Goal: Task Accomplishment & Management: Use online tool/utility

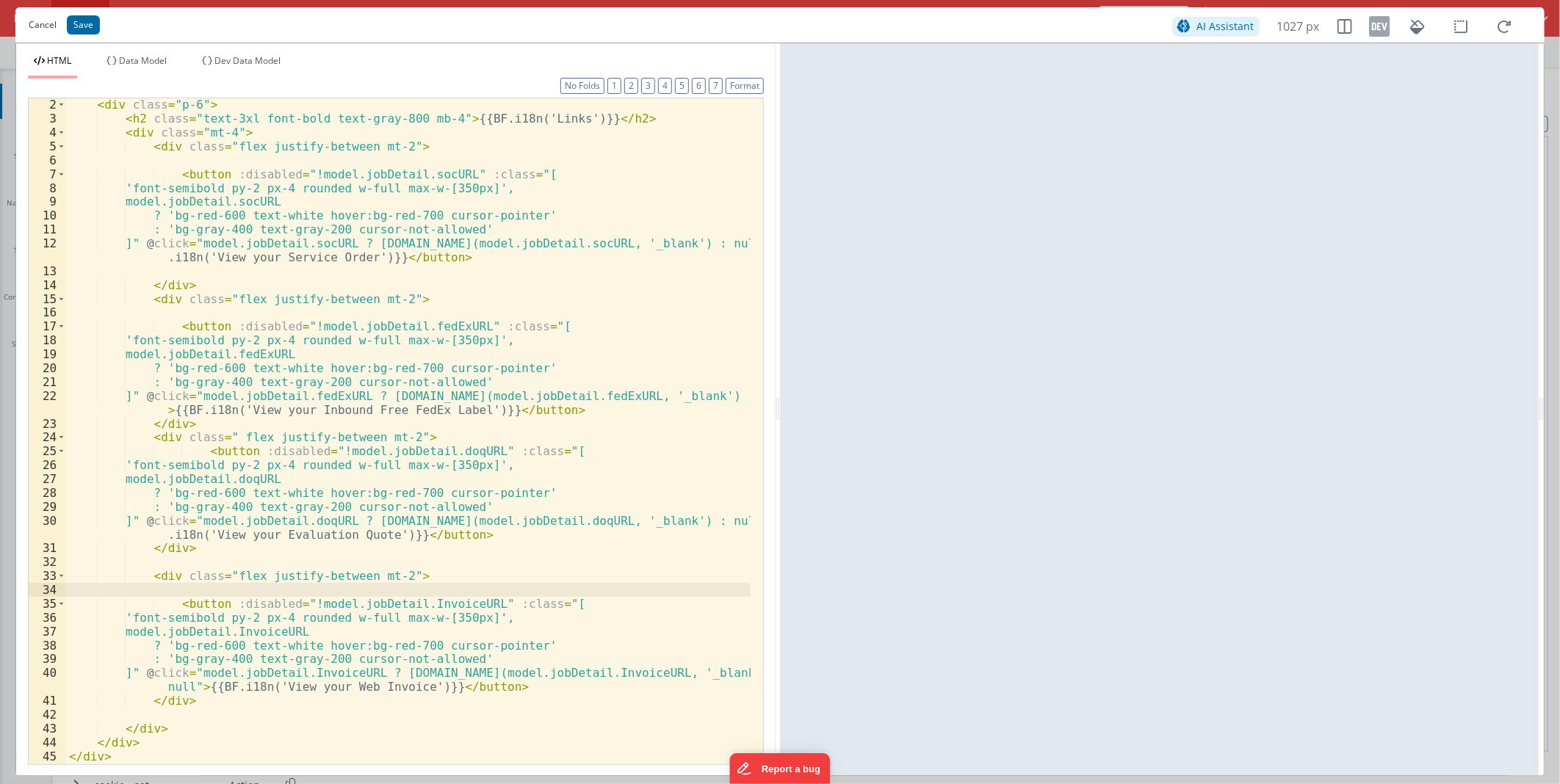
click at [42, 28] on button "Cancel" at bounding box center [43, 25] width 43 height 21
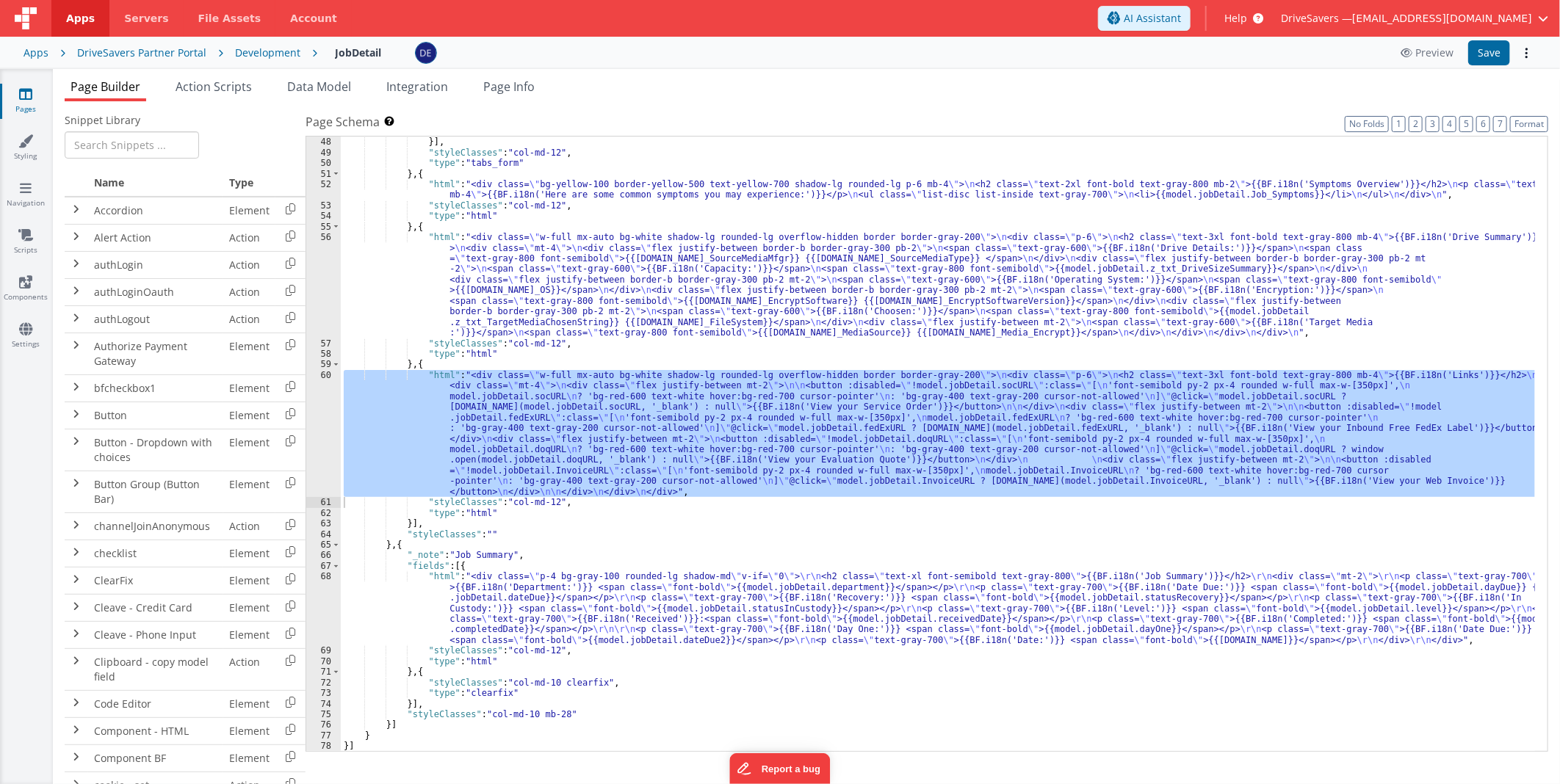
click at [165, 50] on div "DriveSavers Partner Portal" at bounding box center [141, 53] width 129 height 15
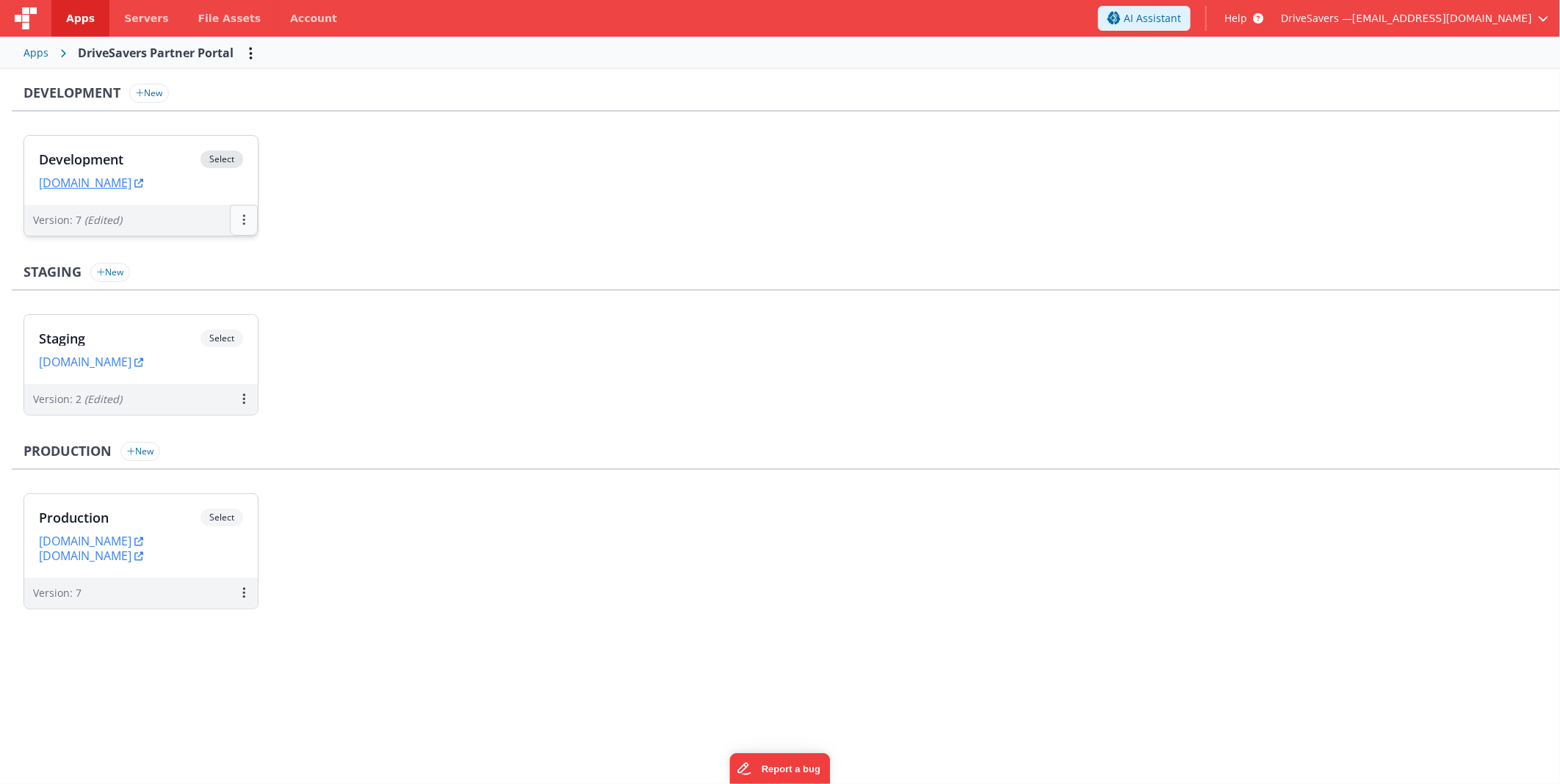
click at [248, 213] on button at bounding box center [244, 221] width 28 height 31
click at [205, 254] on link "Edit" at bounding box center [193, 254] width 129 height 26
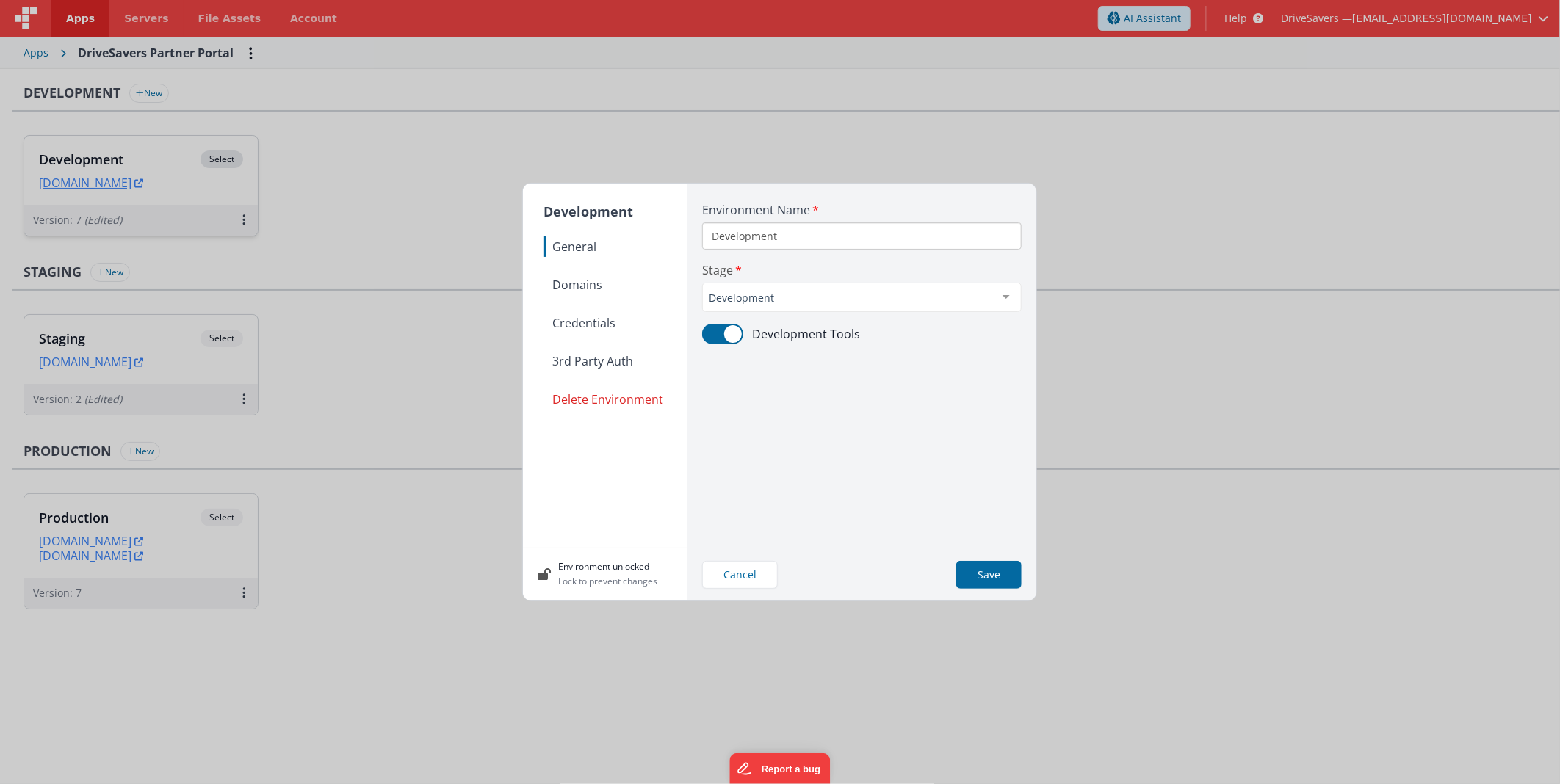
click at [597, 272] on nav "General Domains Credentials 3rd Party Auth Delete Environment" at bounding box center [615, 386] width 144 height 300
click at [594, 275] on span "Domains" at bounding box center [615, 285] width 144 height 21
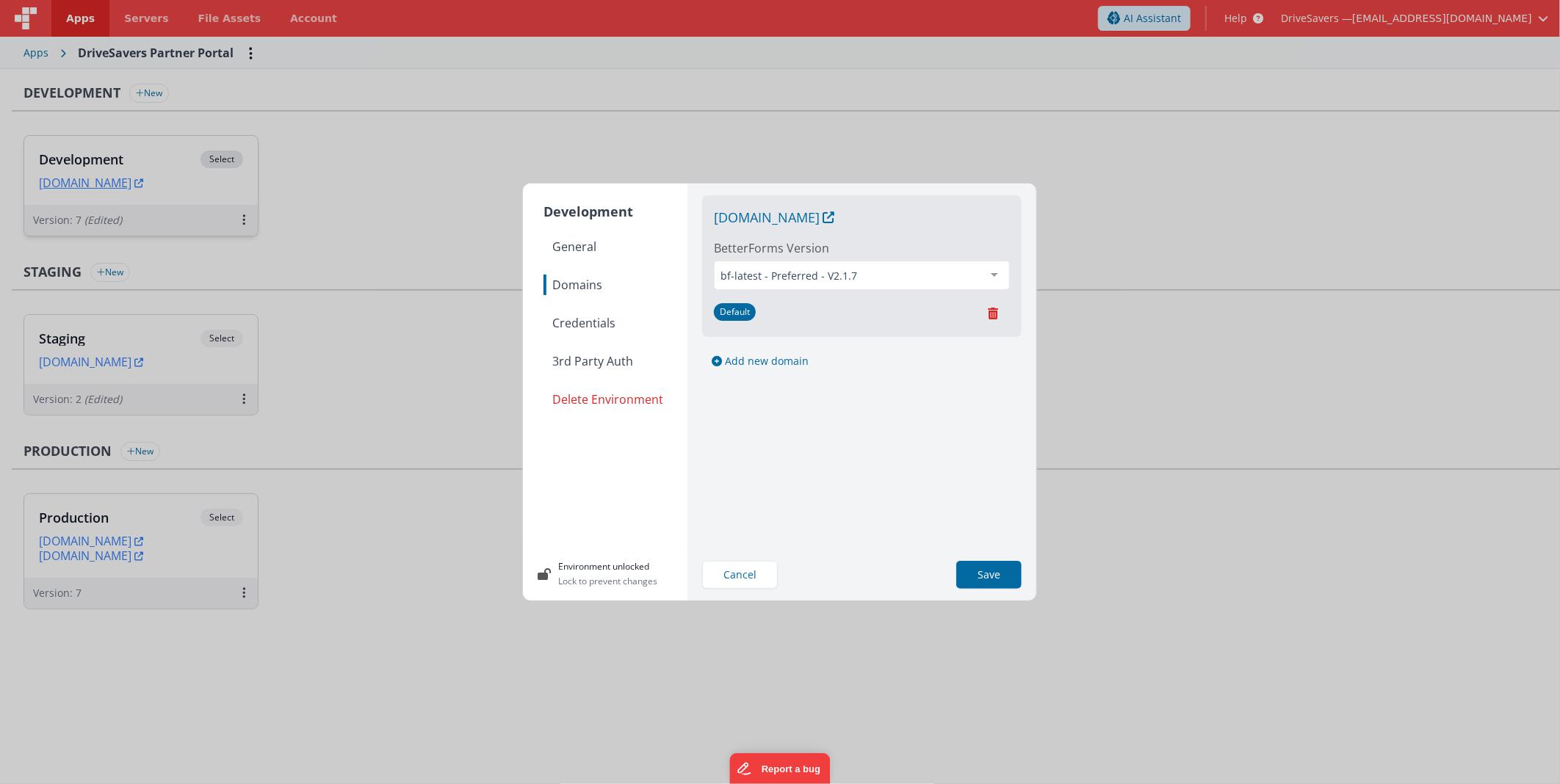
click at [592, 320] on span "Credentials" at bounding box center [615, 323] width 144 height 21
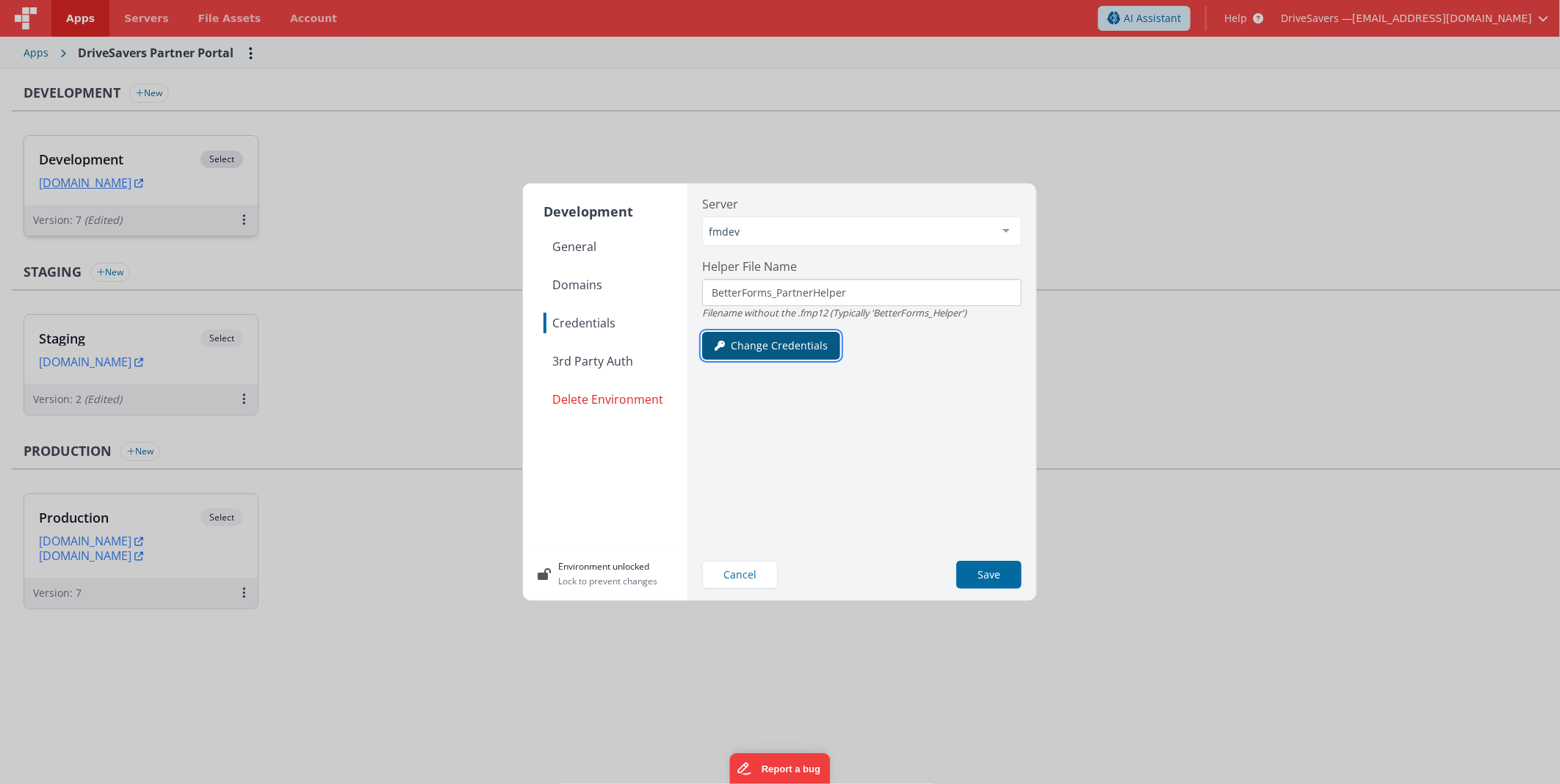
click at [749, 346] on button "Change Credentials" at bounding box center [771, 346] width 138 height 28
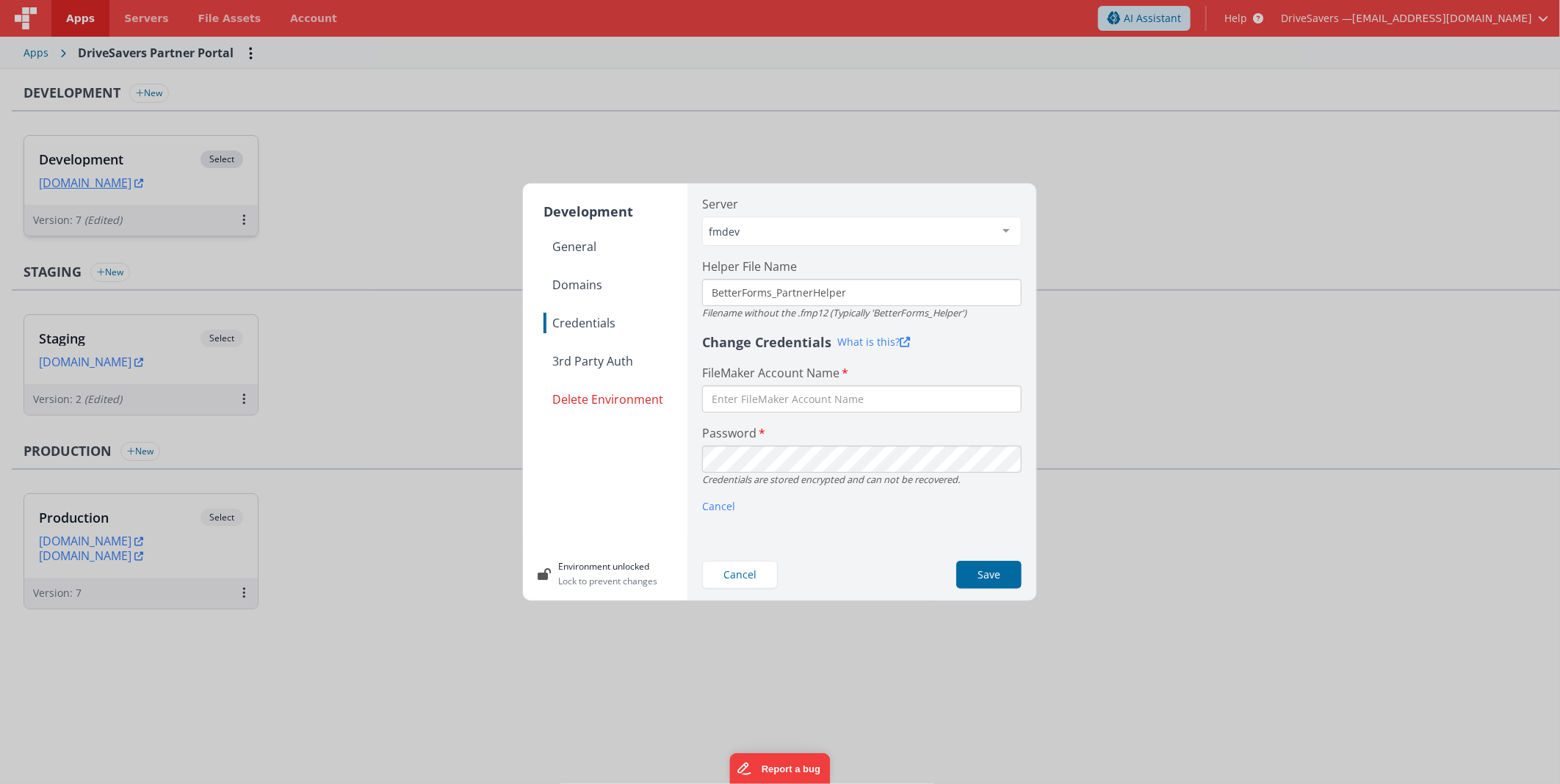
click at [603, 491] on nav "General Domains Credentials 3rd Party Auth Delete Environment" at bounding box center [615, 386] width 144 height 300
click at [755, 573] on button "Cancel" at bounding box center [740, 575] width 76 height 28
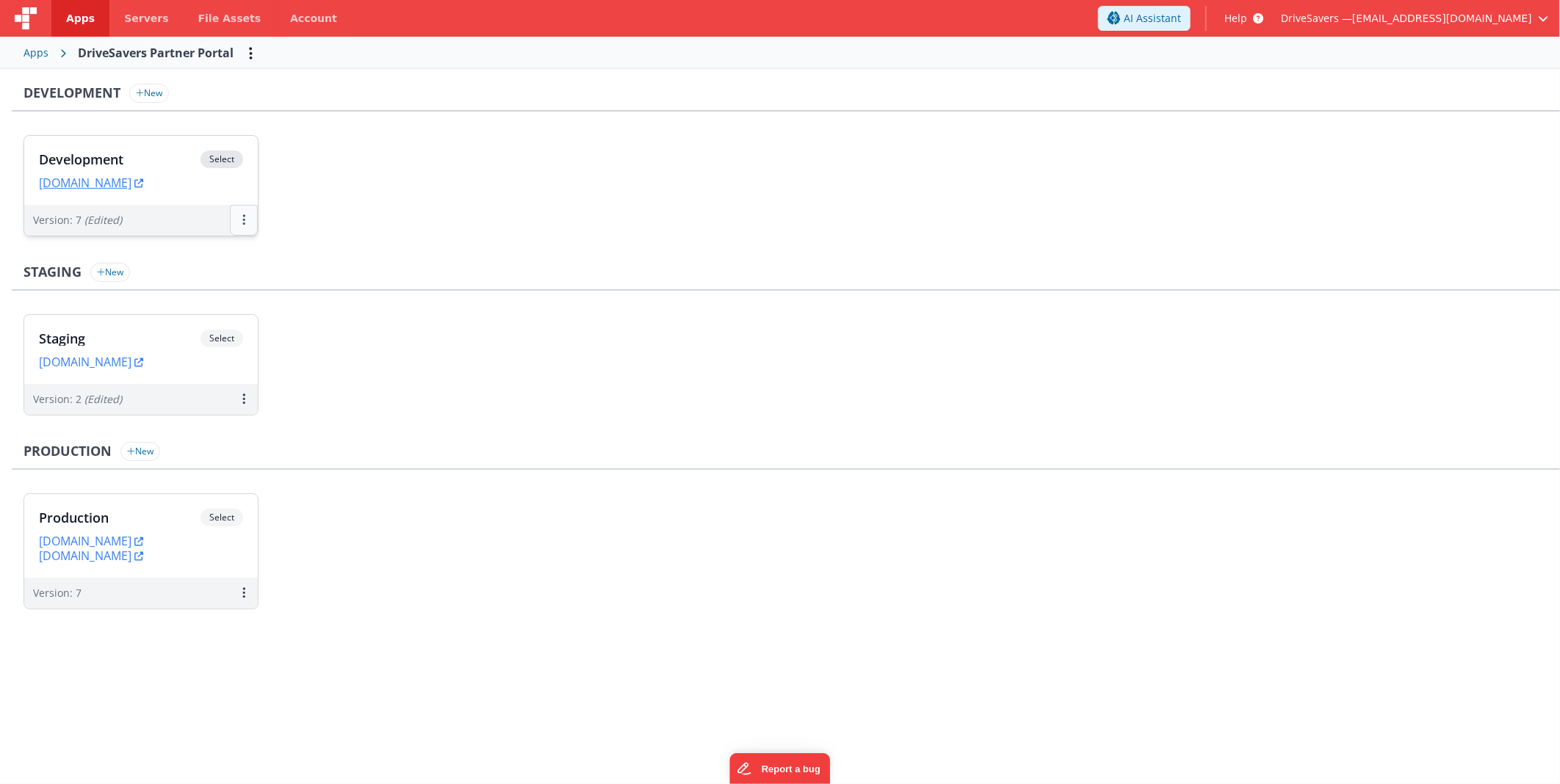
click at [243, 219] on icon at bounding box center [244, 219] width 3 height 1
click at [217, 251] on link "Edit" at bounding box center [193, 254] width 129 height 26
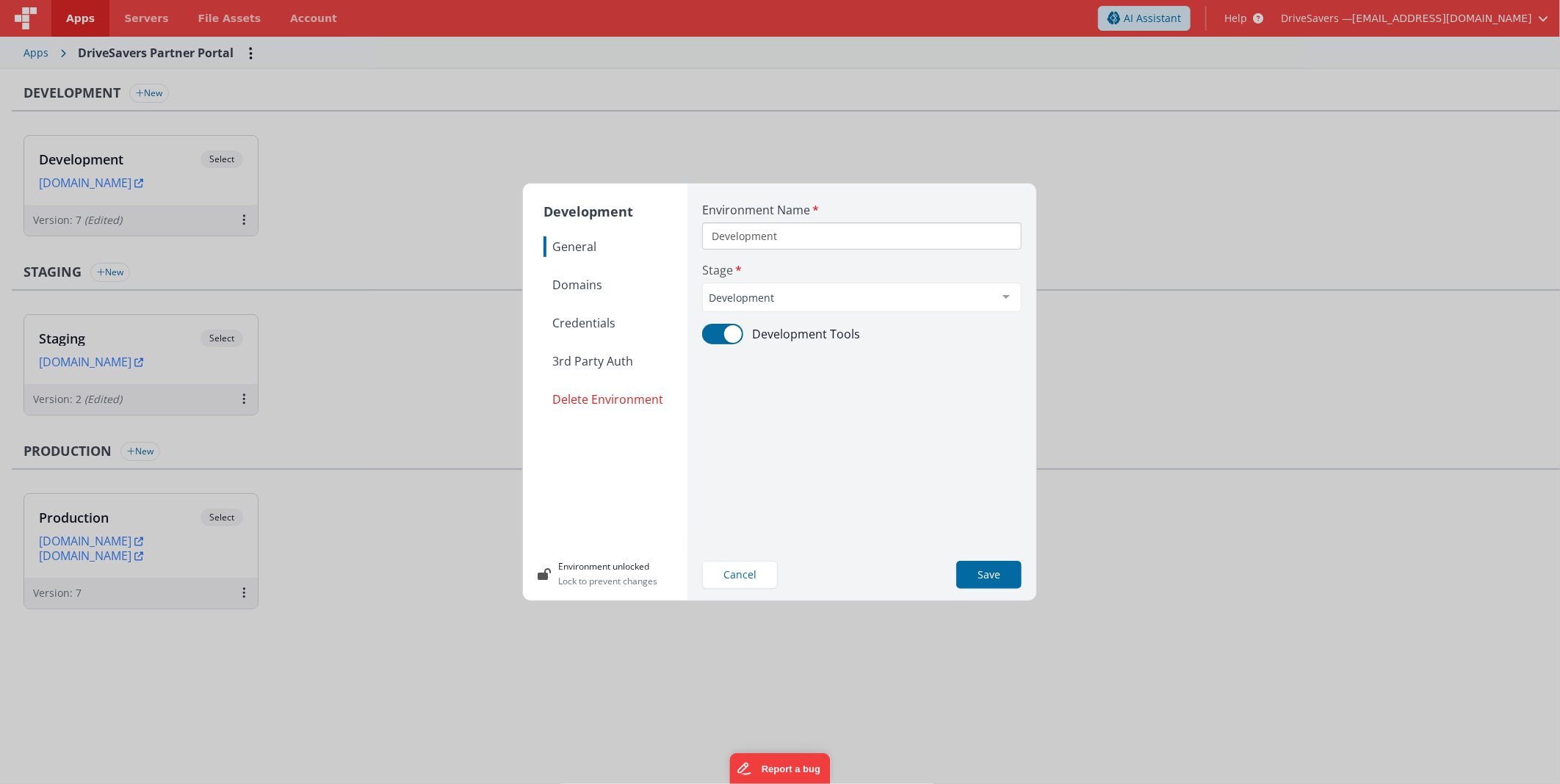
click at [647, 275] on span "Domains" at bounding box center [615, 285] width 144 height 21
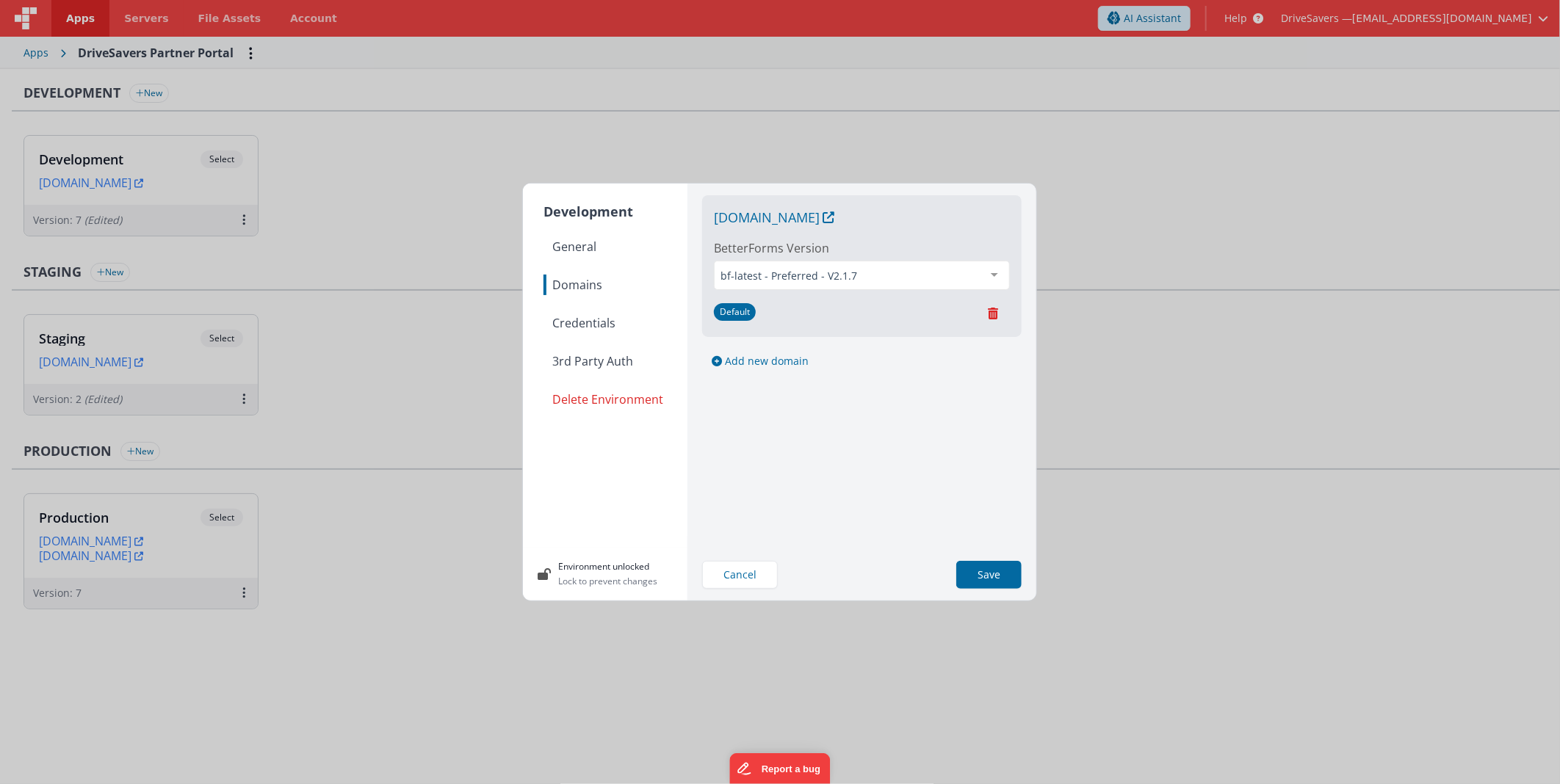
click at [578, 309] on nav "General Domains Credentials 3rd Party Auth Delete Environment" at bounding box center [615, 386] width 144 height 300
click at [583, 313] on span "Credentials" at bounding box center [615, 323] width 144 height 21
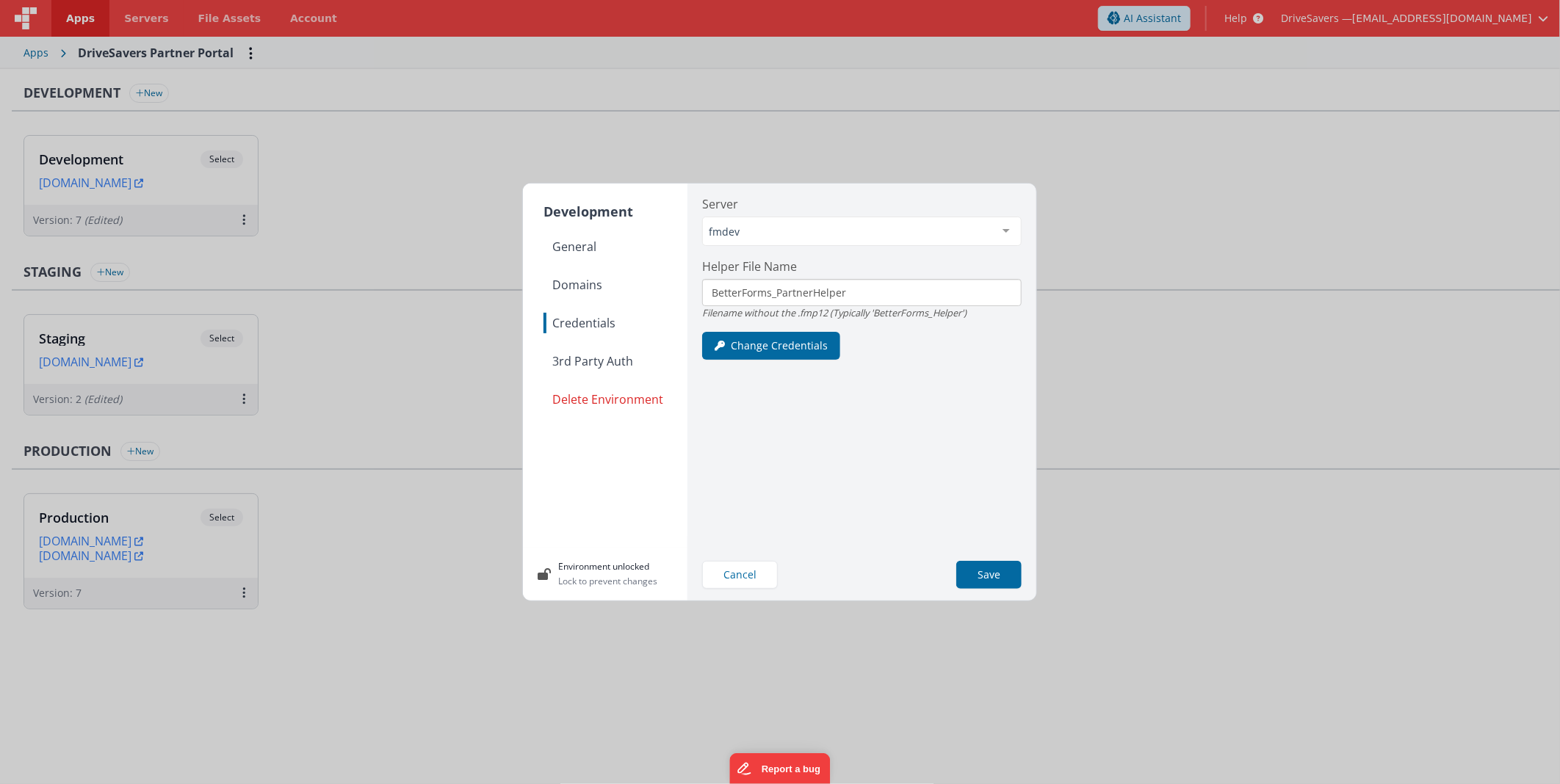
click at [625, 363] on span "3rd Party Auth" at bounding box center [615, 361] width 144 height 21
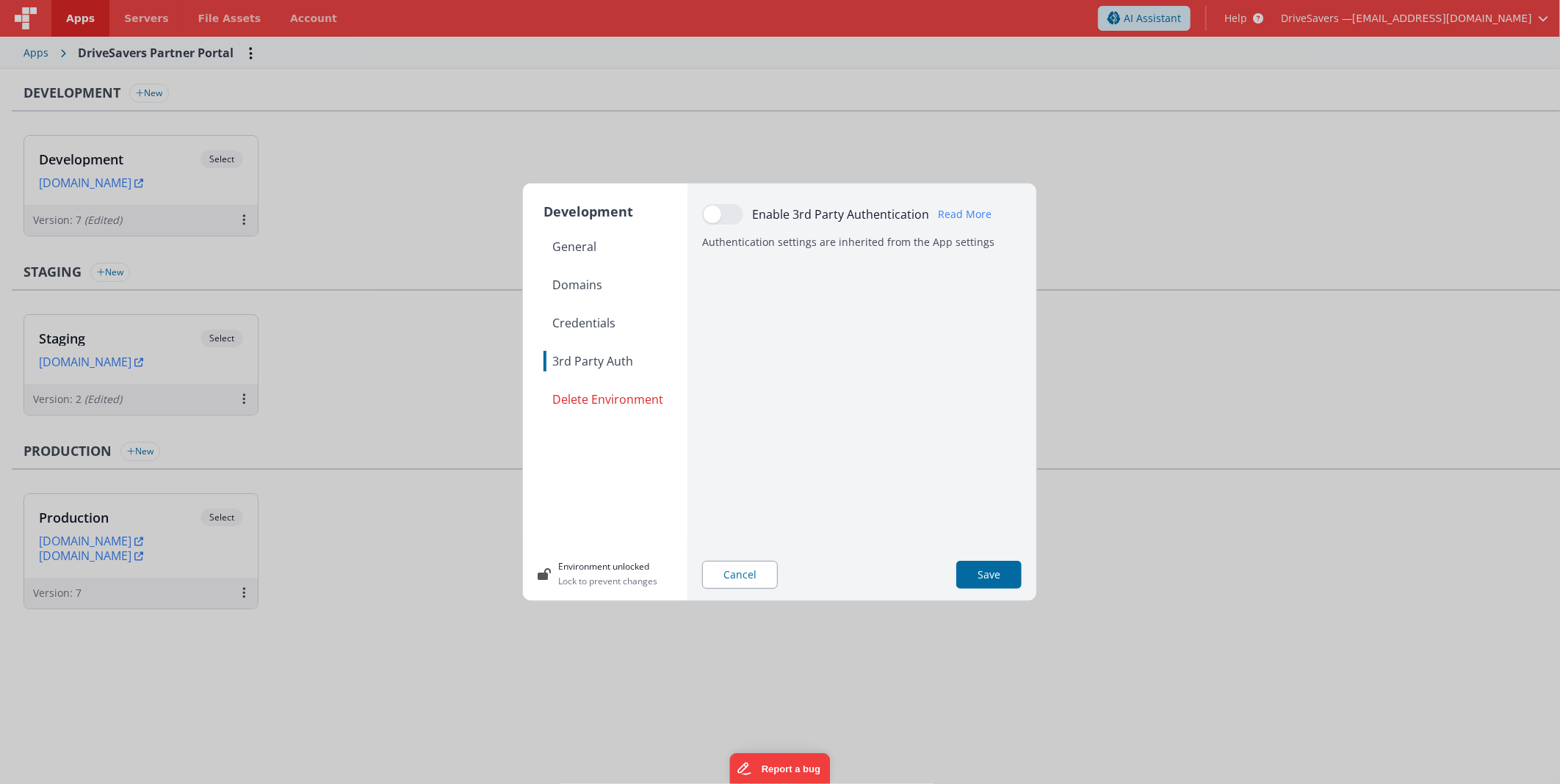
click at [746, 576] on button "Cancel" at bounding box center [740, 575] width 76 height 28
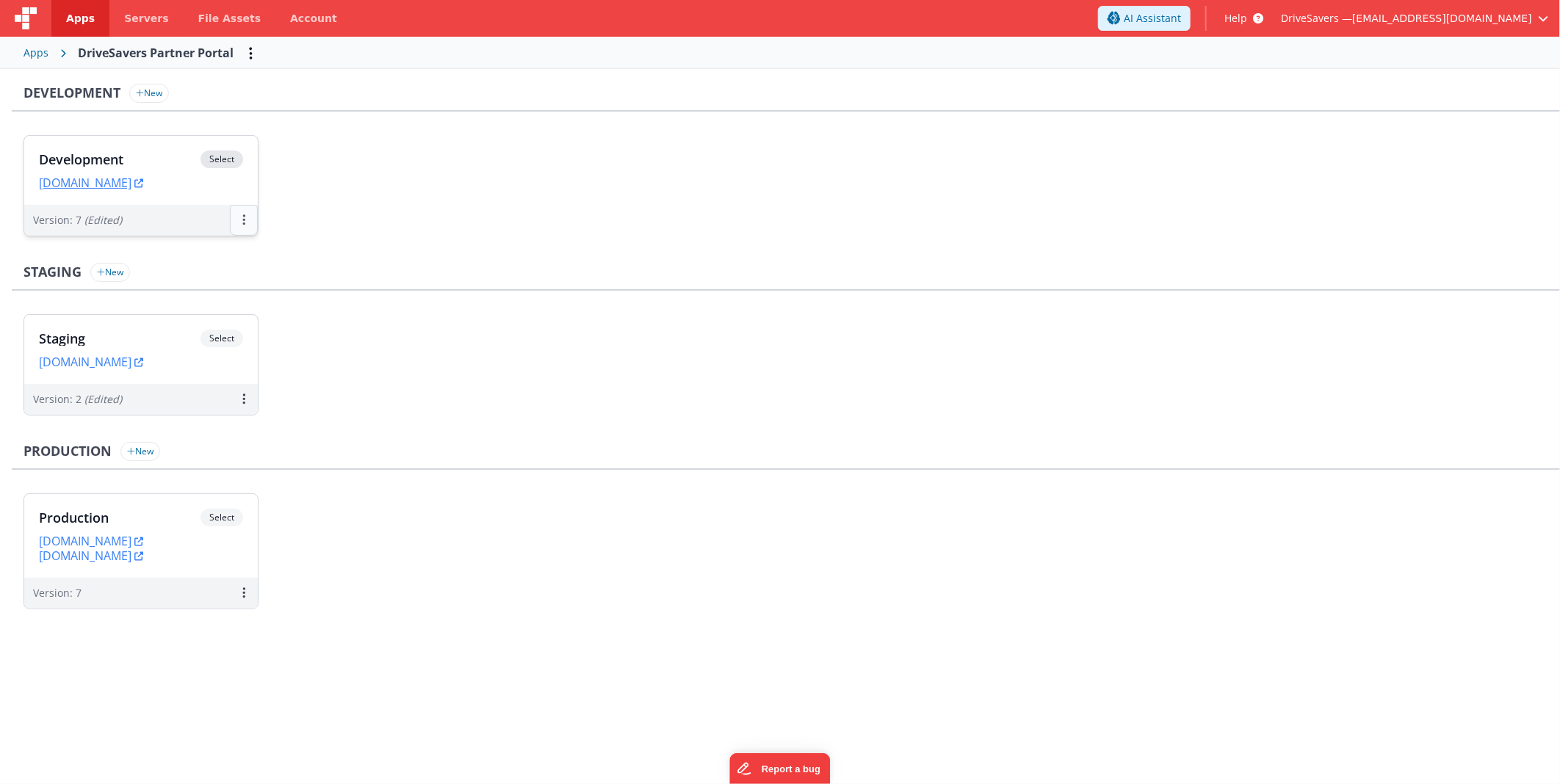
click at [236, 210] on button at bounding box center [244, 221] width 28 height 31
click at [367, 207] on div at bounding box center [780, 392] width 1560 height 784
click at [241, 209] on button at bounding box center [244, 221] width 28 height 31
click at [239, 401] on div at bounding box center [780, 392] width 1560 height 784
click at [241, 401] on button at bounding box center [244, 400] width 28 height 31
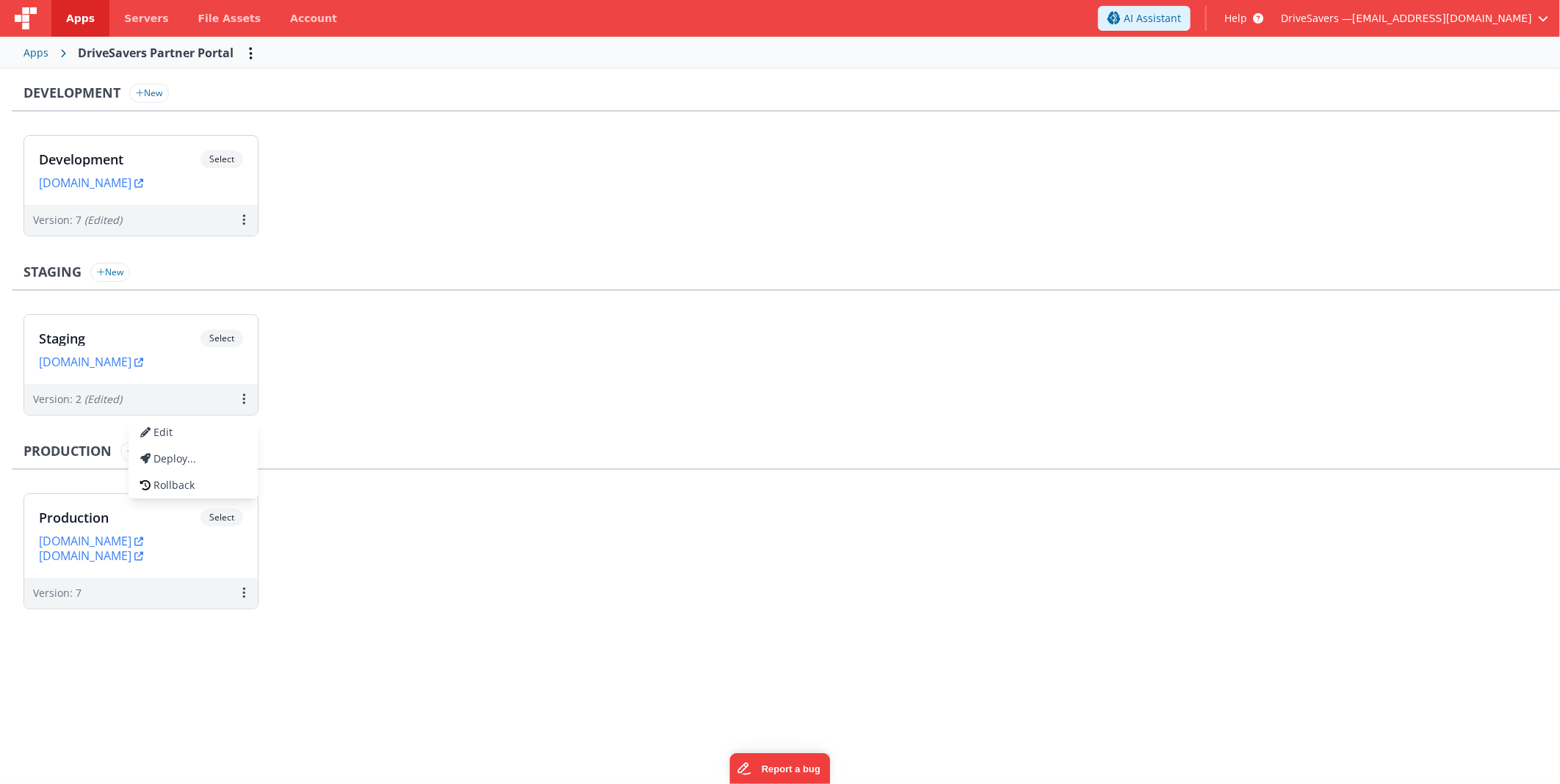
click at [244, 224] on div at bounding box center [780, 392] width 1560 height 784
click at [240, 591] on button at bounding box center [244, 594] width 28 height 31
click at [245, 222] on div at bounding box center [780, 392] width 1560 height 784
click at [244, 219] on icon at bounding box center [244, 219] width 3 height 1
click at [231, 251] on link "Edit" at bounding box center [193, 254] width 129 height 26
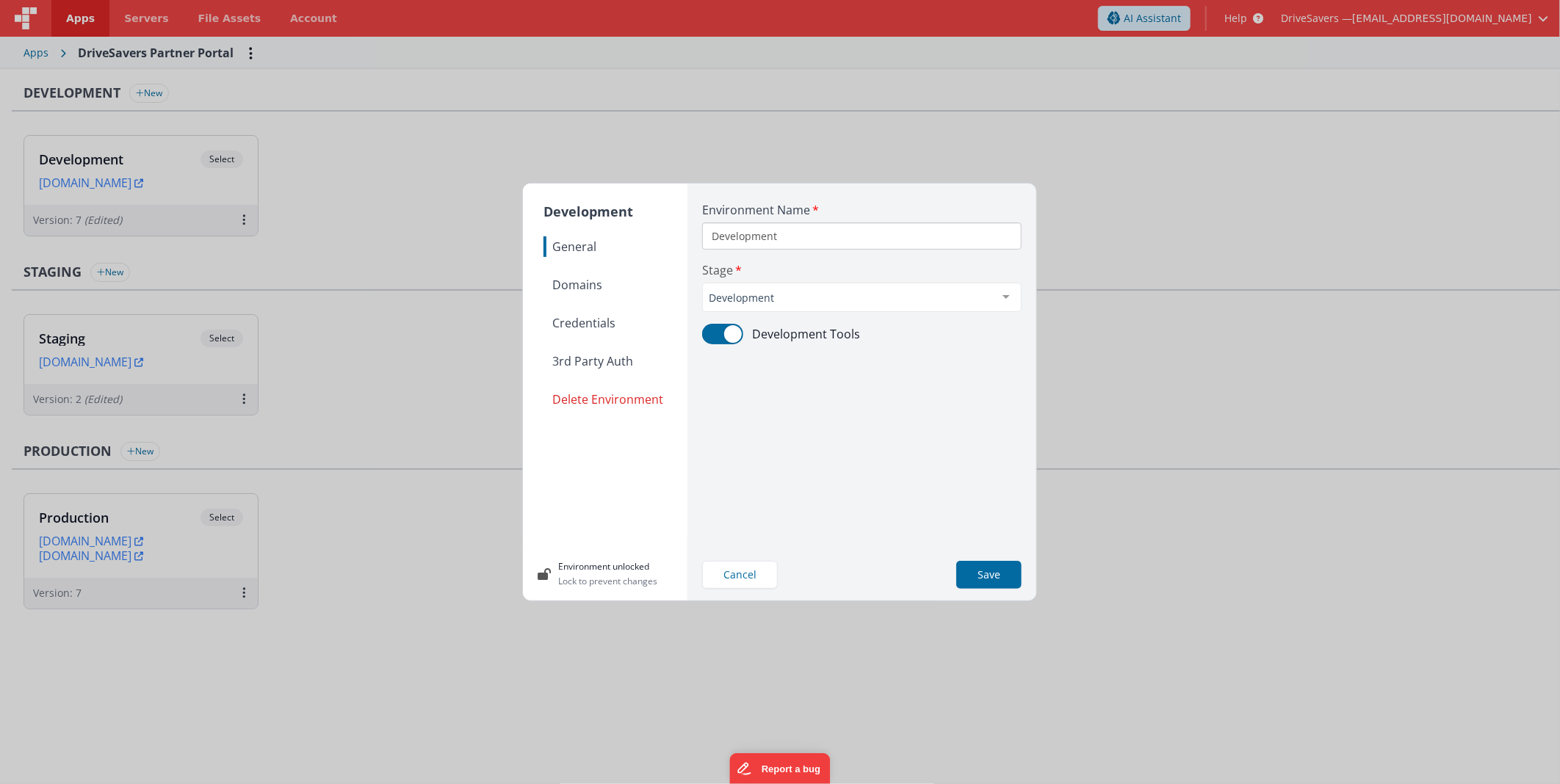
click at [589, 296] on nav "General Domains Credentials 3rd Party Auth Delete Environment" at bounding box center [615, 386] width 144 height 300
click at [590, 289] on span "Domains" at bounding box center [615, 285] width 144 height 21
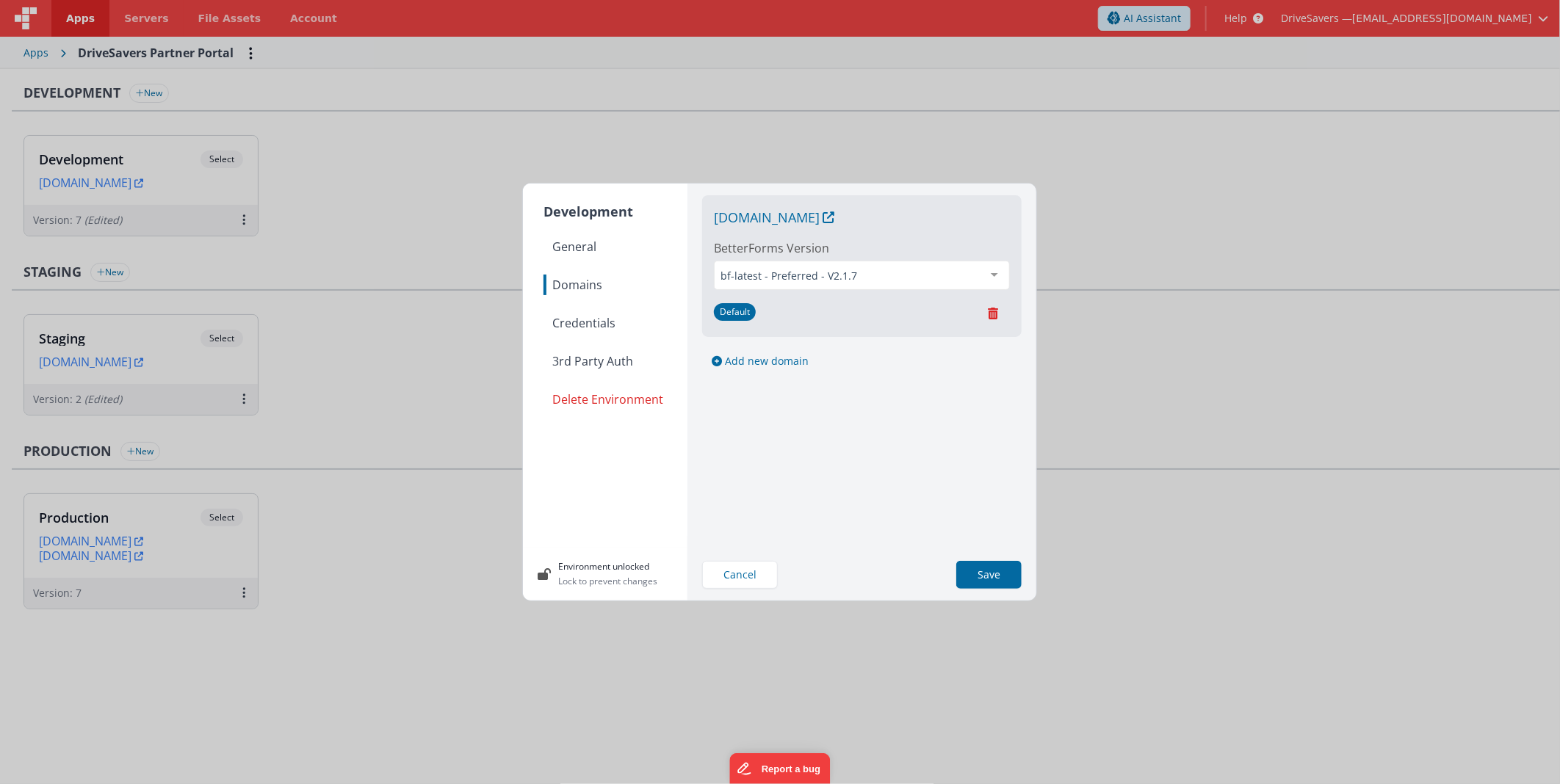
click at [590, 305] on nav "General Domains Credentials 3rd Party Auth Delete Environment" at bounding box center [615, 386] width 144 height 300
click at [592, 319] on span "Credentials" at bounding box center [615, 323] width 144 height 21
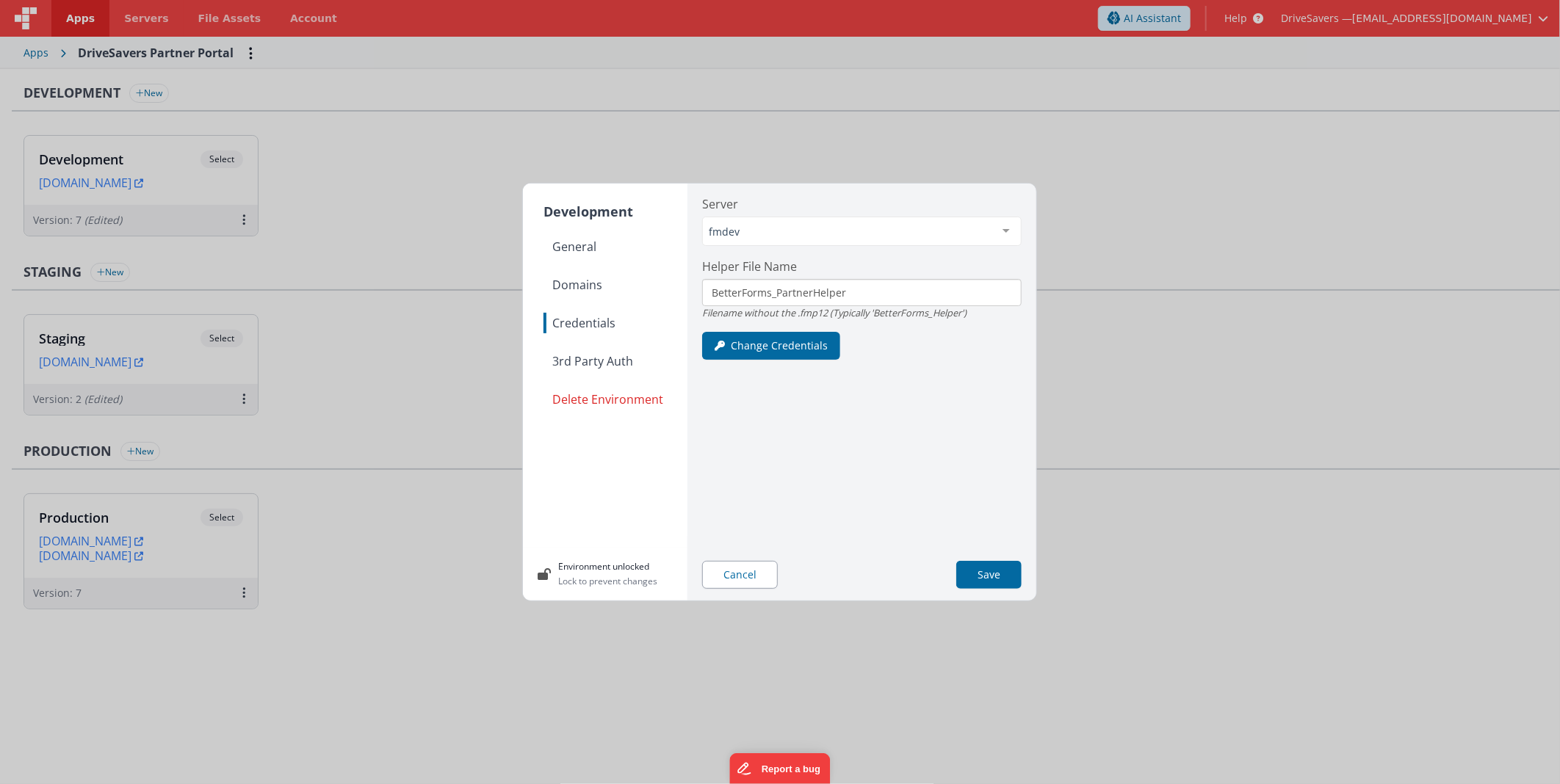
click at [742, 581] on button "Cancel" at bounding box center [740, 575] width 76 height 28
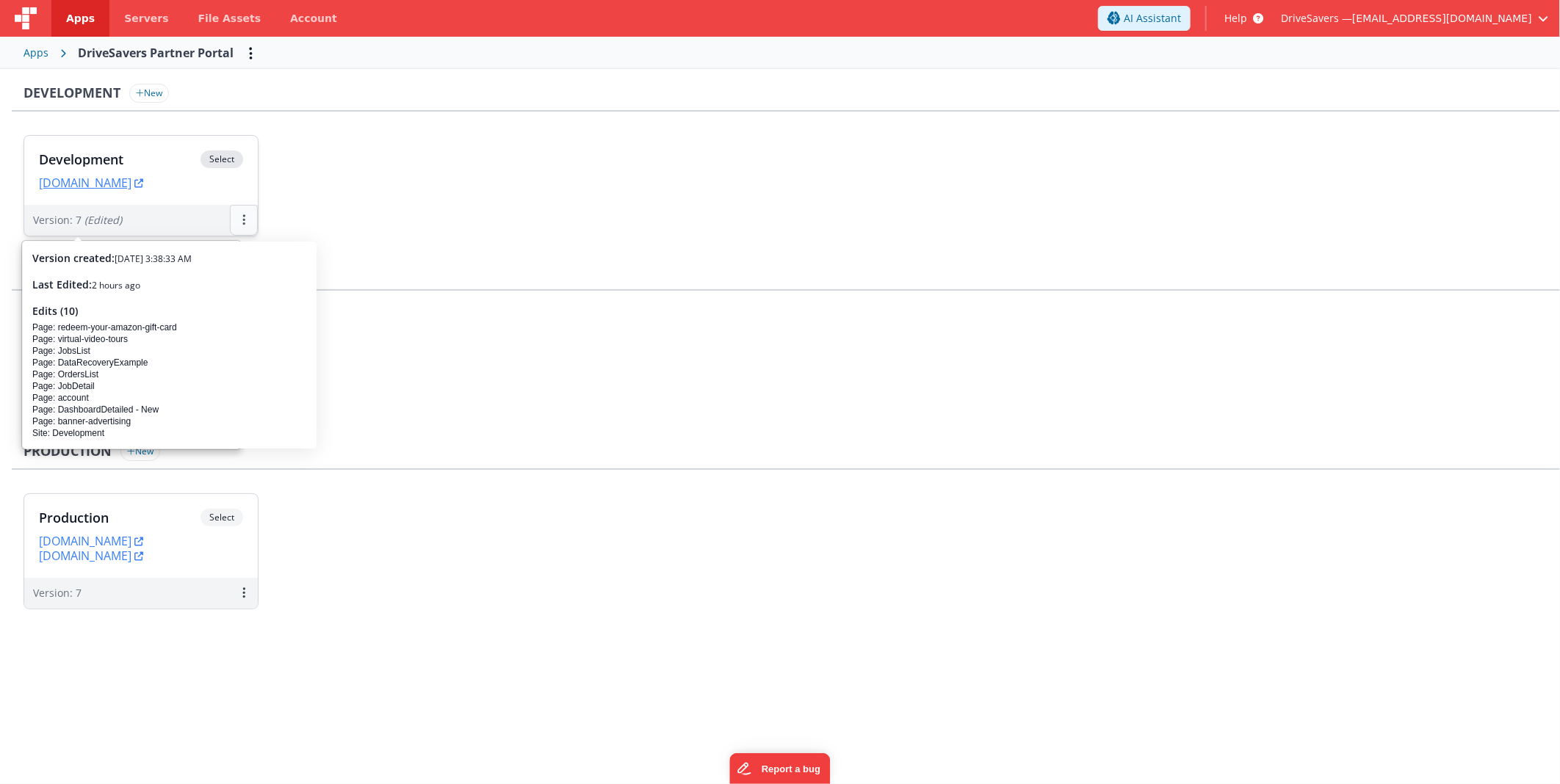
click at [237, 222] on button at bounding box center [244, 221] width 28 height 31
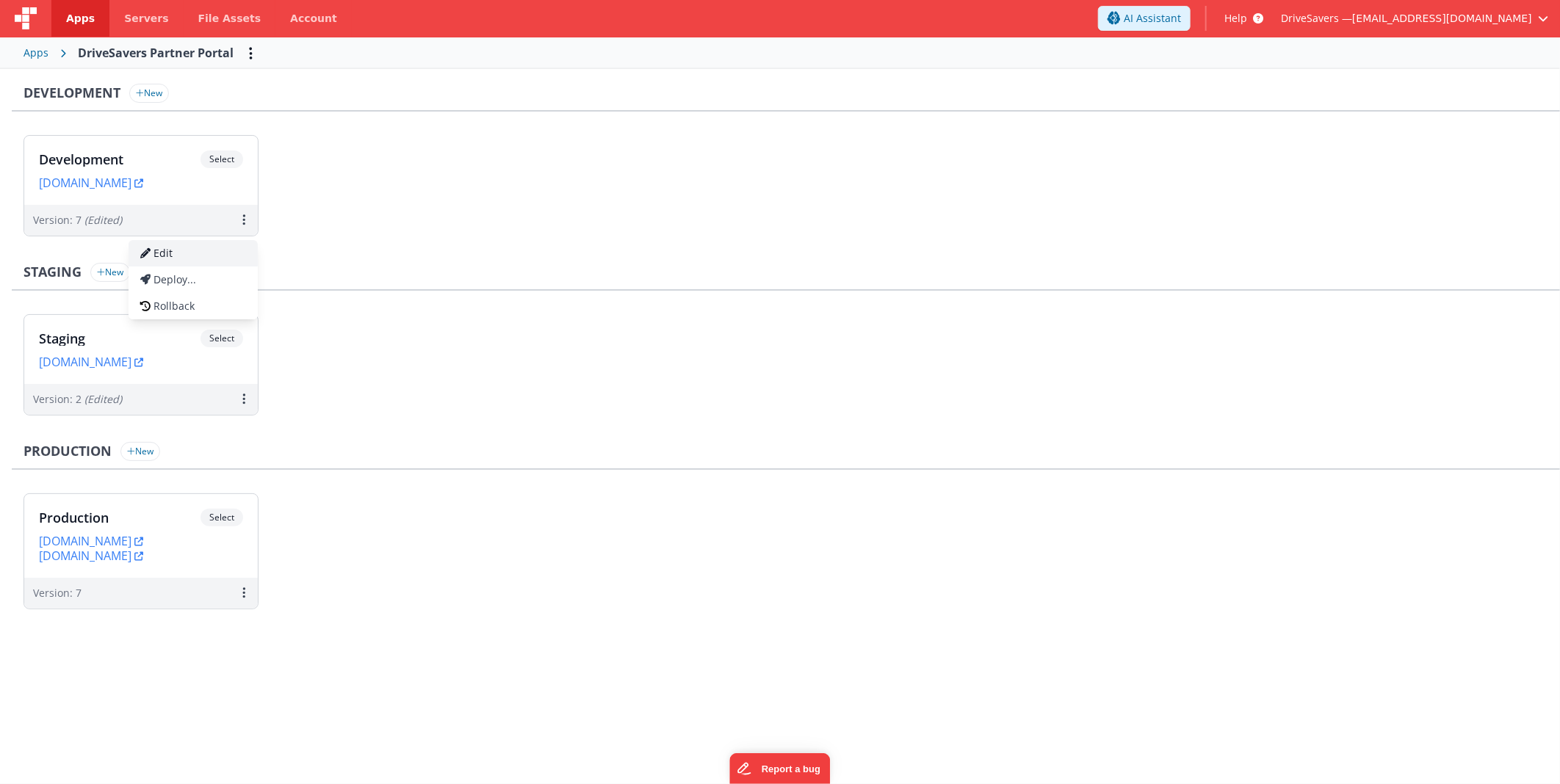
click at [192, 254] on link "Edit" at bounding box center [193, 254] width 129 height 26
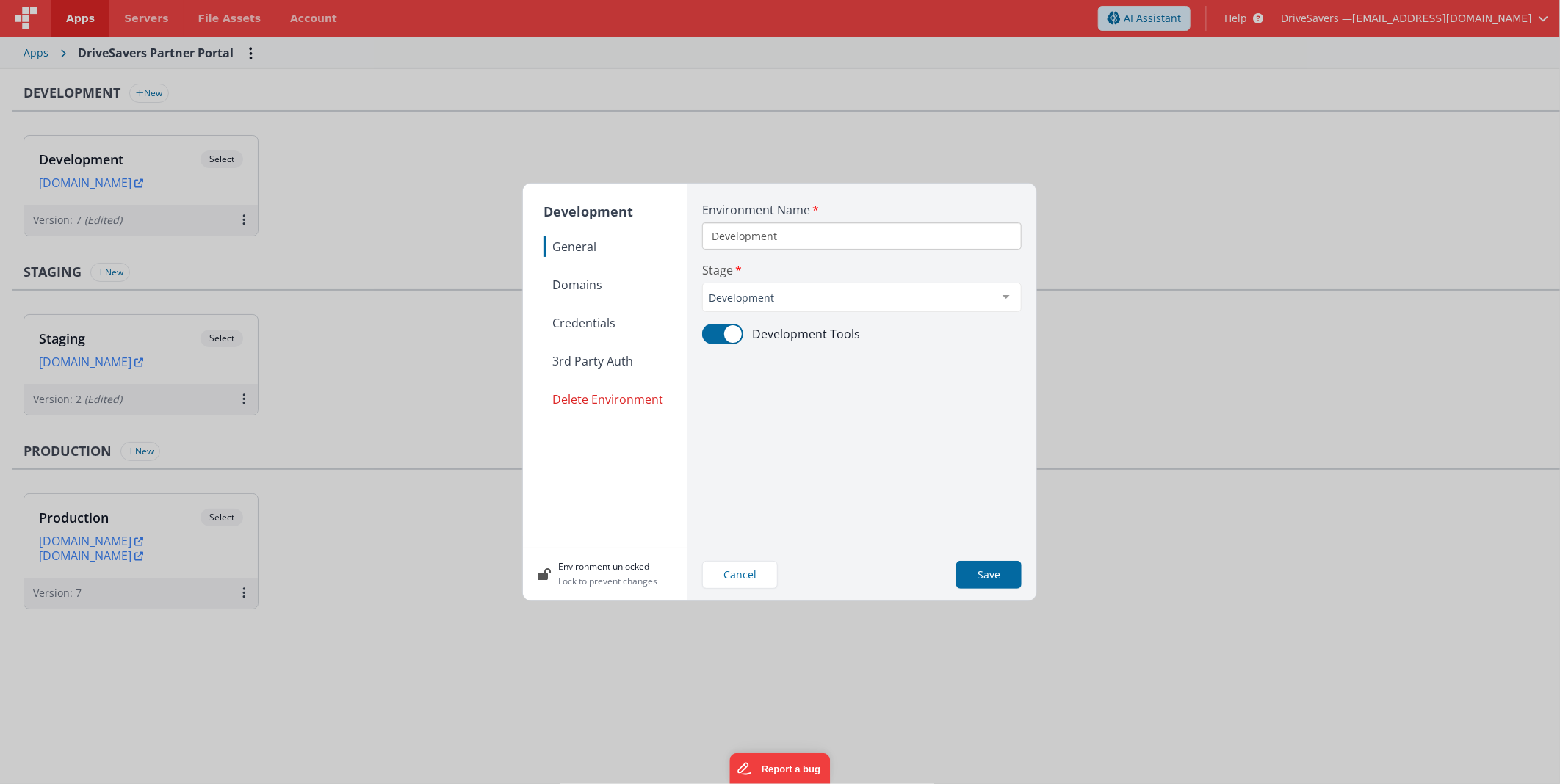
click at [580, 287] on span "Domains" at bounding box center [615, 285] width 144 height 21
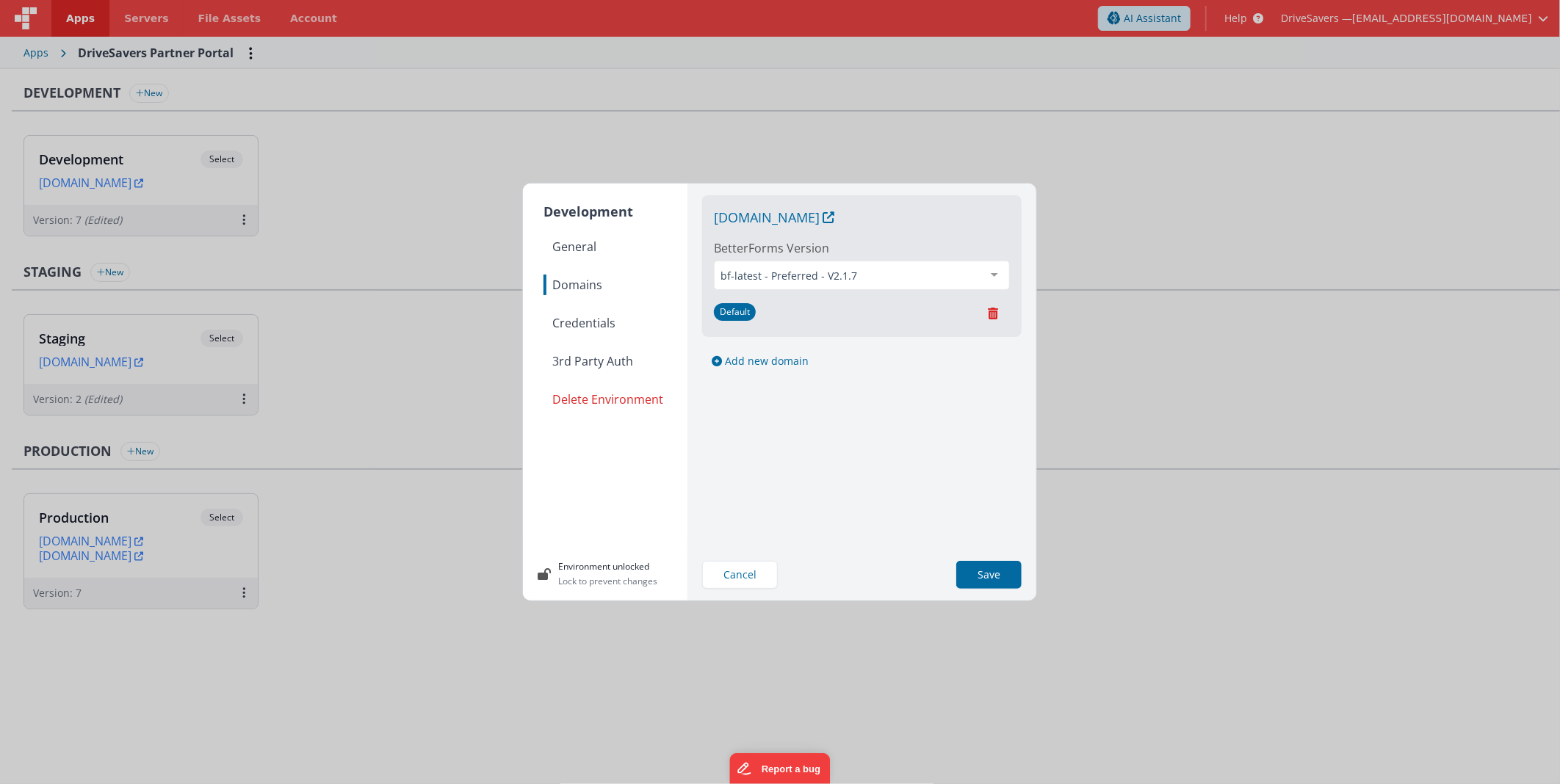
click at [626, 325] on span "Credentials" at bounding box center [615, 323] width 144 height 21
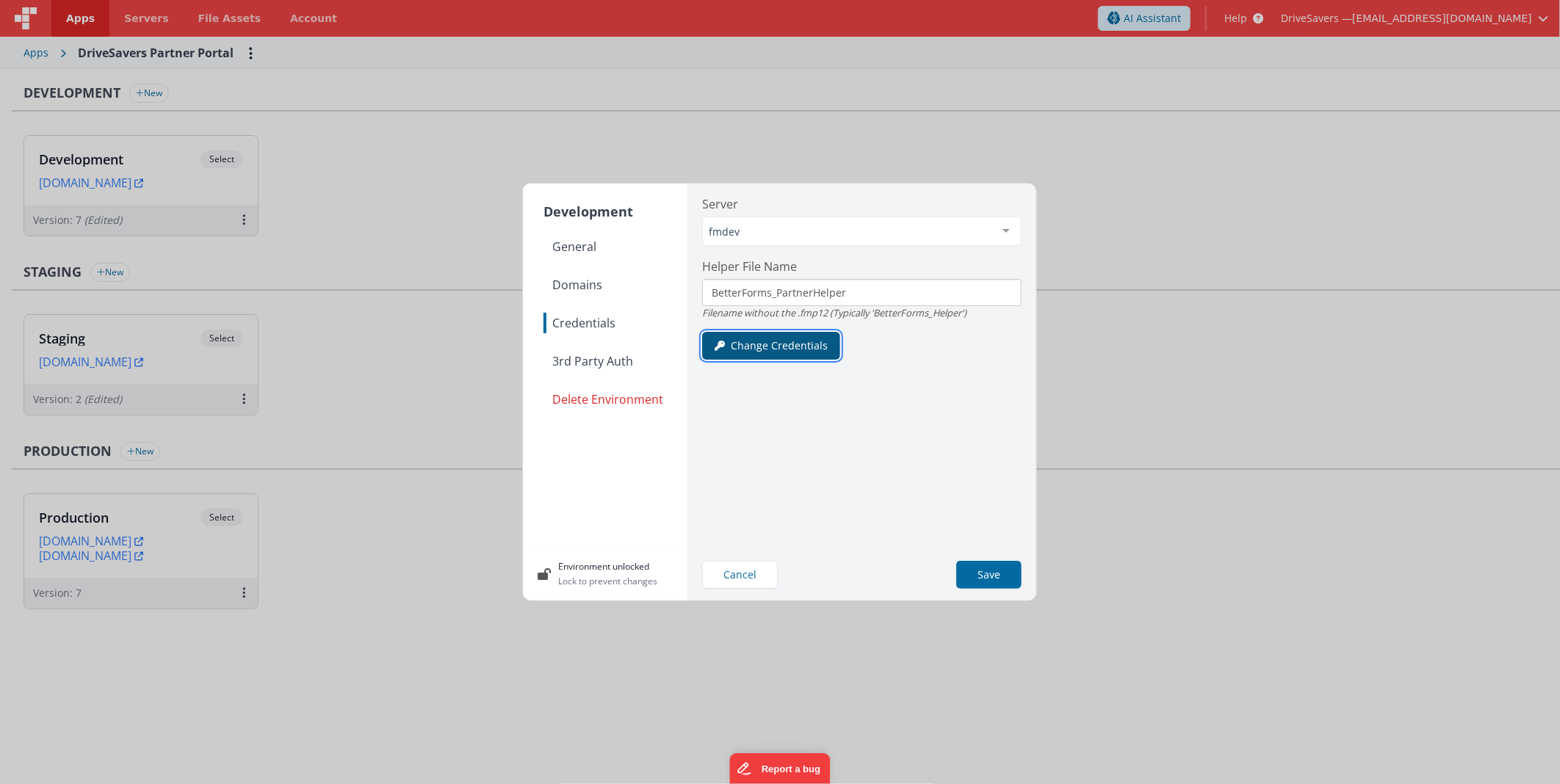
click at [777, 346] on button "Change Credentials" at bounding box center [771, 346] width 138 height 28
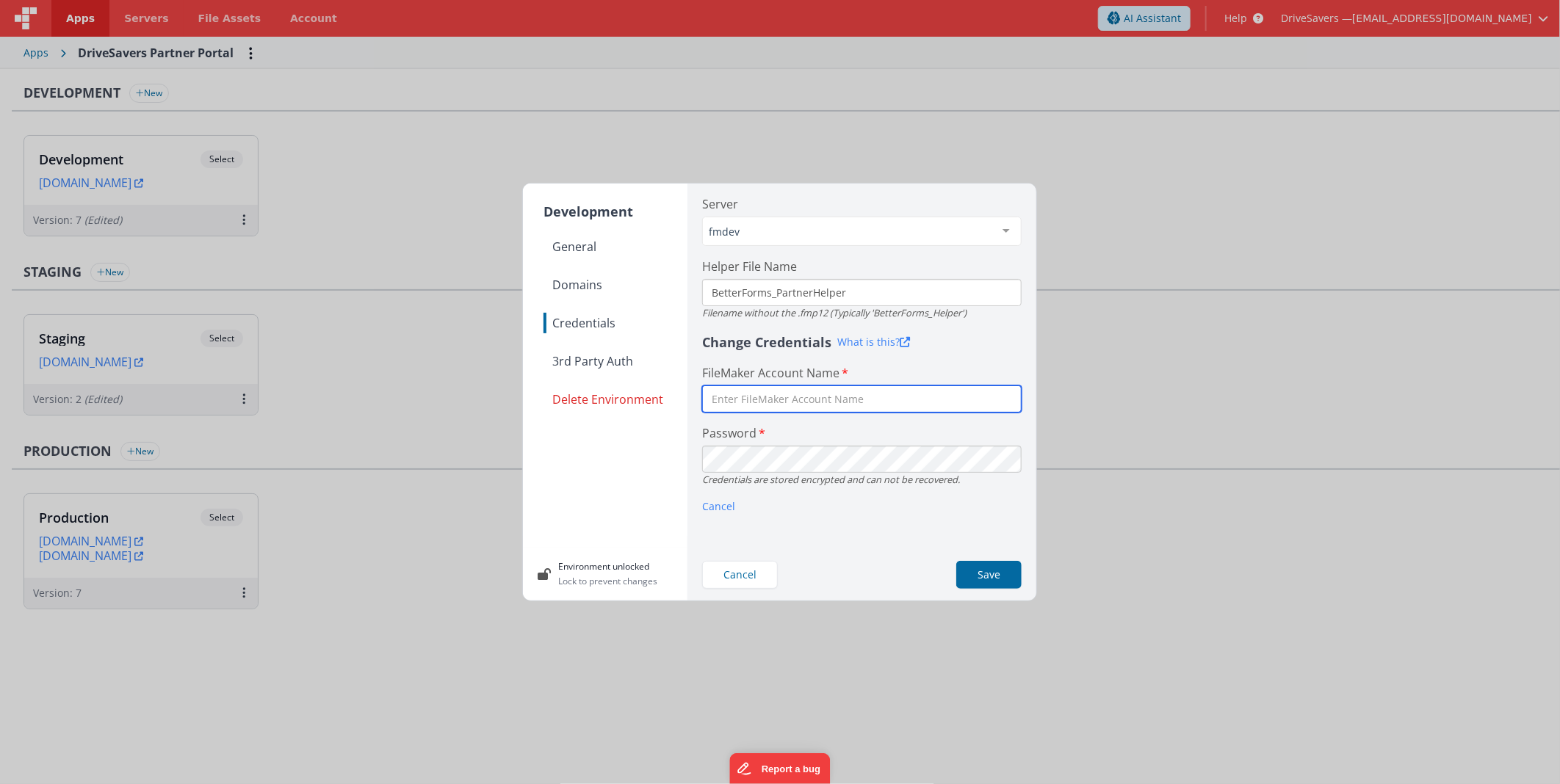
click at [821, 392] on input "text" at bounding box center [861, 399] width 319 height 27
click at [806, 394] on input "text" at bounding box center [861, 399] width 319 height 27
paste input "BetterForms"
type input "BetterForms"
click at [639, 493] on nav "General Domains Credentials 3rd Party Auth Delete Environment" at bounding box center [615, 386] width 144 height 300
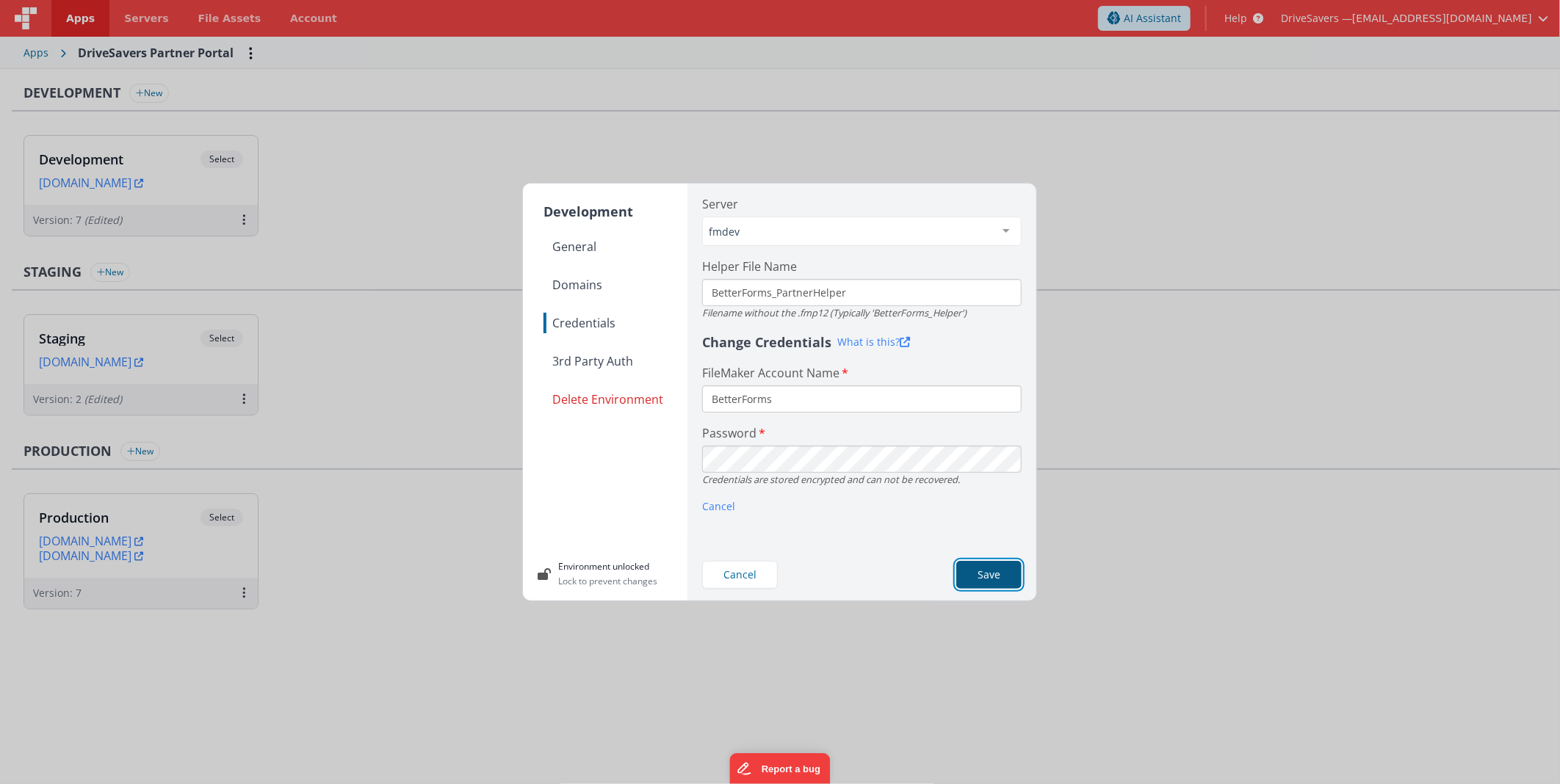
click at [968, 569] on button "Save" at bounding box center [989, 575] width 66 height 28
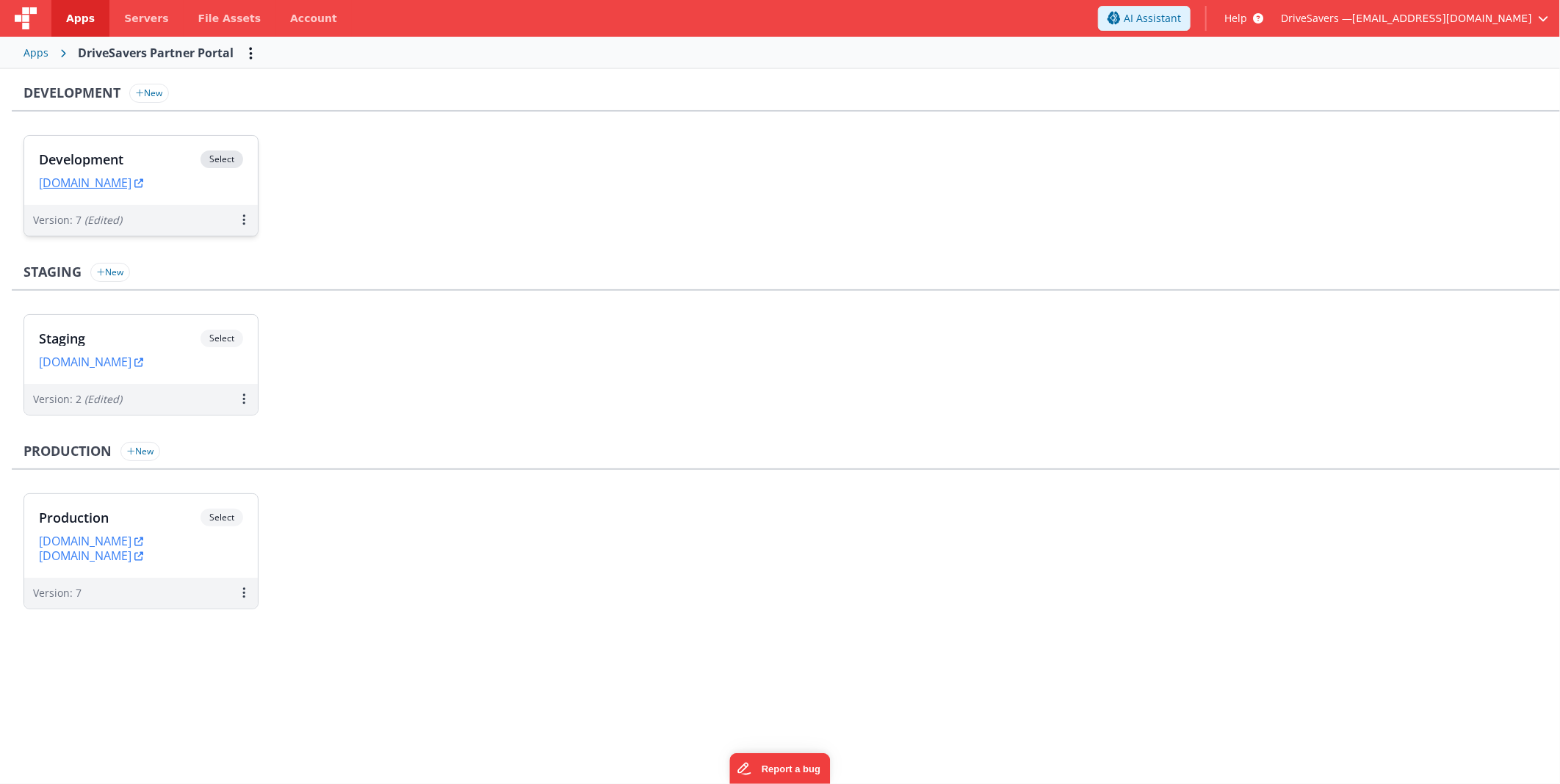
click at [192, 144] on div "Development Select URLs [DOMAIN_NAME]" at bounding box center [141, 170] width 233 height 69
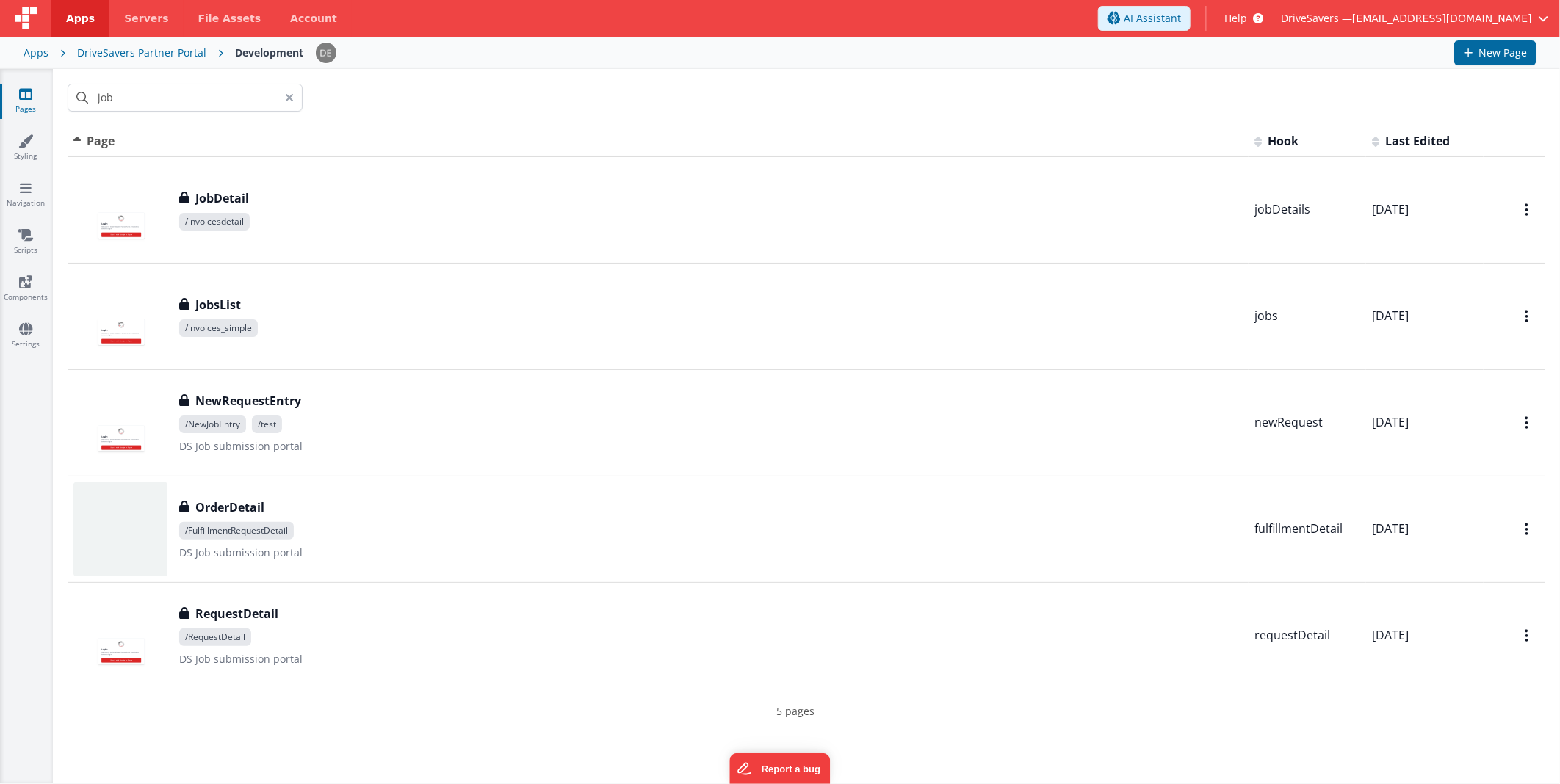
click at [89, 52] on div "DriveSavers Partner Portal" at bounding box center [141, 53] width 129 height 15
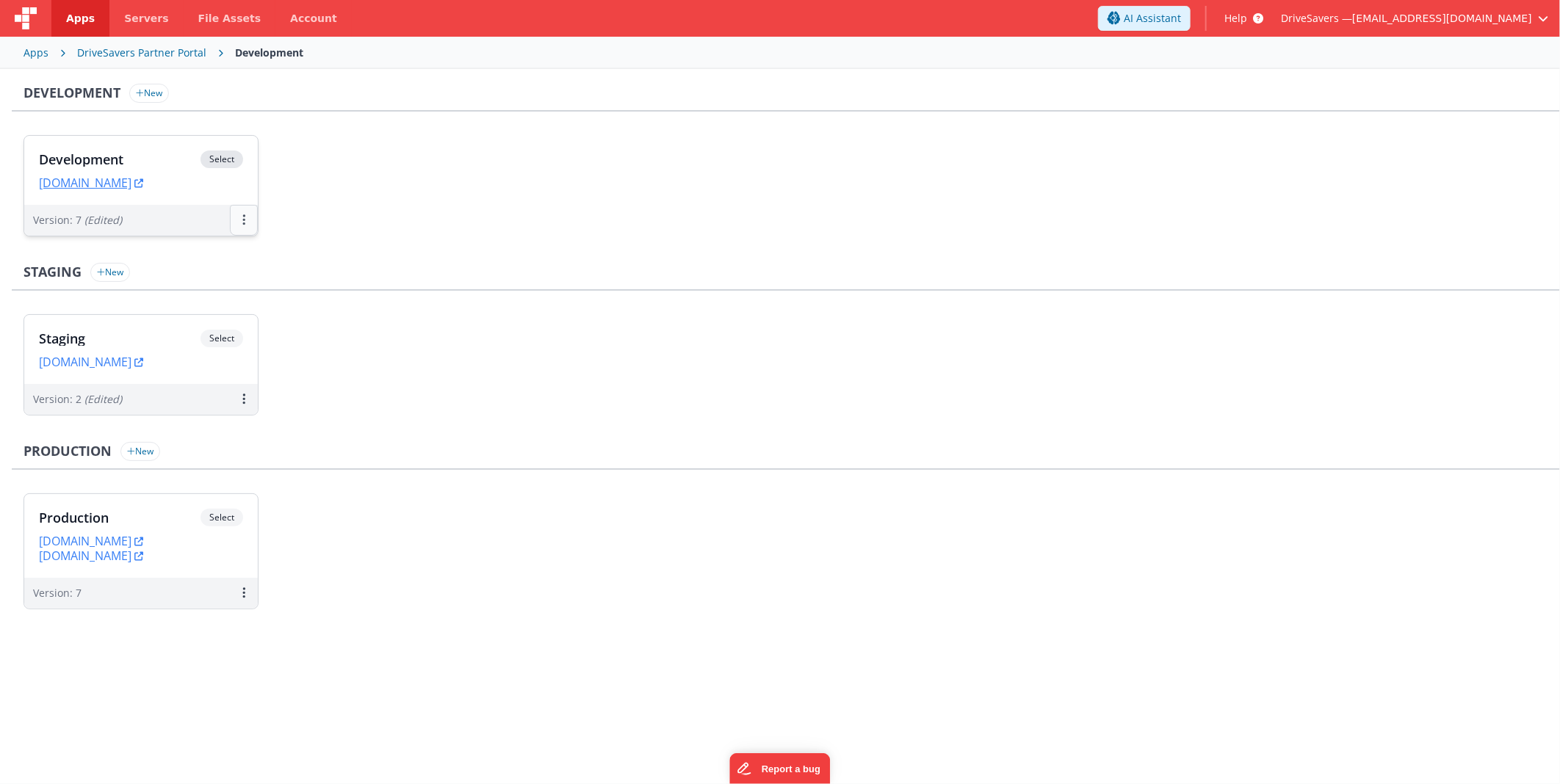
click at [243, 219] on icon at bounding box center [244, 219] width 3 height 1
click at [220, 272] on link "Open Helper" at bounding box center [193, 280] width 129 height 26
click at [90, 157] on div at bounding box center [780, 392] width 1560 height 784
click at [94, 155] on h3 "Development" at bounding box center [119, 159] width 162 height 15
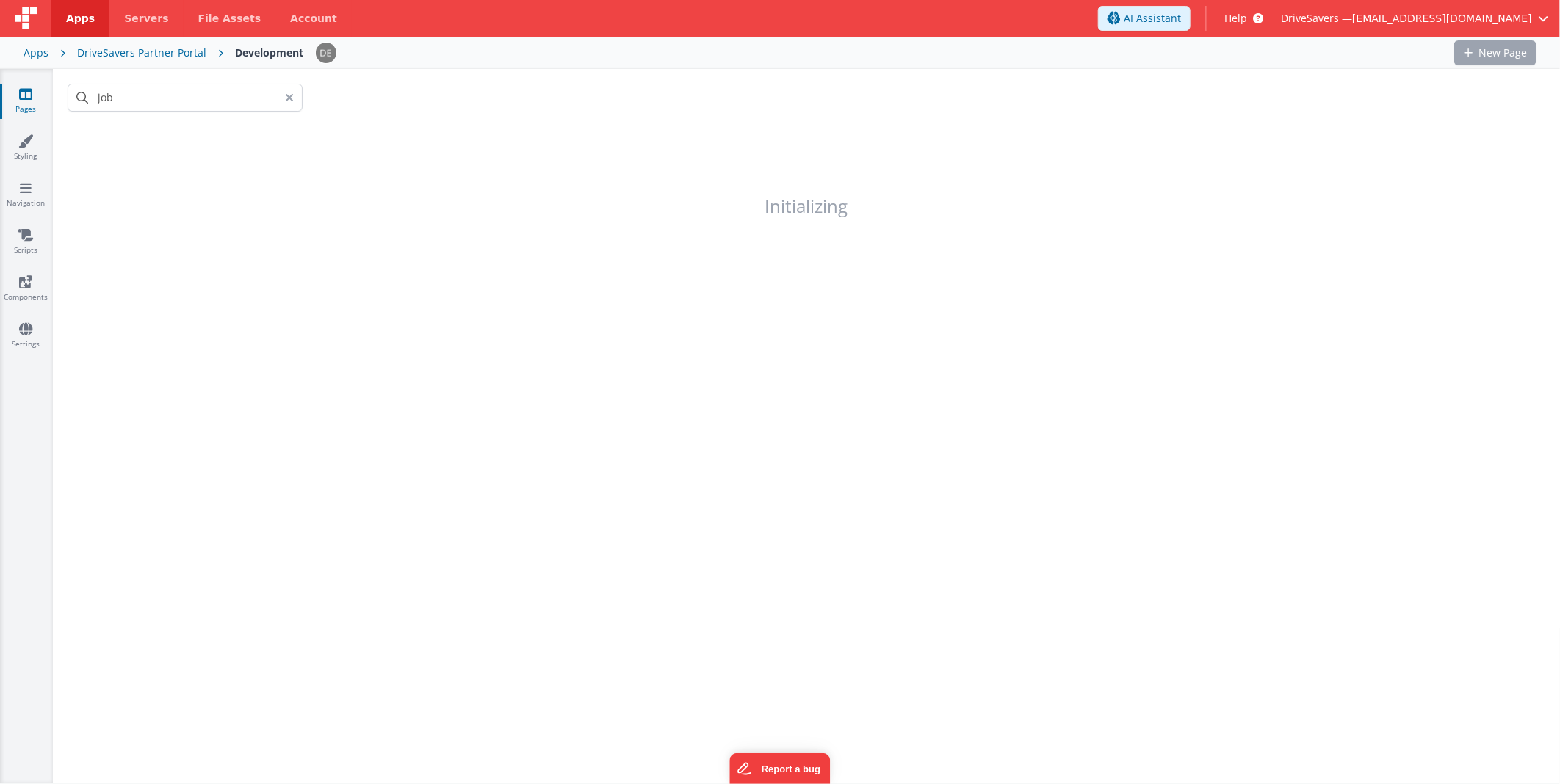
click at [489, 98] on div "job" at bounding box center [806, 98] width 1507 height 57
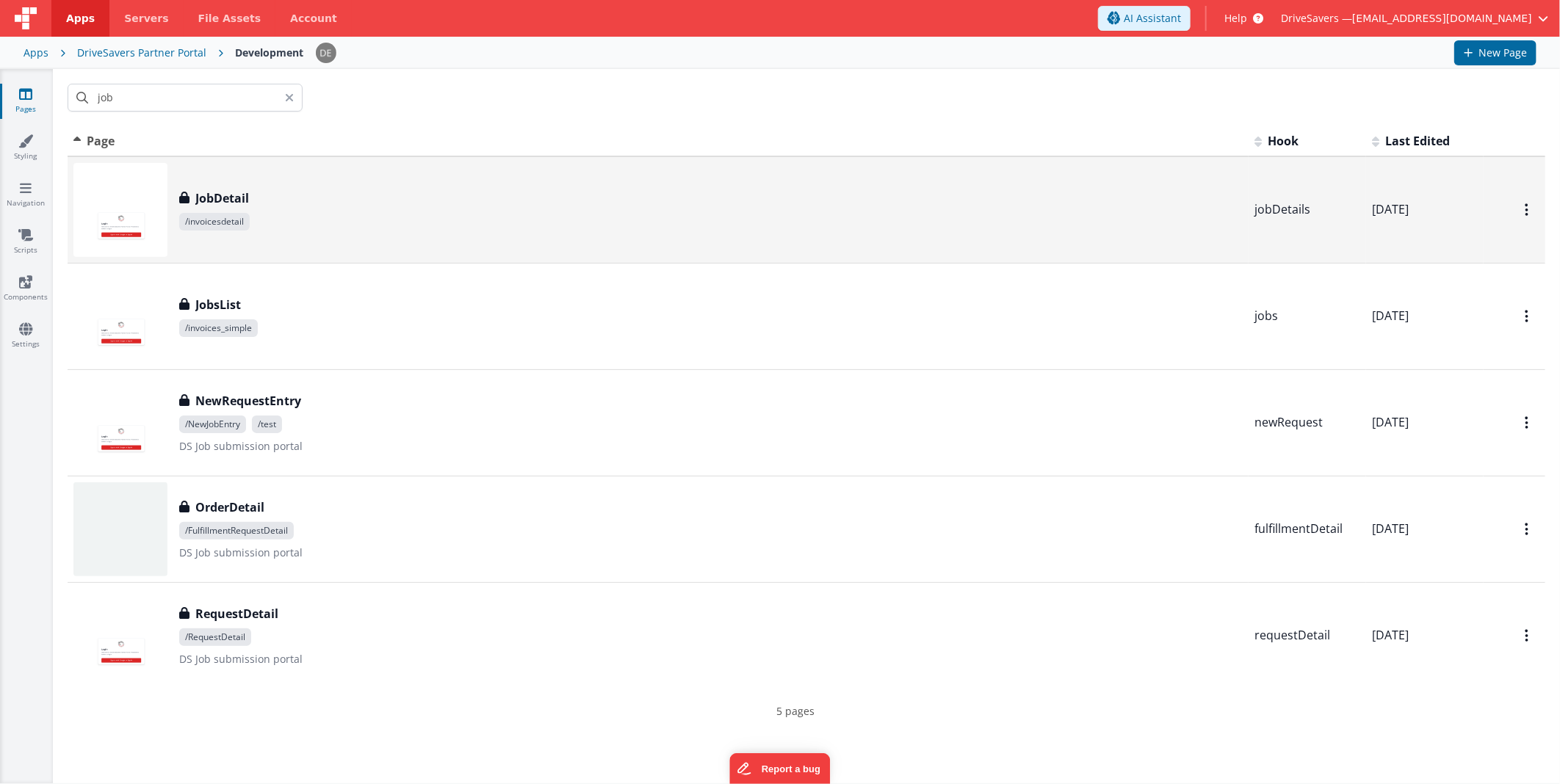
click at [331, 210] on div "JobDetail JobDetail /invoicesdetail" at bounding box center [710, 210] width 1063 height 41
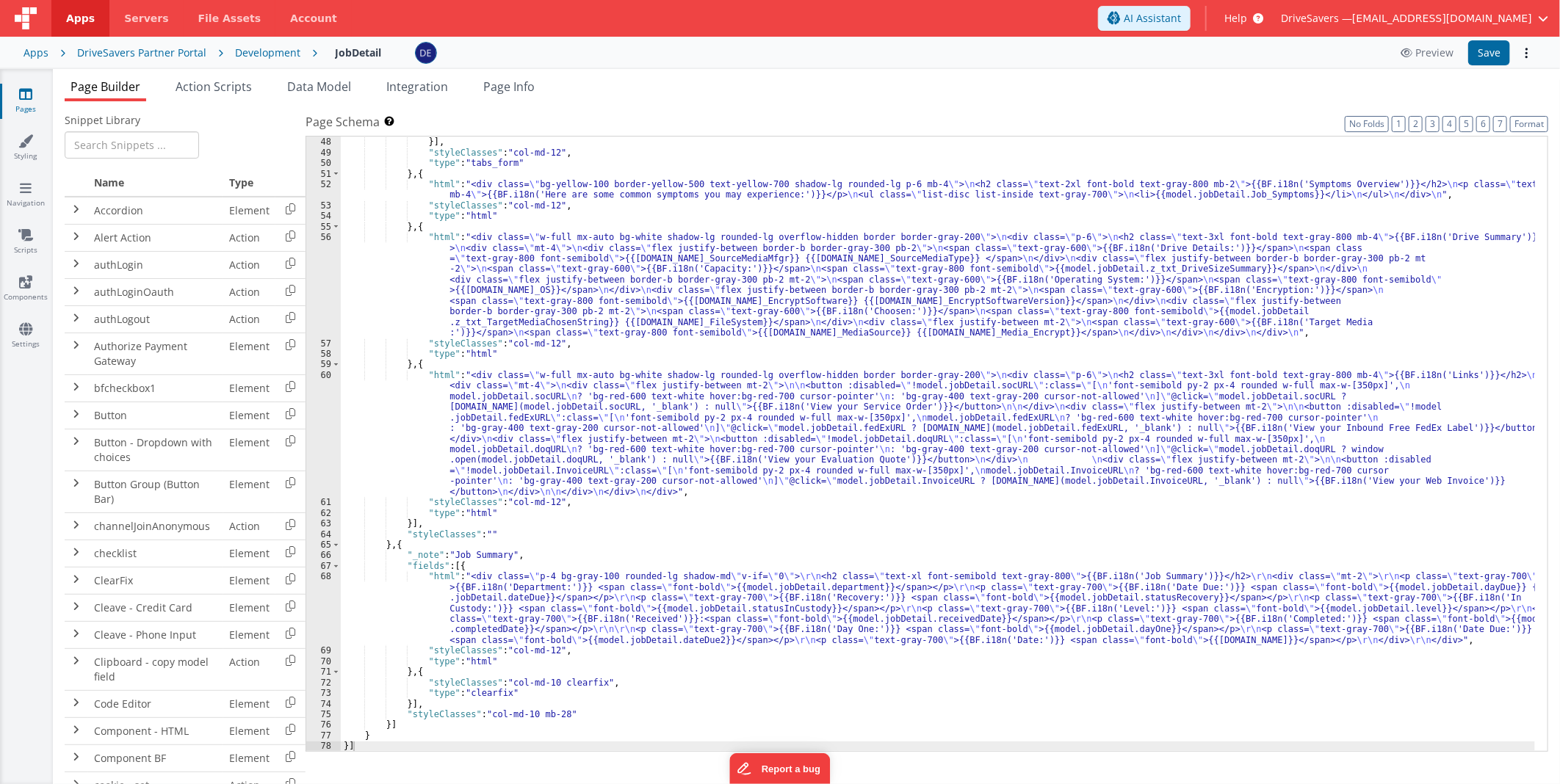
scroll to position [753, 0]
click at [562, 439] on div ""tabLabel_calc" : "BF.i18n('Secondary')" }] , "styleClasses" : "col-md-12" , "t…" at bounding box center [938, 445] width 1195 height 637
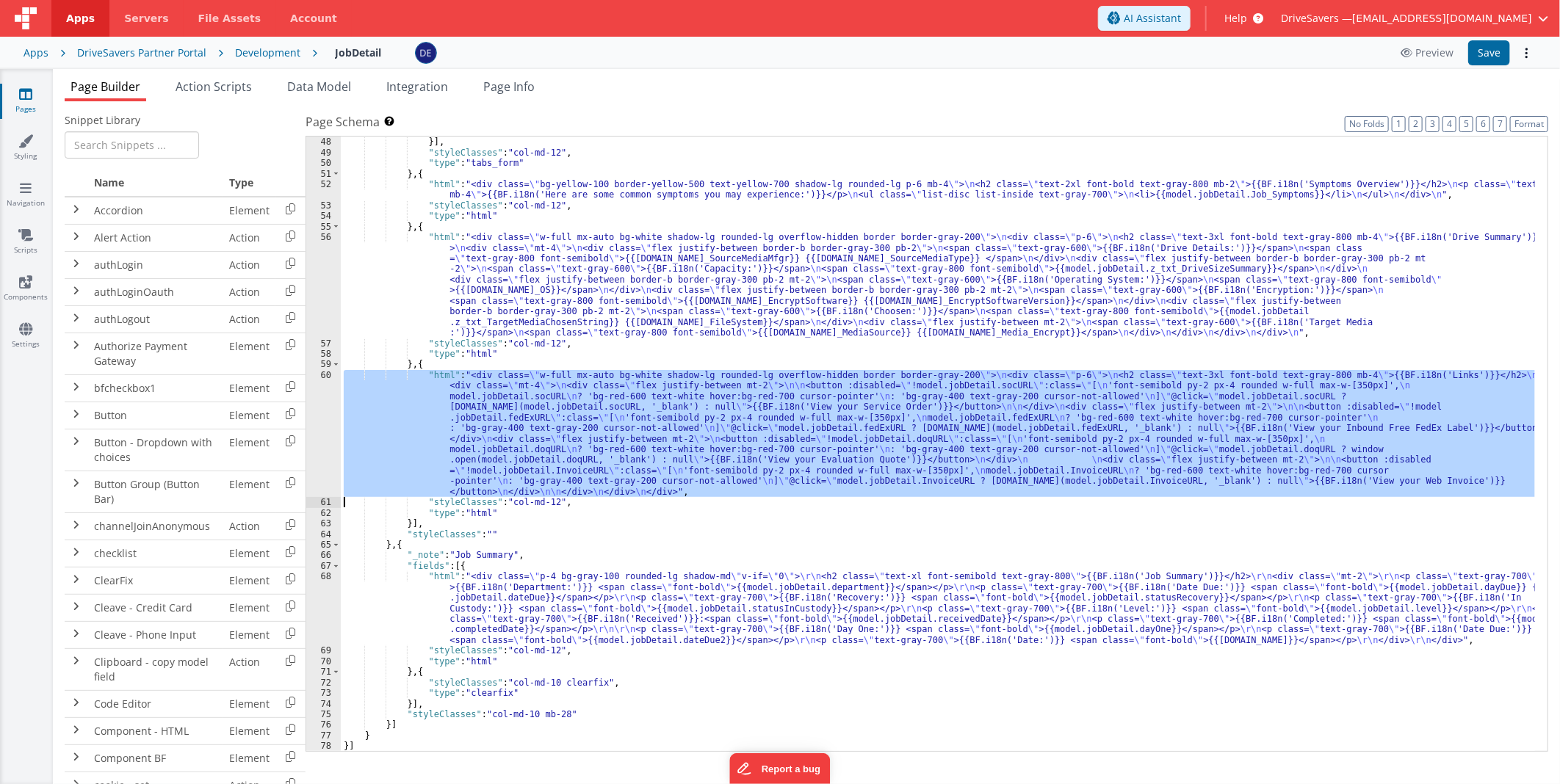
click at [310, 405] on div "60" at bounding box center [323, 433] width 34 height 127
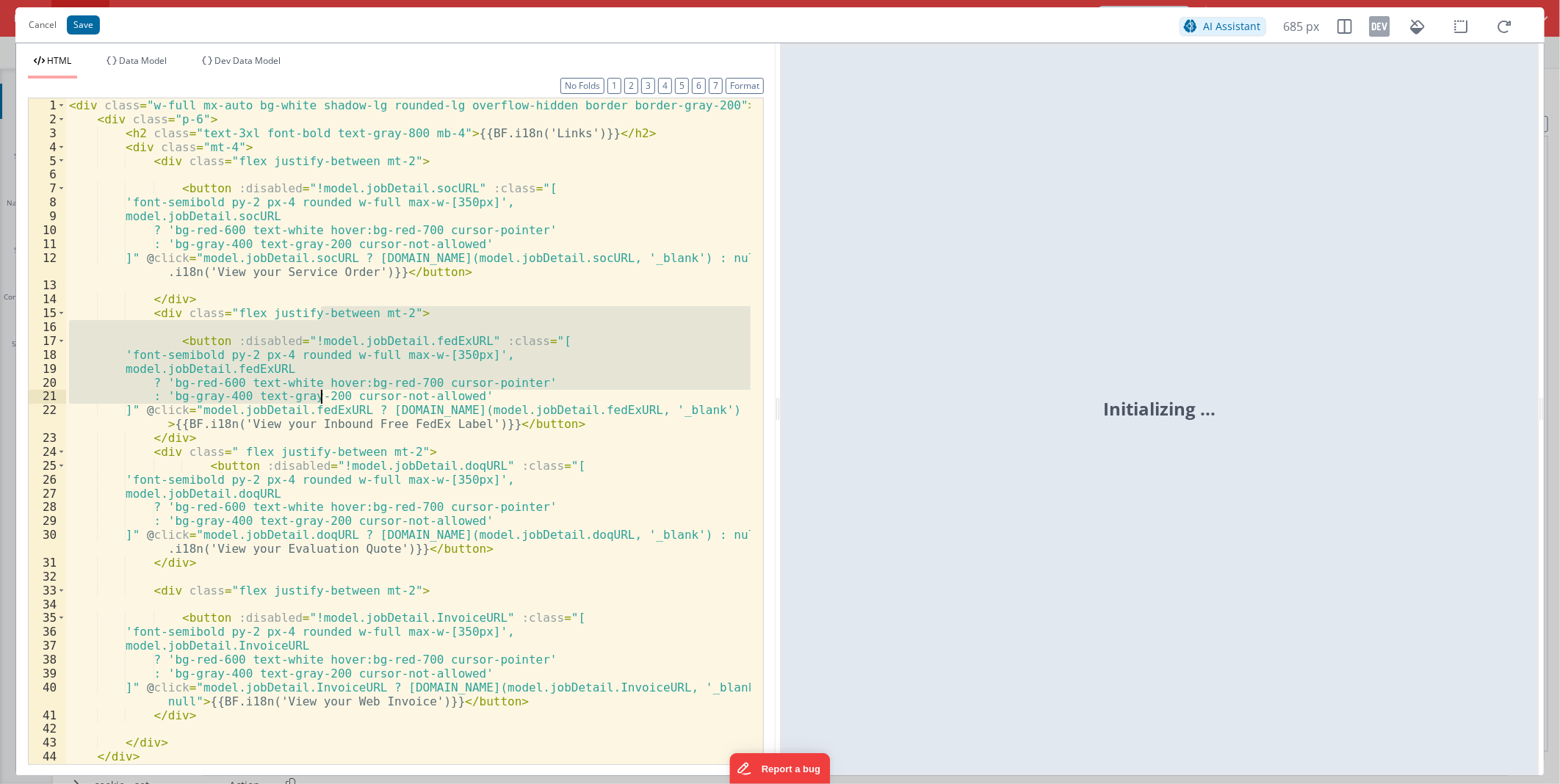
click at [320, 401] on div "< div class = "w-full mx-auto bg-white shadow-lg rounded-lg overflow-hidden bor…" at bounding box center [409, 445] width 685 height 693
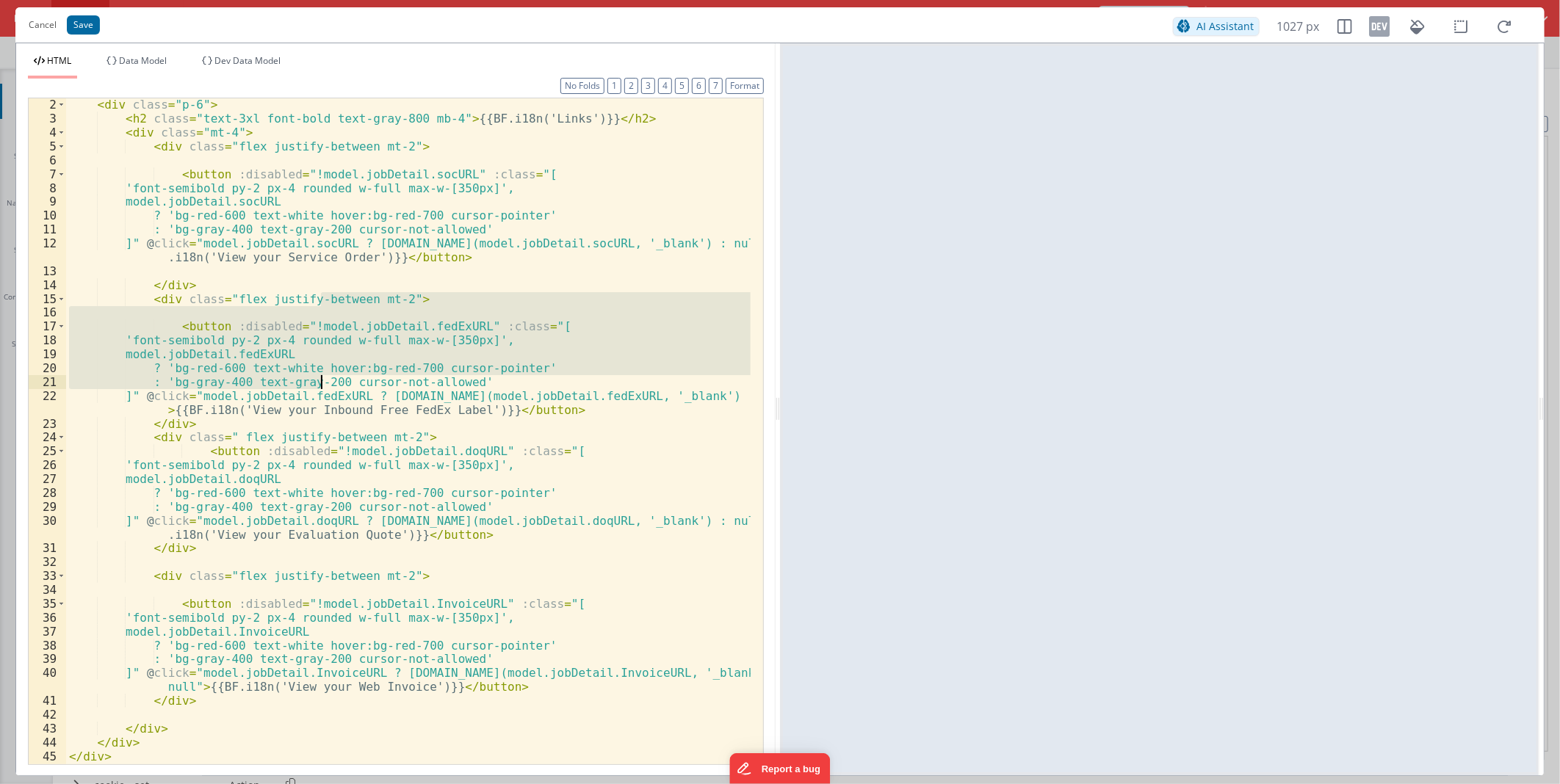
click at [486, 538] on div "< div class = "p-6" > < h2 class = "text-3xl font-bold text-gray-800 mb-4" > {{…" at bounding box center [409, 444] width 685 height 693
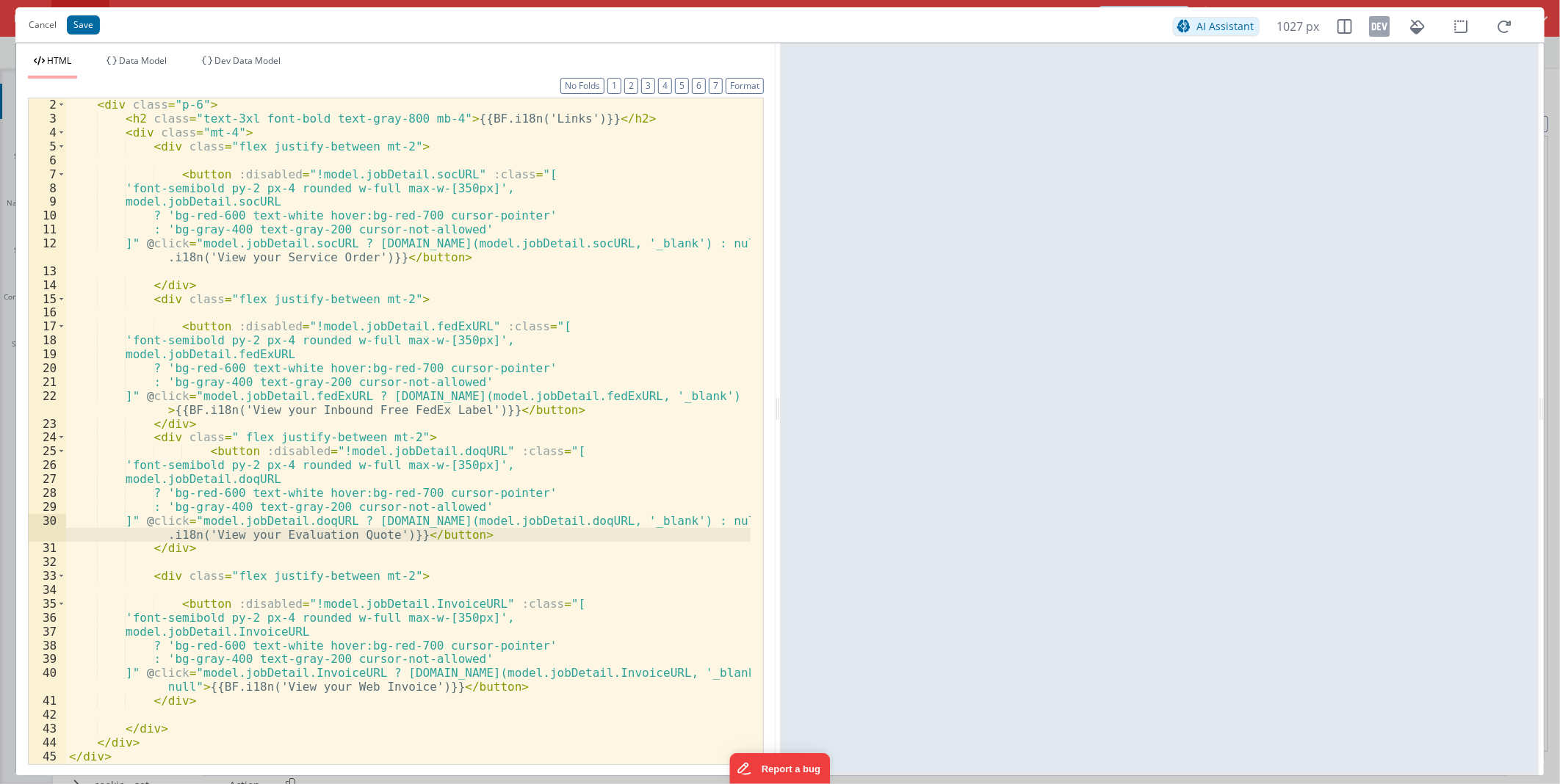
click at [464, 663] on div "< div class = "p-6" > < h2 class = "text-3xl font-bold text-gray-800 mb-4" > {{…" at bounding box center [409, 444] width 685 height 693
click at [163, 599] on div "< div class = "p-6" > < h2 class = "text-3xl font-bold text-gray-800 mb-4" > {{…" at bounding box center [409, 444] width 685 height 693
click at [178, 597] on div "< div class = "p-6" > < h2 class = "text-3xl font-bold text-gray-800 mb-4" > {{…" at bounding box center [409, 444] width 685 height 693
click at [186, 603] on div "< div class = "p-6" > < h2 class = "text-3xl font-bold text-gray-800 mb-4" > {{…" at bounding box center [409, 444] width 685 height 693
click at [163, 575] on div "< div class = "p-6" > < h2 class = "text-3xl font-bold text-gray-800 mb-4" > {{…" at bounding box center [409, 444] width 685 height 693
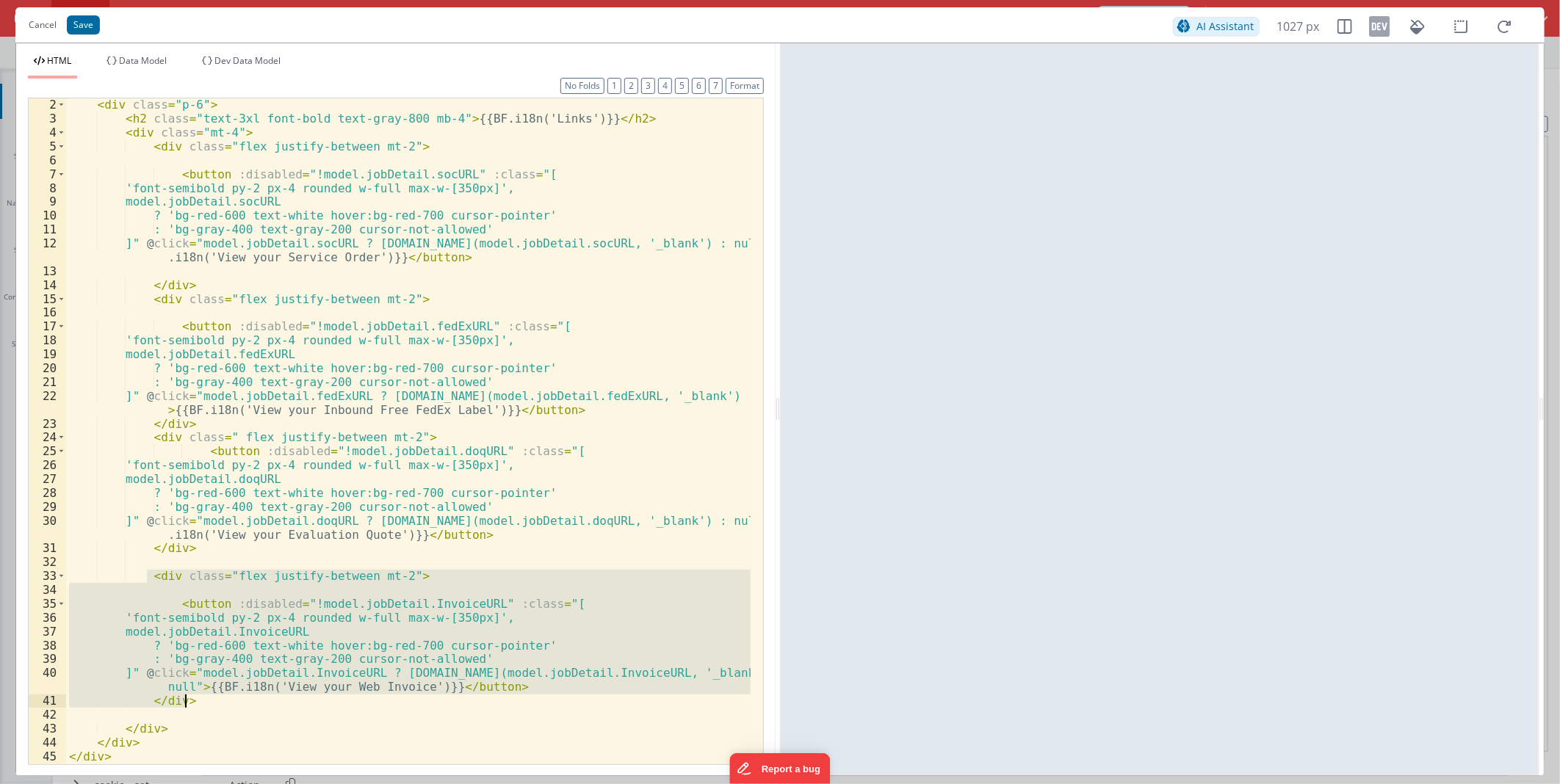
drag, startPoint x: 145, startPoint y: 575, endPoint x: 221, endPoint y: 701, distance: 147.1
click at [221, 701] on div "< div class = "p-6" > < h2 class = "text-3xl font-bold text-gray-800 mb-4" > {{…" at bounding box center [409, 444] width 685 height 693
click at [195, 693] on div "< div class = "p-6" > < h2 class = "text-3xl font-bold text-gray-800 mb-4" > {{…" at bounding box center [409, 431] width 685 height 666
drag, startPoint x: 191, startPoint y: 699, endPoint x: 44, endPoint y: 575, distance: 192.3
click at [44, 575] on div "2 3 4 5 6 7 8 9 10 11 12 13 14 15 16 17 18 19 20 21 22 23 24 25 26 27 28 29 30 …" at bounding box center [396, 431] width 736 height 667
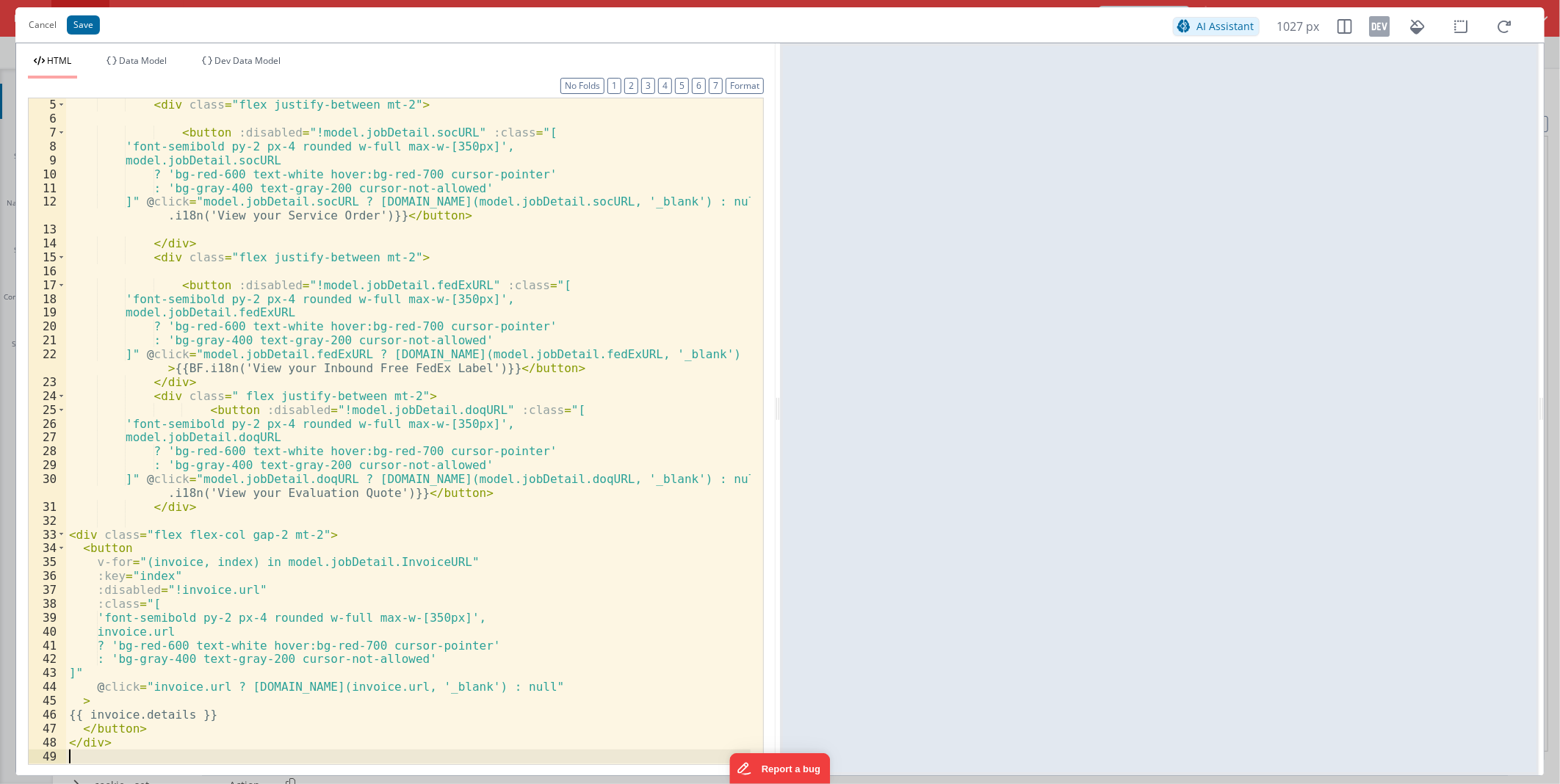
scroll to position [56, 0]
click at [75, 16] on button "Save" at bounding box center [83, 25] width 33 height 19
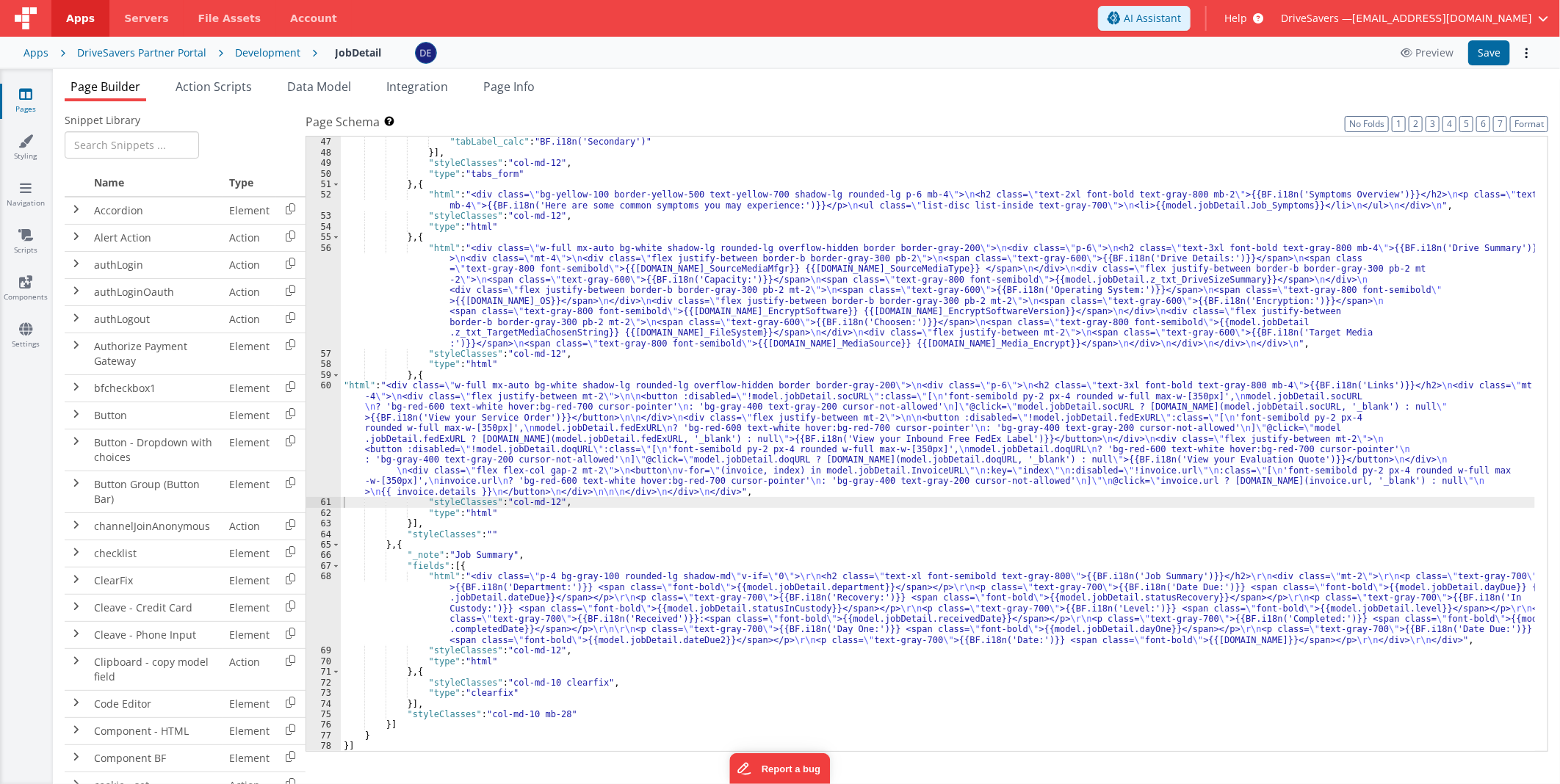
scroll to position [742, 0]
click at [581, 612] on div ""tabIcon" : "fa fa-user" , "tabLabel_calc" : "BF.i18n('Secondary')" }] , "style…" at bounding box center [938, 445] width 1195 height 637
click at [429, 456] on div ""tabIcon" : "fa fa-user" , "tabLabel_calc" : "BF.i18n('Secondary')" }] , "style…" at bounding box center [938, 445] width 1195 height 637
click at [331, 428] on div "60" at bounding box center [323, 438] width 34 height 117
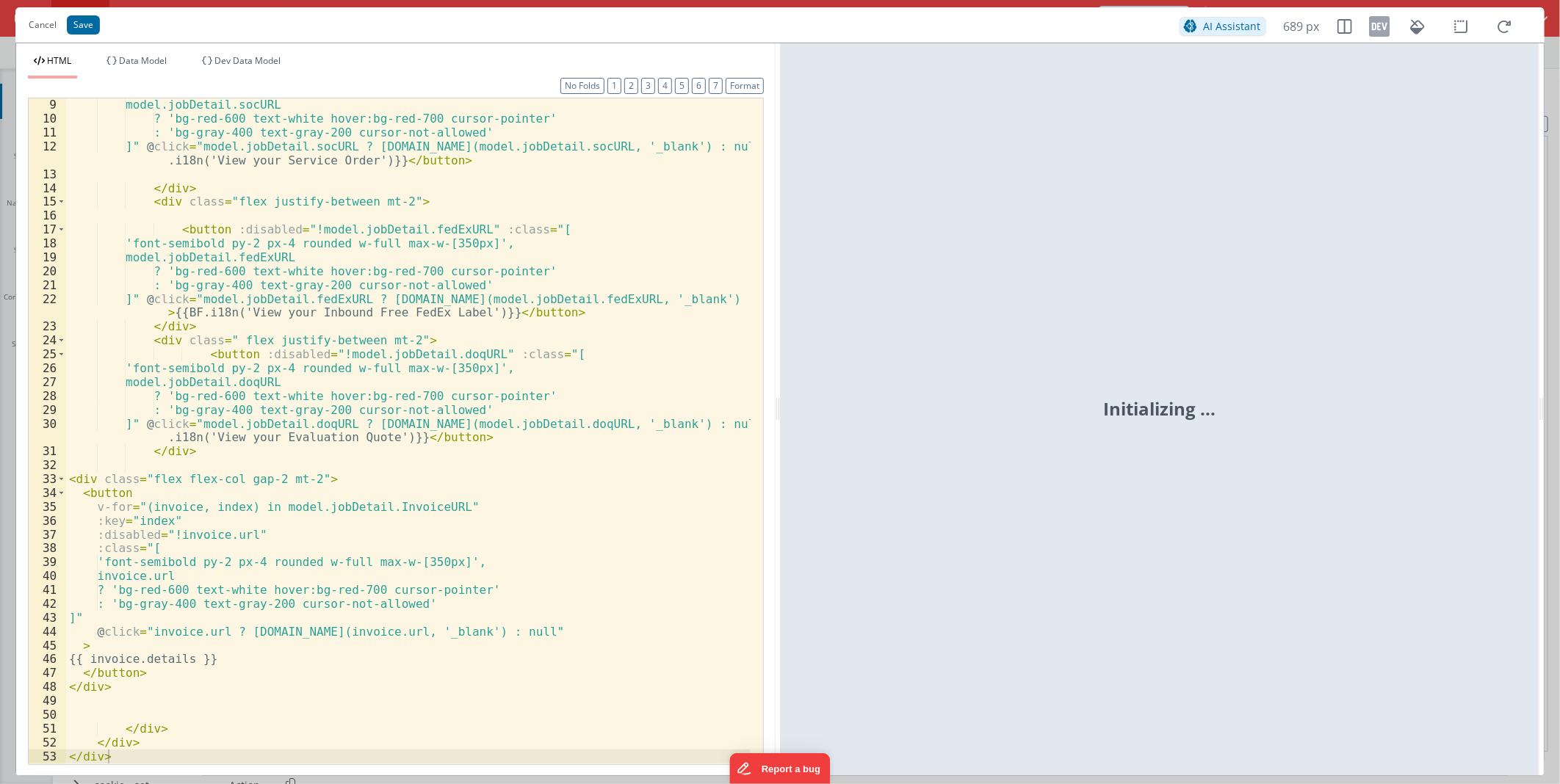
scroll to position [111, 0]
click at [70, 26] on button "Save" at bounding box center [83, 25] width 33 height 19
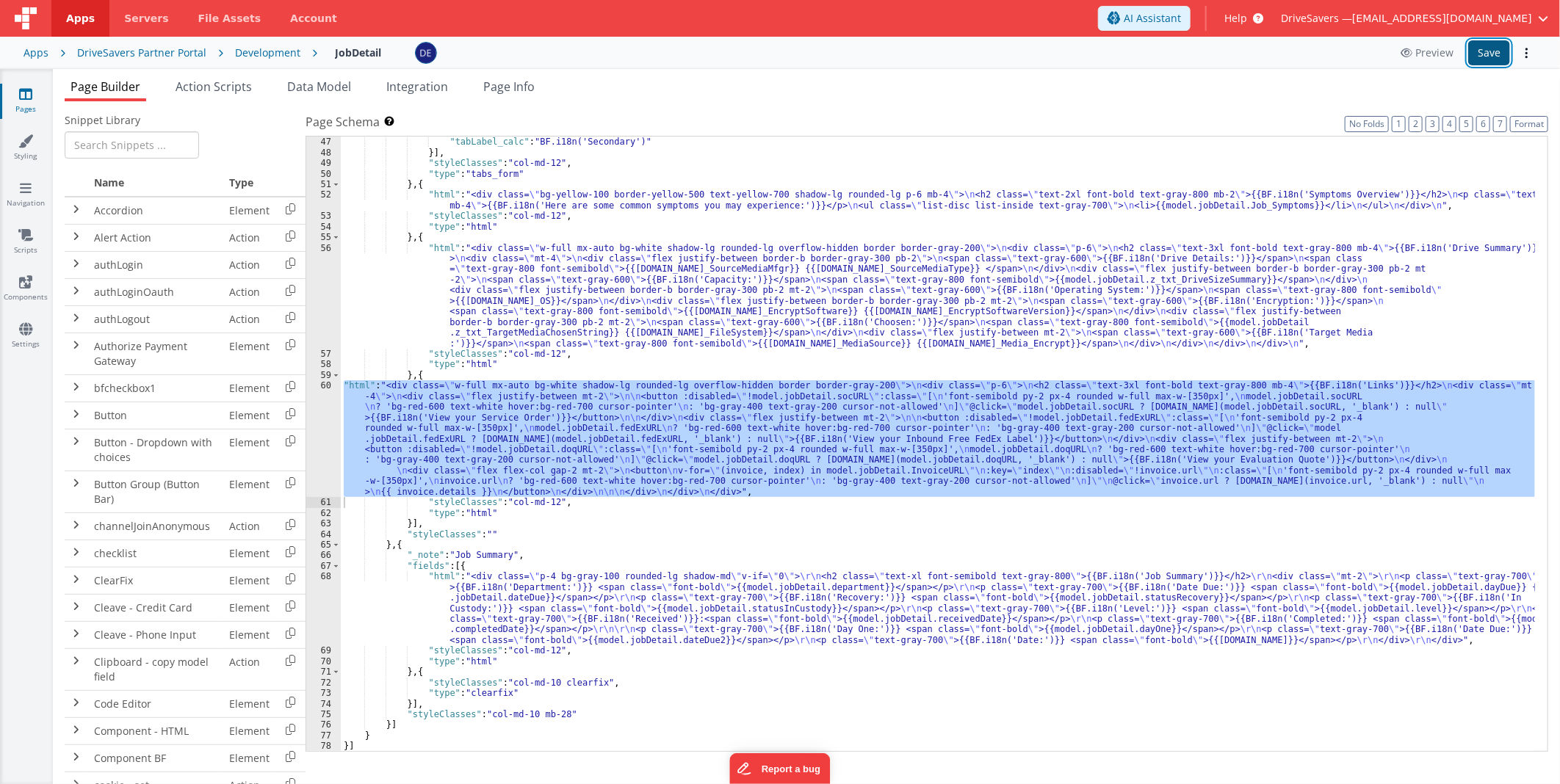
click at [1496, 53] on button "Save" at bounding box center [1489, 53] width 42 height 25
click at [893, 250] on div ""tabIcon" : "fa fa-user" , "tabLabel_calc" : "BF.i18n('Secondary')" }] , "style…" at bounding box center [938, 445] width 1195 height 637
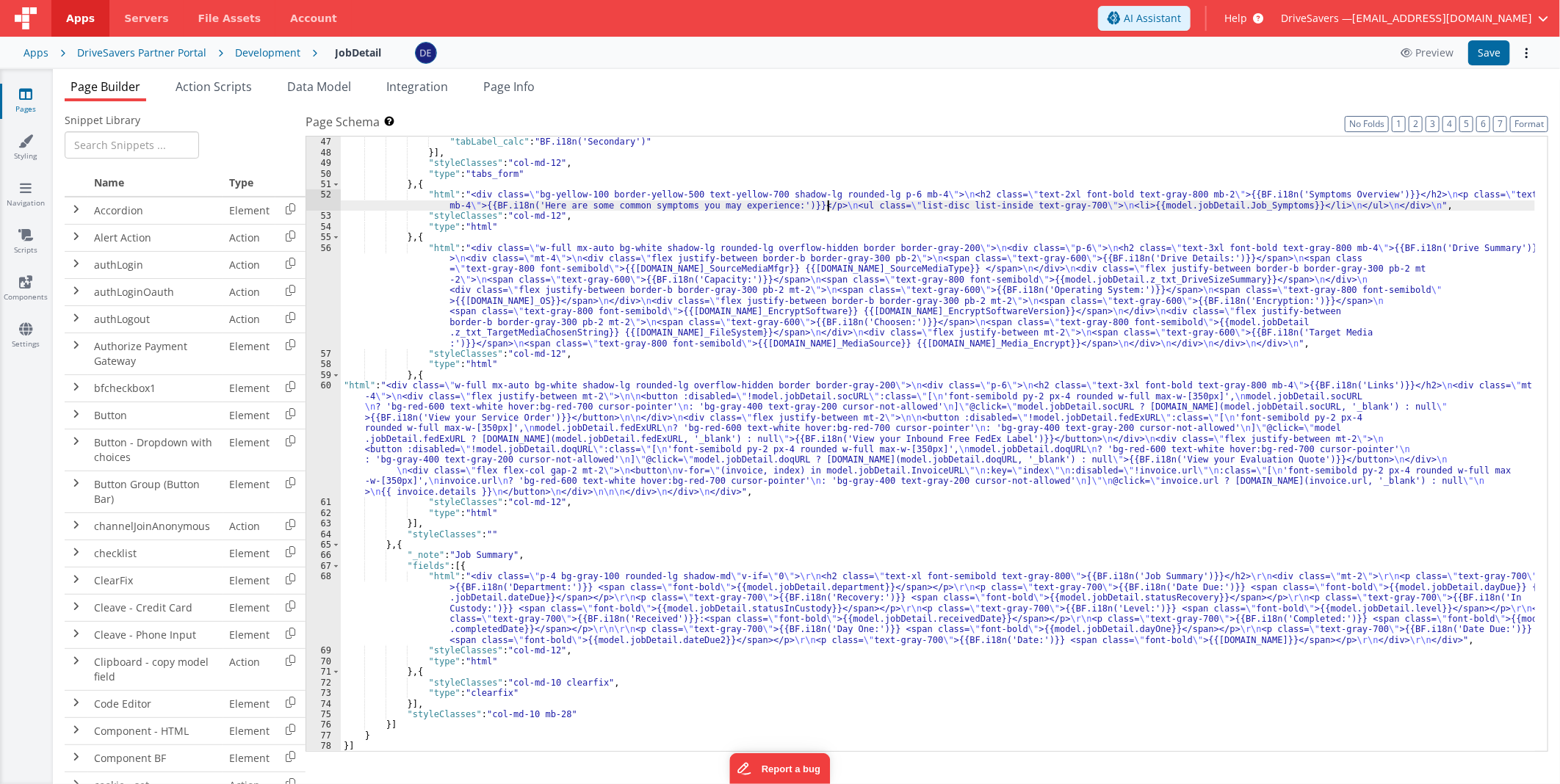
click at [825, 203] on div ""tabIcon" : "fa fa-user" , "tabLabel_calc" : "BF.i18n('Secondary')" }] , "style…" at bounding box center [938, 445] width 1195 height 637
click at [1484, 45] on button "Save" at bounding box center [1489, 53] width 42 height 25
click at [691, 601] on div ""tabIcon" : "fa fa-user" , "tabLabel_calc" : "BF.i18n('Secondary')" }] , "style…" at bounding box center [938, 445] width 1195 height 637
click at [329, 607] on div "68" at bounding box center [323, 608] width 34 height 74
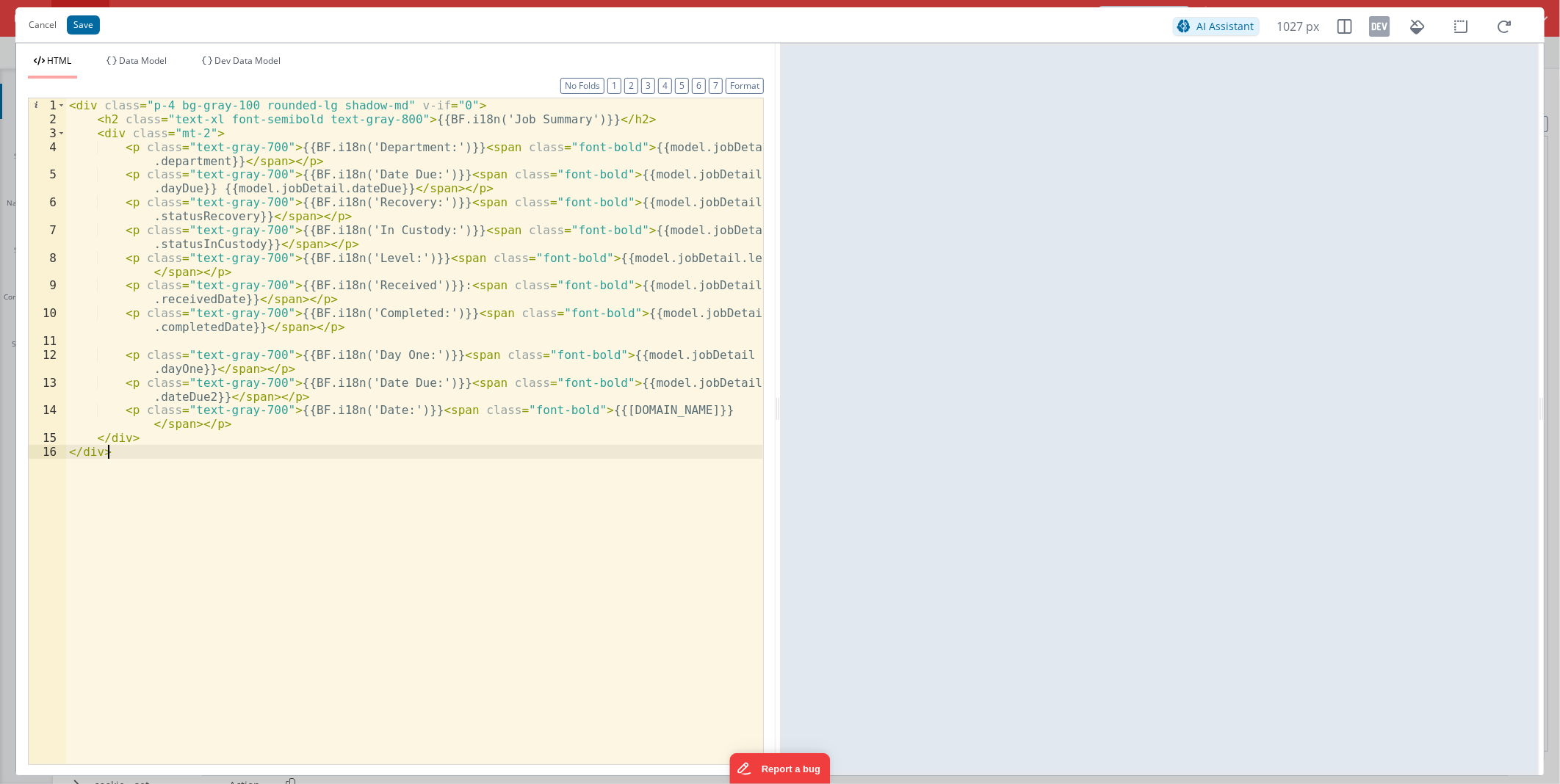
click at [480, 475] on div "< div class = "p-4 bg-gray-100 rounded-lg shadow-md" v-if = "0" > < h2 class = …" at bounding box center [415, 445] width 697 height 693
click at [45, 30] on button "Cancel" at bounding box center [43, 25] width 43 height 21
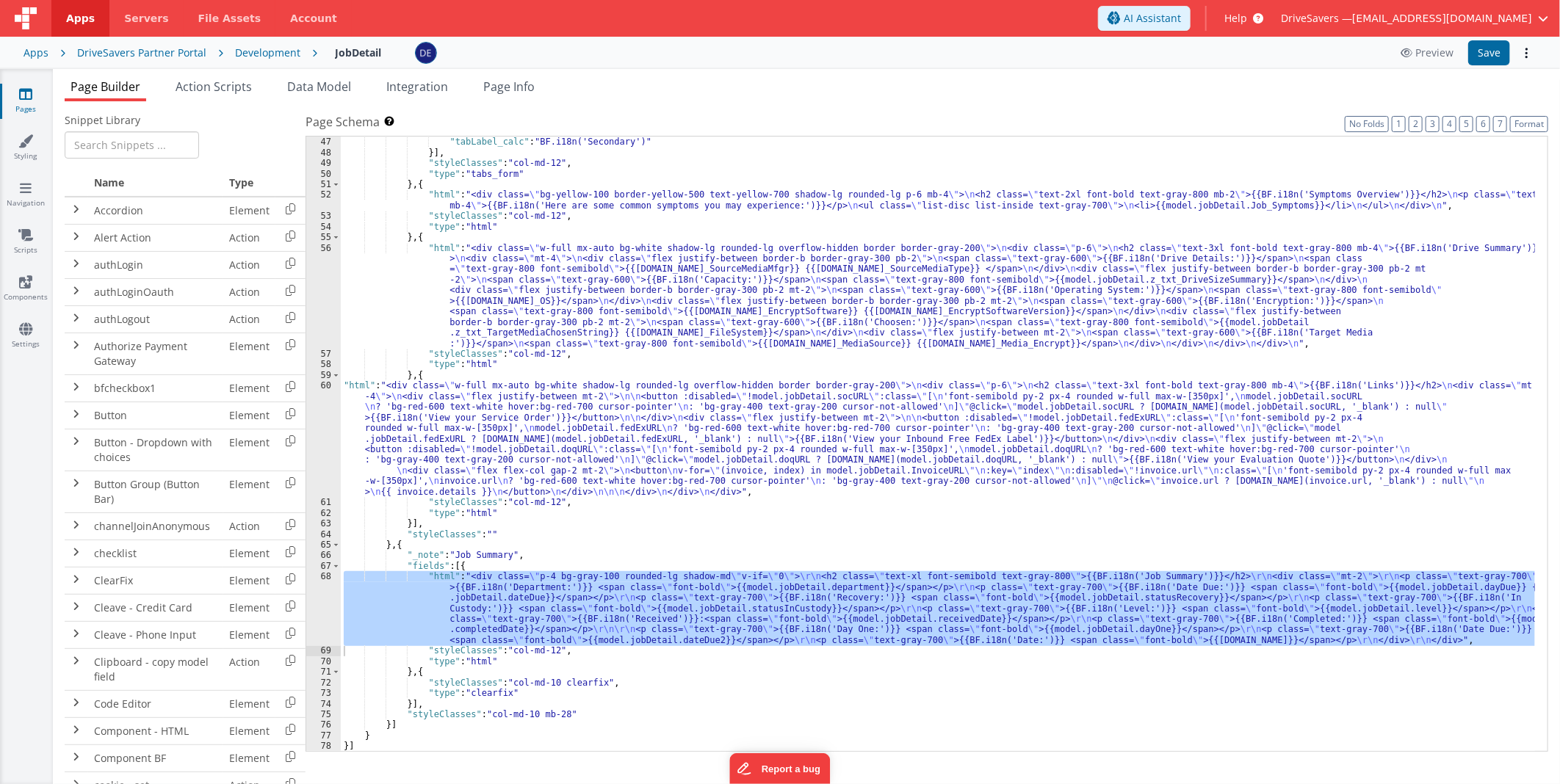
click at [566, 511] on div ""tabIcon" : "fa fa-user" , "tabLabel_calc" : "BF.i18n('Secondary')" }] , "style…" at bounding box center [938, 445] width 1195 height 637
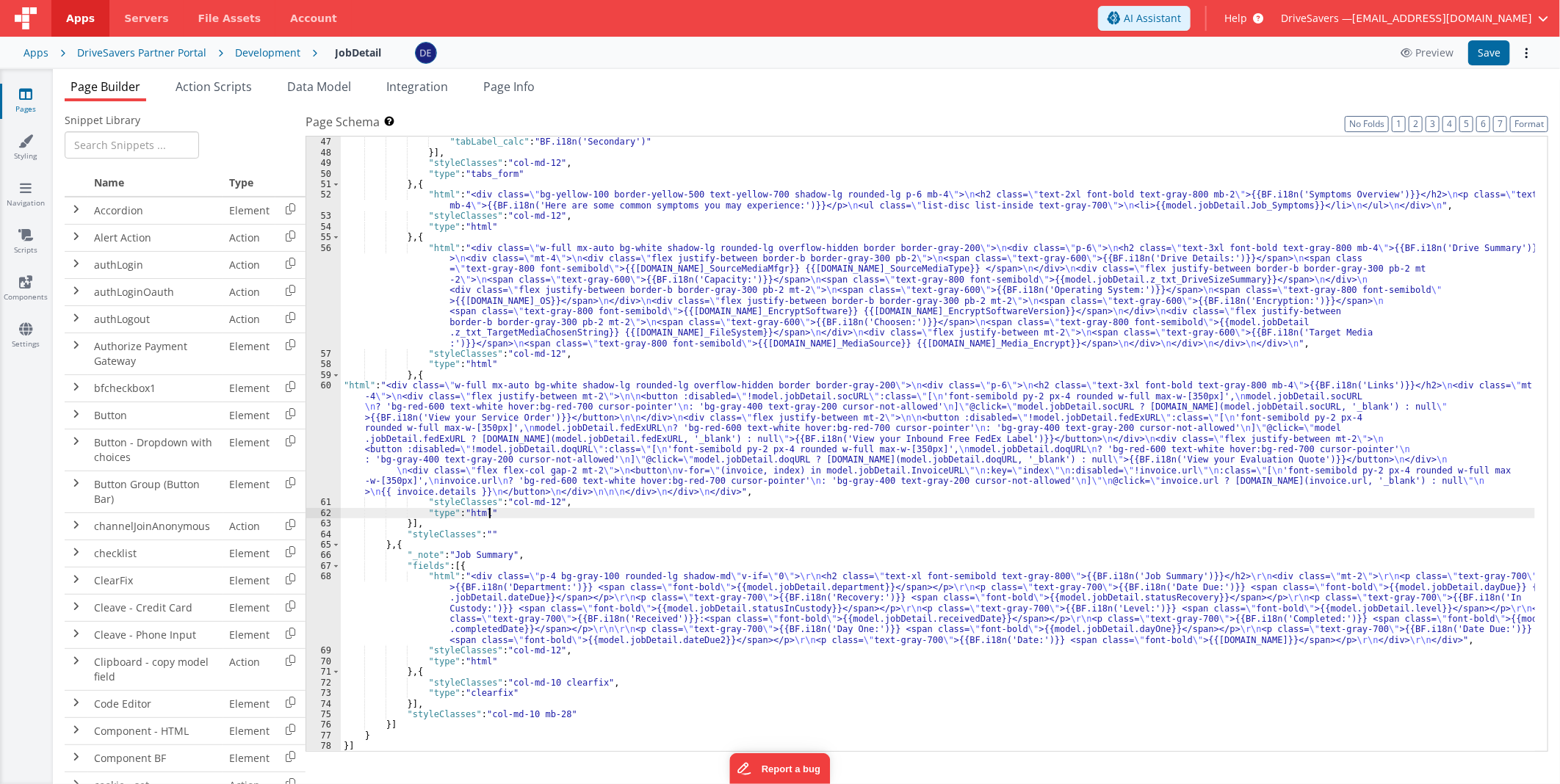
click at [535, 435] on div ""tabIcon" : "fa fa-user" , "tabLabel_calc" : "BF.i18n('Secondary')" }] , "style…" at bounding box center [938, 445] width 1195 height 637
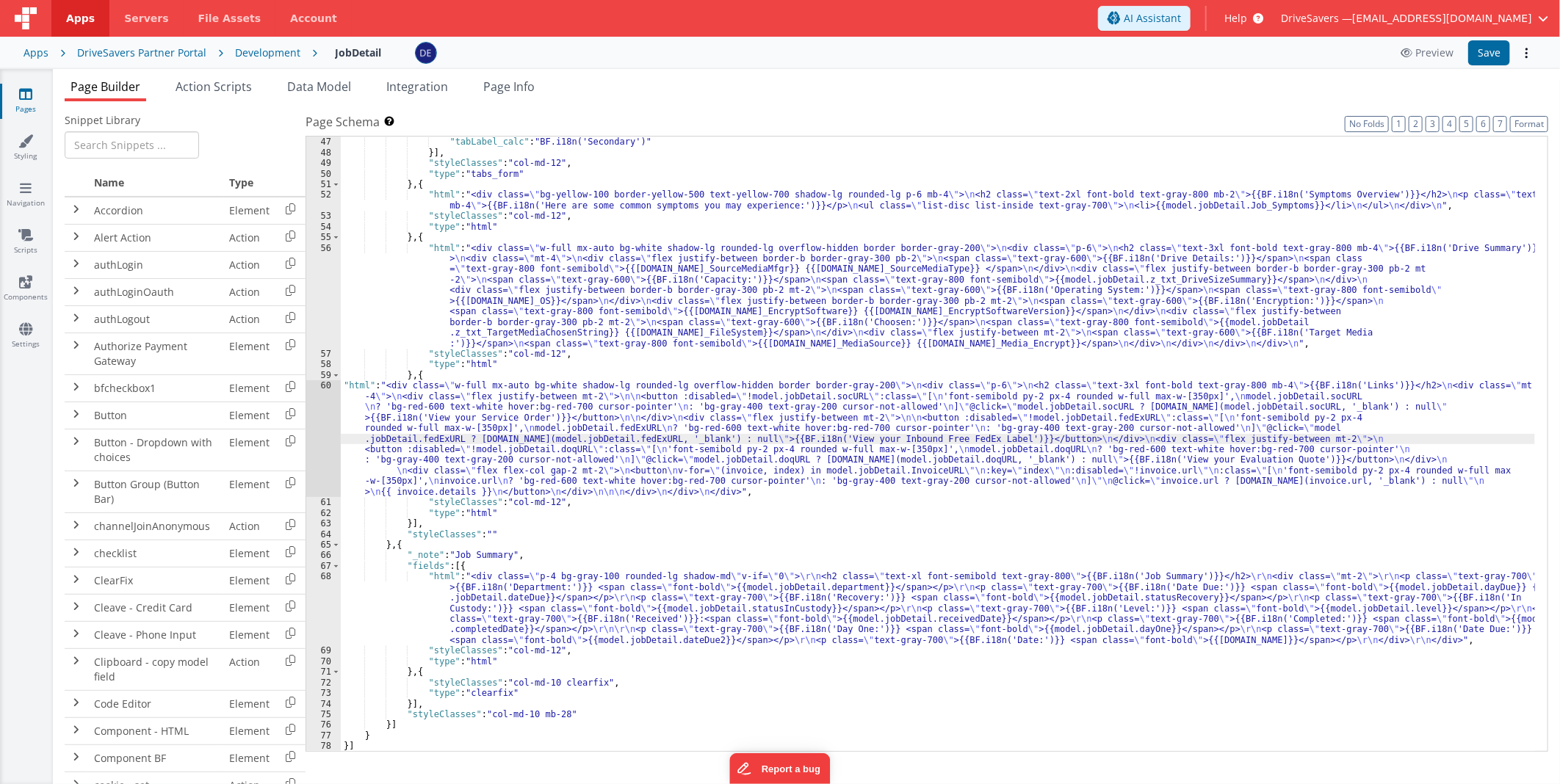
click at [333, 443] on div "60" at bounding box center [323, 438] width 34 height 117
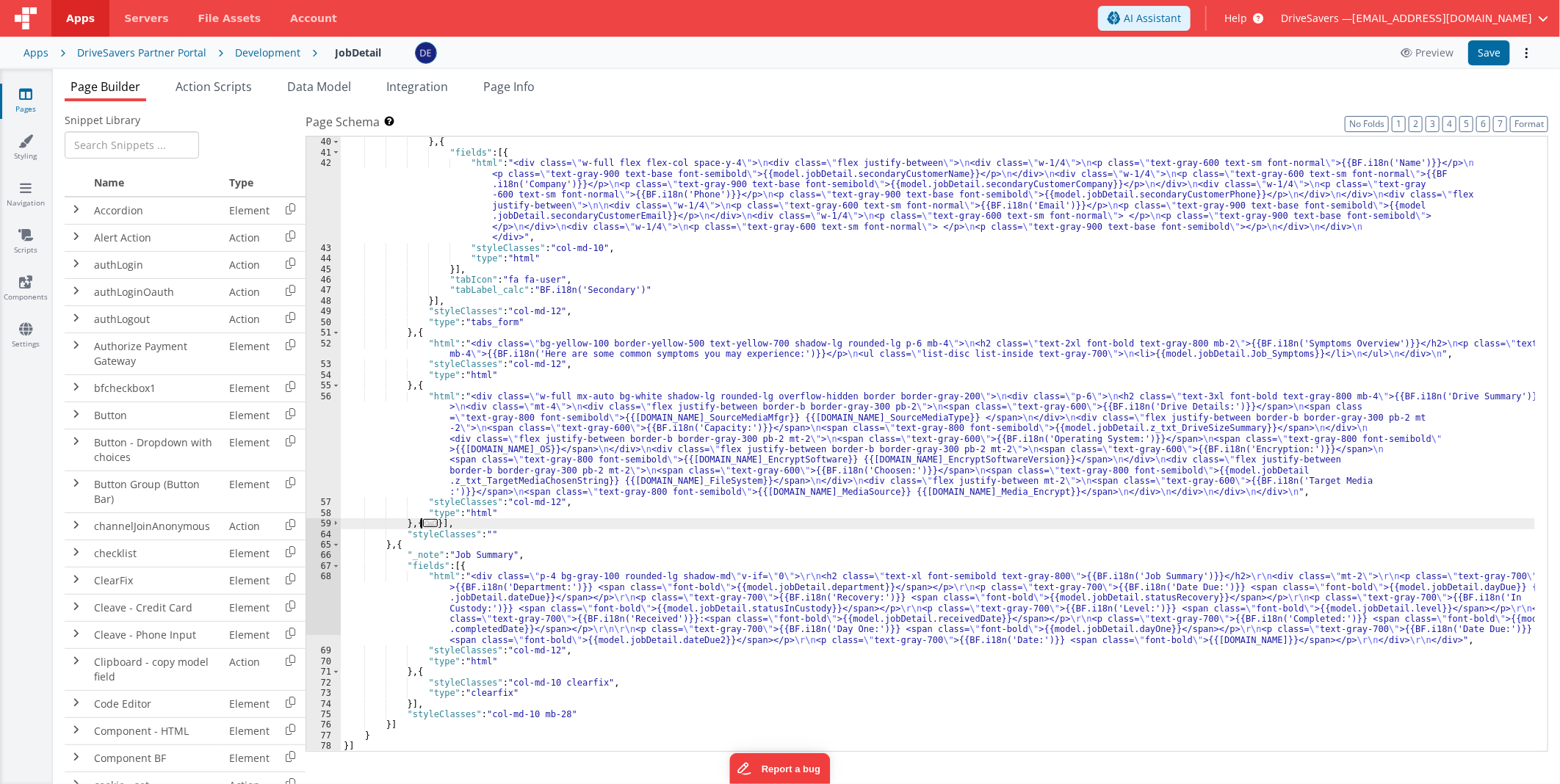
scroll to position [594, 0]
click at [335, 523] on span at bounding box center [336, 524] width 8 height 11
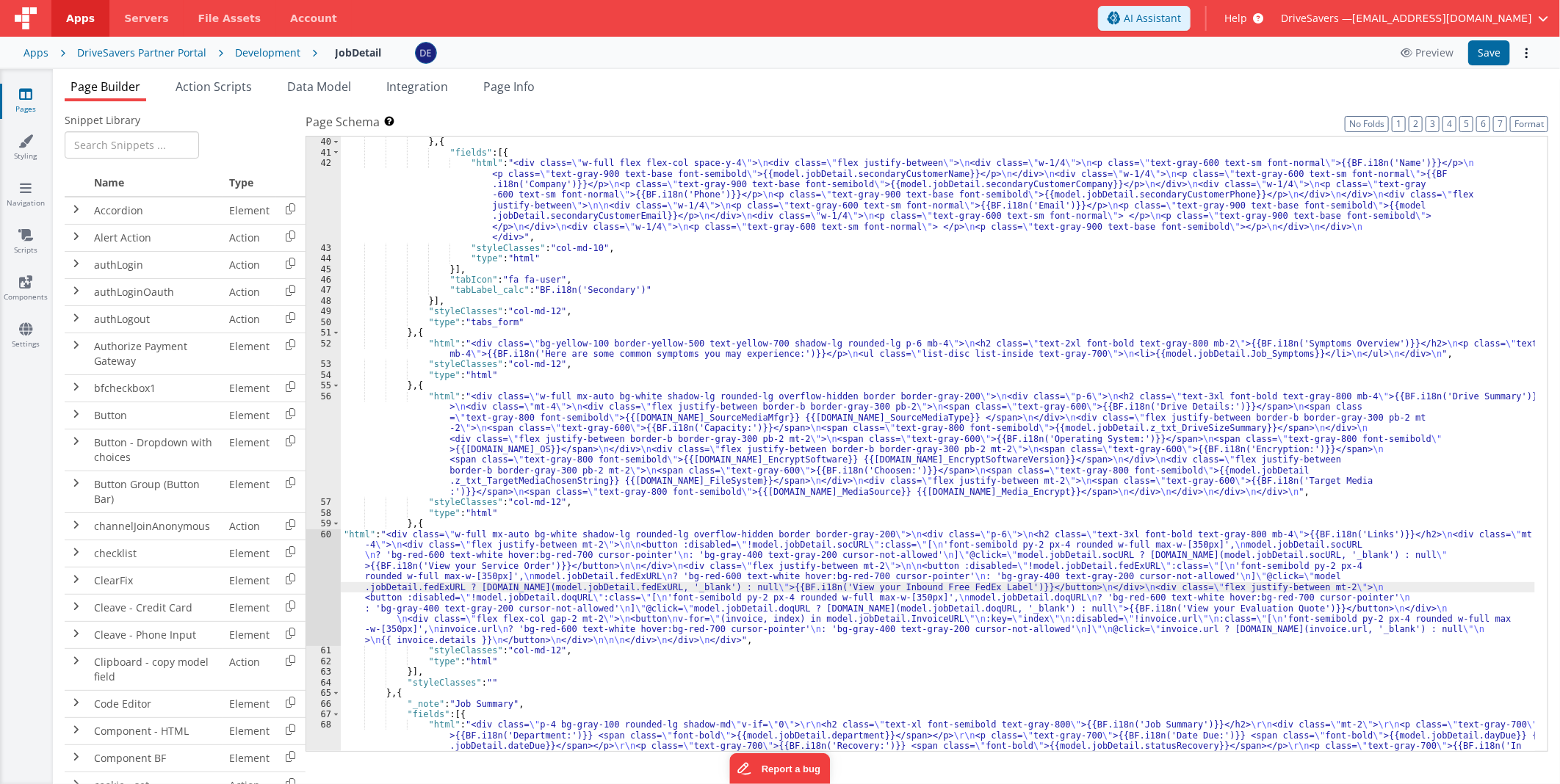
click at [494, 583] on div ""tabLabel_calc" : "BF.i18n('Primary')" } , { "fields" : [{ "html" : "<div class…" at bounding box center [938, 476] width 1195 height 700
click at [317, 567] on div "60" at bounding box center [323, 588] width 34 height 117
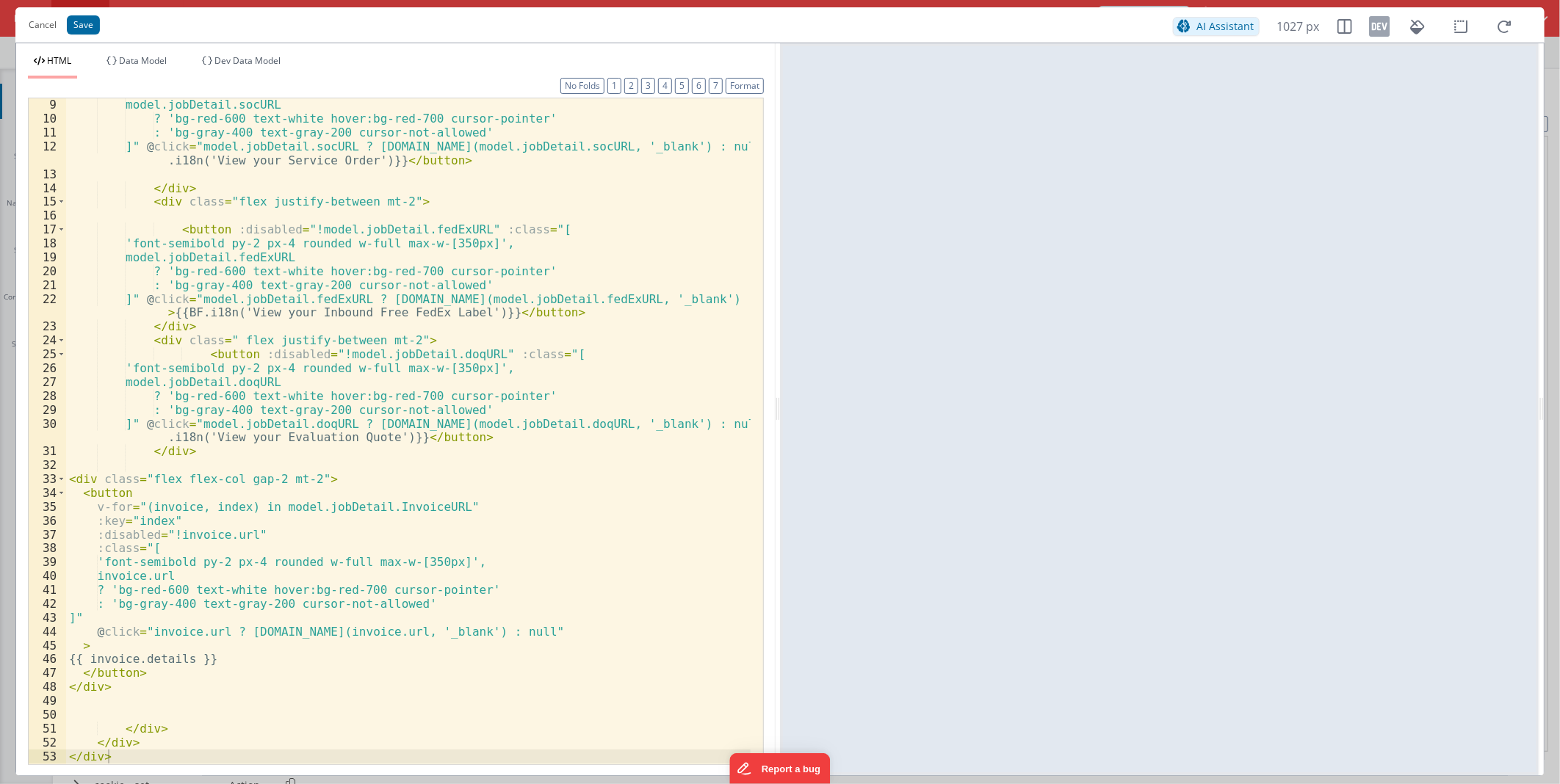
scroll to position [111, 0]
click at [755, 81] on button "Format" at bounding box center [745, 86] width 39 height 16
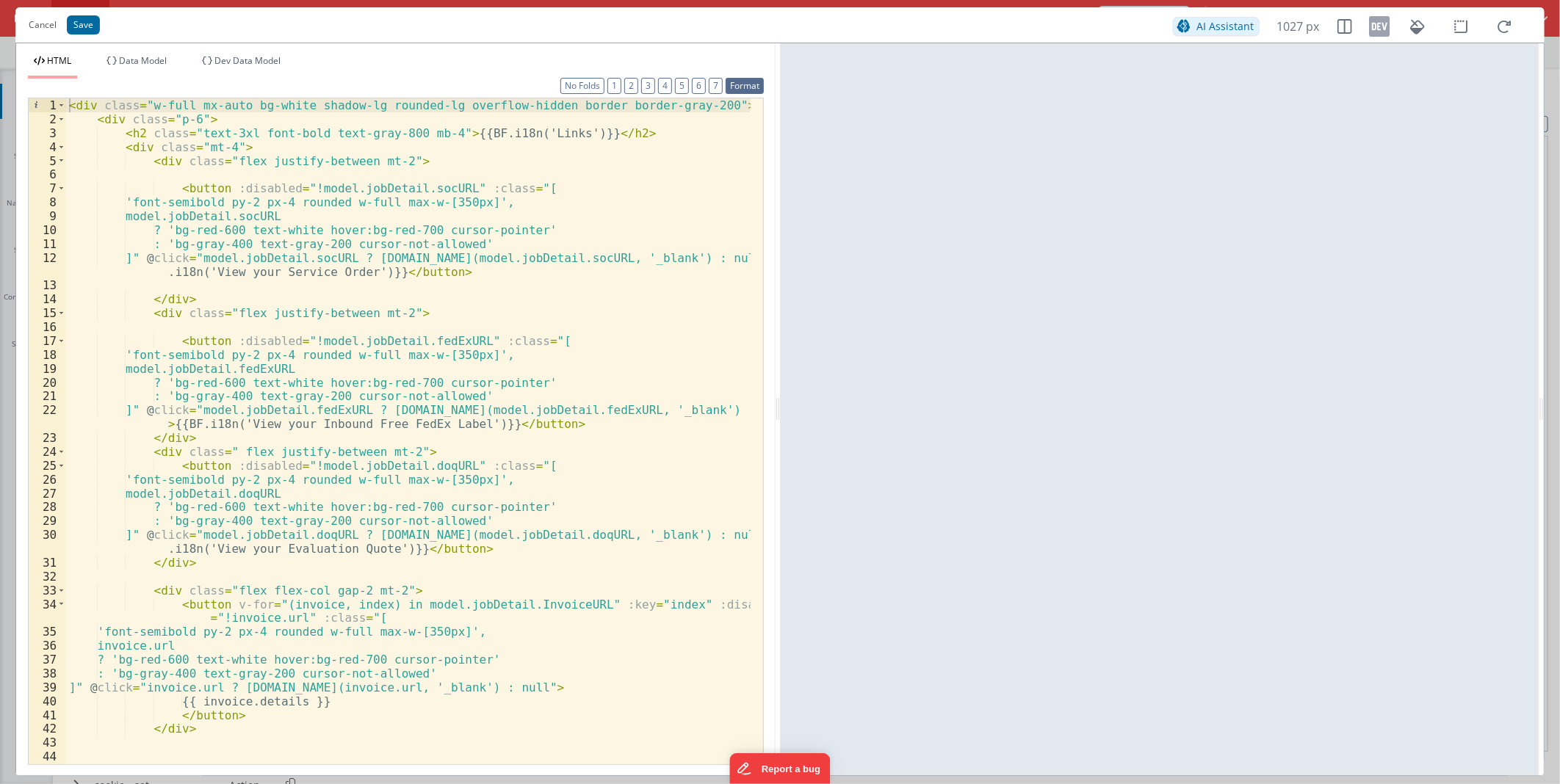
scroll to position [0, 0]
click at [185, 131] on div "< div class = "w-full mx-auto bg-white shadow-lg rounded-lg overflow-hidden bor…" at bounding box center [409, 445] width 685 height 693
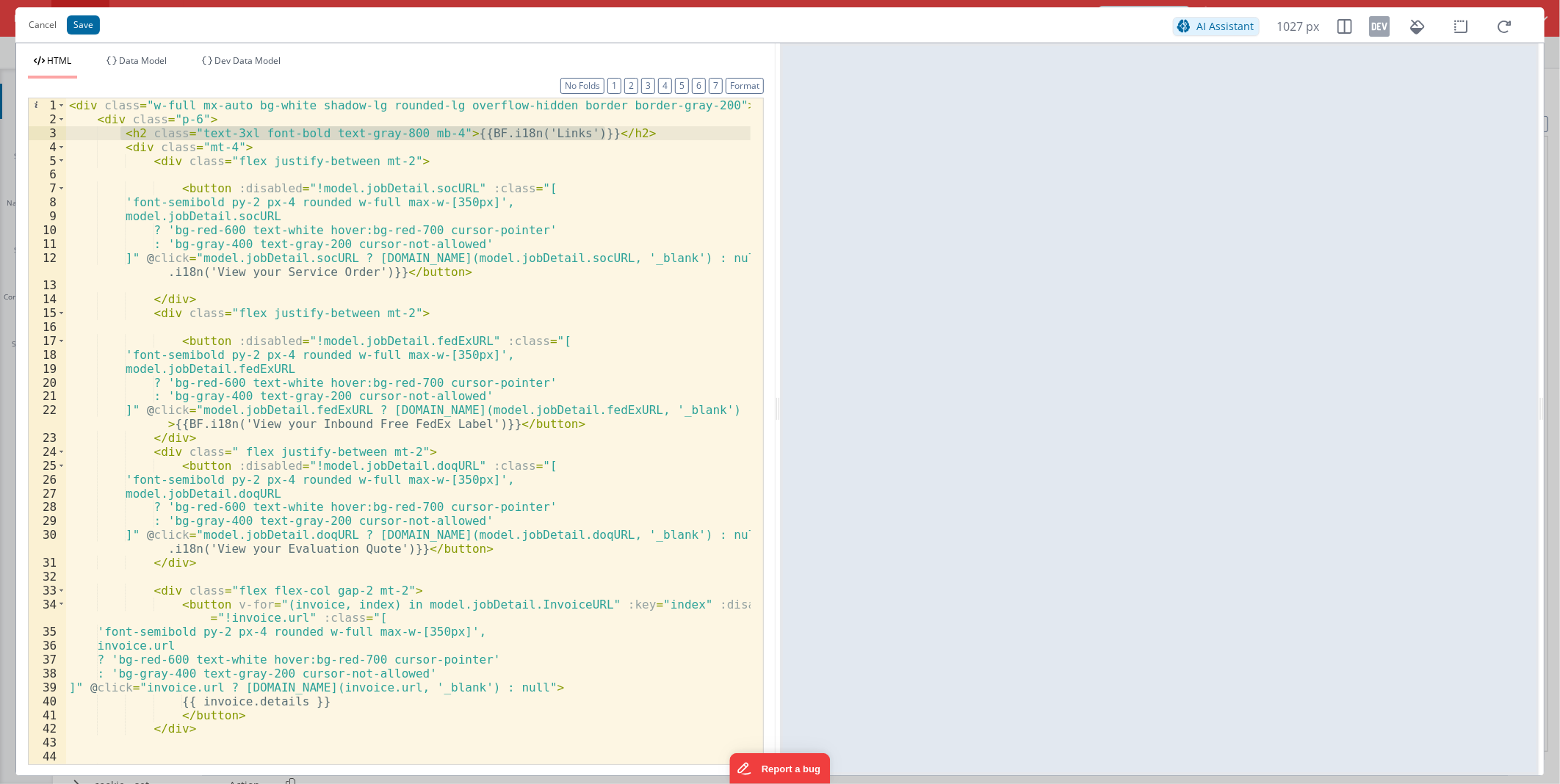
drag, startPoint x: 120, startPoint y: 132, endPoint x: 605, endPoint y: 132, distance: 485.0
click at [605, 132] on div "< div class = "w-full mx-auto bg-white shadow-lg rounded-lg overflow-hidden bor…" at bounding box center [409, 445] width 685 height 693
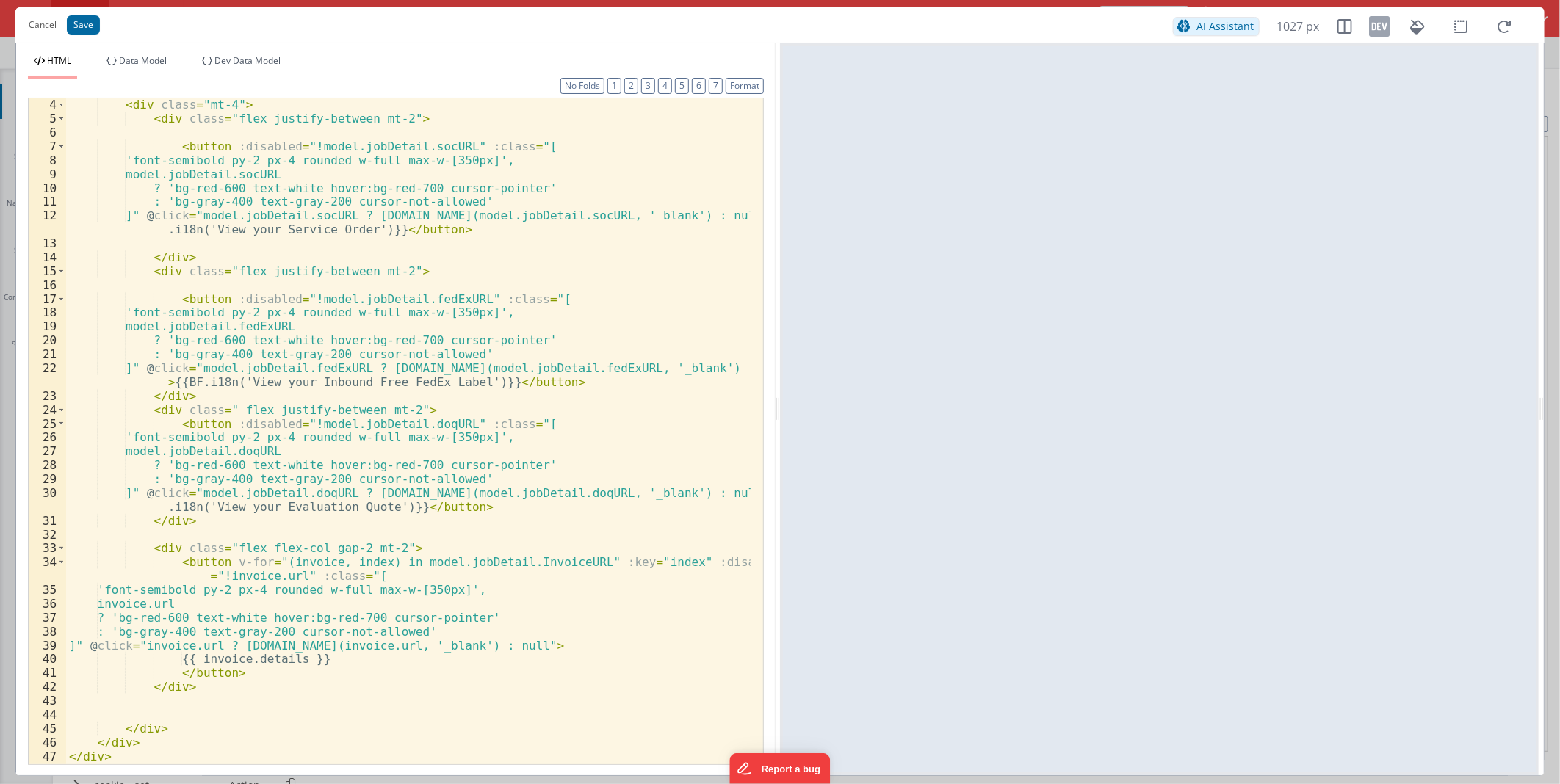
scroll to position [41, 0]
click at [227, 533] on div "< div class = "mt-4" > < div class = "flex justify-between mt-2" > < button :di…" at bounding box center [409, 444] width 685 height 693
click at [86, 532] on div "< div class = "mt-4" > < div class = "flex justify-between mt-2" > < button :di…" at bounding box center [409, 444] width 685 height 693
click at [546, 533] on div "< div class = "mt-4" > < div class = "flex justify-between mt-2" > < button :di…" at bounding box center [409, 444] width 685 height 693
click at [471, 533] on div "< div class = "mt-4" > < div class = "flex justify-between mt-2" > < button :di…" at bounding box center [409, 444] width 685 height 693
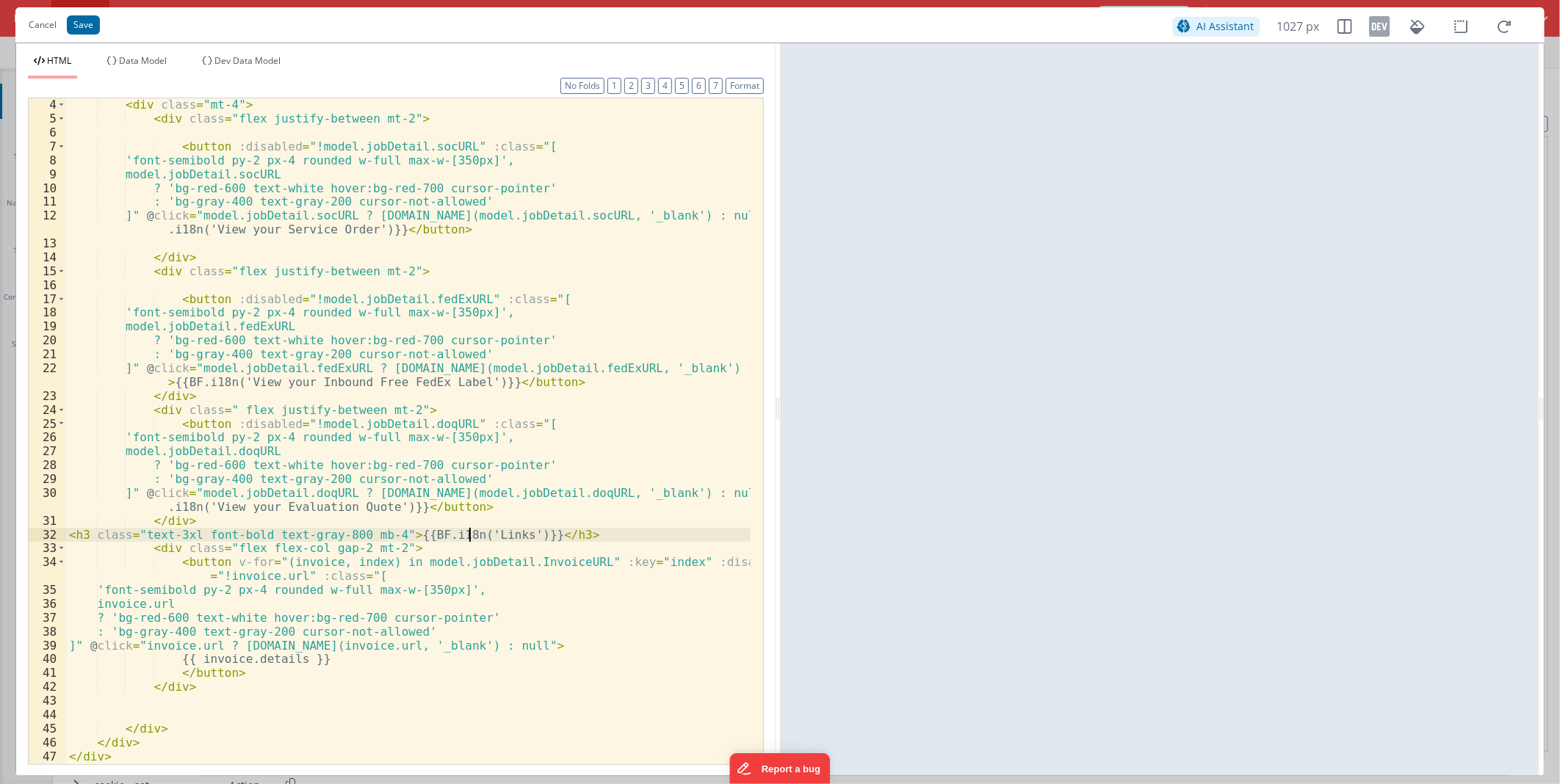
click at [471, 533] on div "< div class = "mt-4" > < div class = "flex justify-between mt-2" > < button :di…" at bounding box center [409, 444] width 685 height 693
click at [73, 16] on button "Save" at bounding box center [83, 25] width 33 height 19
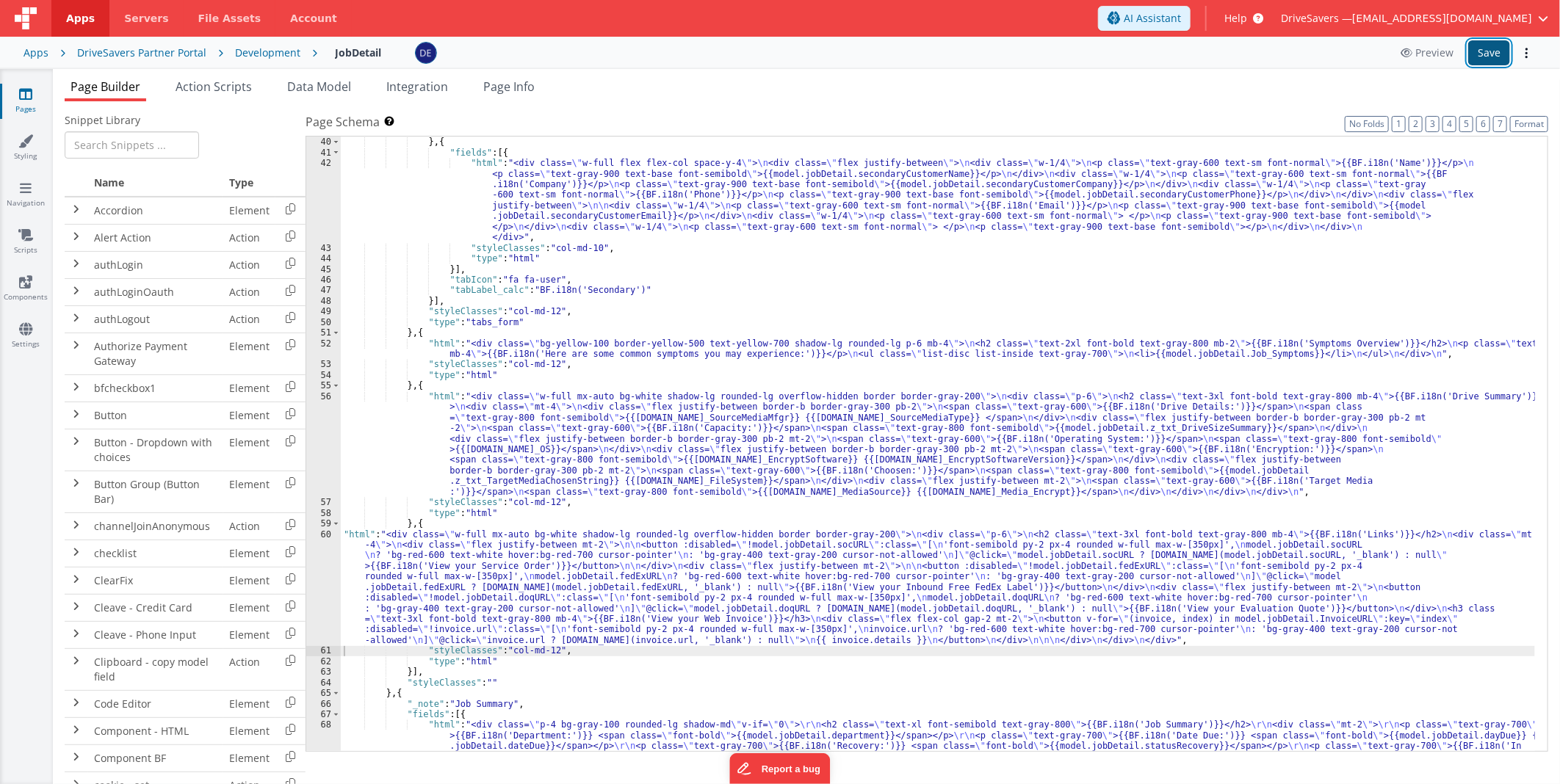
click at [1480, 55] on button "Save" at bounding box center [1489, 53] width 42 height 25
click at [673, 581] on div ""tabLabel_calc" : "BF.i18n('Primary')" } , { "fields" : [{ "html" : "<div class…" at bounding box center [938, 476] width 1195 height 700
click at [323, 562] on div "60" at bounding box center [323, 588] width 34 height 117
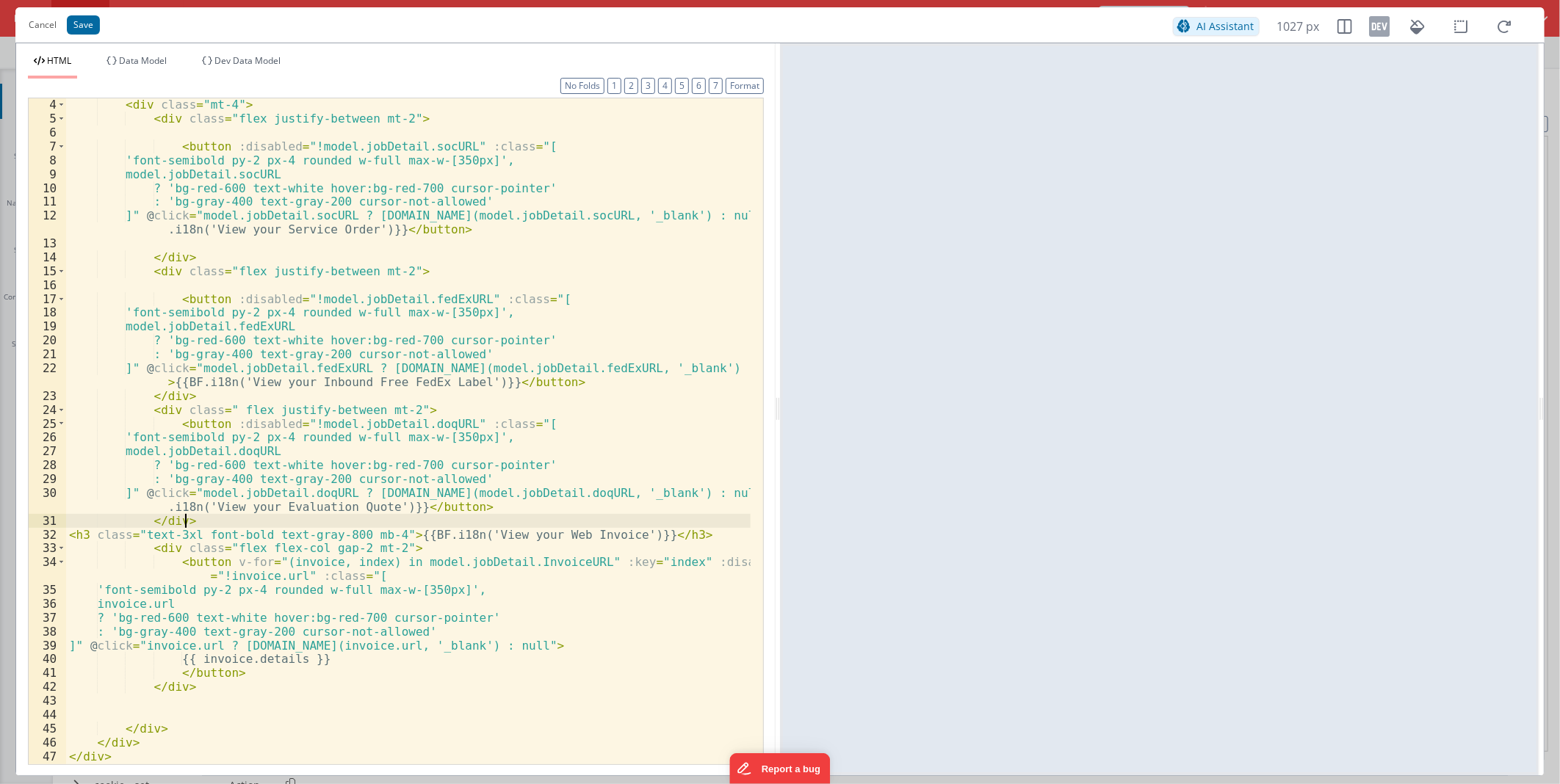
click at [402, 516] on div "< div class = "mt-4" > < div class = "flex justify-between mt-2" > < button :di…" at bounding box center [409, 444] width 685 height 693
click at [89, 22] on button "Save" at bounding box center [83, 25] width 33 height 19
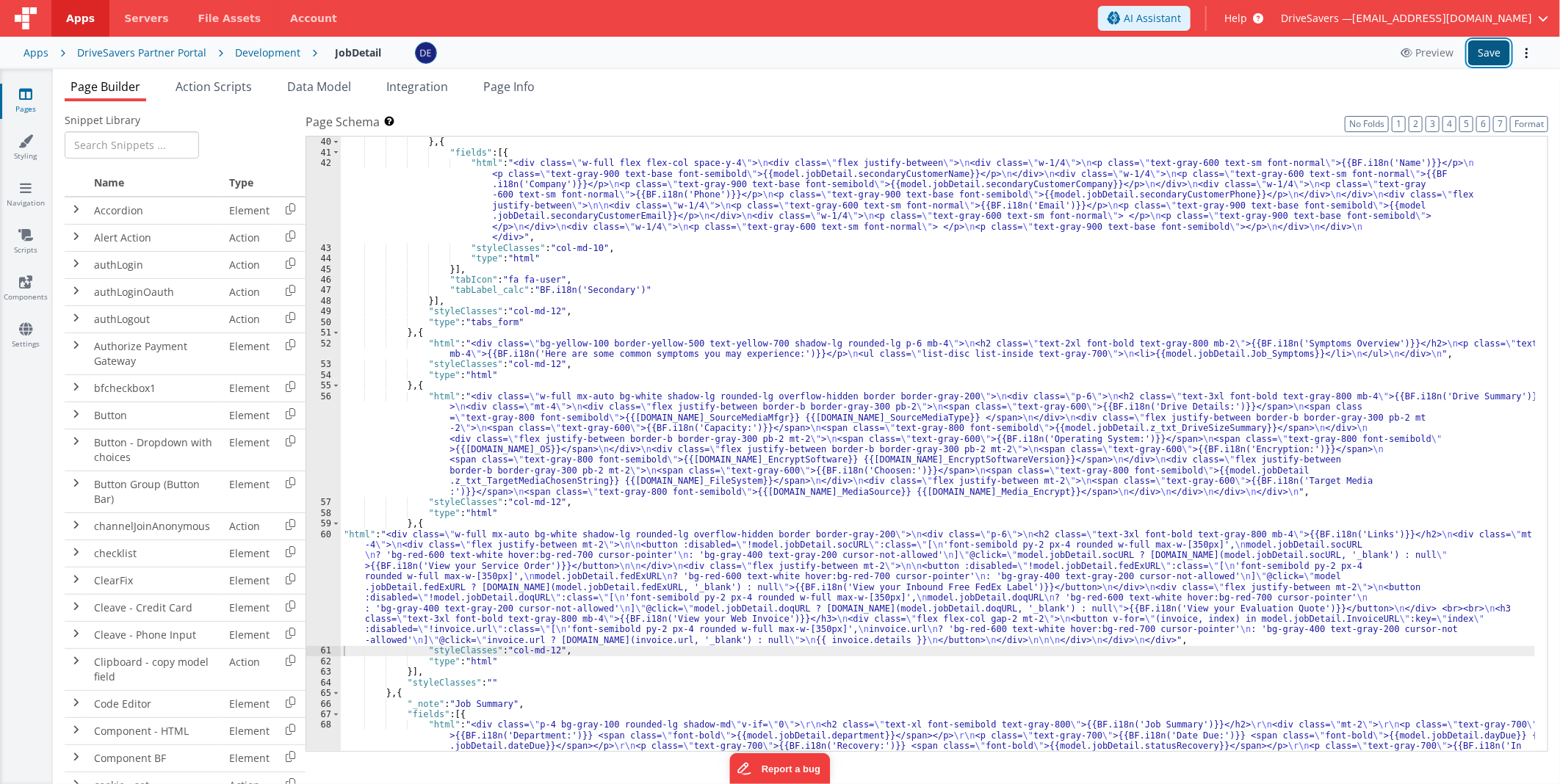
click at [1501, 41] on button "Save" at bounding box center [1489, 53] width 42 height 25
click at [508, 567] on div ""tabLabel_calc" : "BF.i18n('Primary')" } , { "fields" : [{ "html" : "<div class…" at bounding box center [938, 476] width 1195 height 700
click at [333, 559] on div "60" at bounding box center [323, 588] width 34 height 117
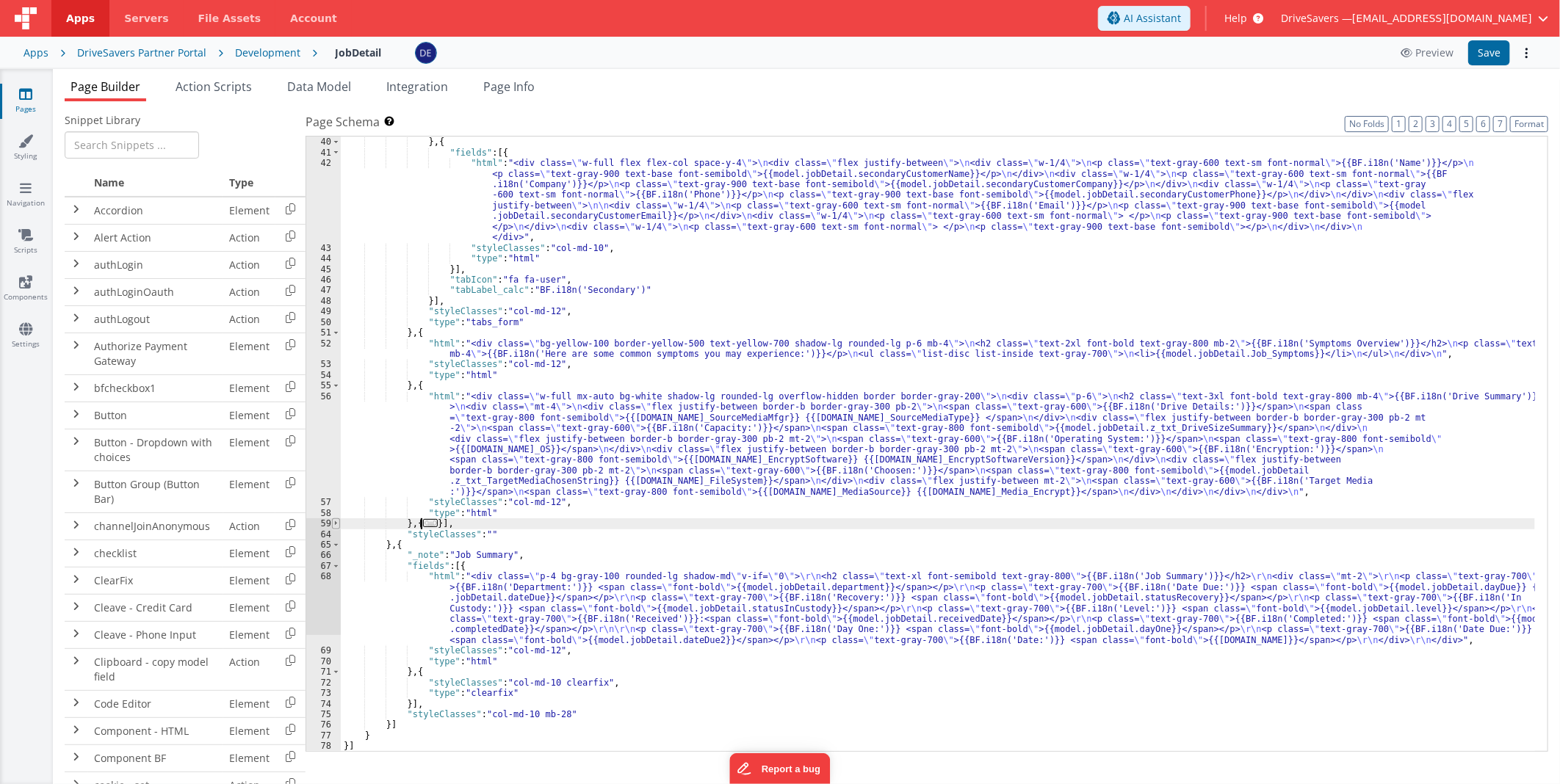
click at [333, 525] on span at bounding box center [336, 524] width 8 height 11
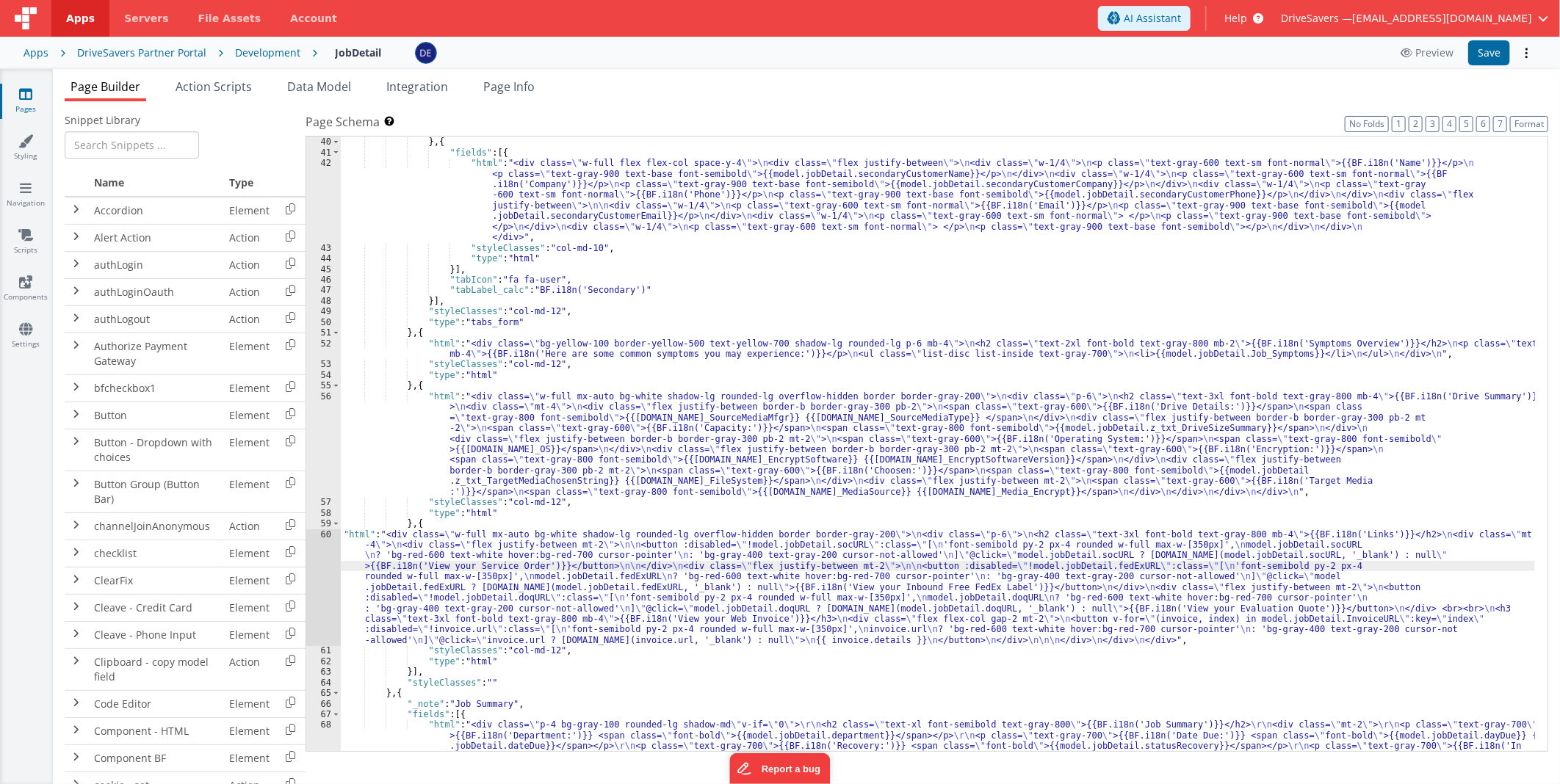
click at [493, 592] on div ""tabLabel_calc" : "BF.i18n('Primary')" } , { "fields" : [{ "html" : "<div class…" at bounding box center [938, 476] width 1195 height 700
click at [314, 582] on div "60" at bounding box center [323, 588] width 34 height 117
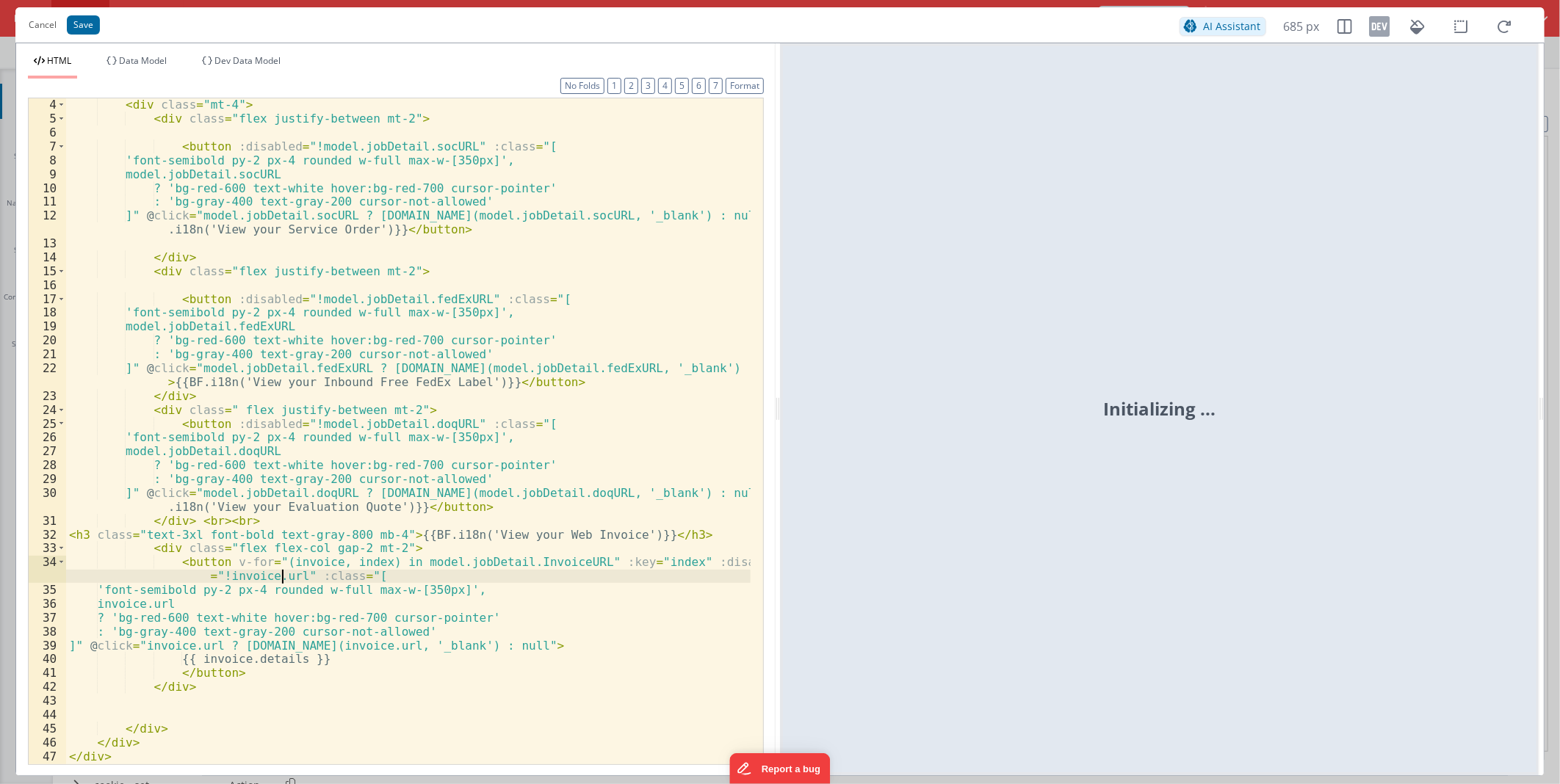
click at [283, 571] on div "< div class = "mt-4" > < div class = "flex justify-between mt-2" > < button :di…" at bounding box center [409, 444] width 685 height 693
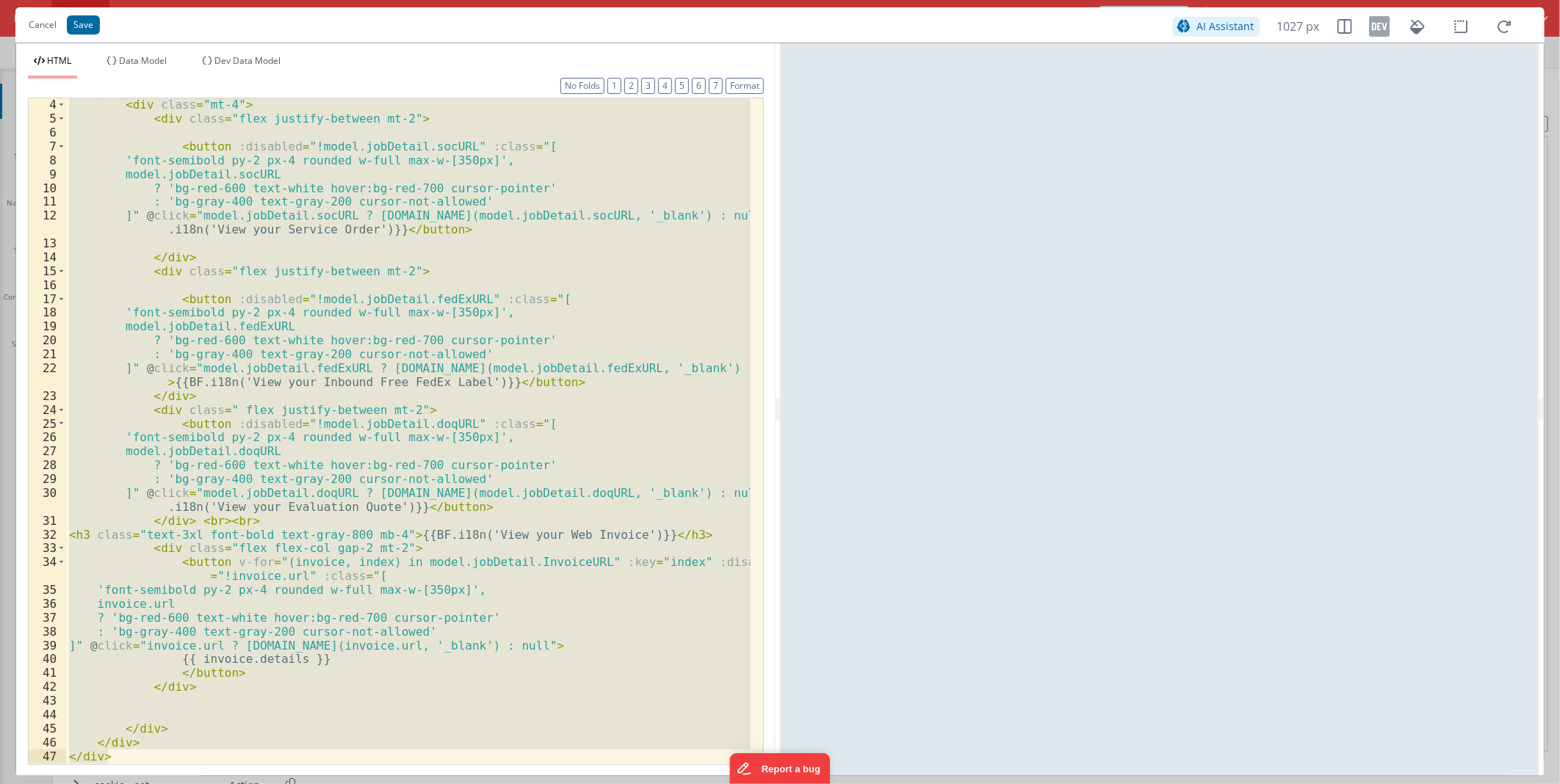
click at [431, 369] on div "< div class = "mt-4" > < div class = "flex justify-between mt-2" > < button :di…" at bounding box center [409, 431] width 685 height 666
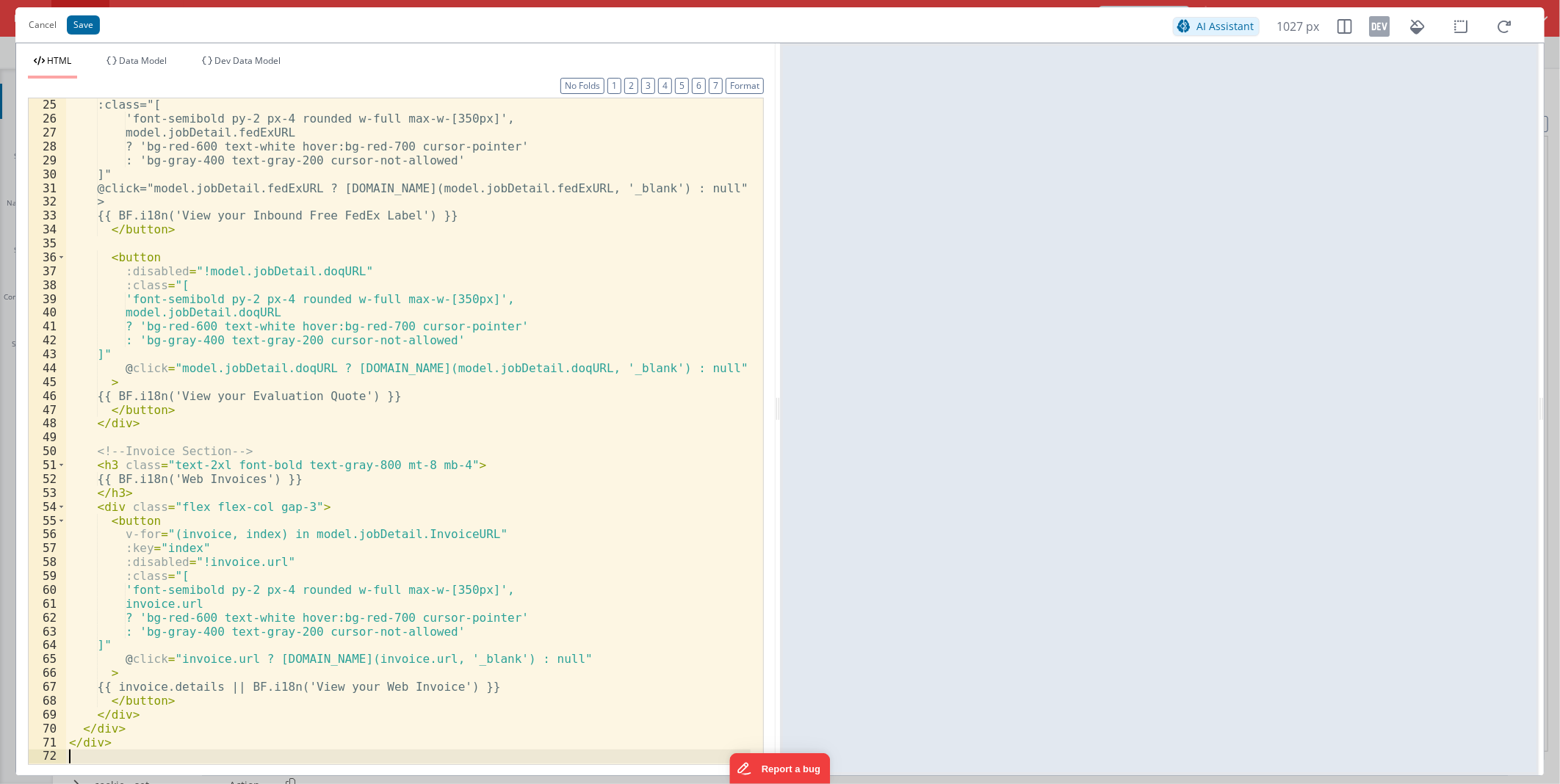
scroll to position [332, 0]
click at [88, 25] on button "Save" at bounding box center [83, 25] width 33 height 19
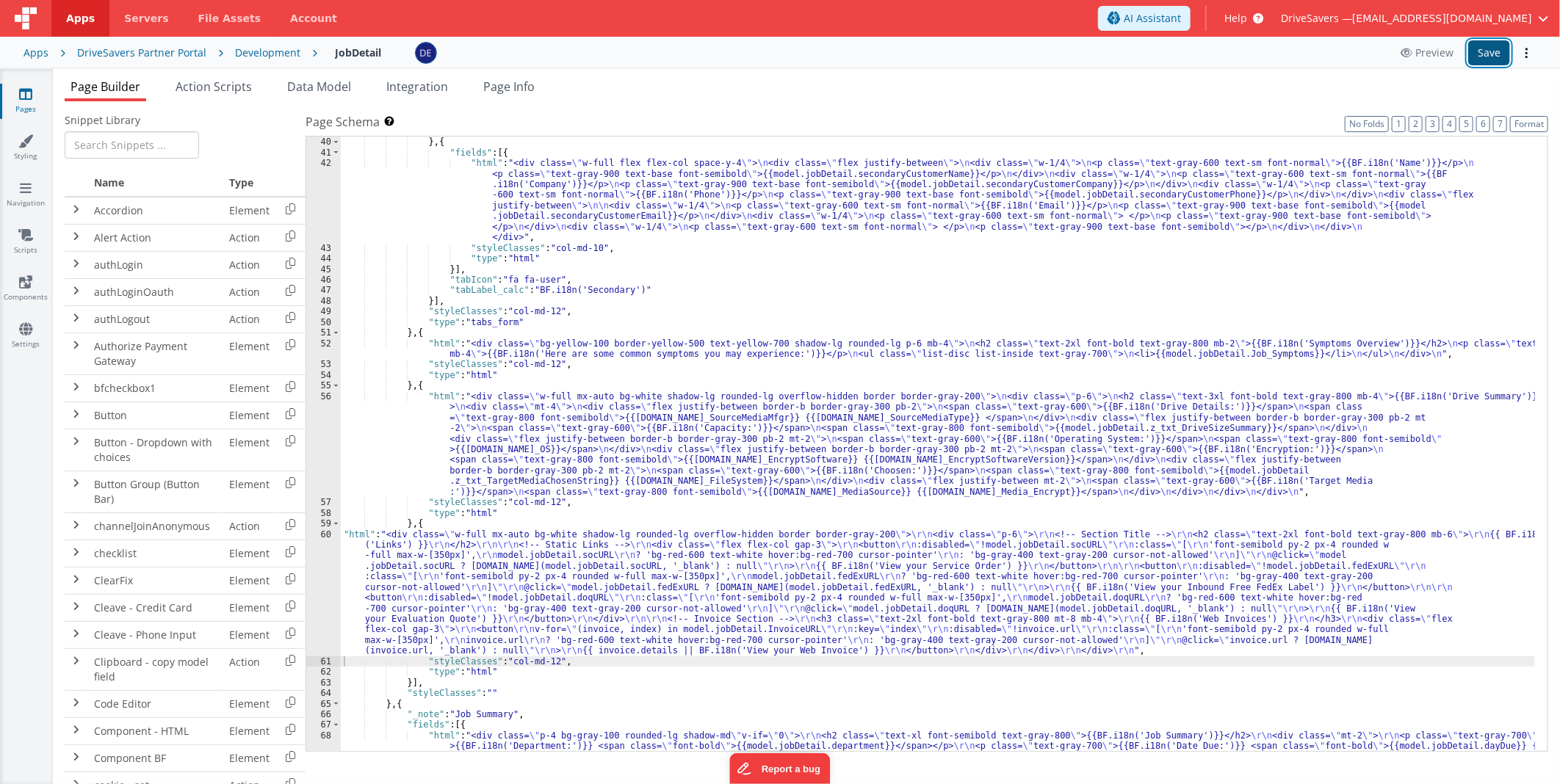
click at [1487, 52] on button "Save" at bounding box center [1489, 53] width 42 height 25
click at [536, 598] on div ""tabLabel_calc" : "BF.i18n('Primary')" } , { "fields" : [{ "html" : "<div class…" at bounding box center [938, 476] width 1195 height 700
click at [321, 588] on div "60" at bounding box center [323, 593] width 34 height 127
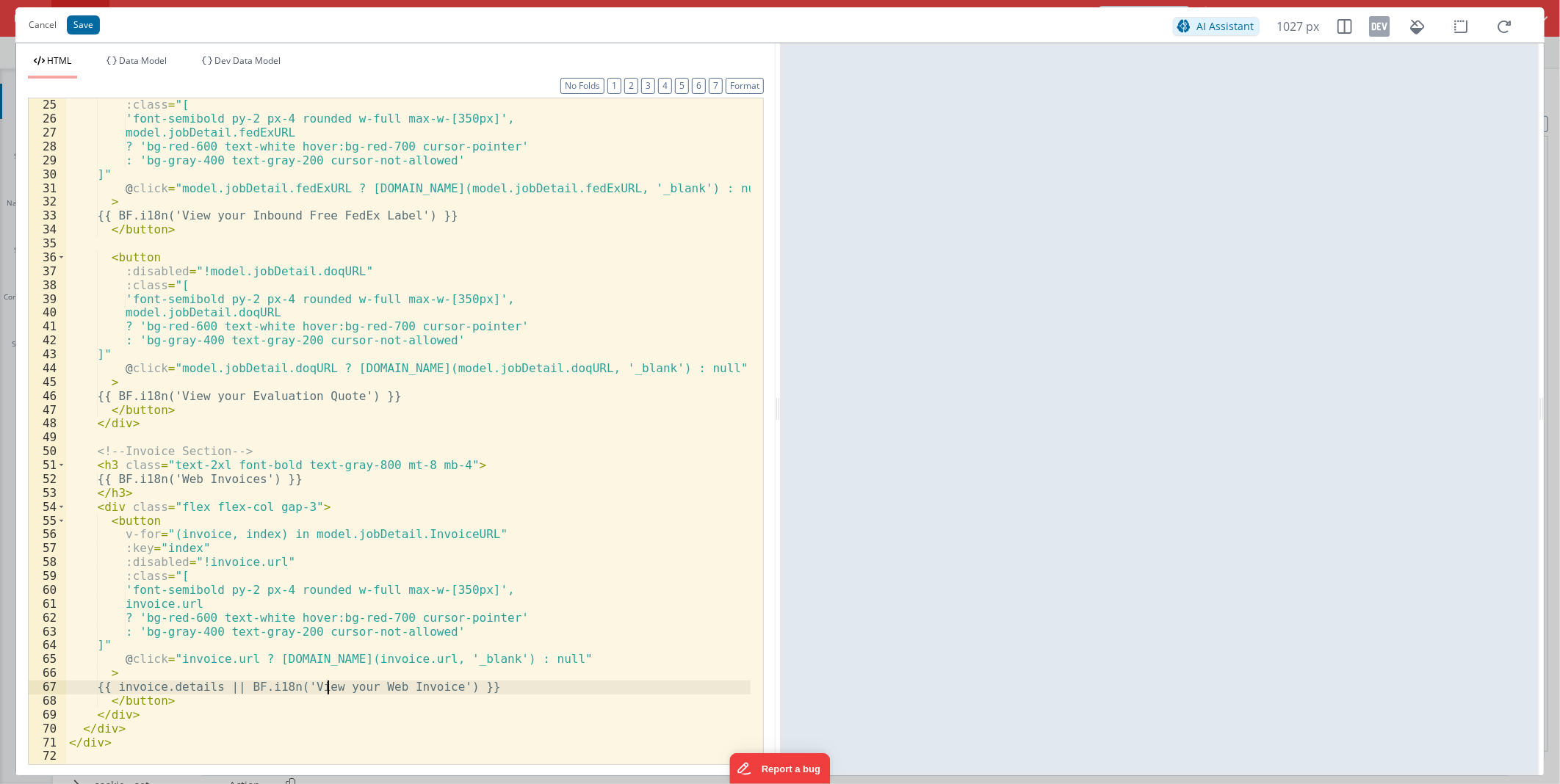
click at [327, 685] on div ":class = "[ 'font-semibold py-2 px-4 rounded w-full max-w-[350px]', model.jobDe…" at bounding box center [409, 444] width 685 height 693
drag, startPoint x: 327, startPoint y: 685, endPoint x: 421, endPoint y: 684, distance: 94.0
click at [421, 684] on div ":class = "[ 'font-semibold py-2 px-4 rounded w-full max-w-[350px]', model.jobDe…" at bounding box center [409, 444] width 685 height 693
click at [379, 644] on div ":class = "[ 'font-semibold py-2 px-4 rounded w-full max-w-[350px]', model.jobDe…" at bounding box center [409, 444] width 685 height 693
click at [224, 477] on div ":class = "[ 'font-semibold py-2 px-4 rounded w-full max-w-[350px]', model.jobDe…" at bounding box center [409, 444] width 685 height 693
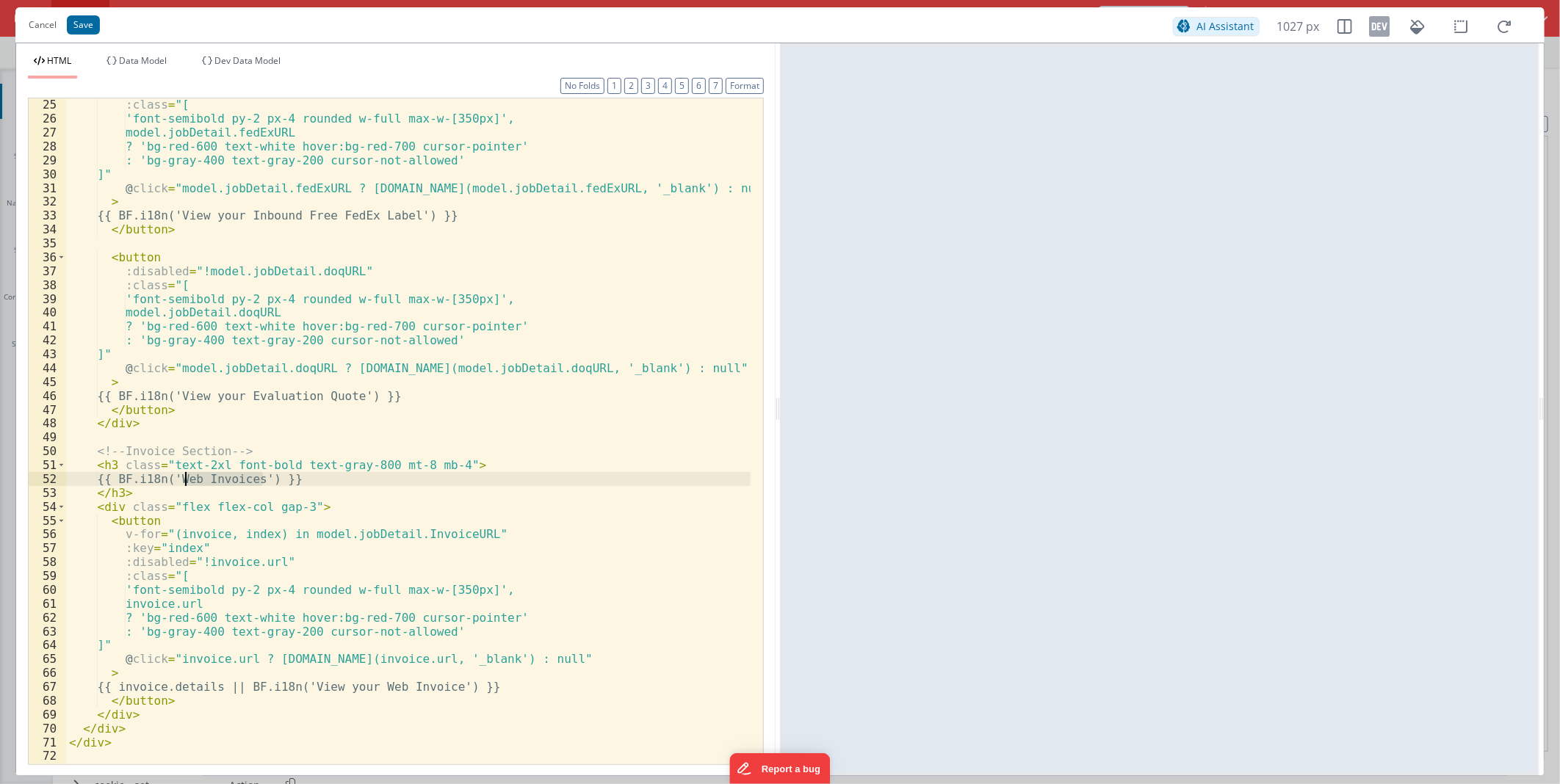
drag, startPoint x: 224, startPoint y: 477, endPoint x: 199, endPoint y: 480, distance: 25.2
click at [199, 480] on div ":class = "[ 'font-semibold py-2 px-4 rounded w-full max-w-[350px]', model.jobDe…" at bounding box center [409, 444] width 685 height 693
click at [41, 27] on button "Cancel" at bounding box center [43, 25] width 43 height 21
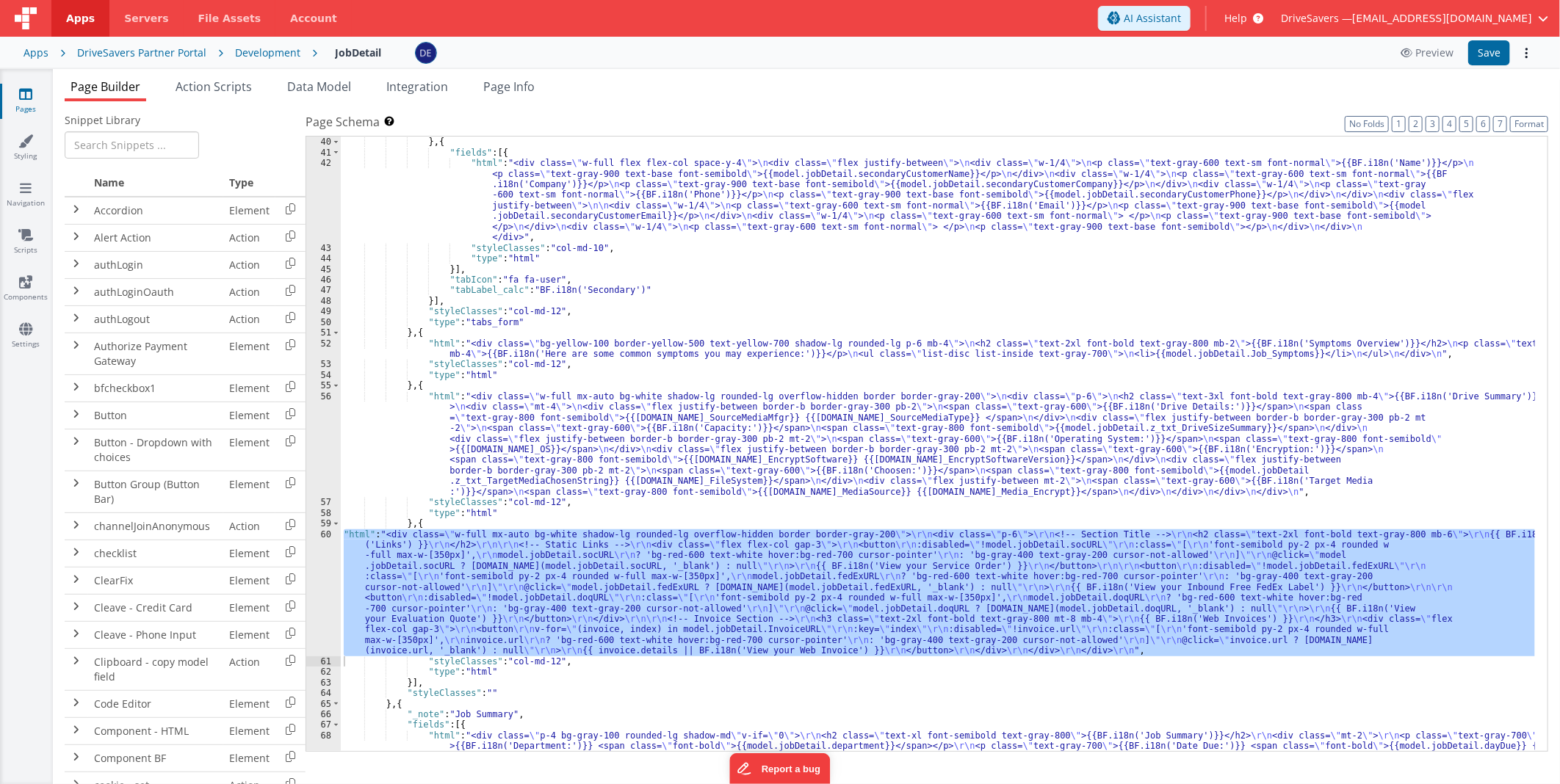
click at [25, 319] on div "Pages Styling Navigation Scripts Components Settings" at bounding box center [26, 426] width 53 height 715
click at [28, 323] on icon at bounding box center [25, 329] width 13 height 15
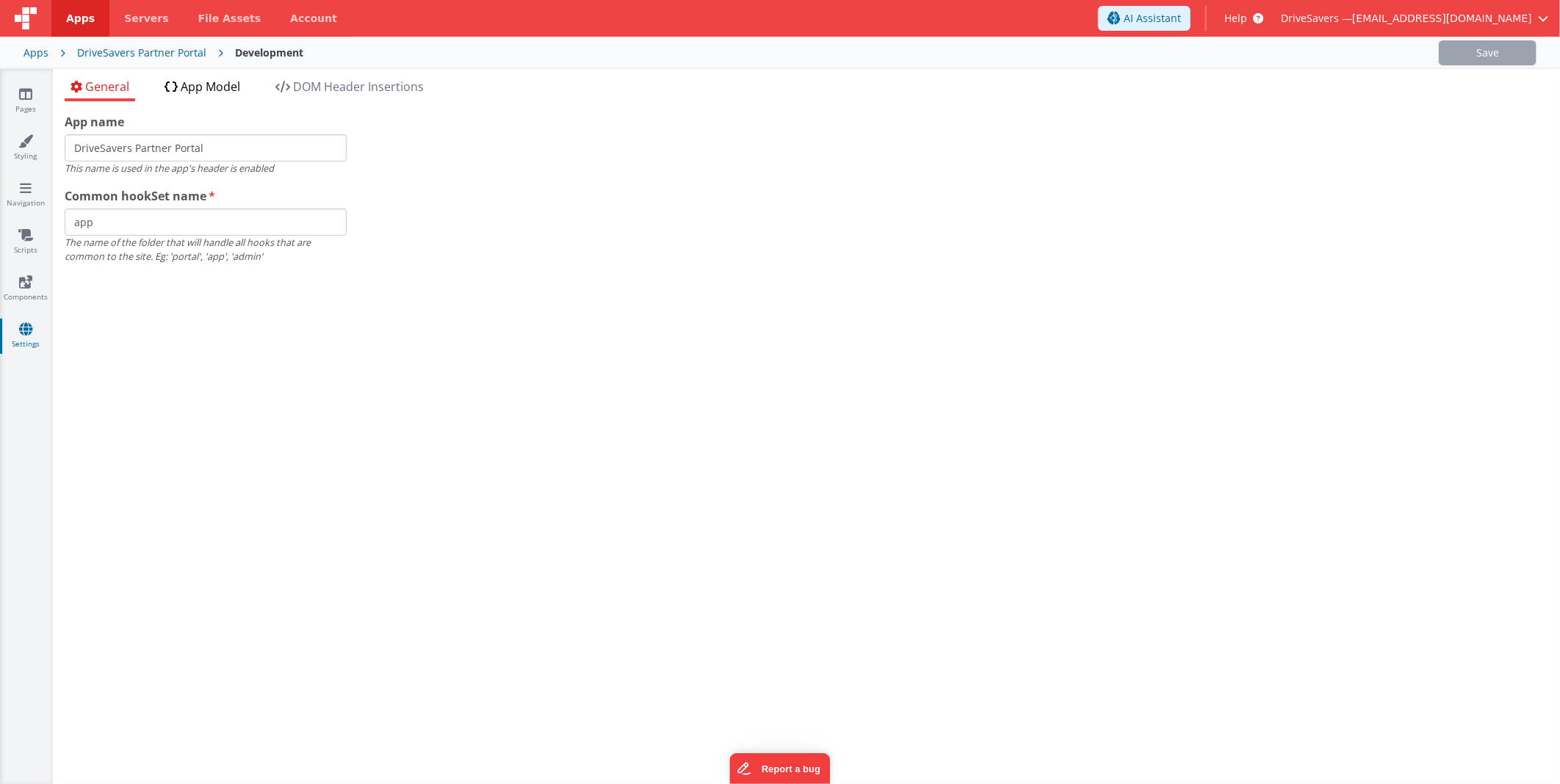
click at [223, 84] on span "App Model" at bounding box center [210, 87] width 59 height 16
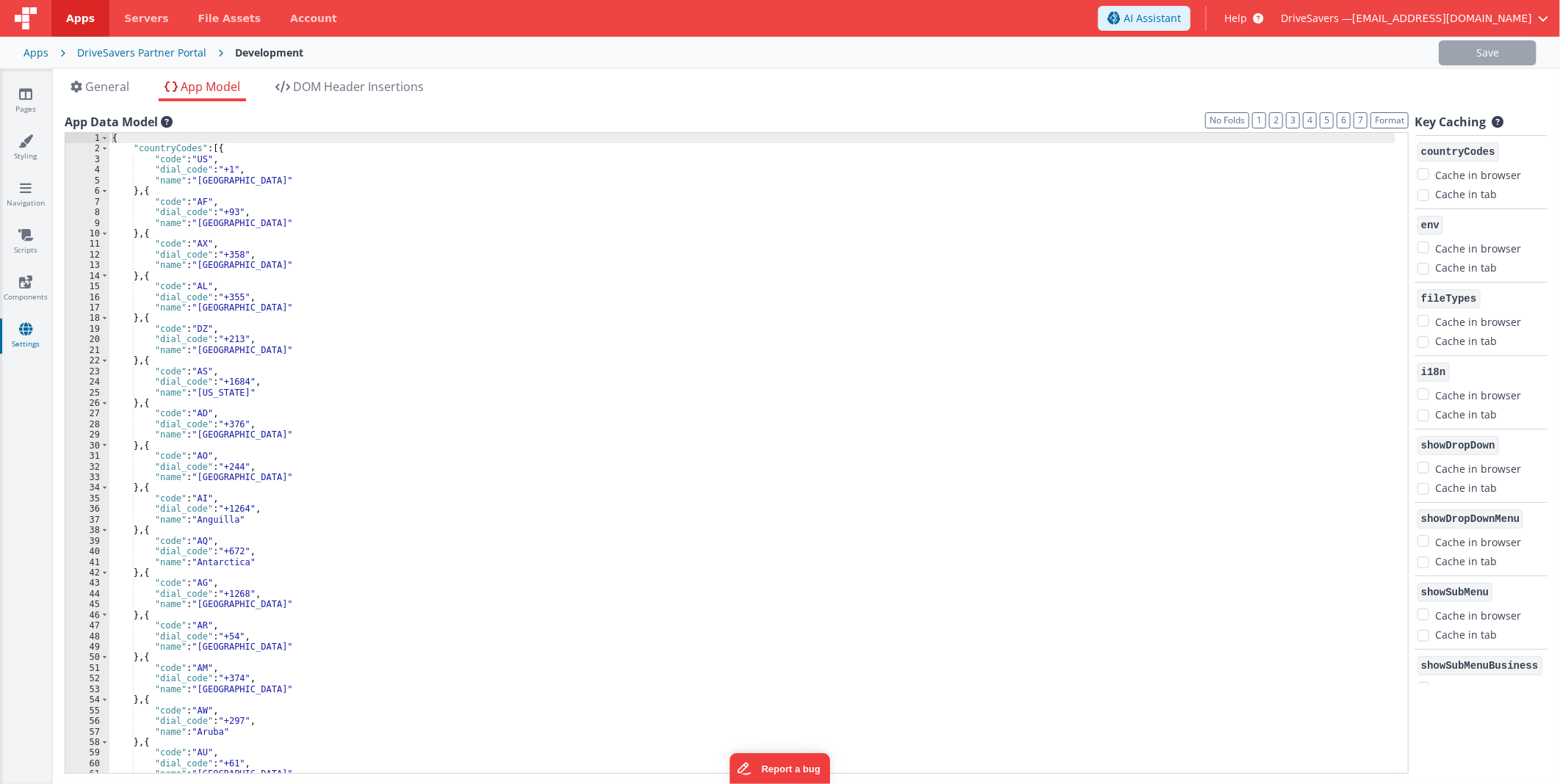
click at [758, 285] on div "{ "countryCodes" : [{ "code" : "US" , "dial_code" : "+1" , "name" : "[GEOGRAPHI…" at bounding box center [752, 464] width 1286 height 663
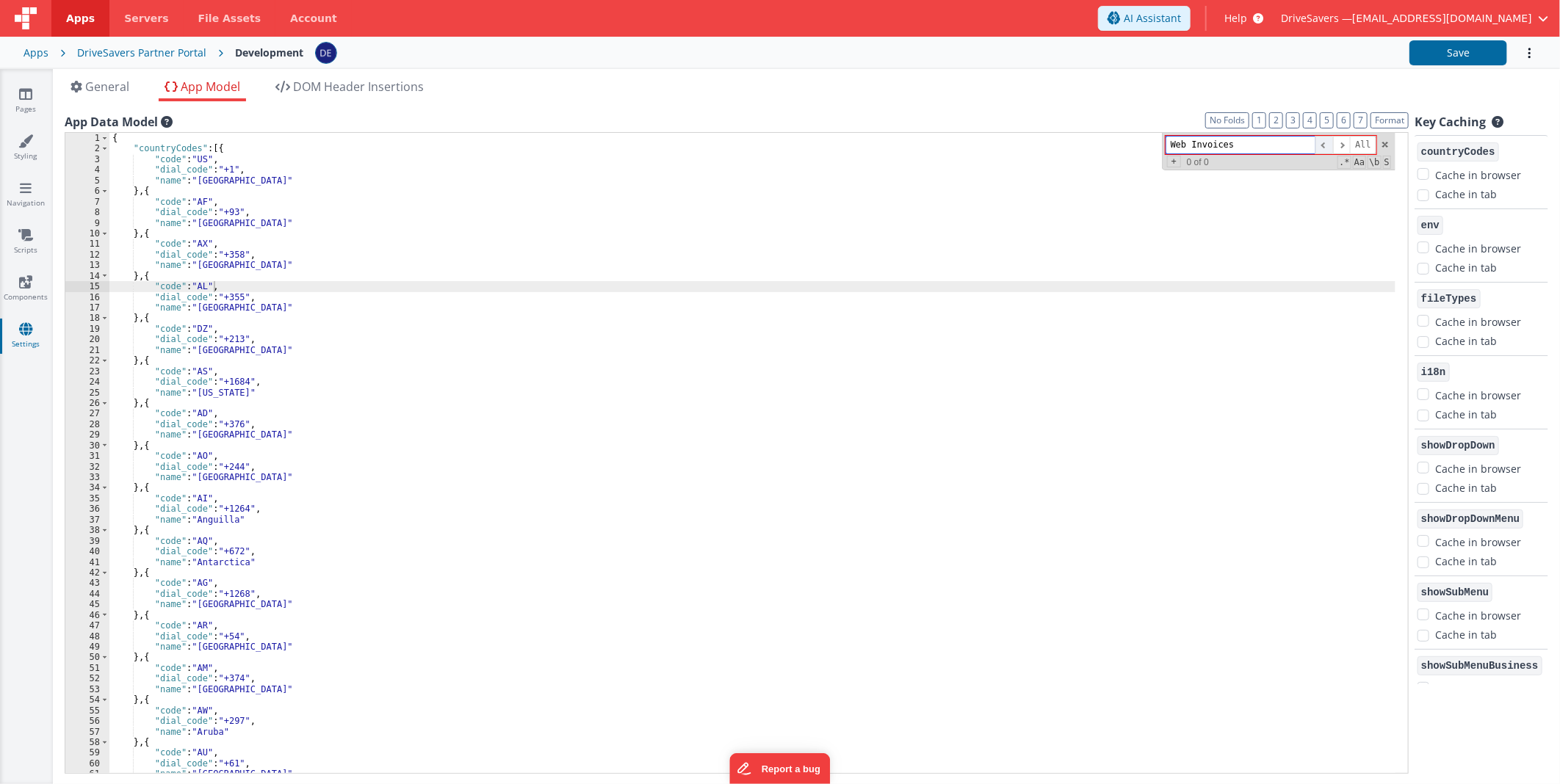
click at [1324, 148] on span at bounding box center [1324, 144] width 17 height 18
click at [1282, 147] on input "Web Invoices" at bounding box center [1241, 144] width 149 height 18
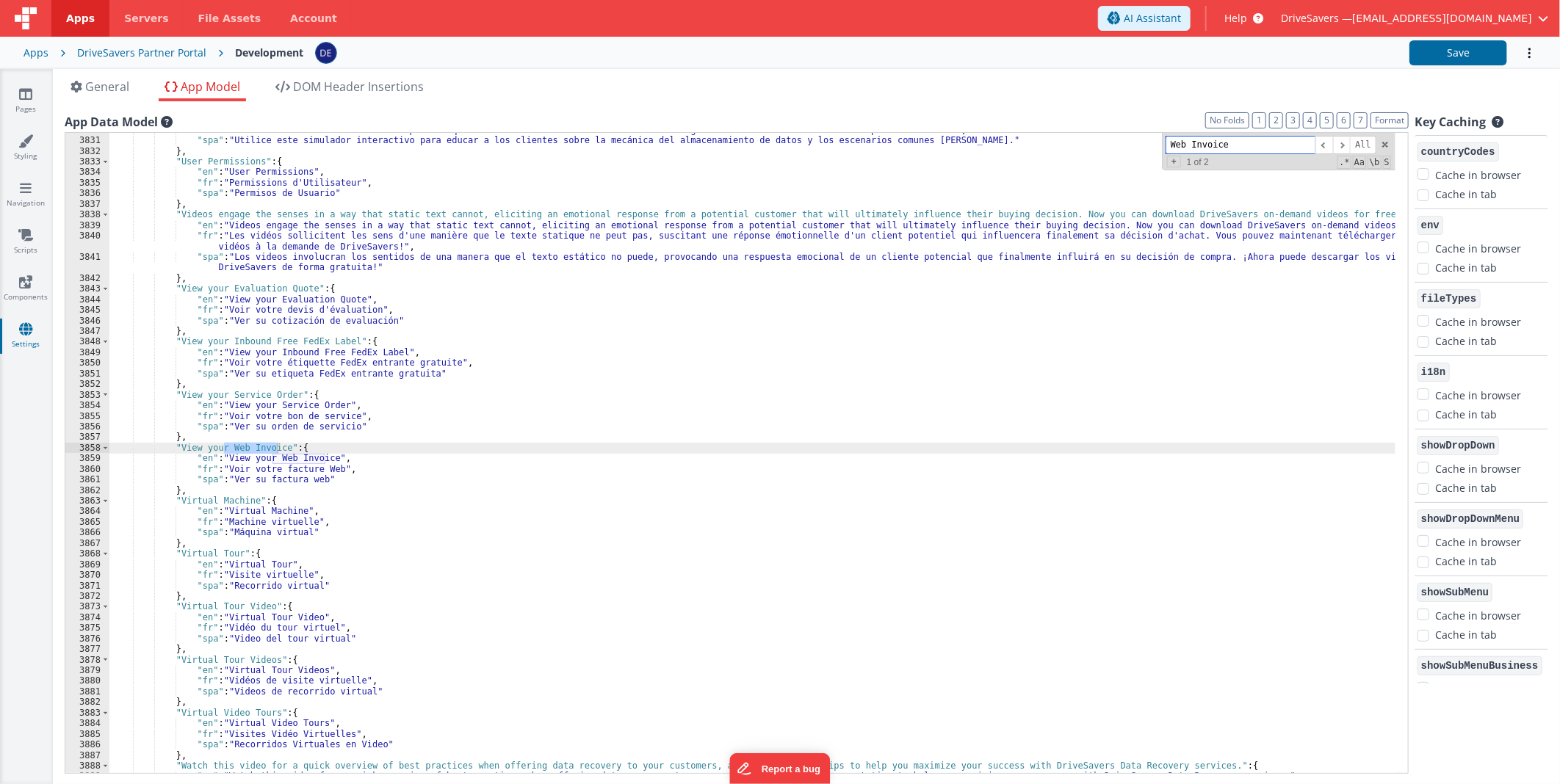
scroll to position [21610, 0]
type input "Web Invoice"
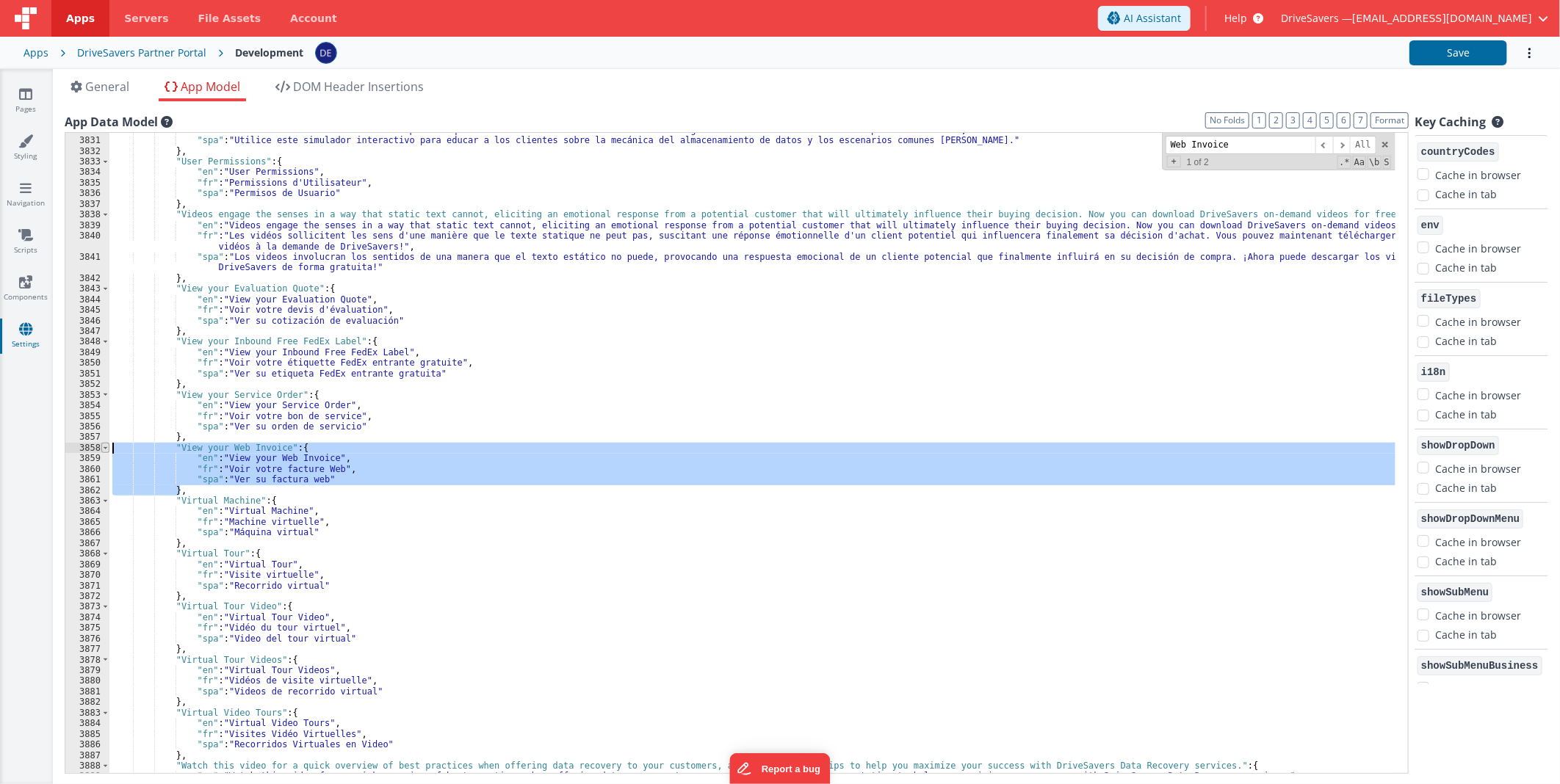
drag, startPoint x: 186, startPoint y: 493, endPoint x: 103, endPoint y: 446, distance: 95.4
click at [103, 446] on div "3830 3831 3832 3833 3834 3835 3836 3837 3838 3839 3840 3841 3842 3843 3844 3845…" at bounding box center [736, 453] width 1344 height 642
click at [218, 496] on div ""fr" : "Utilisez ce simulateur interactif pour éduquer les clients sur les méca…" at bounding box center [752, 453] width 1286 height 640
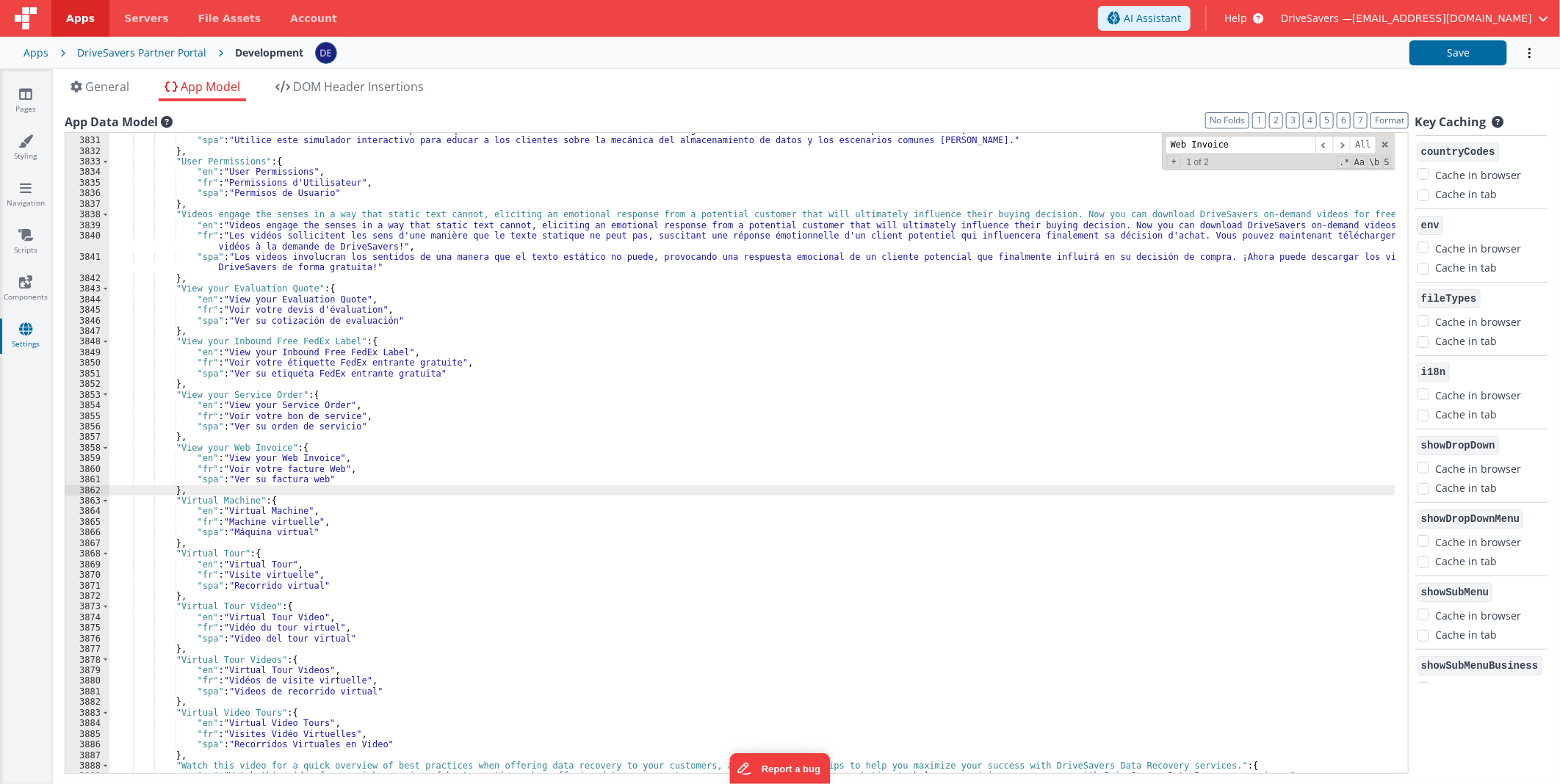
paste textarea
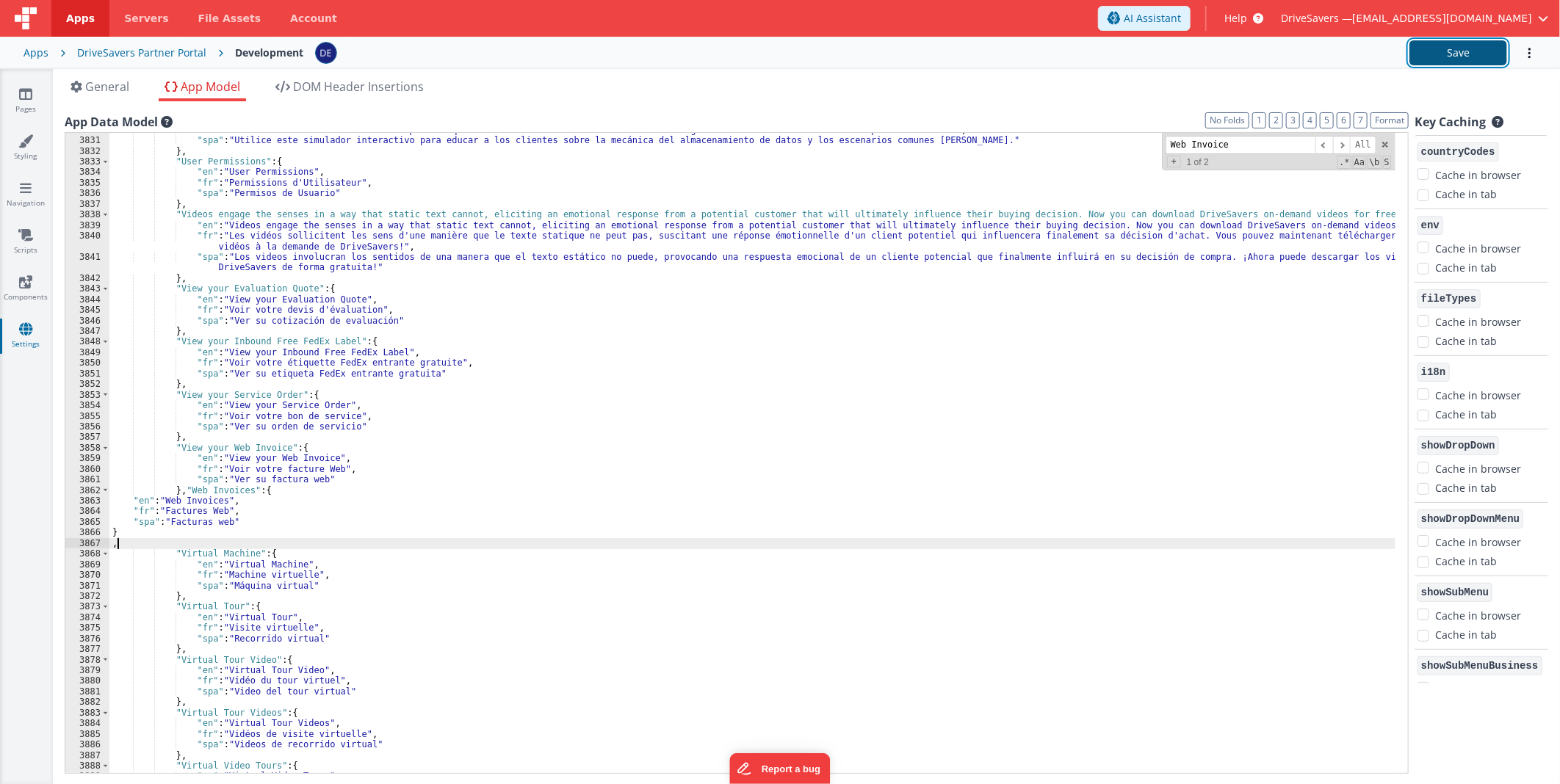
click at [1462, 52] on button "Save" at bounding box center [1458, 53] width 98 height 25
click at [38, 90] on link "Pages" at bounding box center [25, 102] width 53 height 30
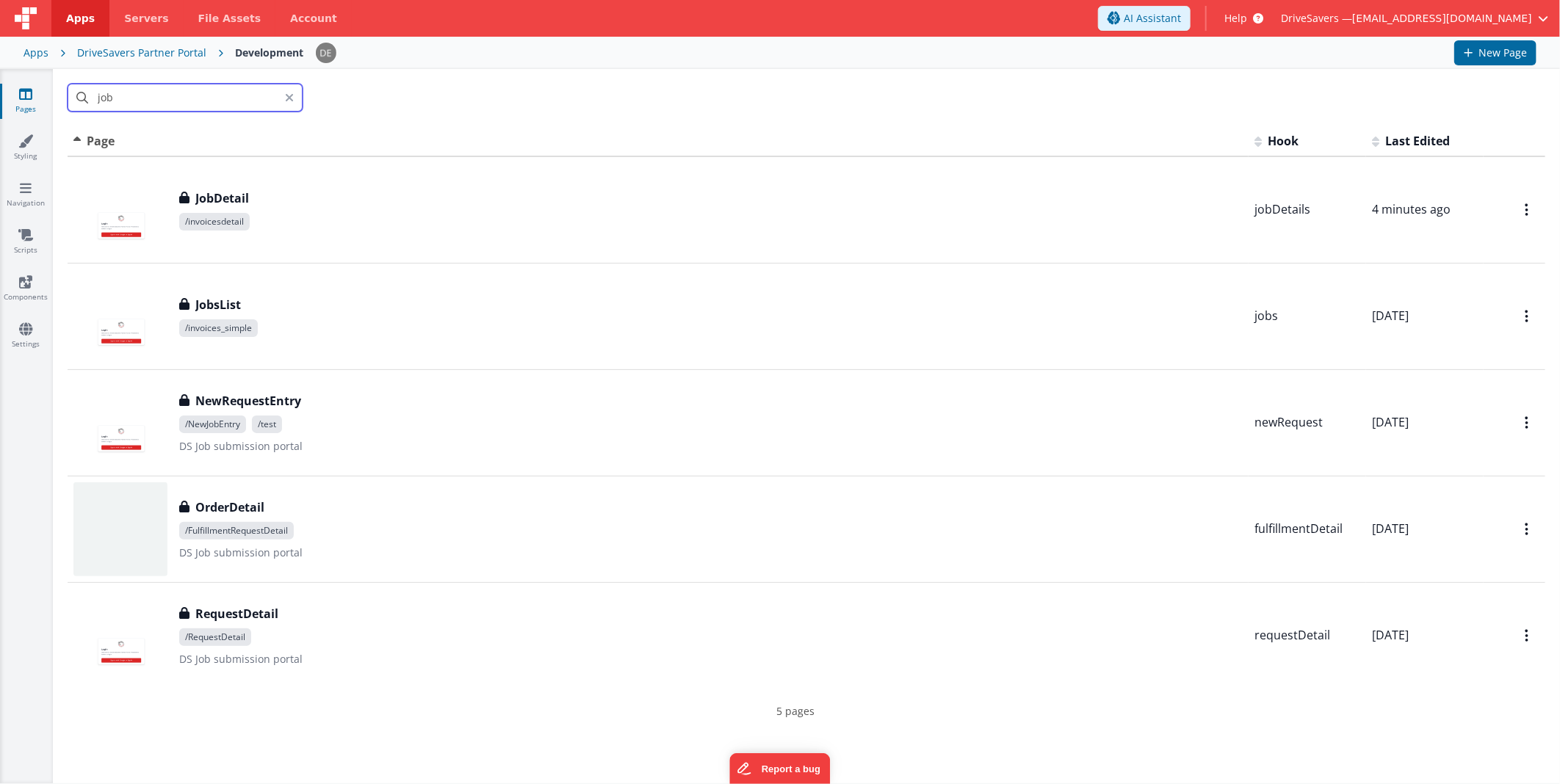
click at [114, 92] on input "job" at bounding box center [185, 98] width 235 height 28
drag, startPoint x: 129, startPoint y: 95, endPoint x: 23, endPoint y: 90, distance: 106.1
click at [23, 90] on section "Pages Styling Navigation Scripts Components Settings job Id Page Description Ho…" at bounding box center [780, 426] width 1560 height 714
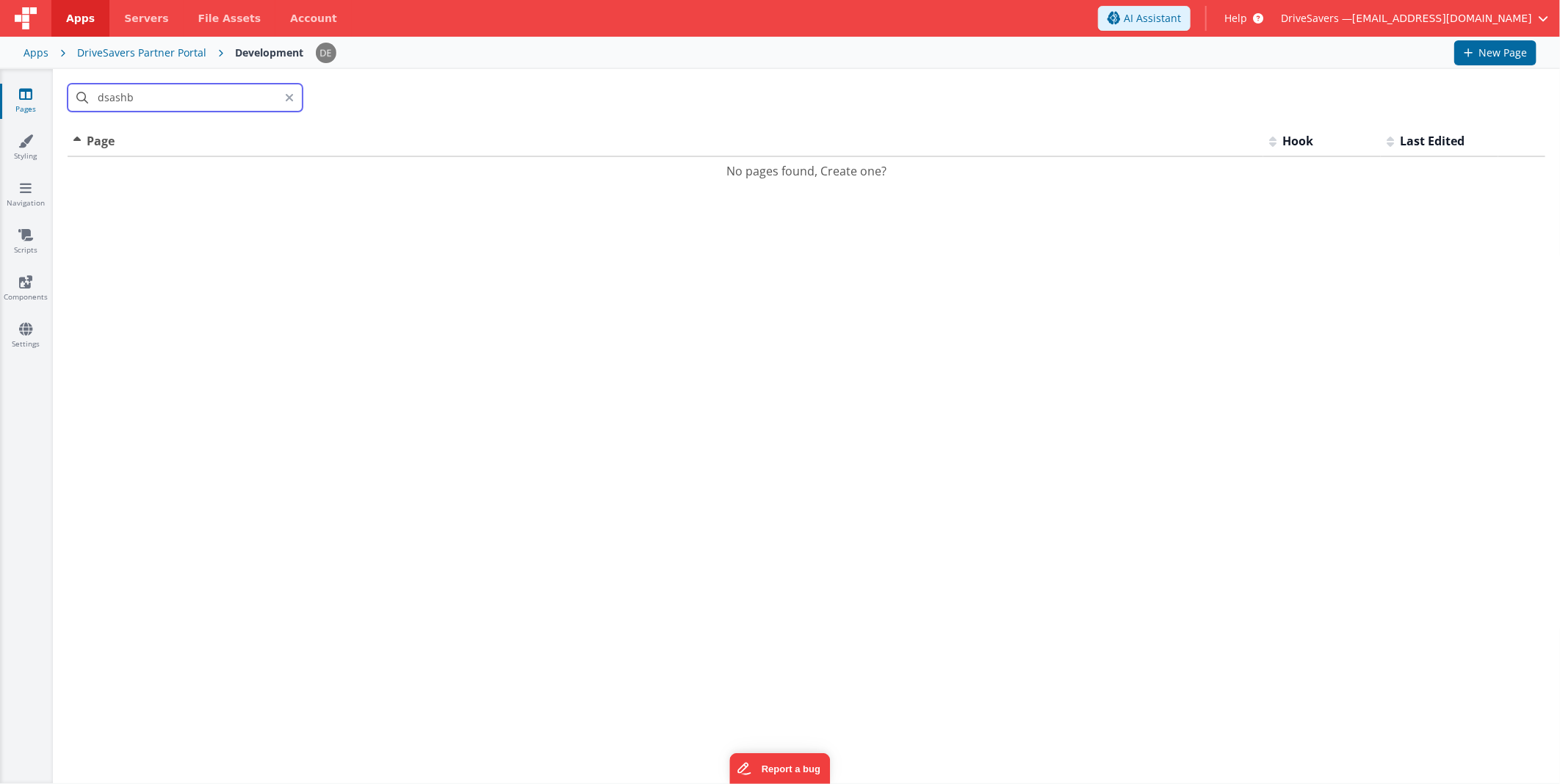
click at [103, 98] on input "dsashb" at bounding box center [185, 98] width 235 height 28
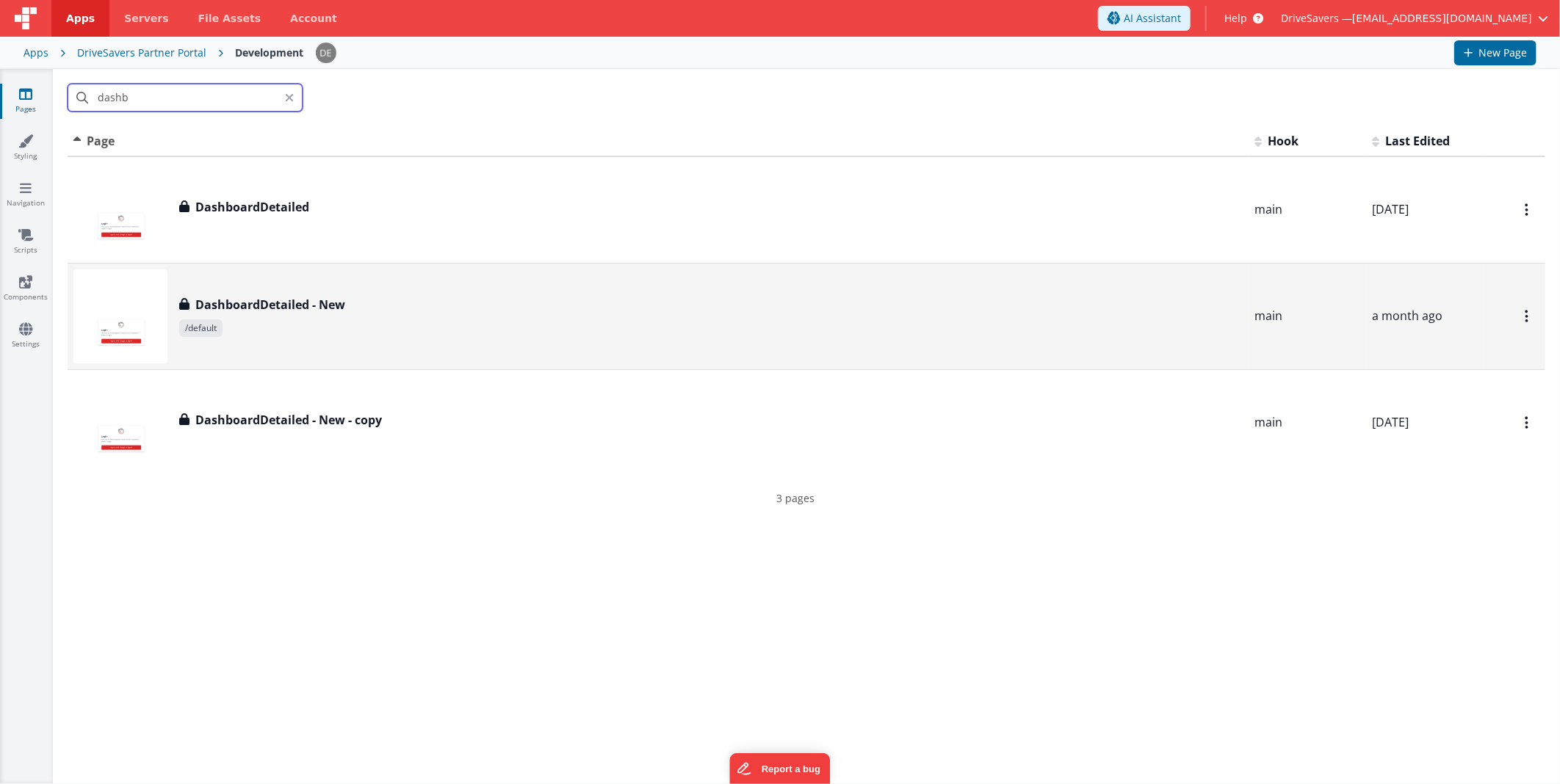
type input "dashb"
click at [346, 305] on div "DashboardDetailed - New" at bounding box center [710, 304] width 1063 height 17
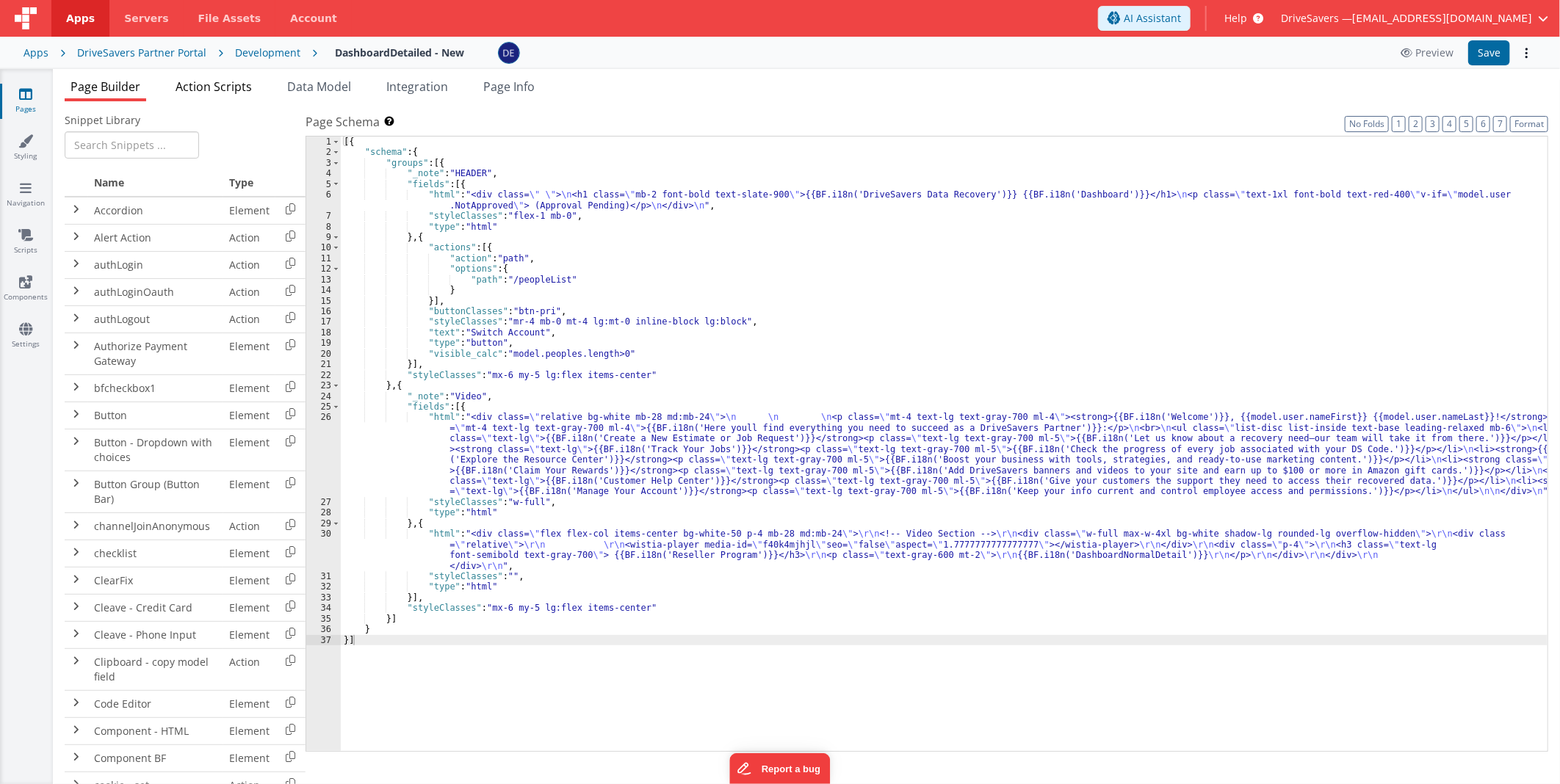
click at [250, 93] on span "Action Scripts" at bounding box center [213, 87] width 76 height 16
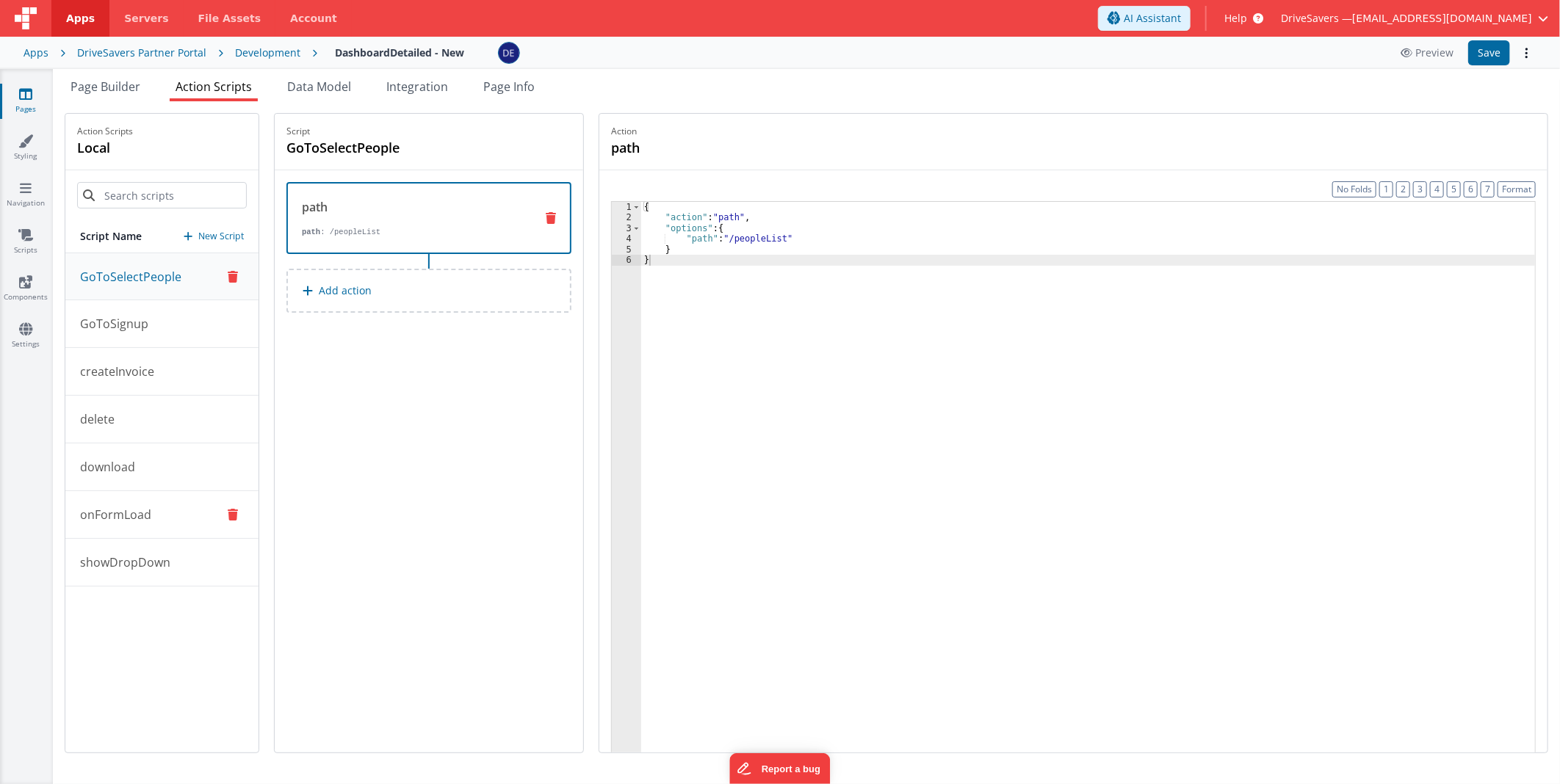
click at [164, 525] on button "onFormLoad" at bounding box center [162, 515] width 193 height 48
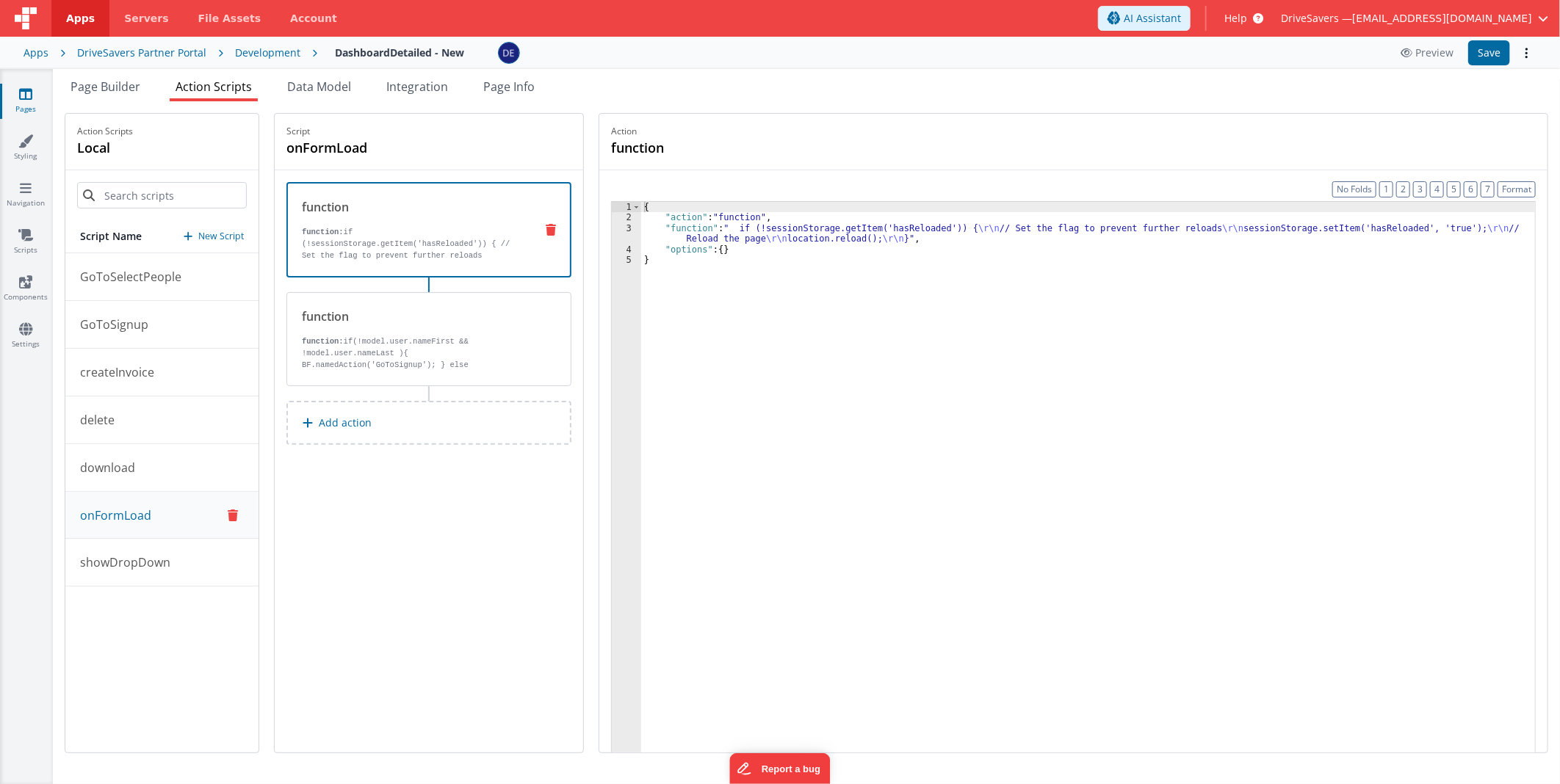
click at [784, 233] on div "{ "action" : "function" , "function" : " if (!sessionStorage.getItem('hasReload…" at bounding box center [1088, 511] width 894 height 617
click at [630, 233] on div "3" at bounding box center [626, 234] width 30 height 21
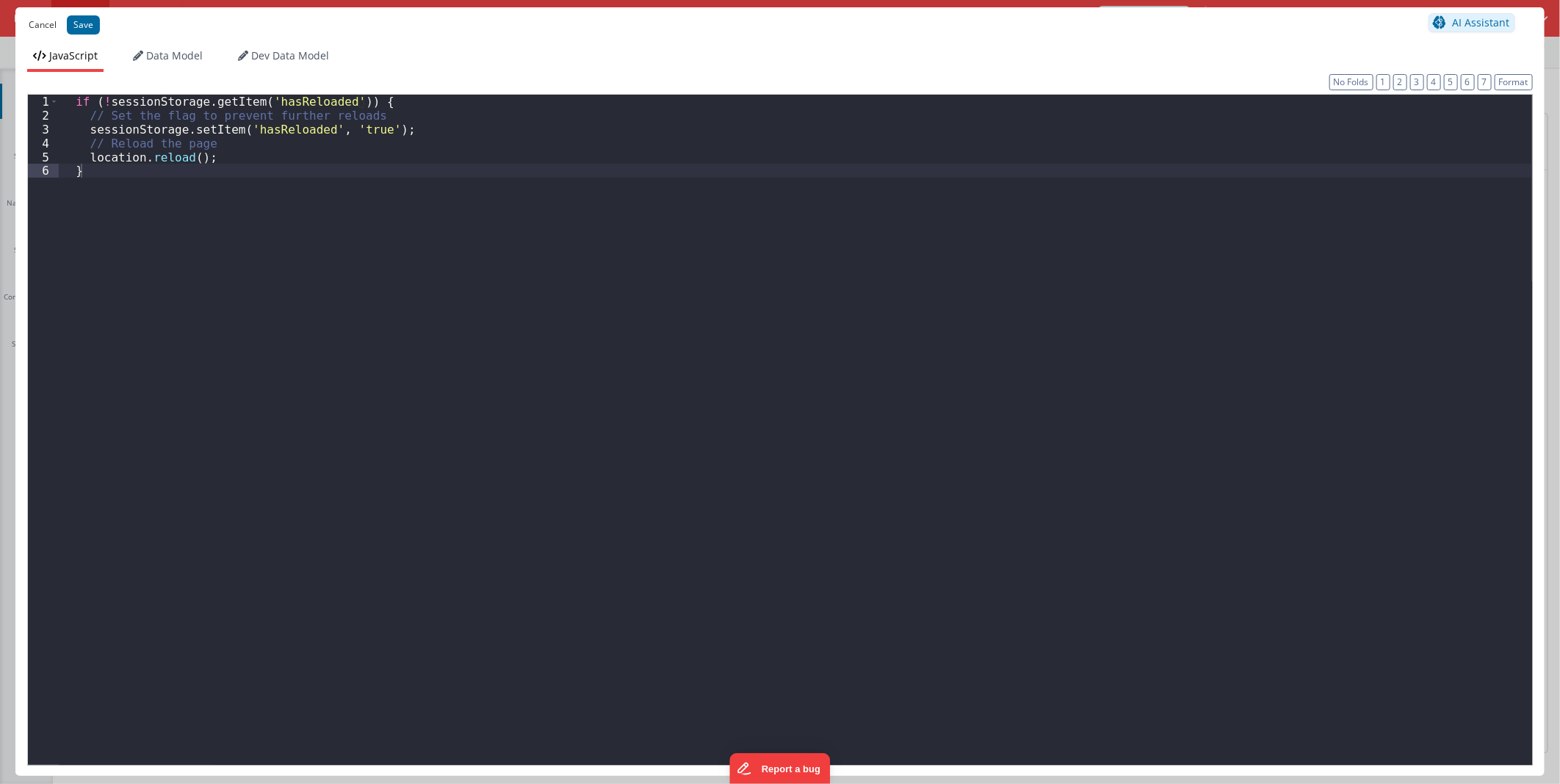
click at [48, 25] on button "Cancel" at bounding box center [43, 25] width 43 height 21
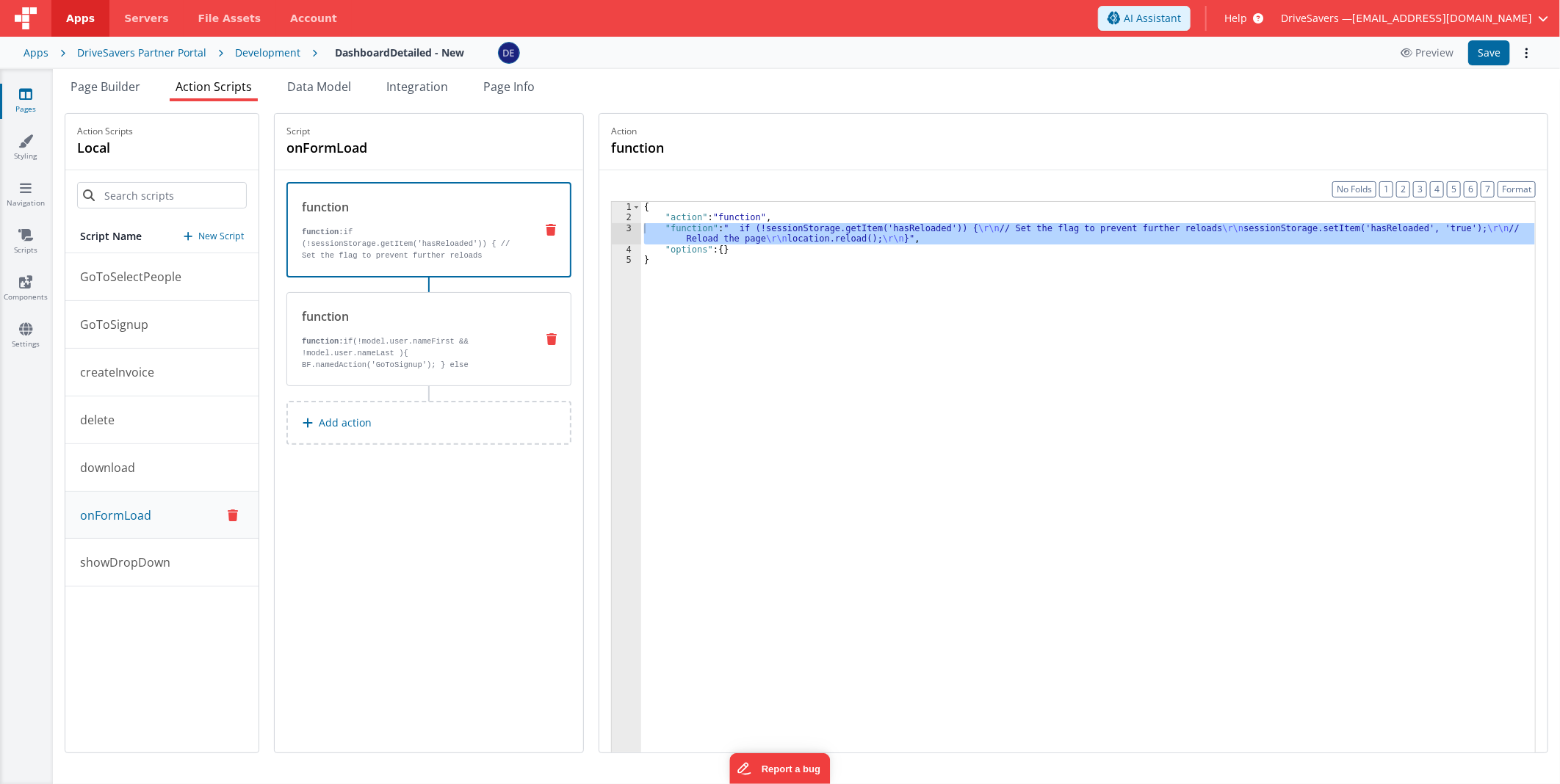
click at [430, 338] on p "function: if(!model.user.nameFirst && !model.user.nameLast ){ BF.namedAction('G…" at bounding box center [413, 377] width 222 height 82
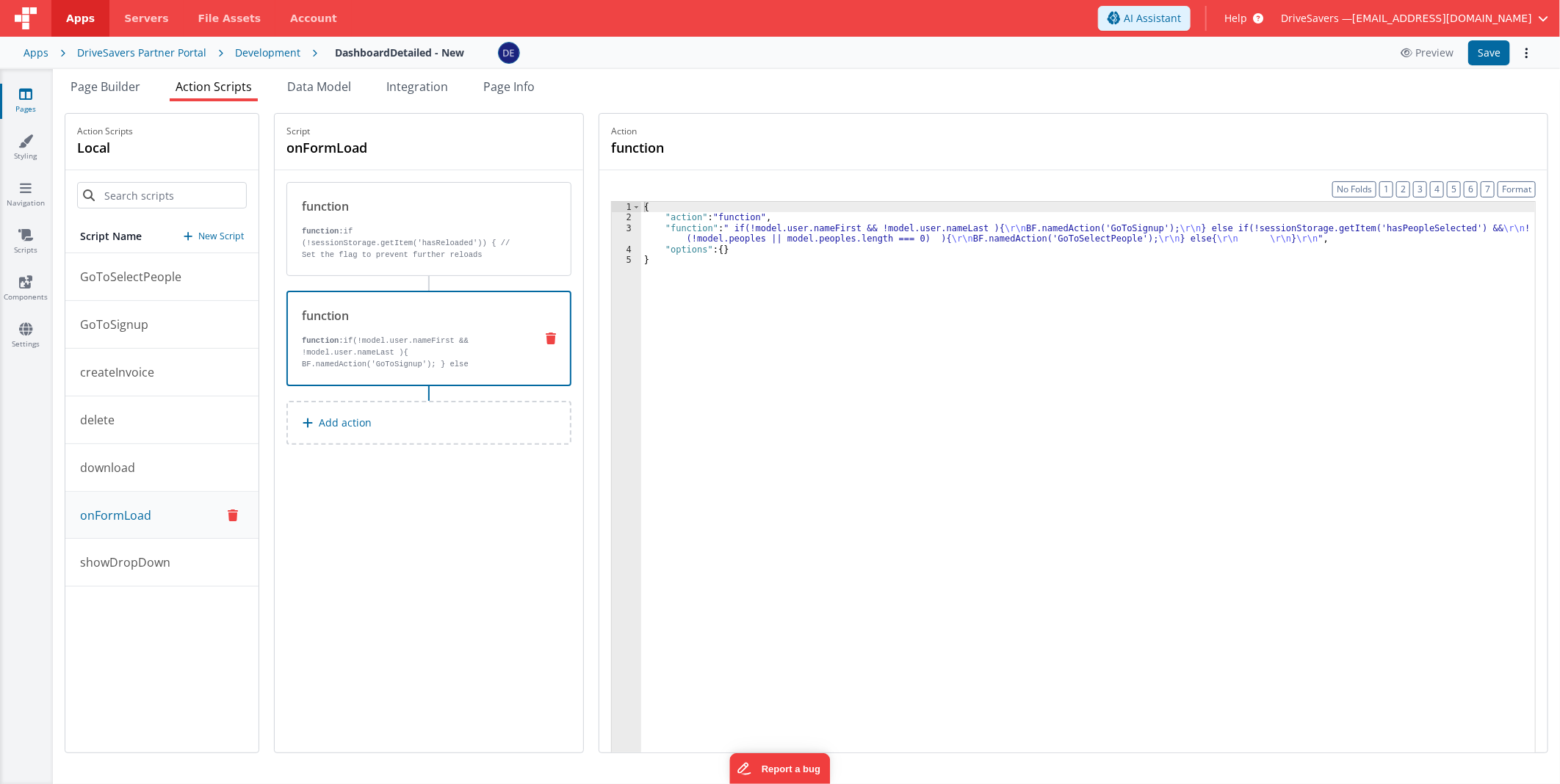
click at [735, 237] on div "{ "action" : "function" , "function" : " if(!model.user.nameFirst && !model.use…" at bounding box center [1088, 511] width 894 height 617
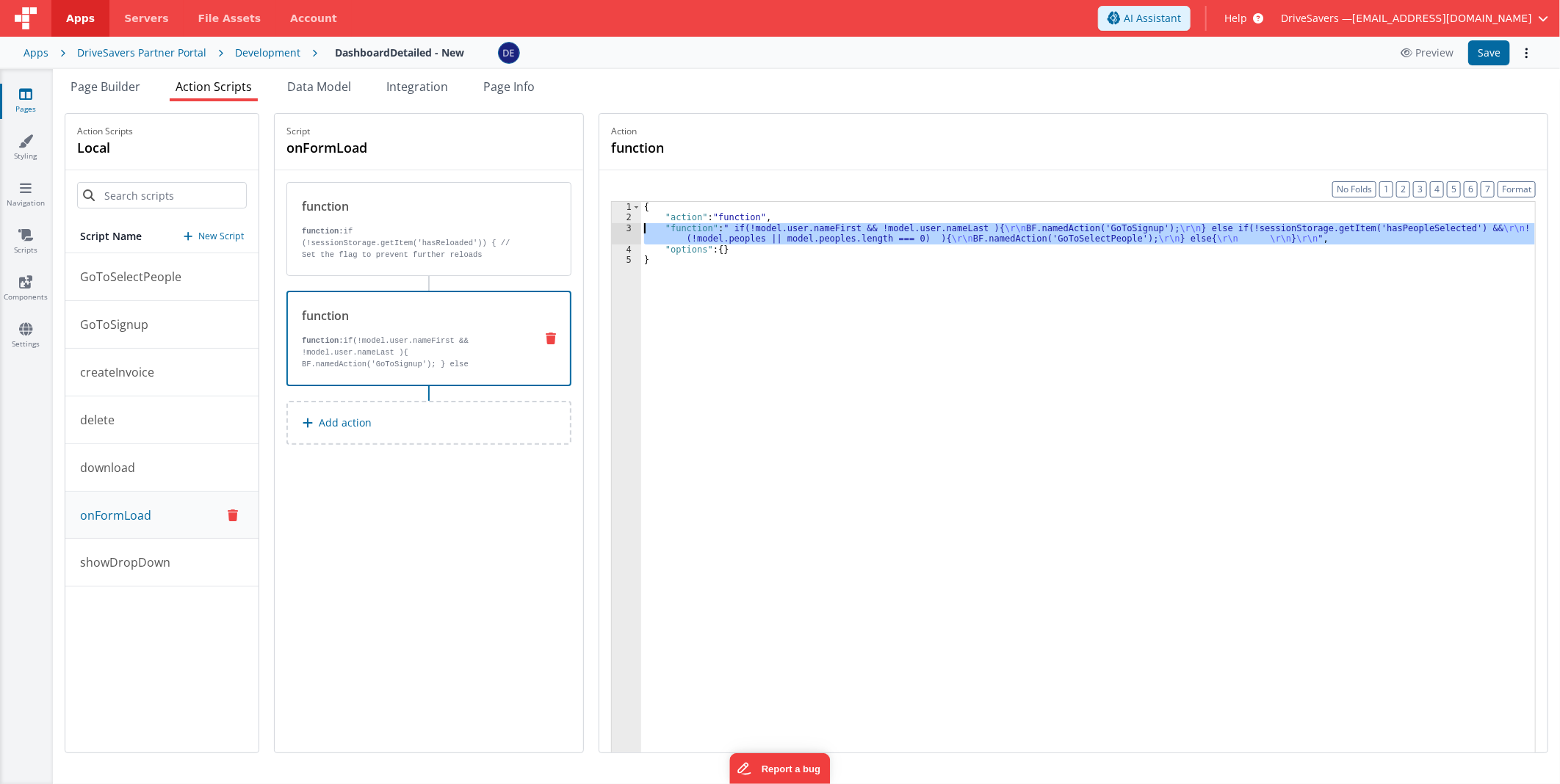
click at [629, 231] on div "3" at bounding box center [626, 234] width 30 height 21
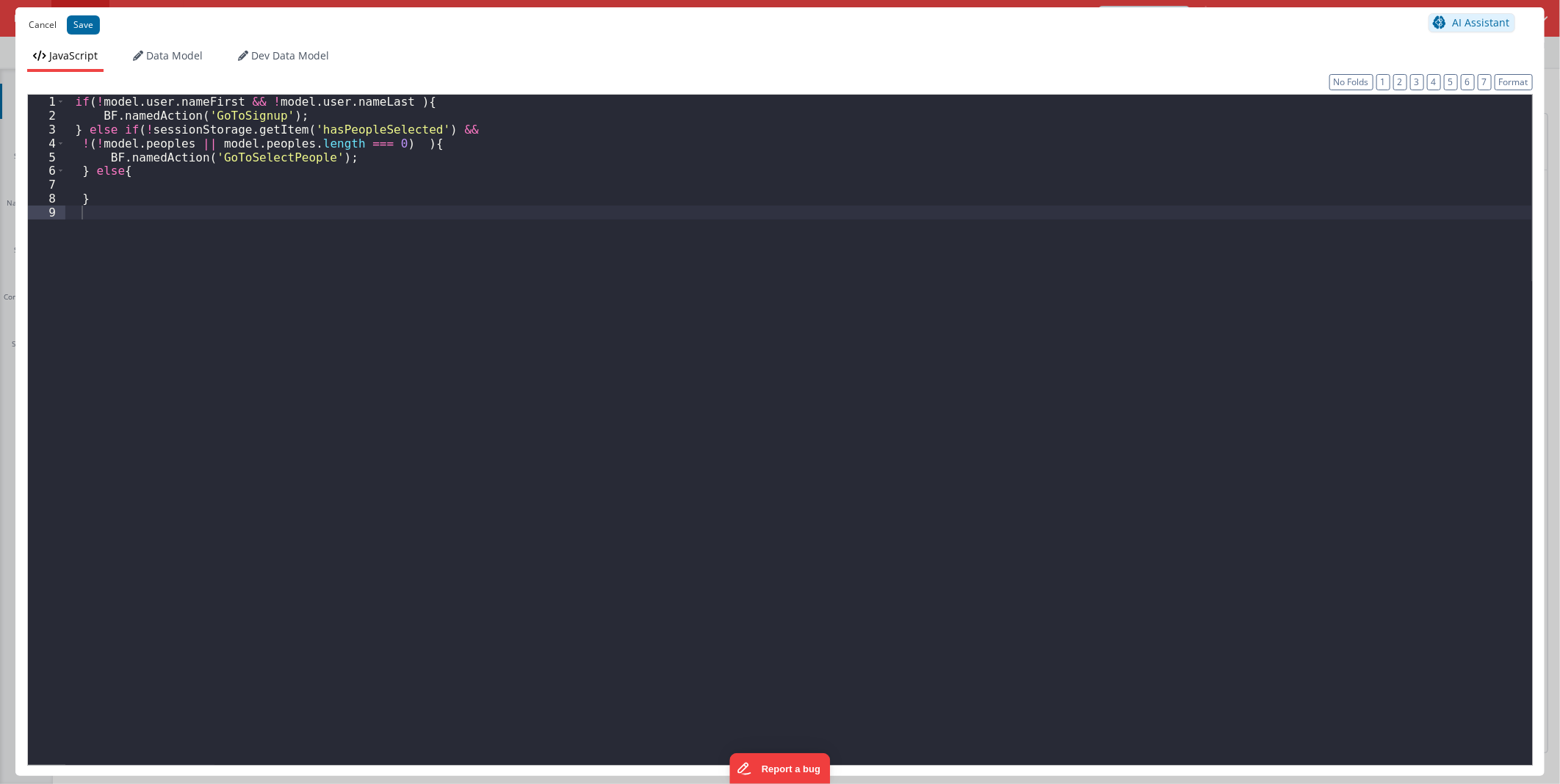
click at [52, 27] on button "Cancel" at bounding box center [43, 25] width 43 height 21
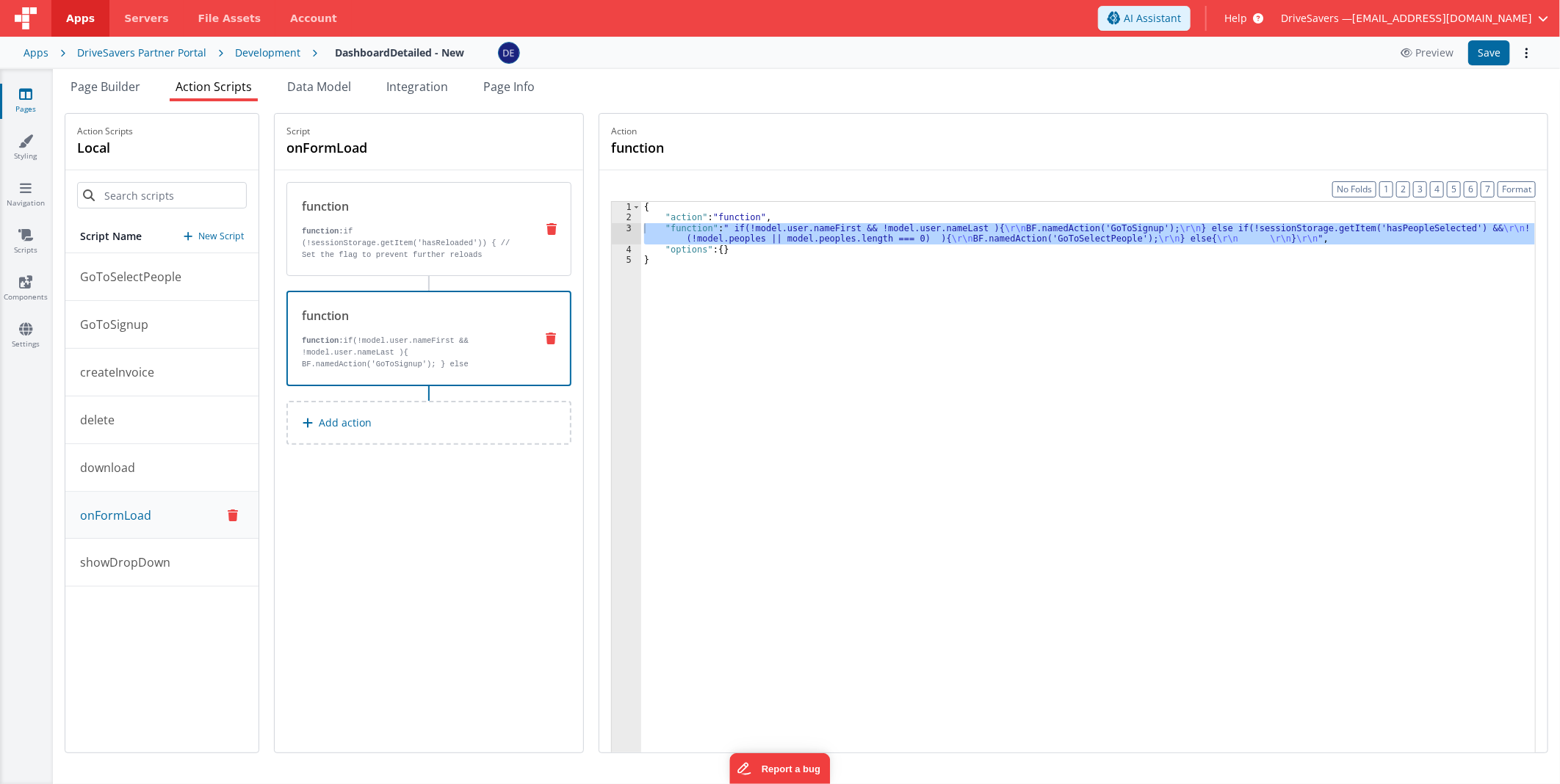
click at [388, 248] on p "function: if (!sessionStorage.getItem('hasReloaded')) { // Set the flag to prev…" at bounding box center [413, 255] width 222 height 59
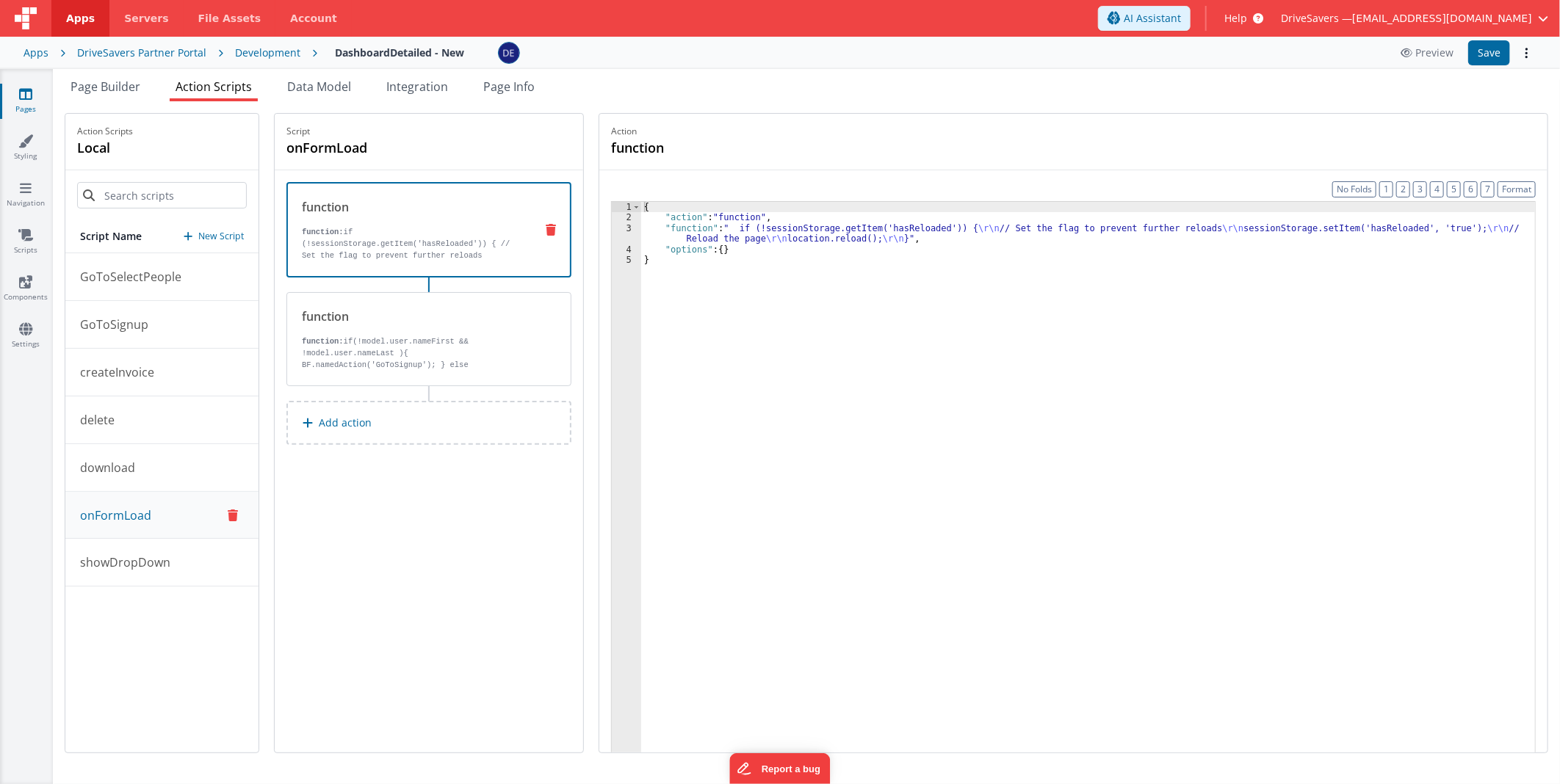
click at [759, 232] on div "{ "action" : "function" , "function" : " if (!sessionStorage.getItem('hasReload…" at bounding box center [1088, 511] width 894 height 617
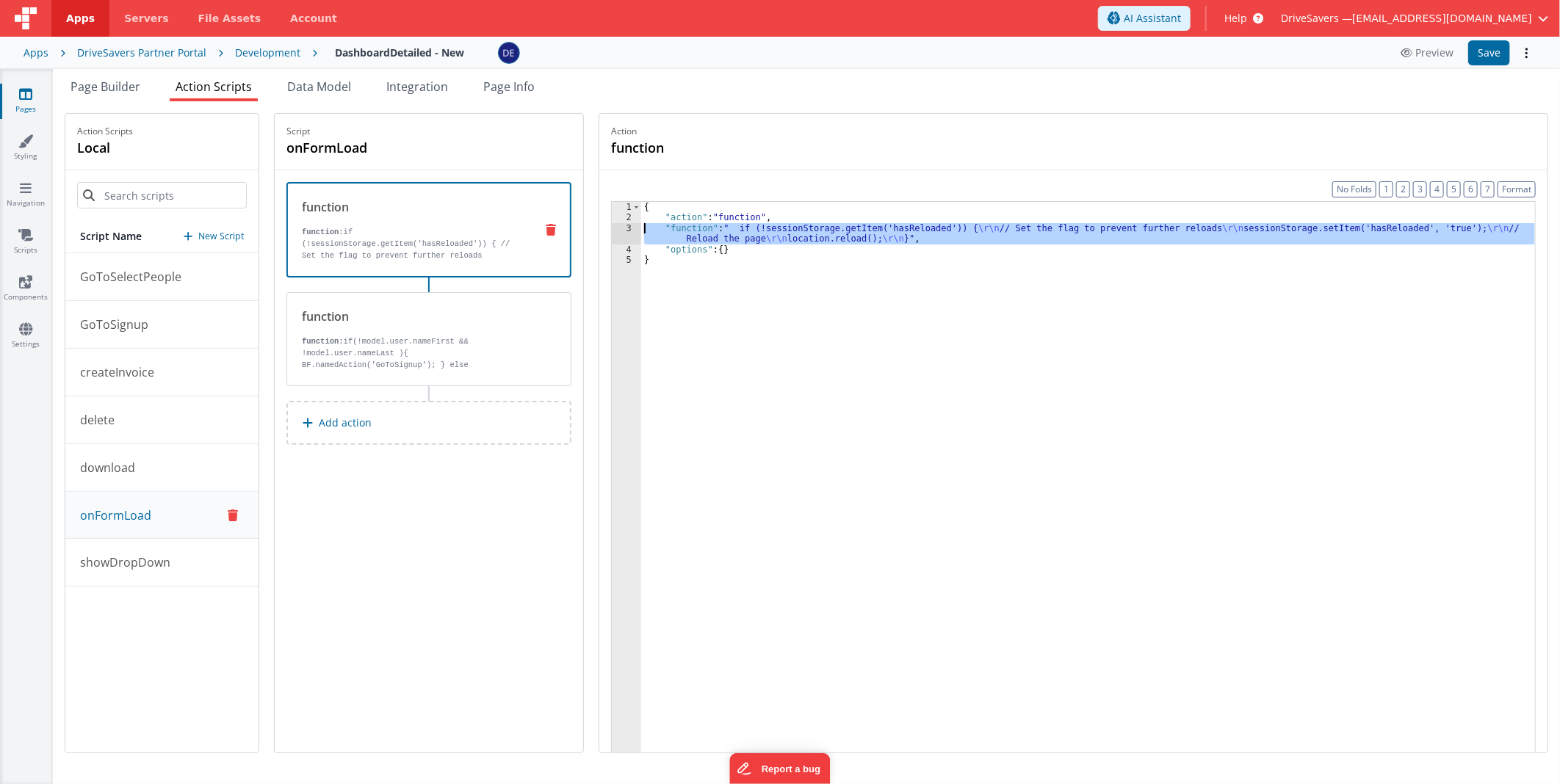
click at [622, 227] on div "3" at bounding box center [626, 234] width 30 height 21
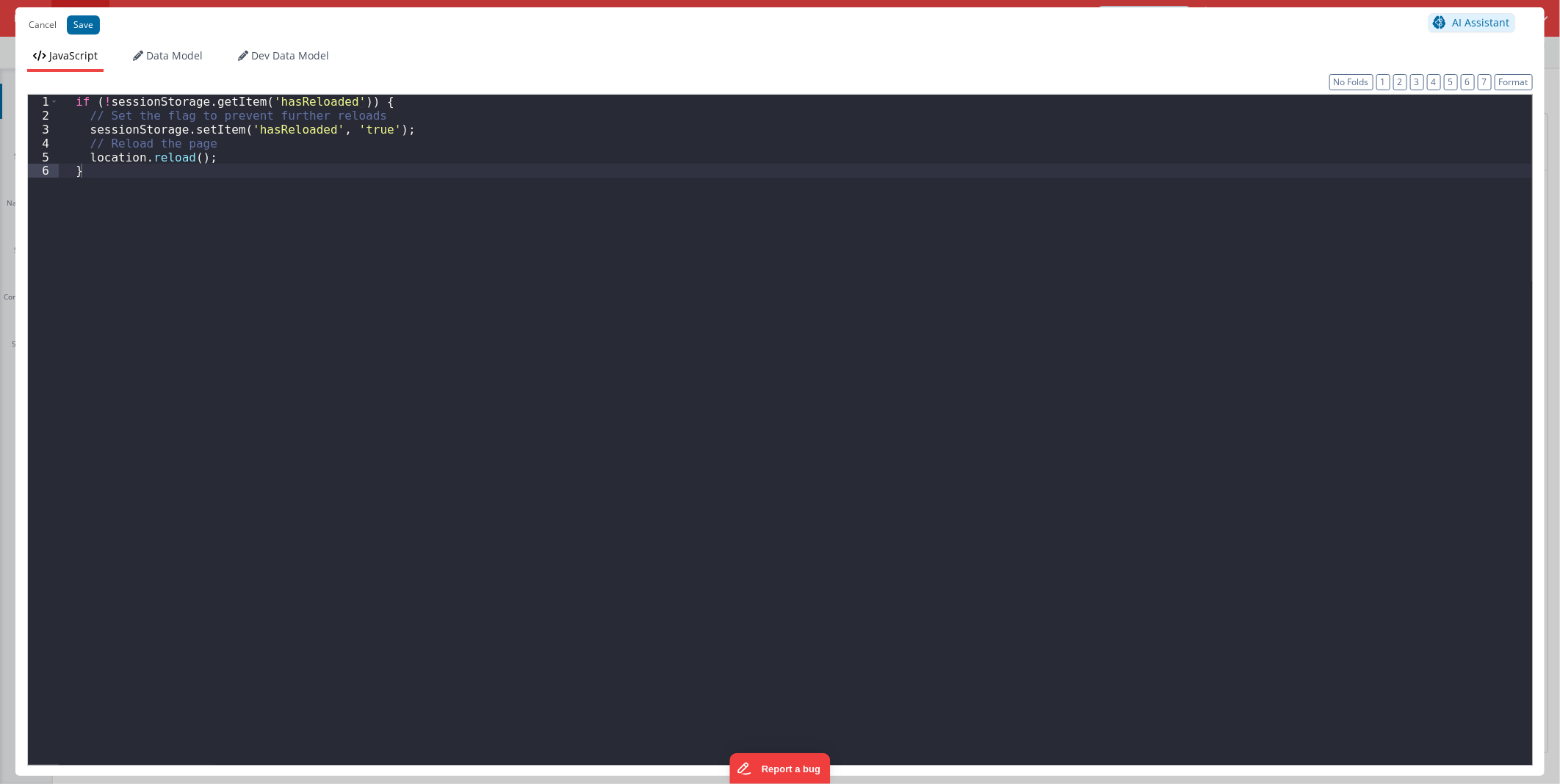
click at [300, 208] on div "if ( ! sessionStorage . getItem ( 'hasReloaded' )) { // Set the flag to prevent…" at bounding box center [796, 443] width 1473 height 698
click at [44, 30] on button "Cancel" at bounding box center [43, 25] width 43 height 21
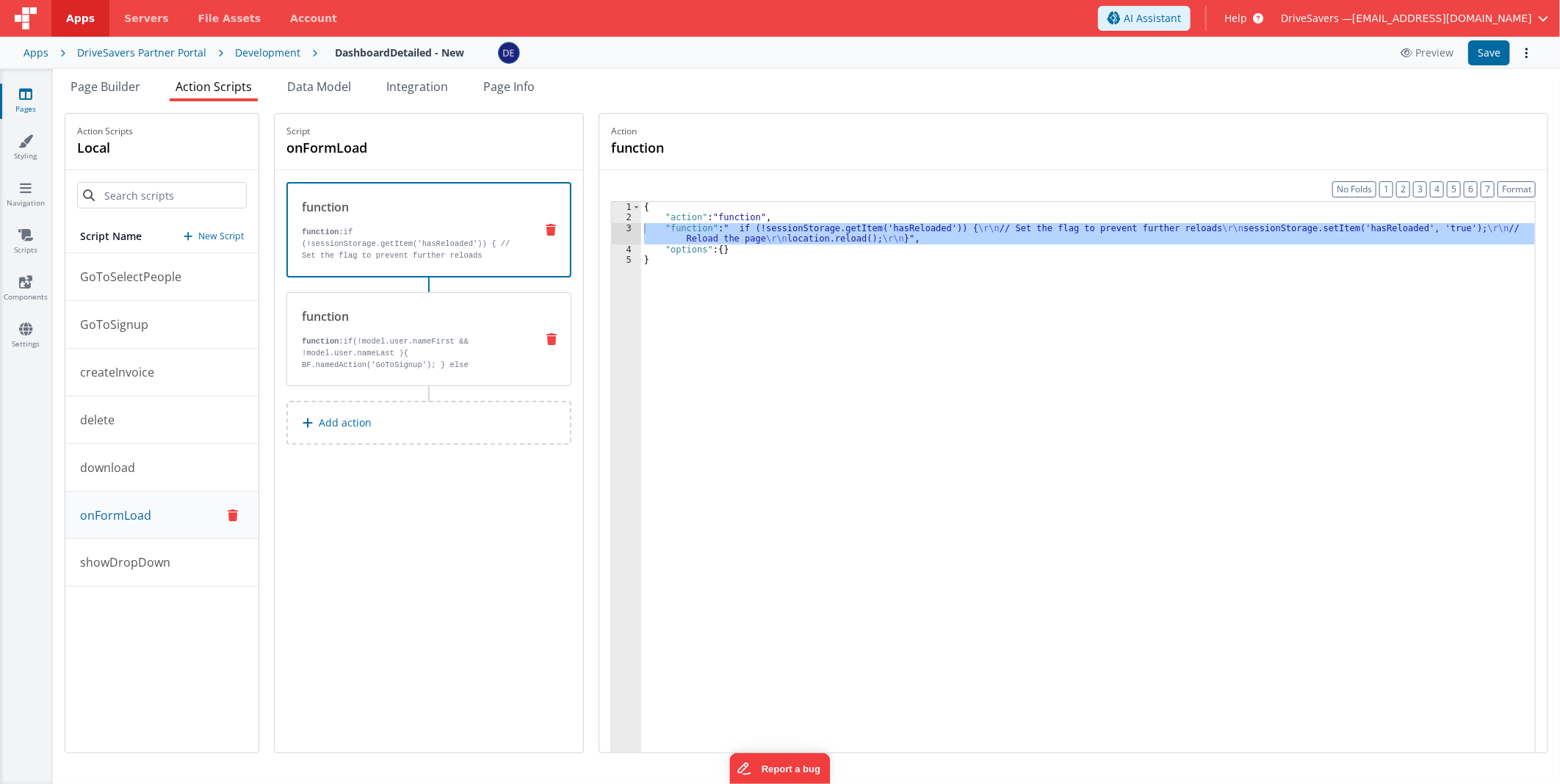
click at [379, 336] on p "function: if(!model.user.nameFirst && !model.user.nameLast ){ BF.namedAction('G…" at bounding box center [413, 377] width 222 height 82
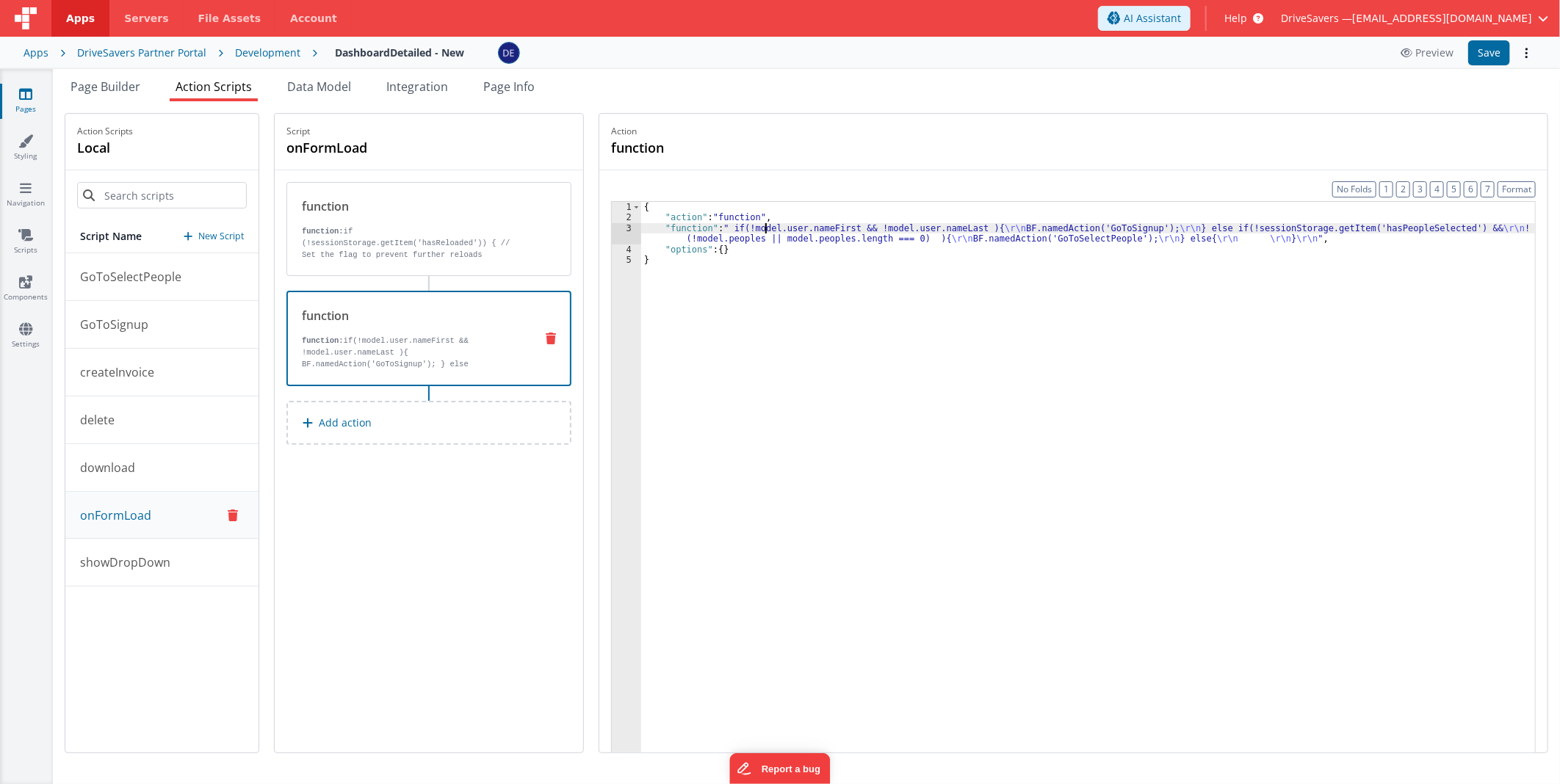
click at [776, 233] on div "{ "action" : "function" , "function" : " if(!model.user.nameFirst && !model.use…" at bounding box center [1088, 511] width 894 height 617
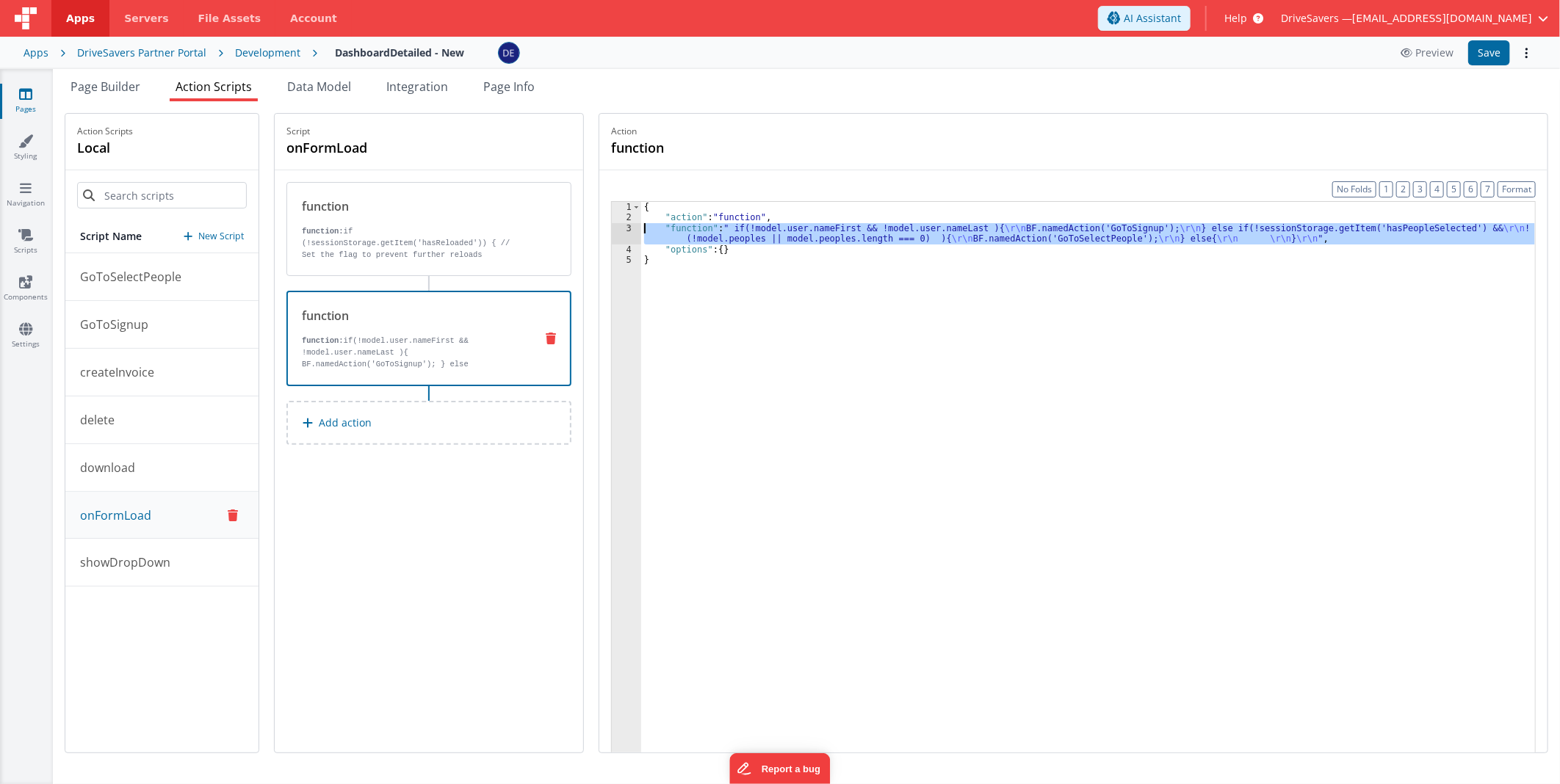
click at [624, 232] on div "3" at bounding box center [626, 234] width 30 height 21
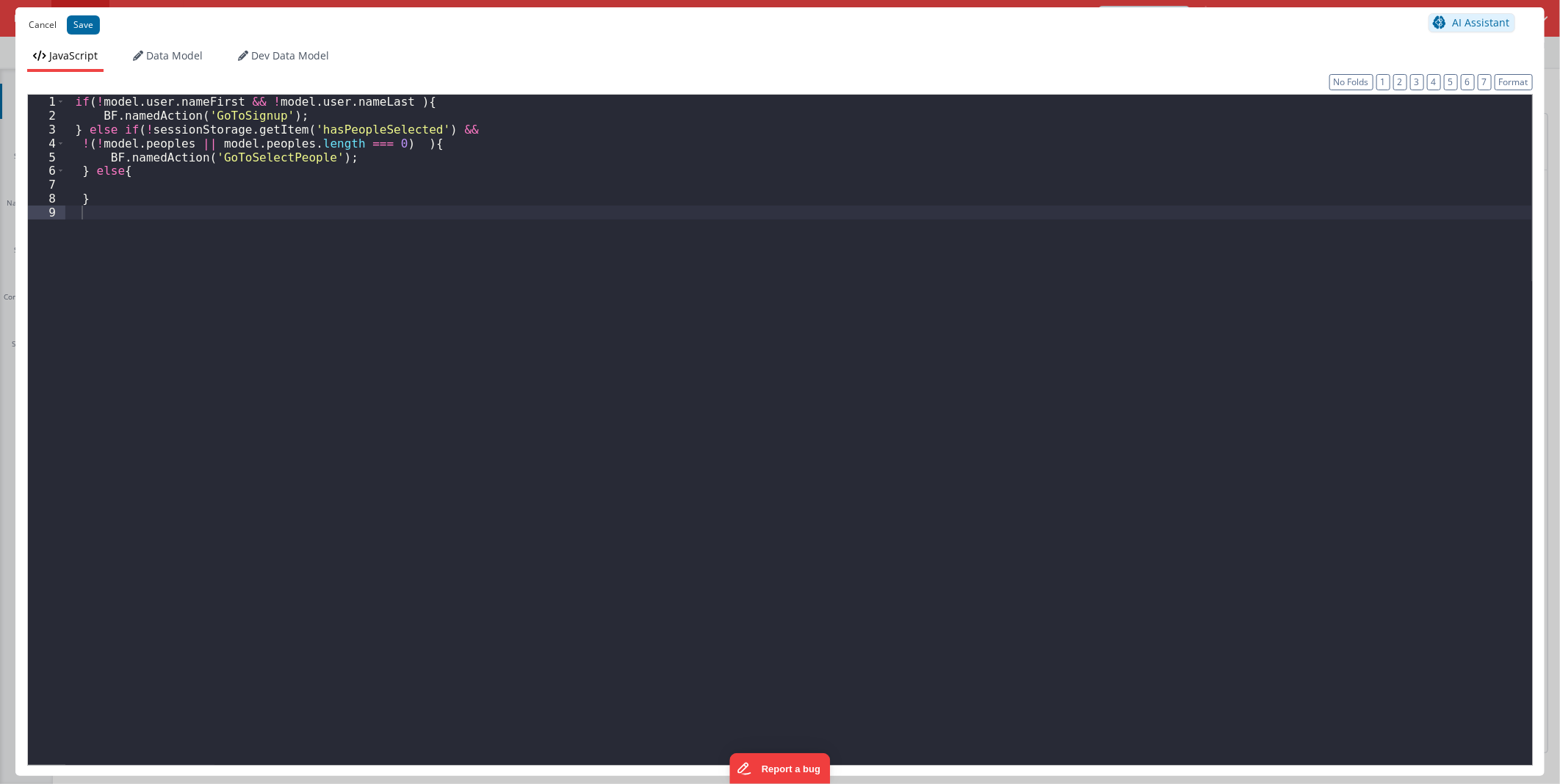
click at [33, 21] on button "Cancel" at bounding box center [43, 25] width 43 height 21
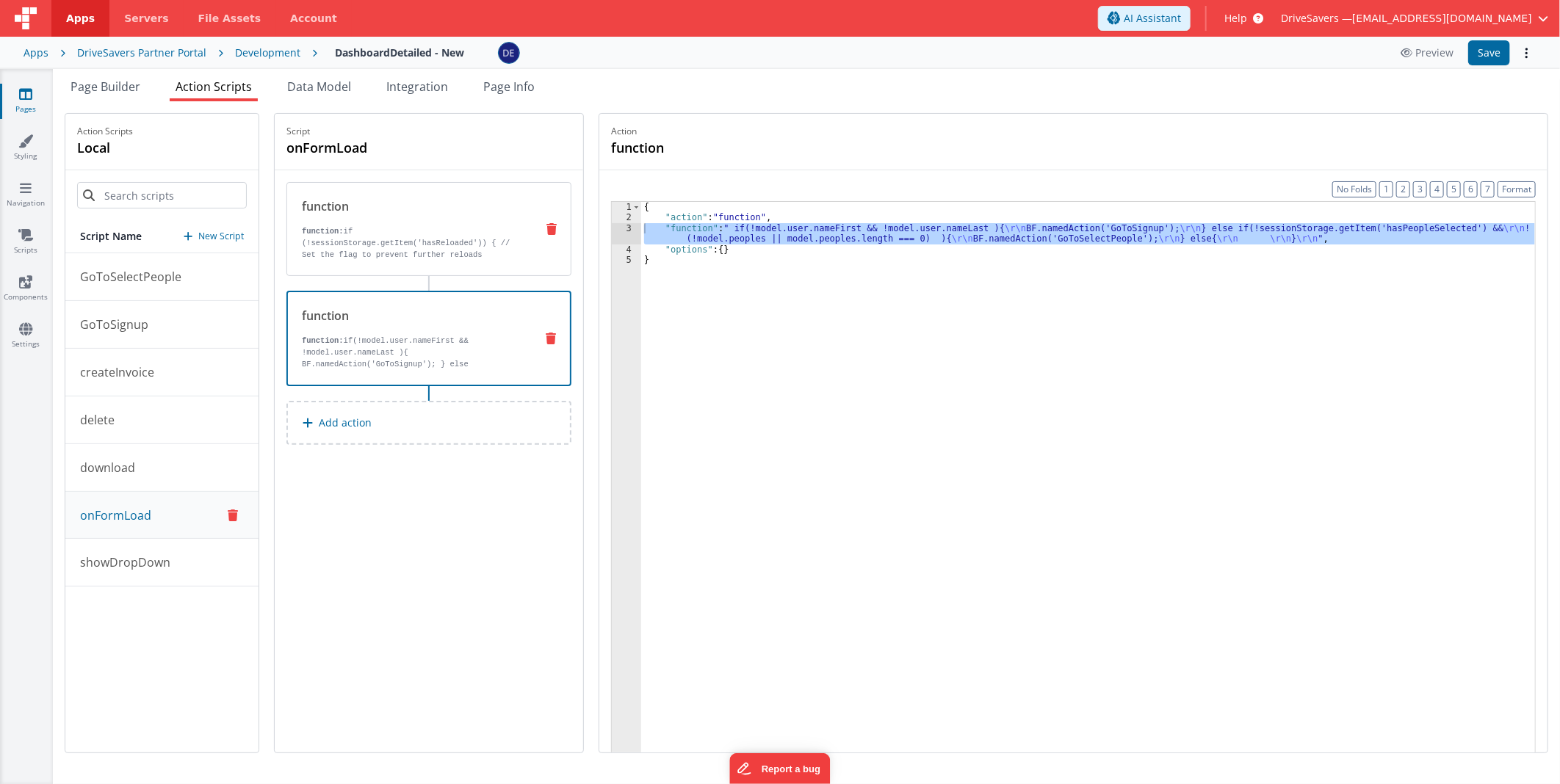
click at [479, 251] on p "function: if (!sessionStorage.getItem('hasReloaded')) { // Set the flag to prev…" at bounding box center [413, 255] width 222 height 59
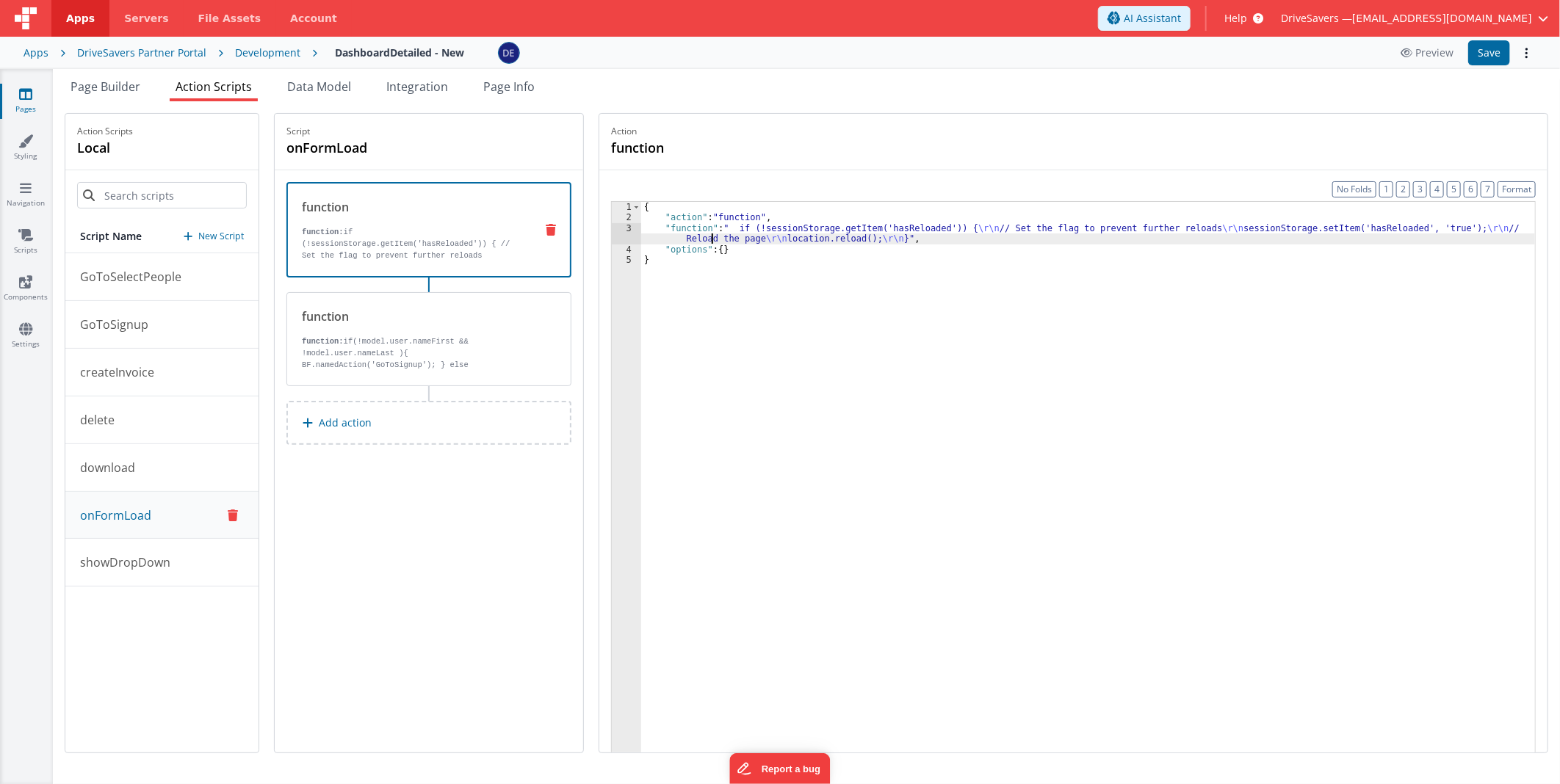
click at [721, 244] on div "{ "action" : "function" , "function" : " if (!sessionStorage.getItem('hasReload…" at bounding box center [1088, 511] width 894 height 617
click at [622, 232] on div "3" at bounding box center [626, 234] width 30 height 21
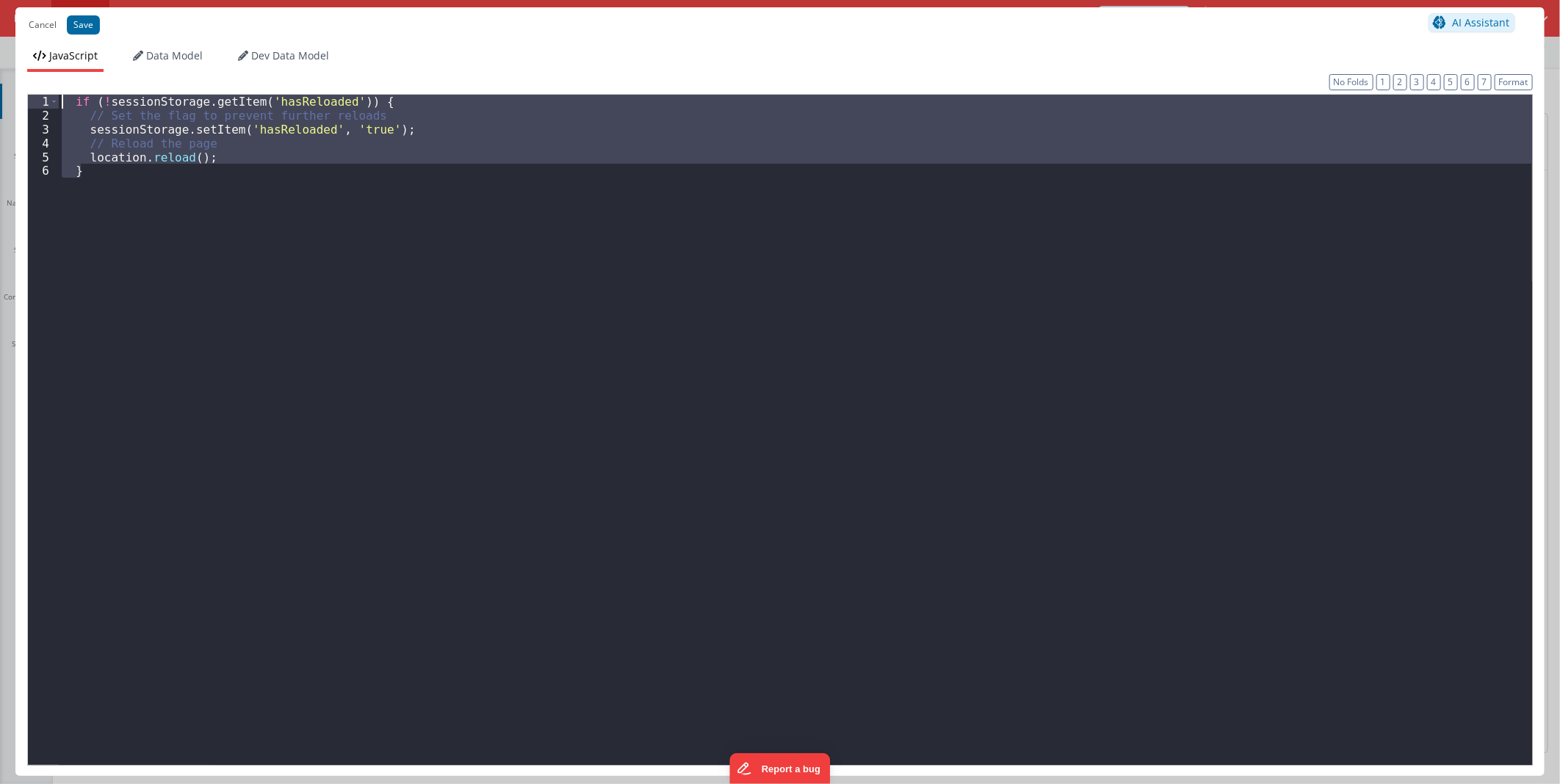
drag, startPoint x: 209, startPoint y: 181, endPoint x: 3, endPoint y: 80, distance: 229.4
click at [3, 80] on div "Cancel Save AI Assistant JavaScript Data Model Dev Data Model Format 7 6 5 4 3 …" at bounding box center [780, 392] width 1560 height 784
click at [86, 160] on div "if ( ! sessionStorage . getItem ( 'hasReloaded' )) { // Set the flag to prevent…" at bounding box center [796, 429] width 1473 height 671
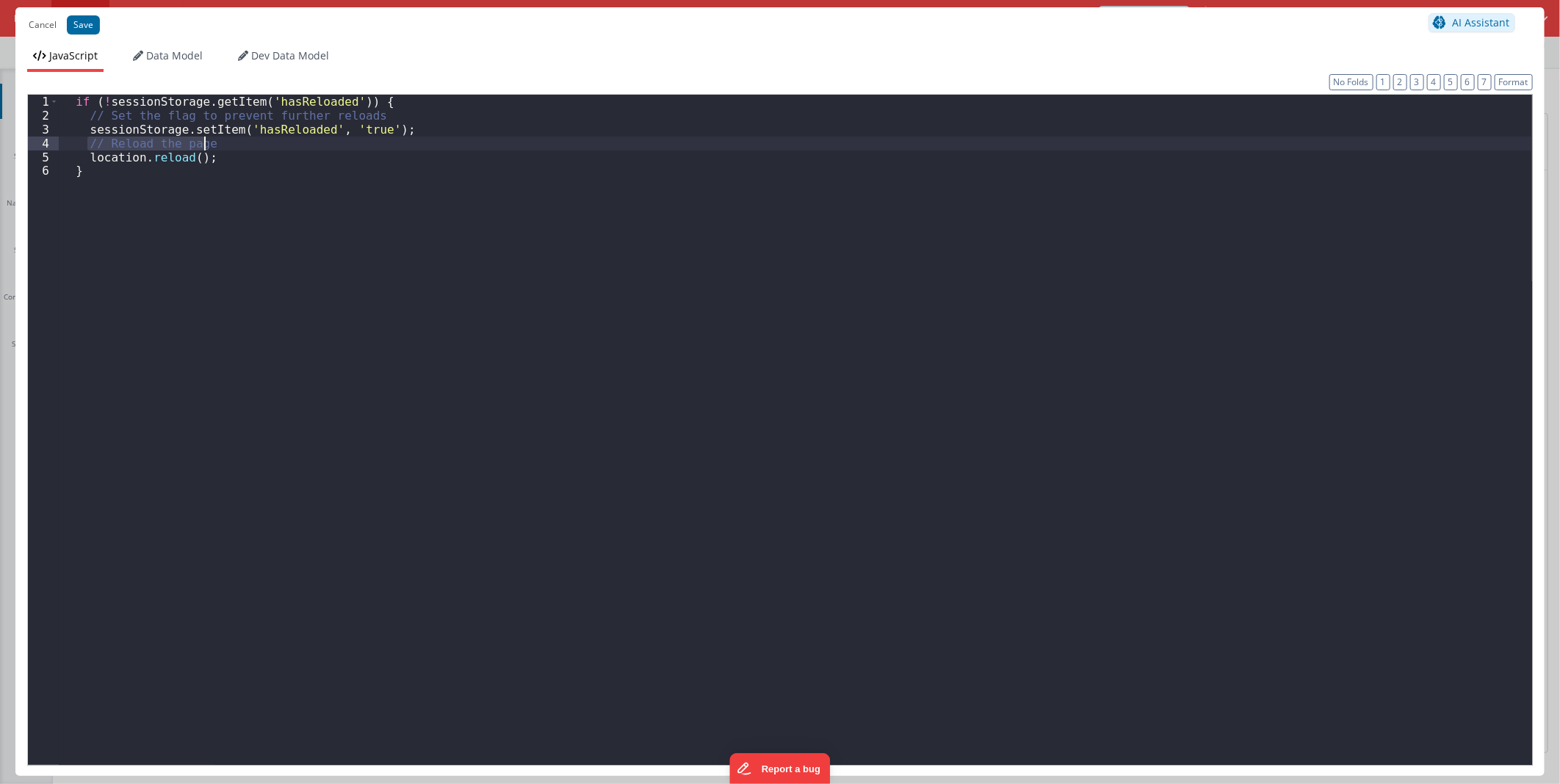
drag, startPoint x: 85, startPoint y: 140, endPoint x: 212, endPoint y: 143, distance: 127.0
click at [212, 143] on div "if ( ! sessionStorage . getItem ( 'hasReloaded' )) { // Set the flag to prevent…" at bounding box center [796, 443] width 1473 height 698
drag, startPoint x: 136, startPoint y: 199, endPoint x: 0, endPoint y: 53, distance: 199.5
click at [0, 53] on html "Cancel Save AI Assistant JavaScript Data Model Dev Data Model Format 7 6 5 4 3 …" at bounding box center [780, 392] width 1560 height 784
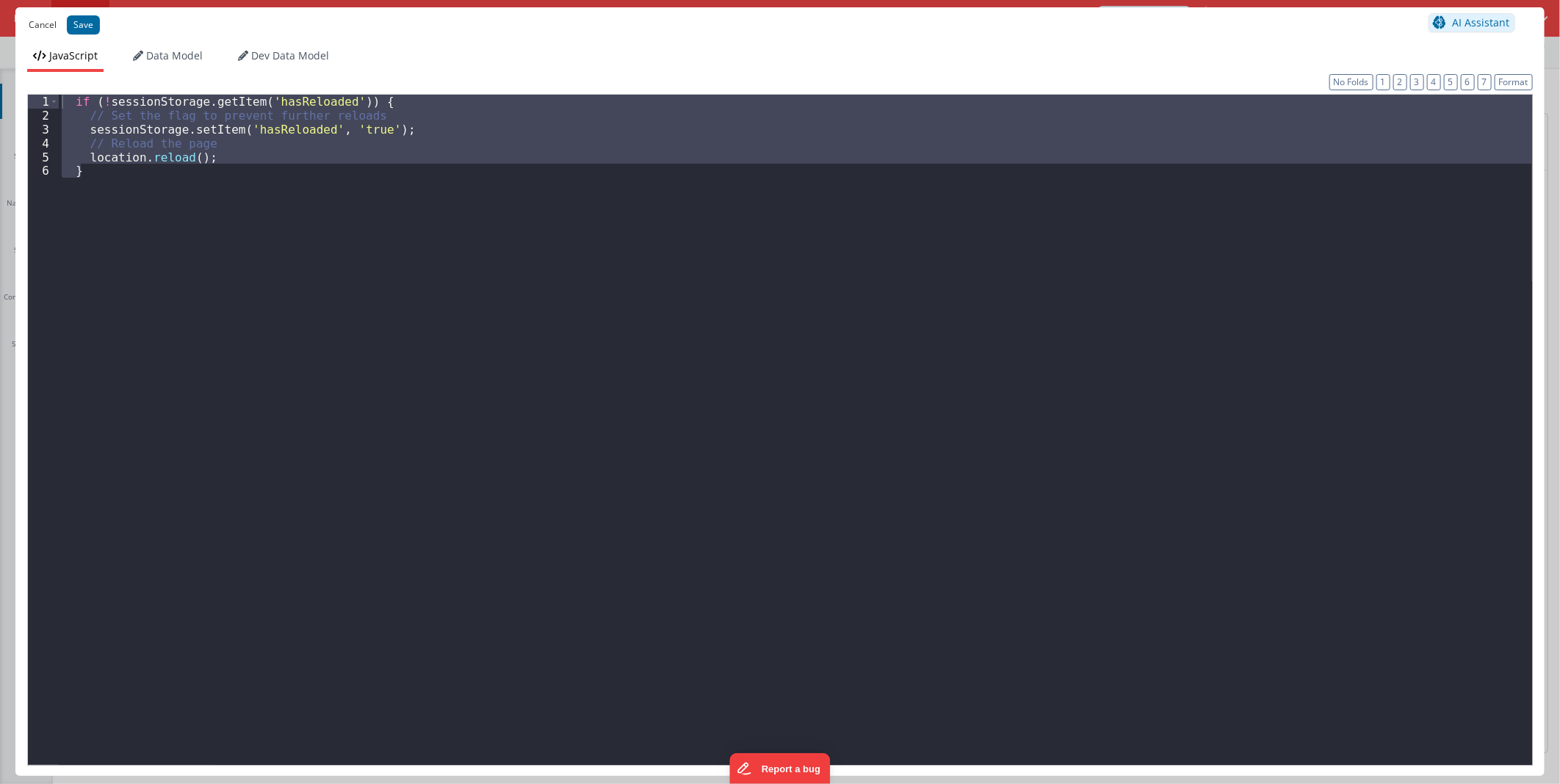
click at [35, 21] on button "Cancel" at bounding box center [43, 25] width 43 height 21
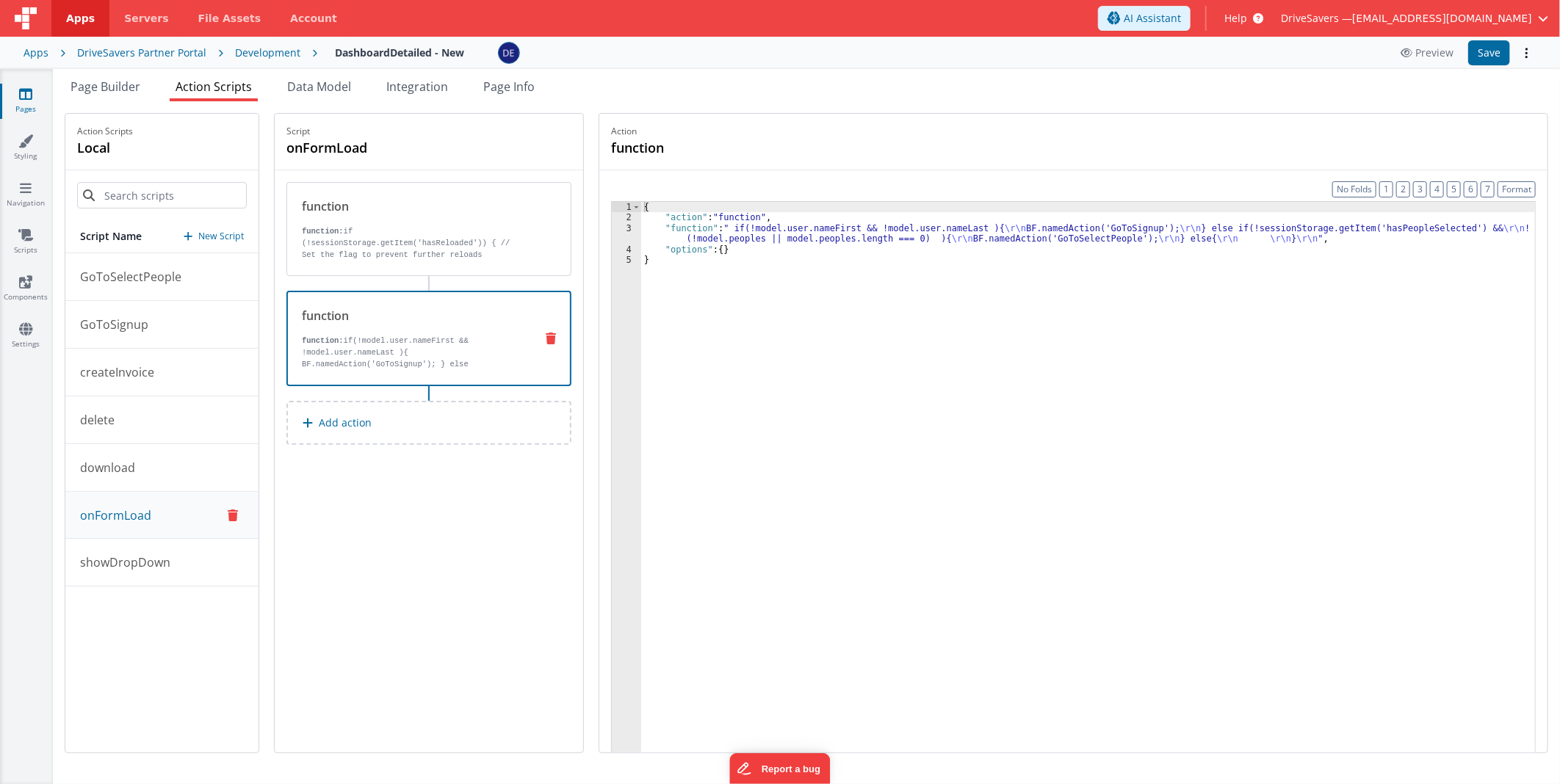
click at [439, 300] on div "function function: if(!model.user.nameFirst && !model.user.nameLast ){ BF.named…" at bounding box center [429, 338] width 285 height 95
click at [755, 225] on div "{ "action" : "function" , "function" : " if(!model.user.nameFirst && !model.use…" at bounding box center [1088, 511] width 894 height 617
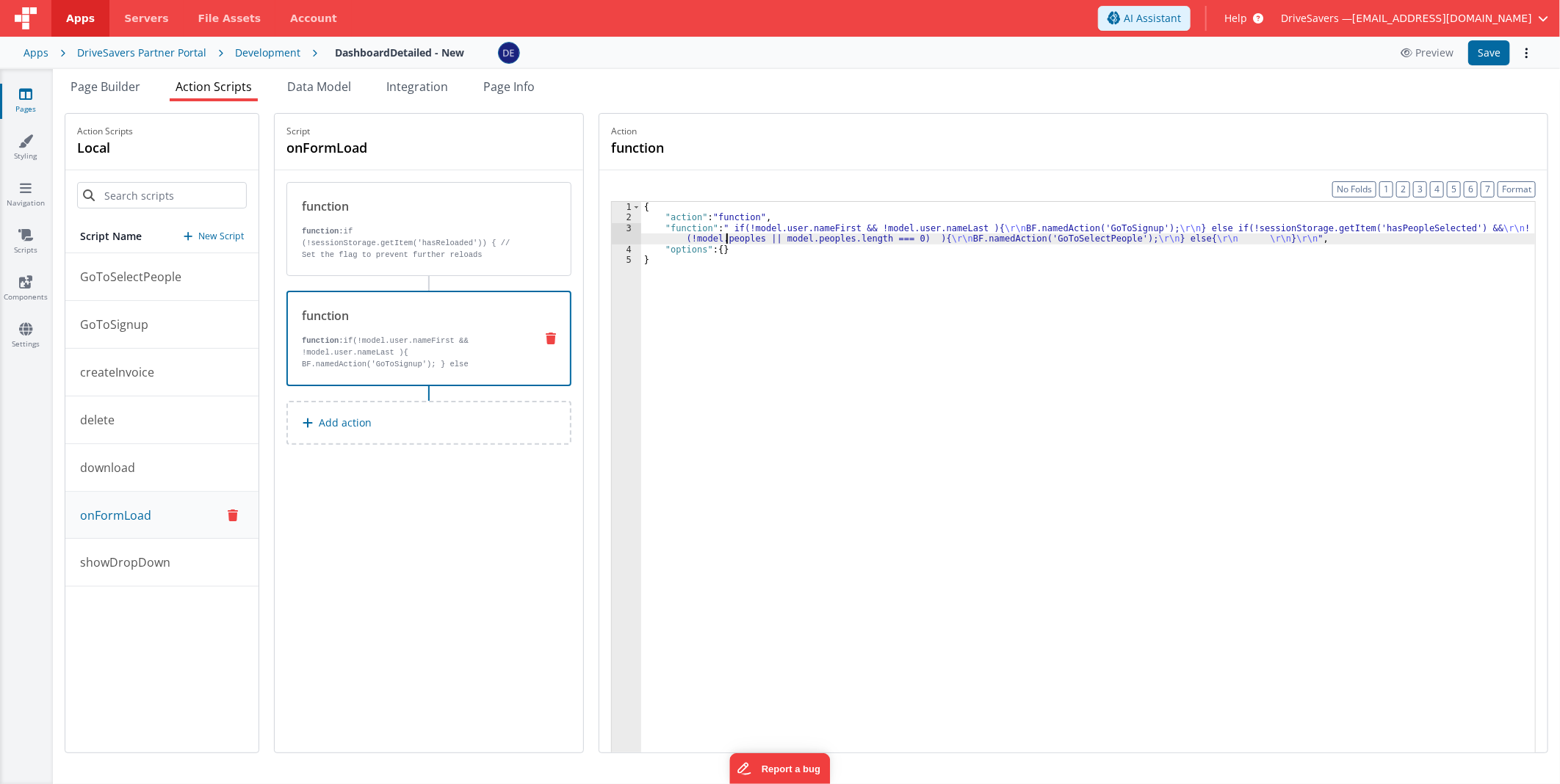
click at [736, 235] on div "{ "action" : "function" , "function" : " if(!model.user.nameFirst && !model.use…" at bounding box center [1088, 511] width 894 height 617
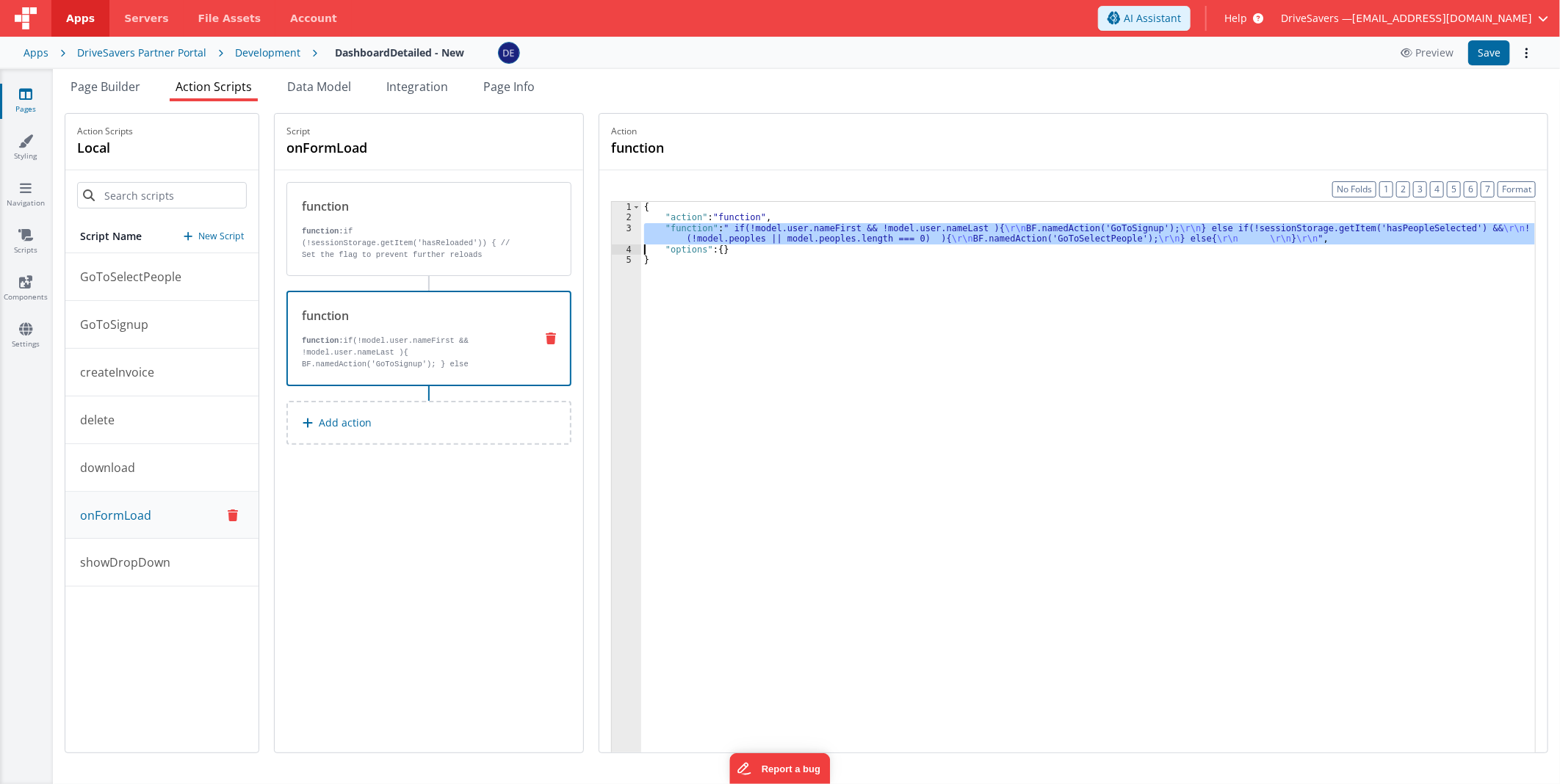
click at [624, 235] on div "3" at bounding box center [626, 234] width 30 height 21
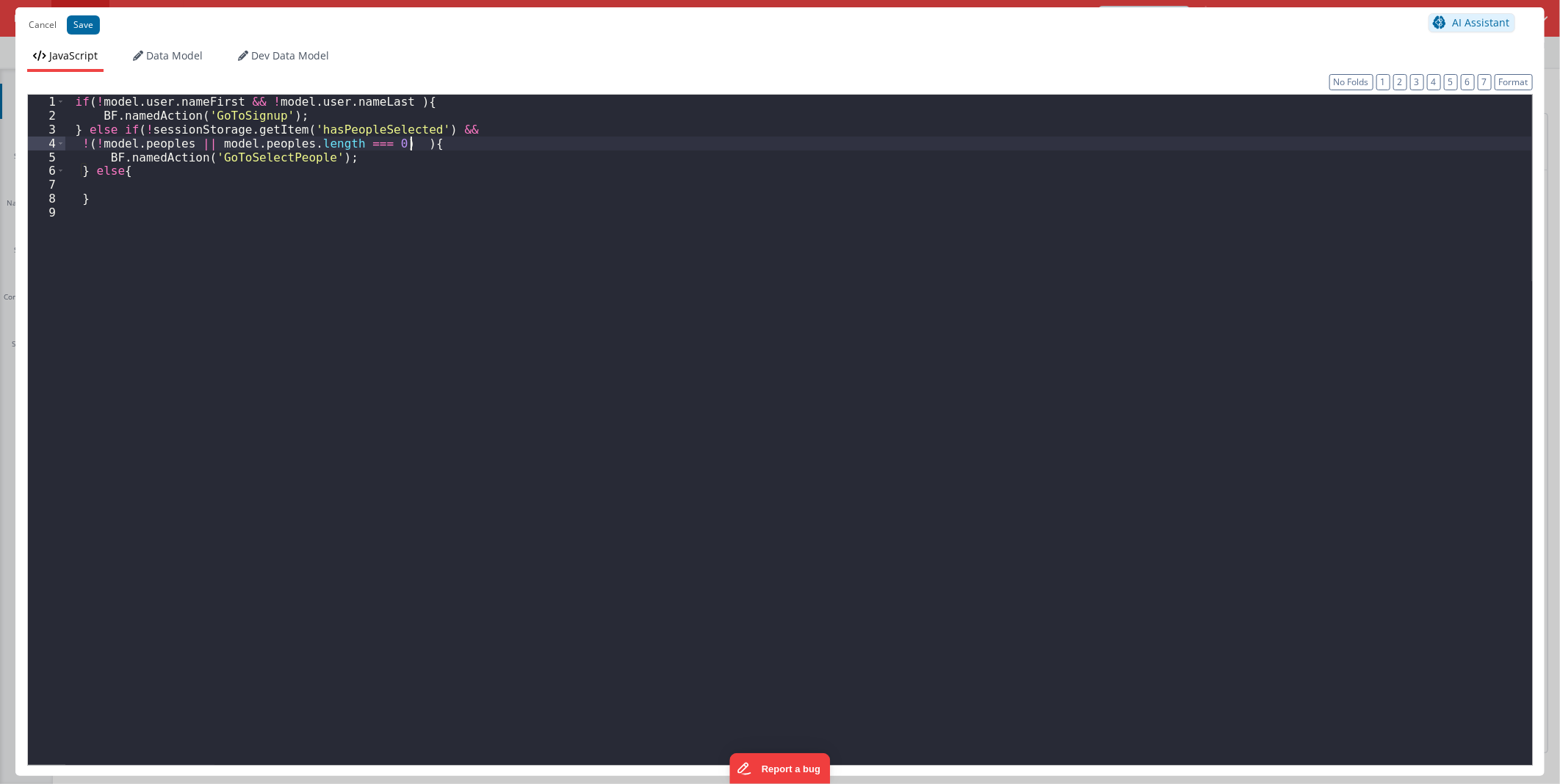
click at [457, 147] on div "if ( ! model . user . nameFirst && ! model . user . nameLast ) { BF . namedActi…" at bounding box center [799, 443] width 1466 height 698
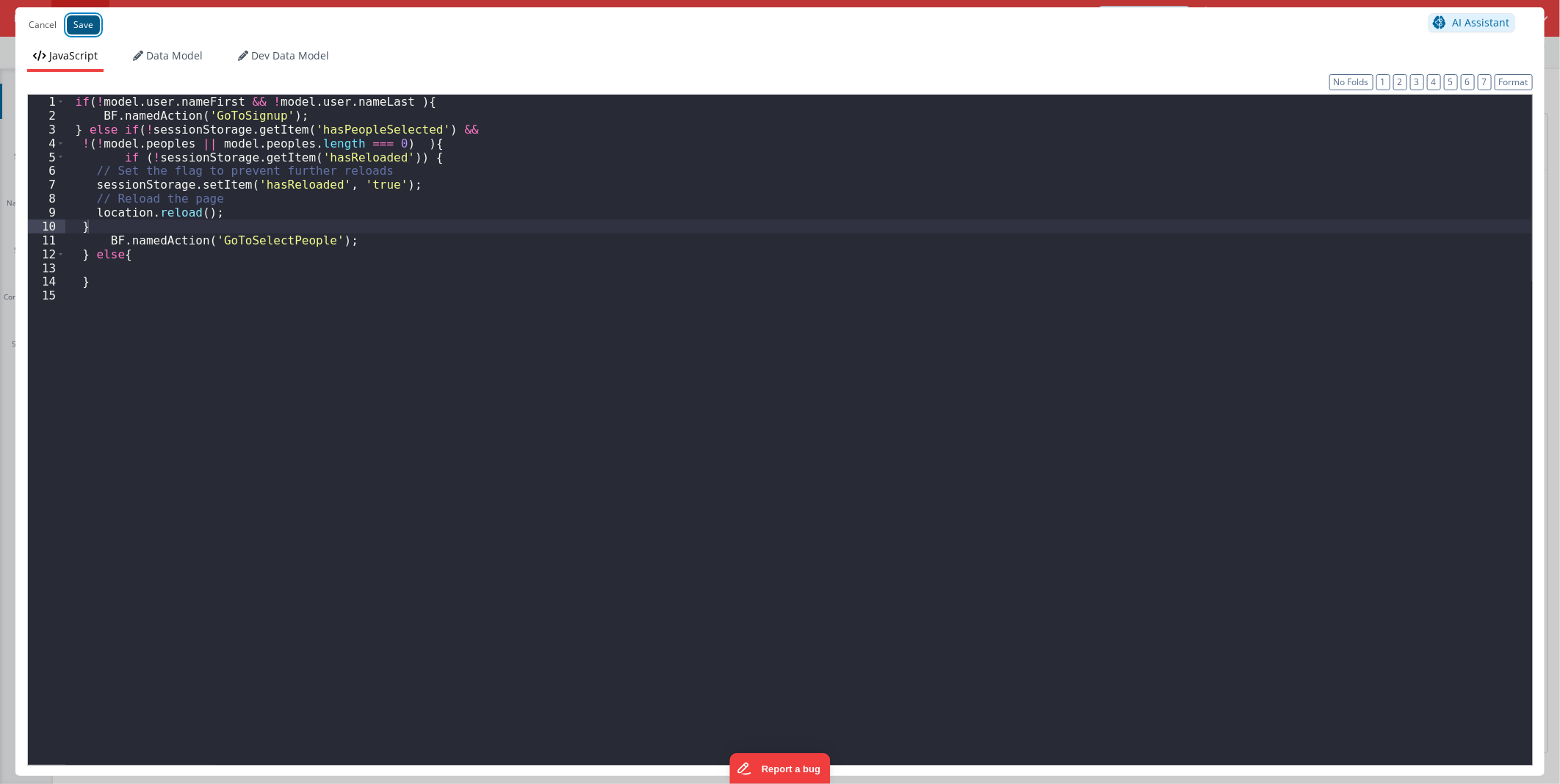
click at [74, 27] on button "Save" at bounding box center [83, 25] width 33 height 19
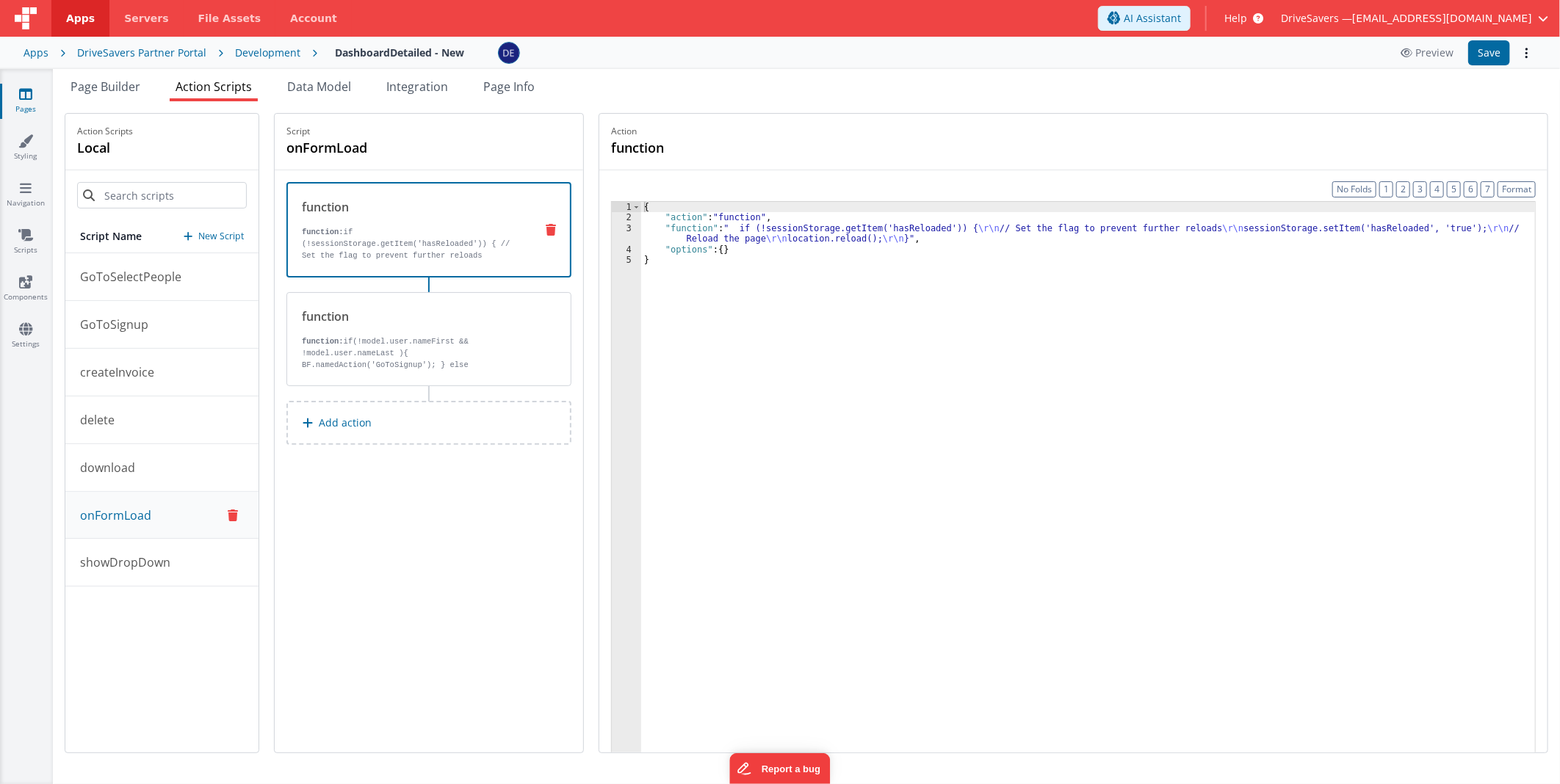
click at [549, 225] on button at bounding box center [551, 230] width 39 height 11
click at [553, 224] on div "DELETE ACTION SCRIPT? Are you sure you want to delete this 'function' Action? C…" at bounding box center [780, 392] width 1560 height 784
click at [556, 230] on icon at bounding box center [551, 230] width 11 height 11
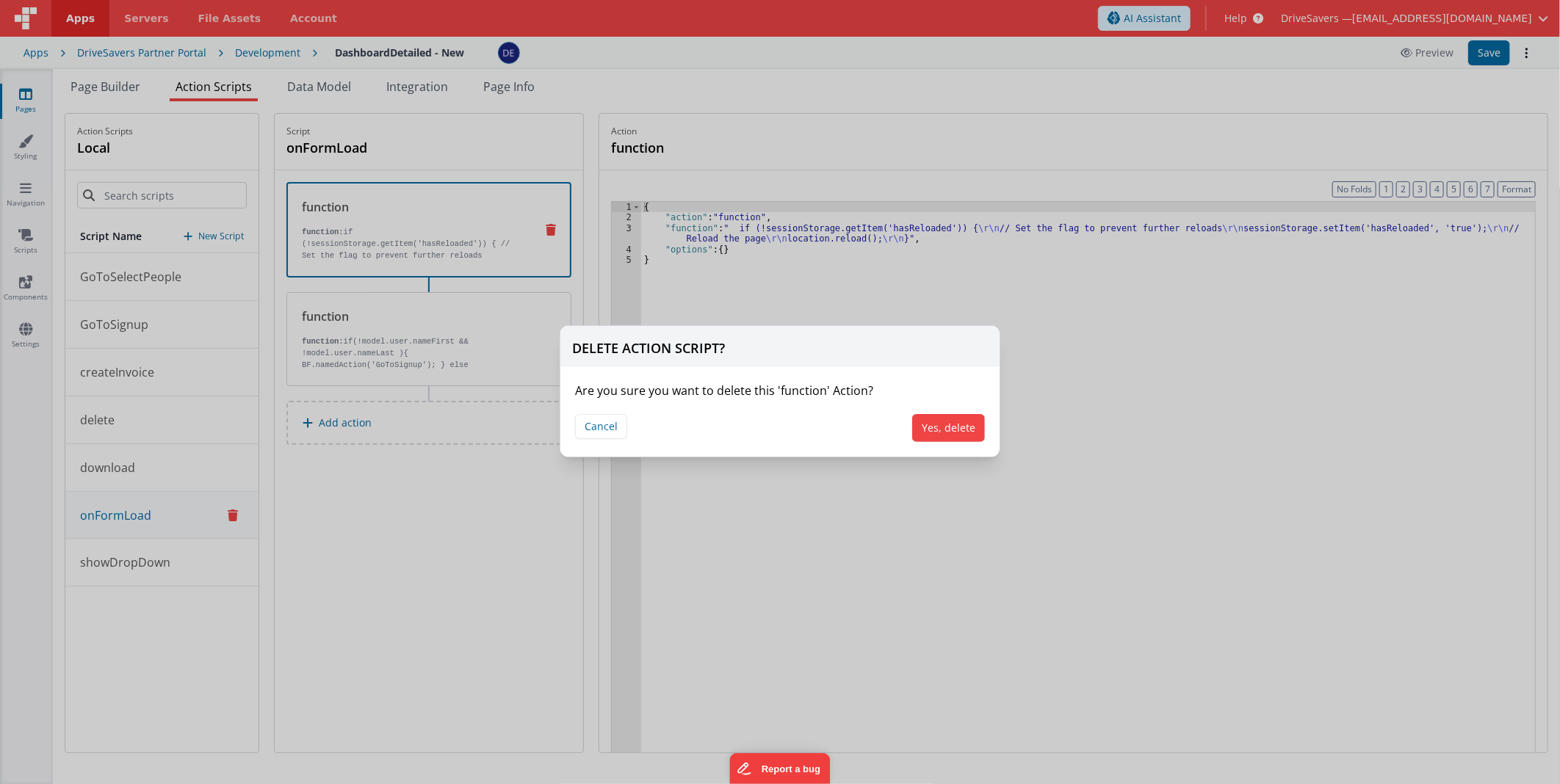
click at [956, 442] on div "Cancel Yes, delete" at bounding box center [780, 429] width 439 height 57
click at [952, 436] on button "Yes, delete" at bounding box center [948, 429] width 73 height 28
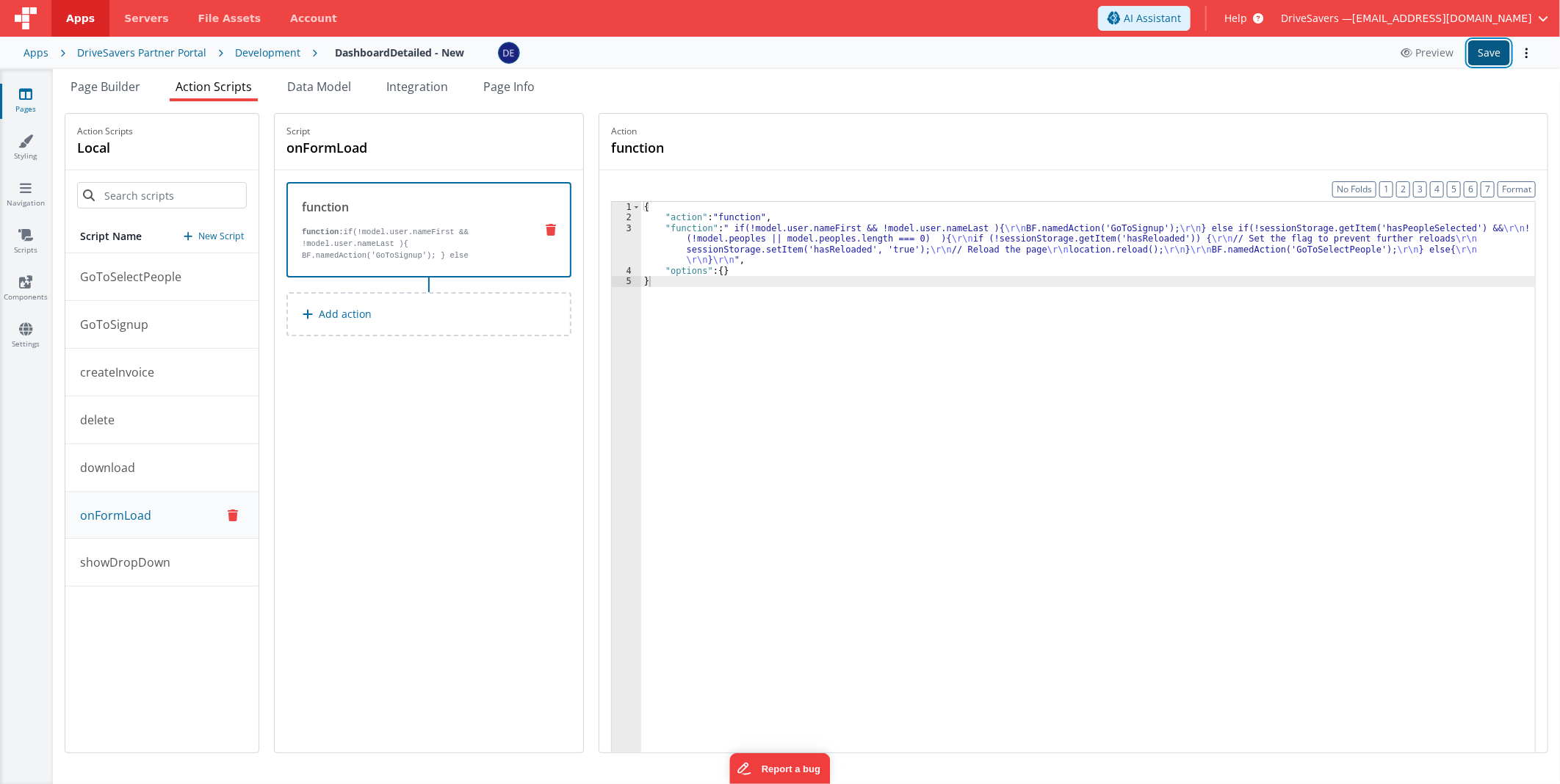
click at [1493, 53] on button "Save" at bounding box center [1489, 53] width 42 height 25
click at [245, 52] on div "Development" at bounding box center [268, 53] width 66 height 15
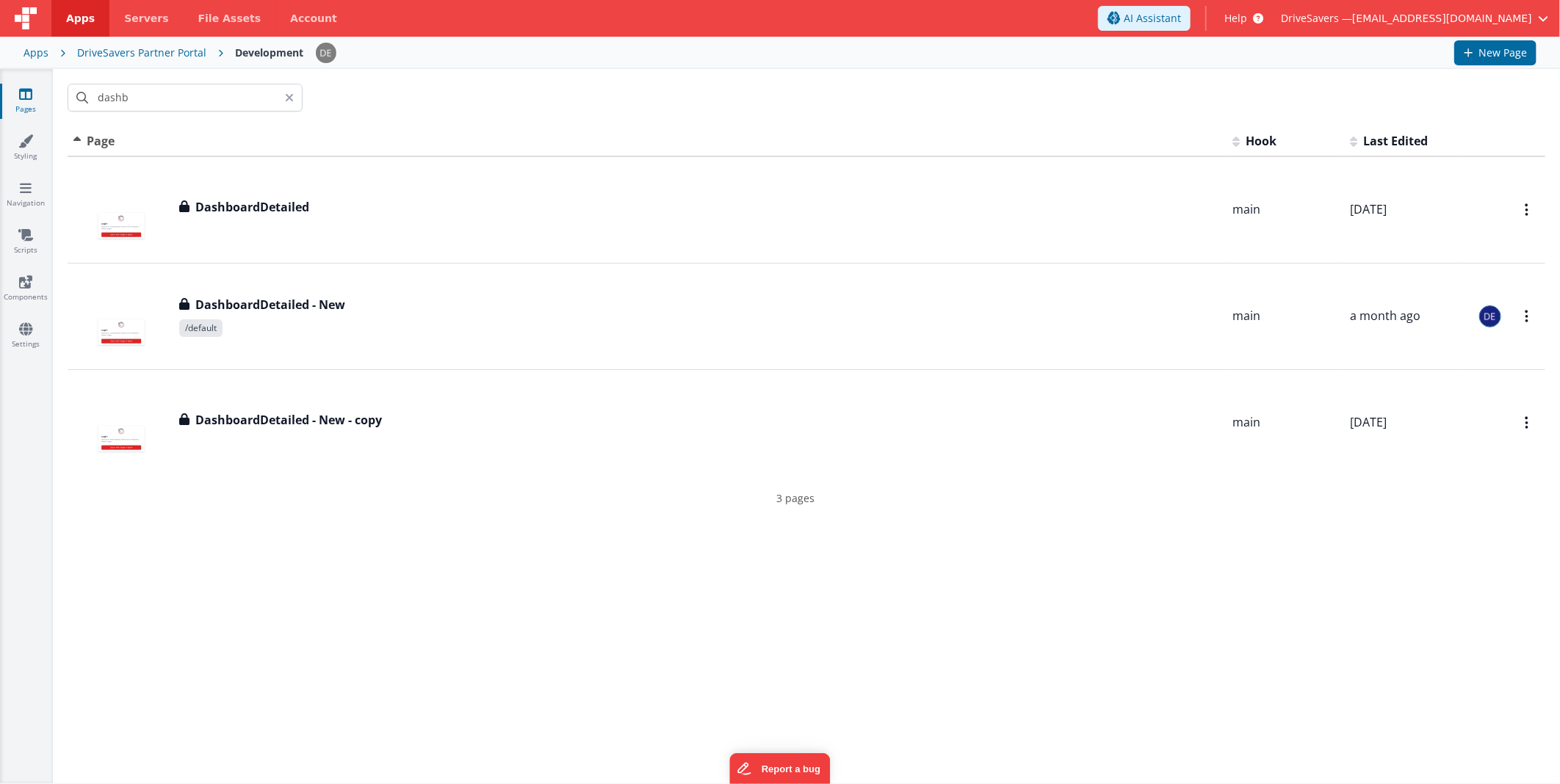
click at [148, 48] on div "DriveSavers Partner Portal" at bounding box center [141, 53] width 129 height 15
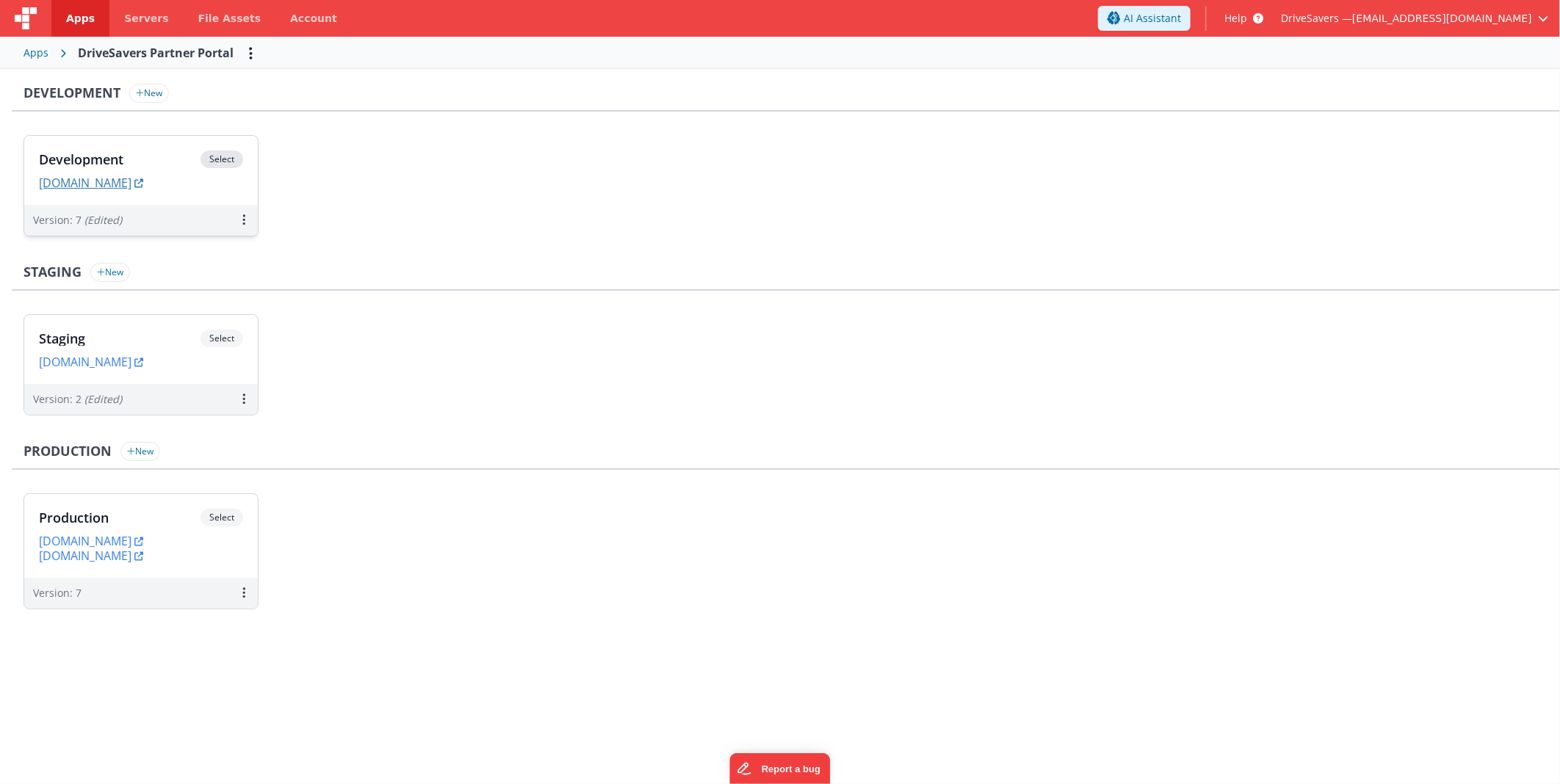
click at [143, 179] on link "[DOMAIN_NAME]" at bounding box center [90, 183] width 104 height 15
click at [100, 152] on h3 "Development" at bounding box center [119, 159] width 162 height 15
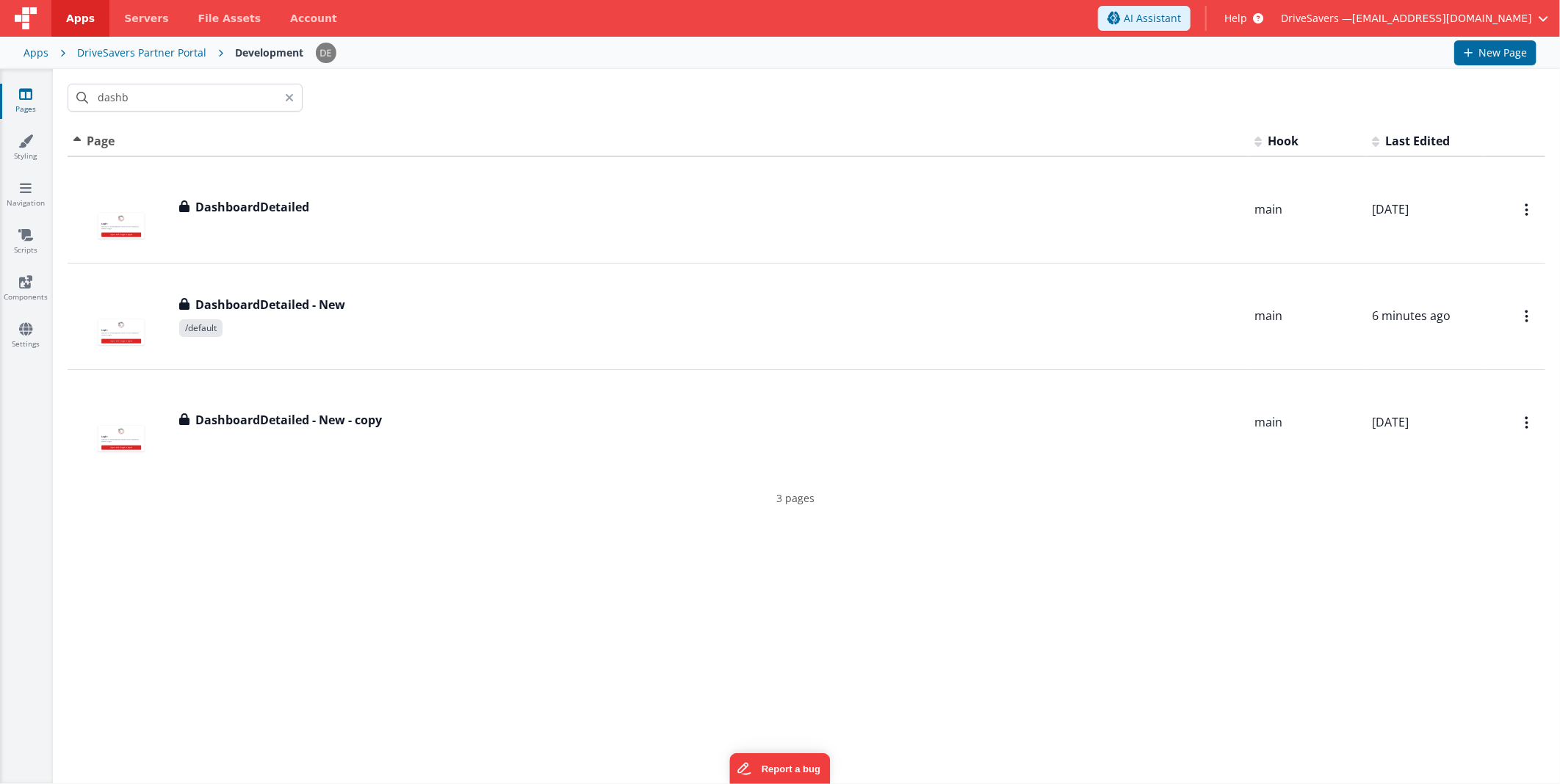
click at [658, 127] on th "Page" at bounding box center [658, 142] width 1181 height 30
click at [295, 95] on div at bounding box center [293, 98] width 17 height 28
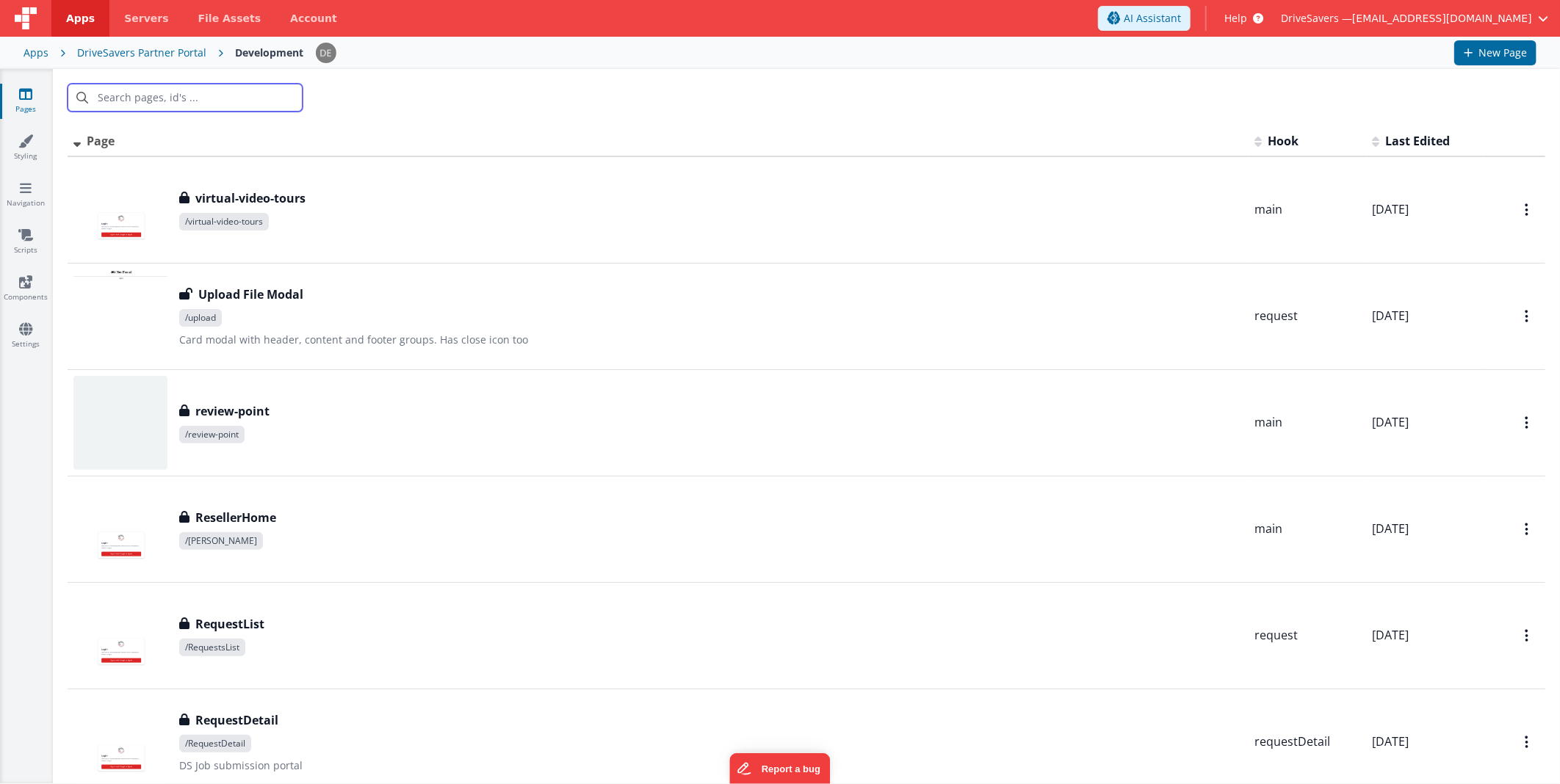
click at [140, 89] on input "text" at bounding box center [185, 98] width 235 height 28
click at [167, 53] on div "DriveSavers Partner Portal" at bounding box center [141, 53] width 129 height 15
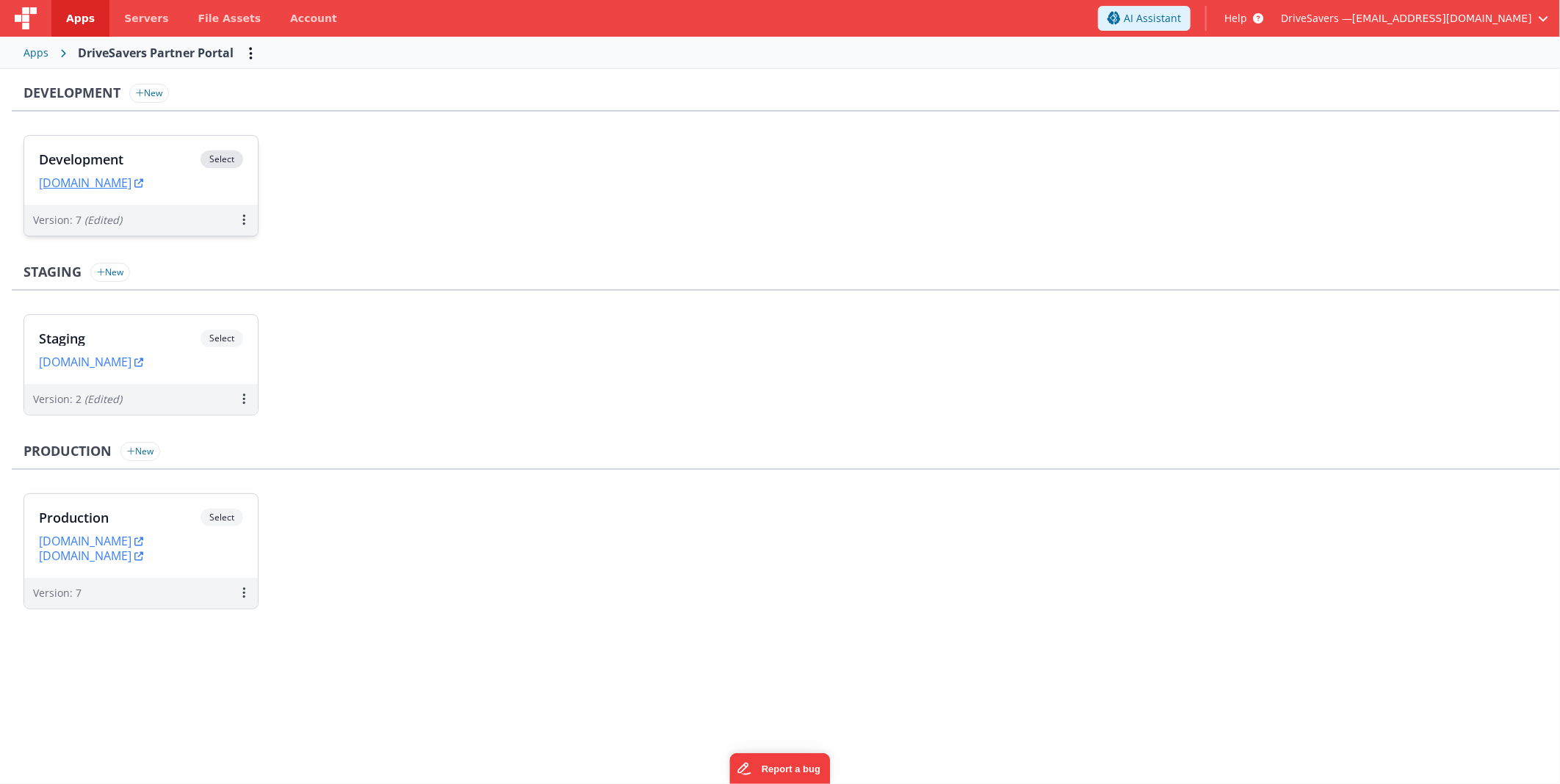
click at [144, 158] on h3 "Development" at bounding box center [119, 159] width 162 height 15
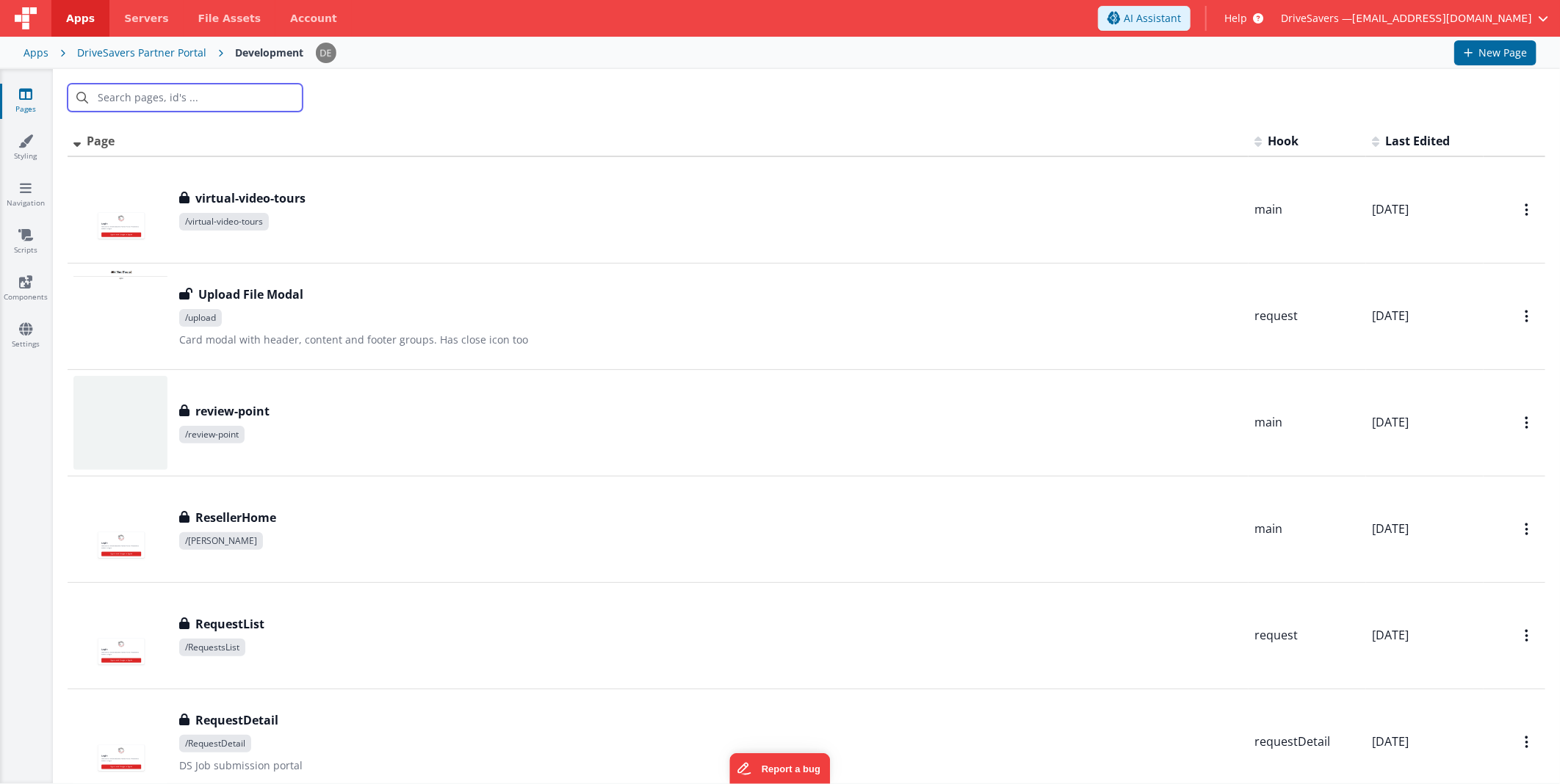
click at [226, 101] on input "text" at bounding box center [185, 98] width 235 height 28
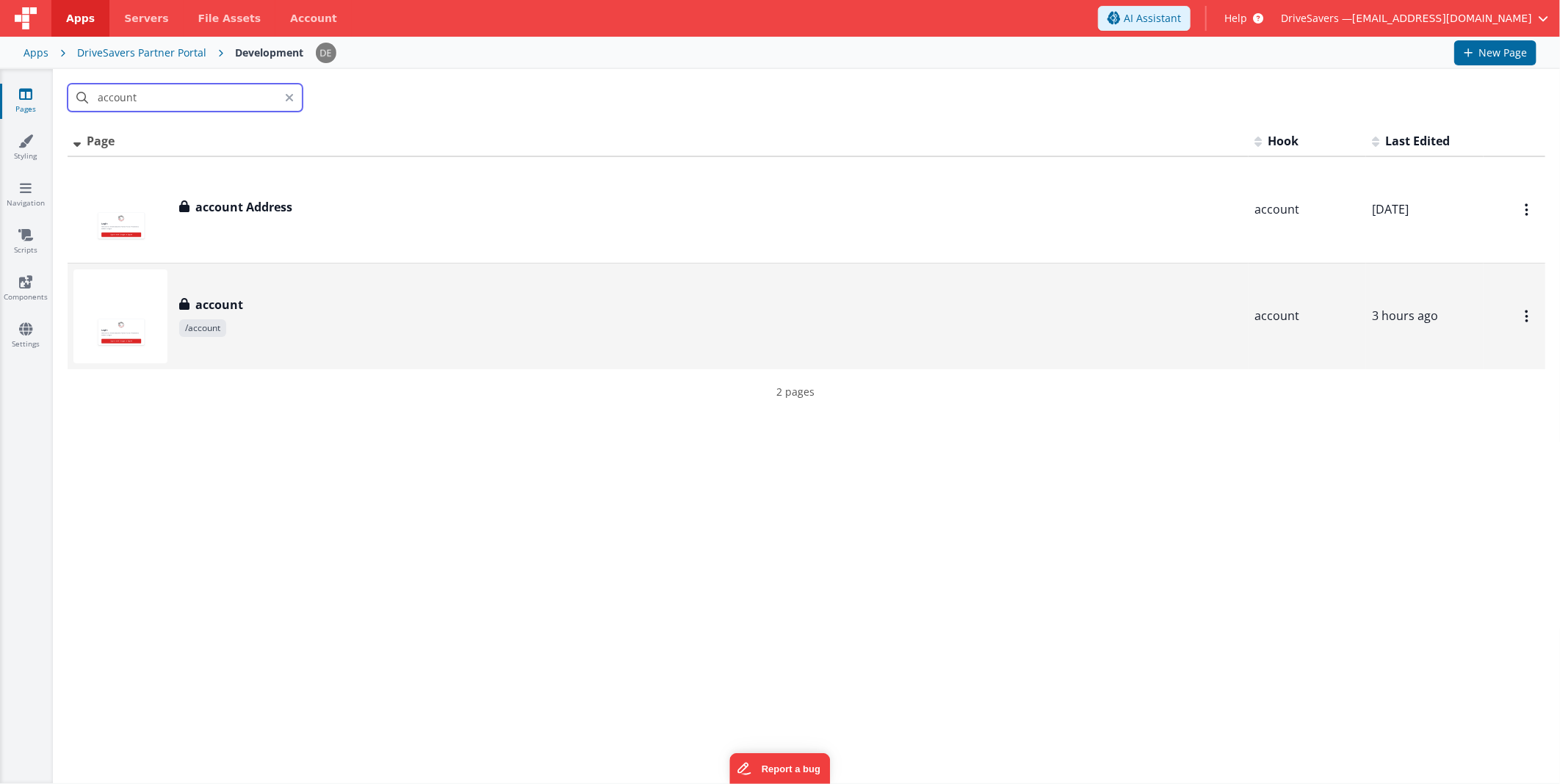
type input "account"
click at [263, 294] on div "account account /account" at bounding box center [658, 316] width 1169 height 94
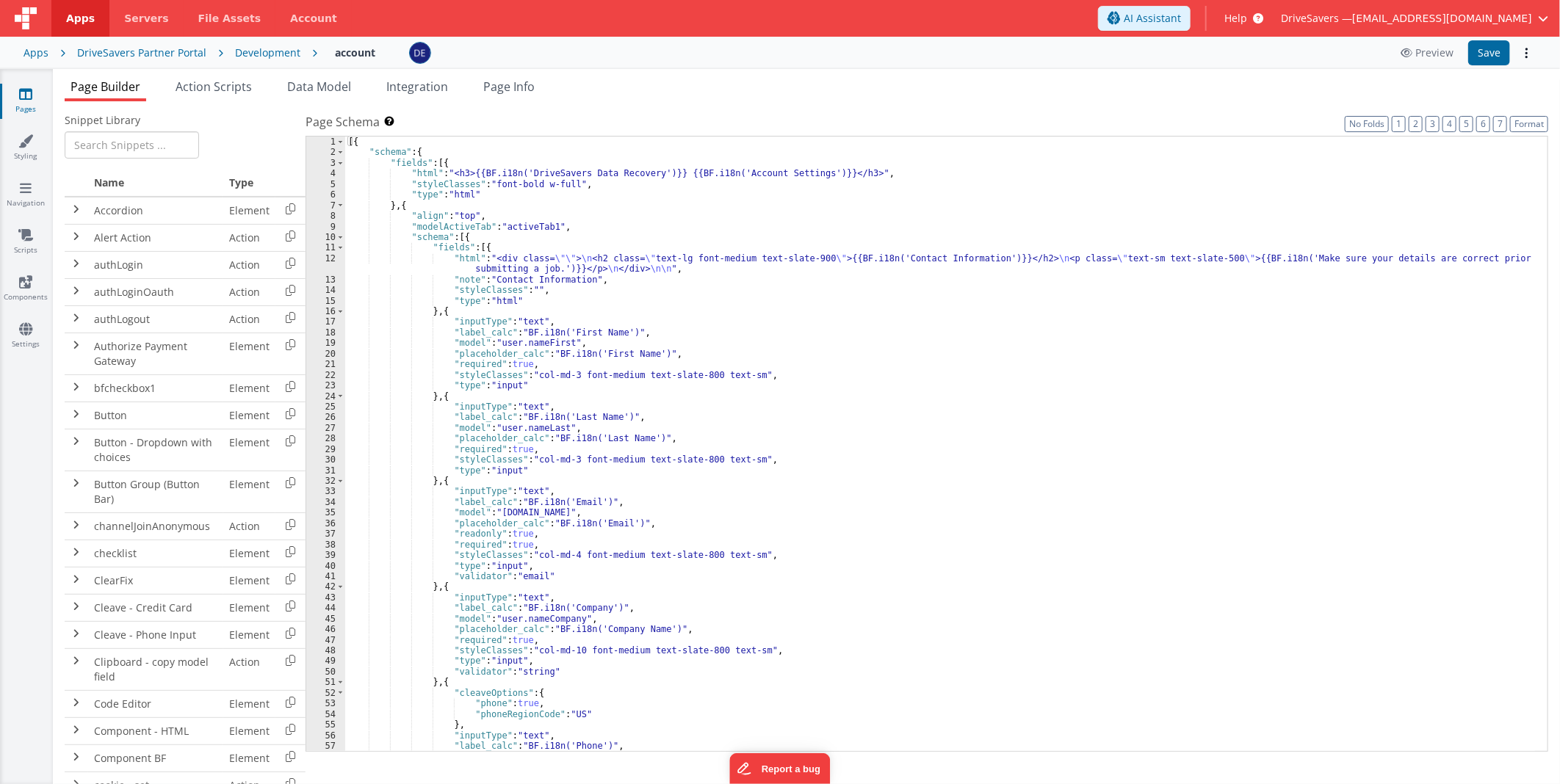
click at [691, 268] on div "[{ "schema" : { "fields" : [{ "html" : "<h3>{{BF.i18n('DriveSavers Data Recover…" at bounding box center [939, 455] width 1190 height 637
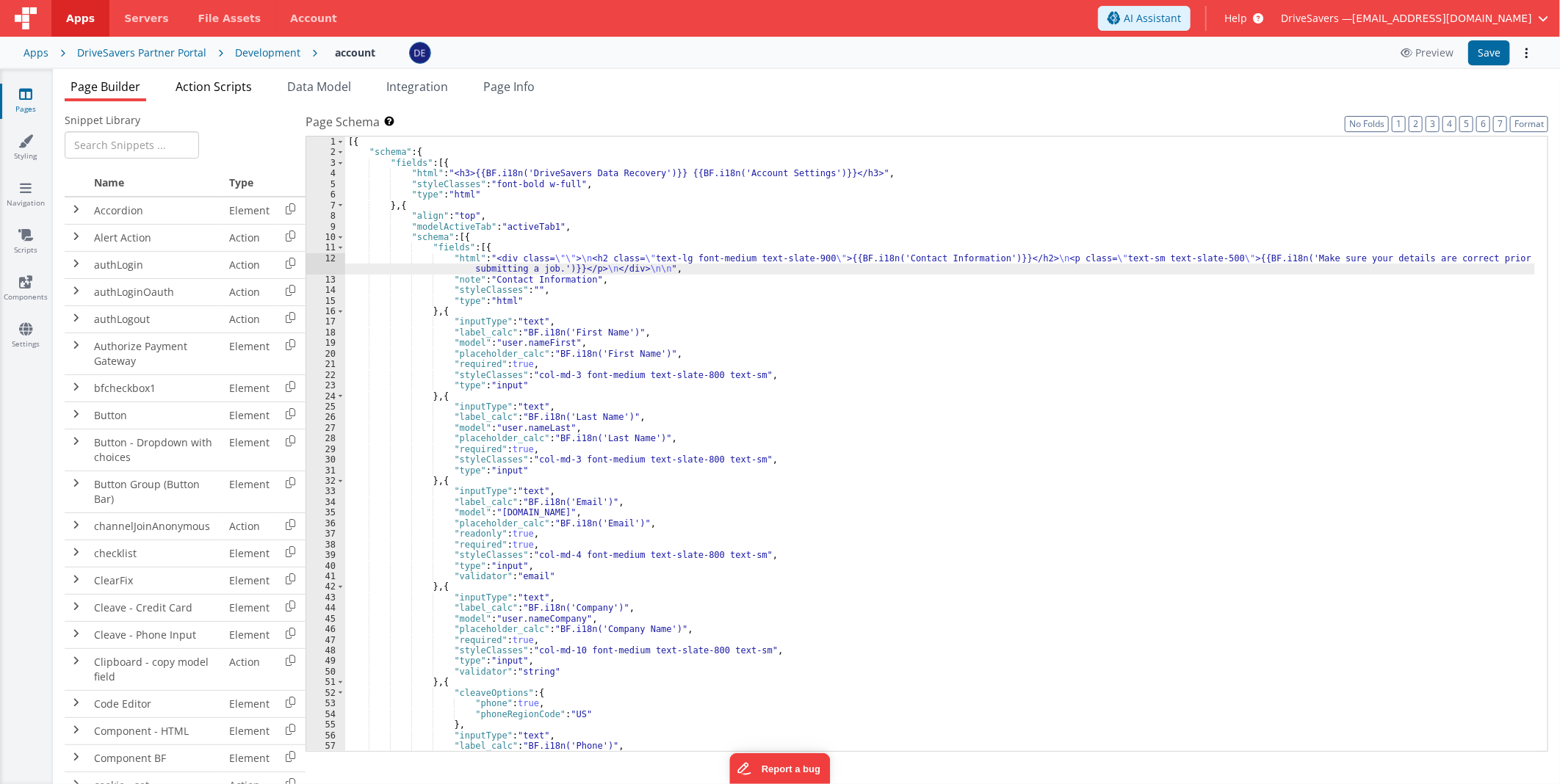
click at [242, 79] on span "Action Scripts" at bounding box center [213, 87] width 76 height 16
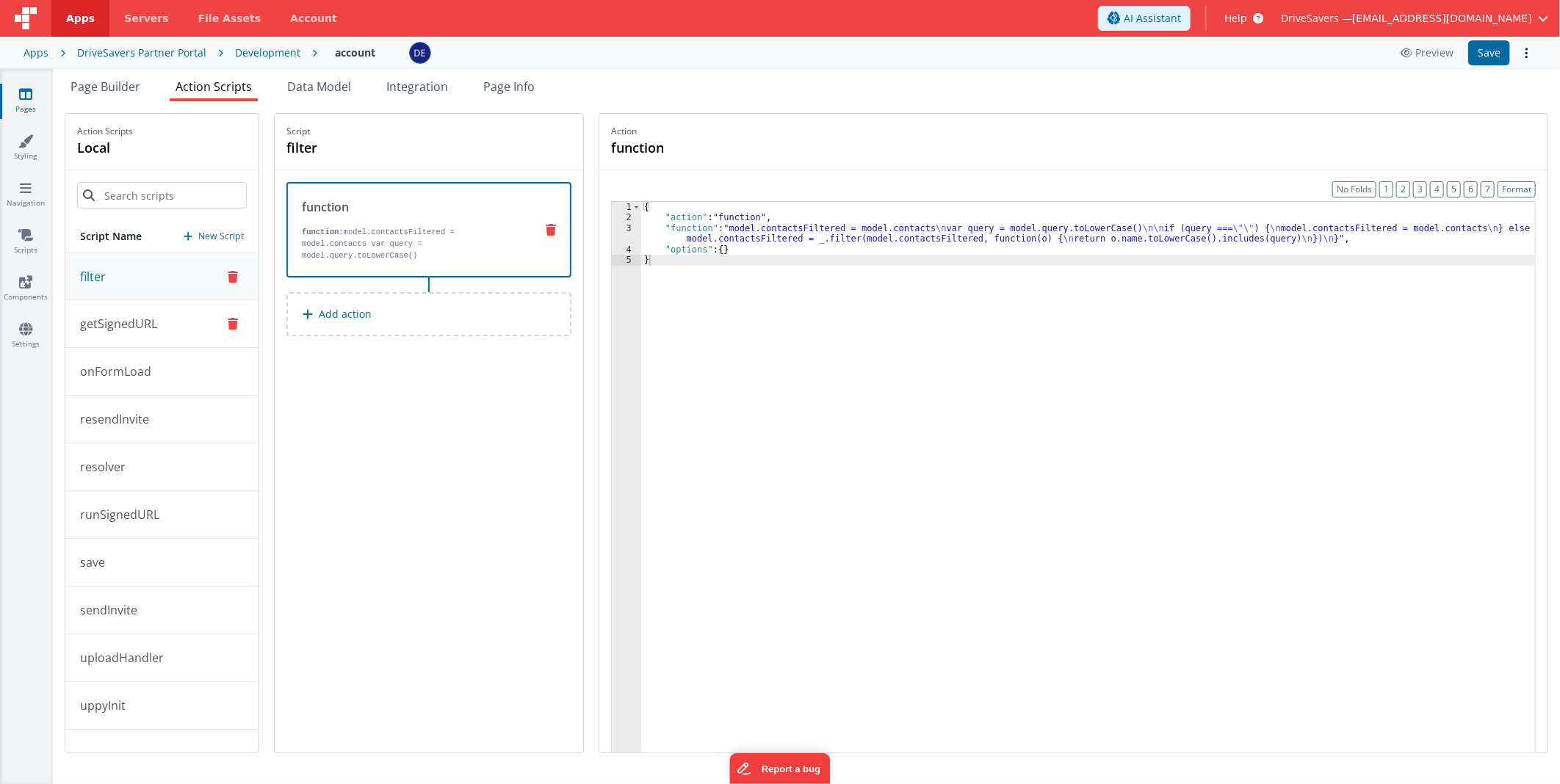
click at [163, 323] on button "getSignedURL" at bounding box center [162, 324] width 193 height 48
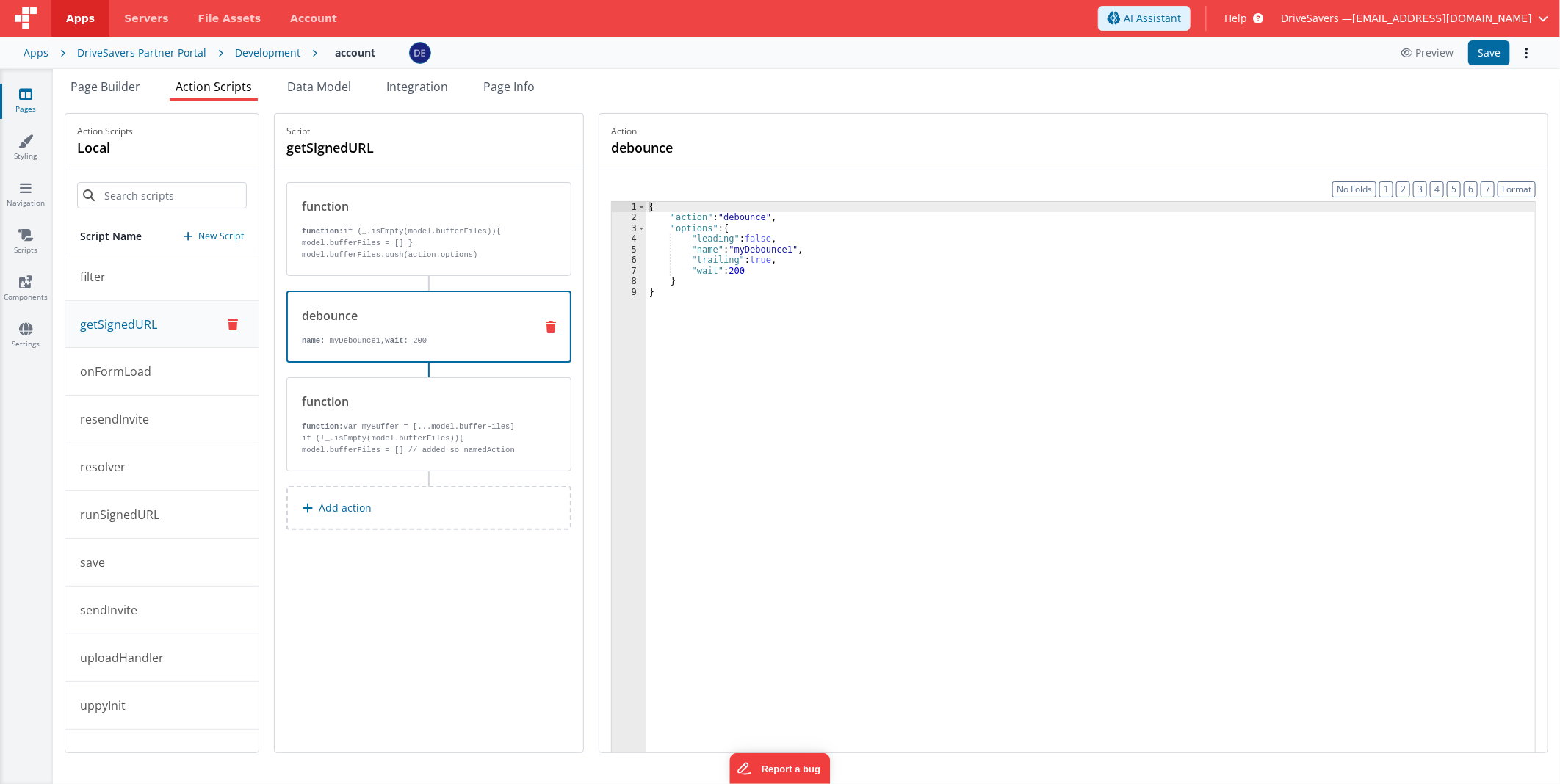
click at [398, 346] on div "debounce name : myDebounce1, wait : 200" at bounding box center [429, 327] width 285 height 72
click at [401, 421] on p "function: var myBuffer = [...model.bufferFiles]" at bounding box center [413, 427] width 222 height 11
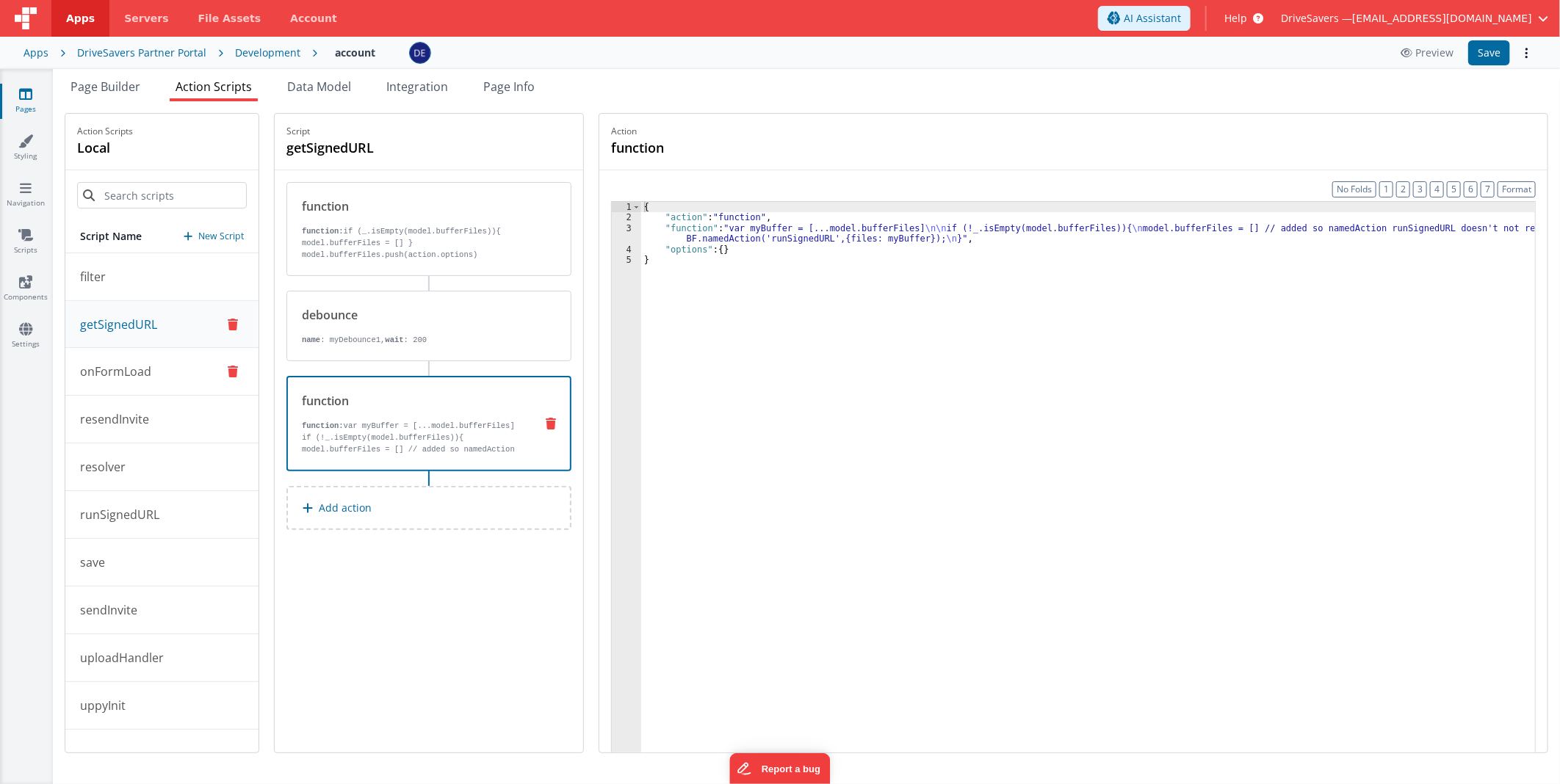
click at [178, 375] on button "onFormLoad" at bounding box center [162, 372] width 193 height 48
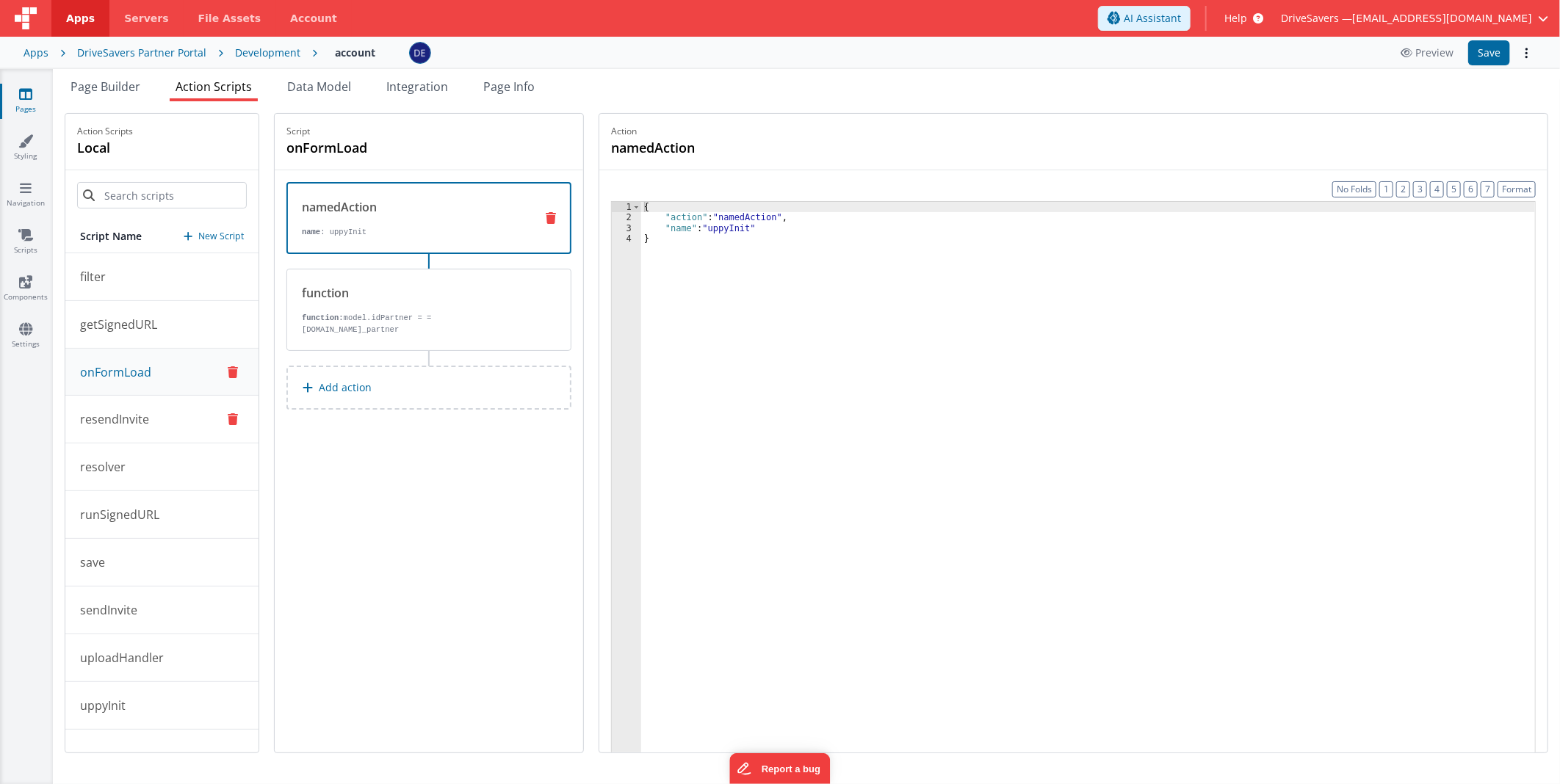
click at [174, 424] on button "resendInvite" at bounding box center [162, 420] width 193 height 48
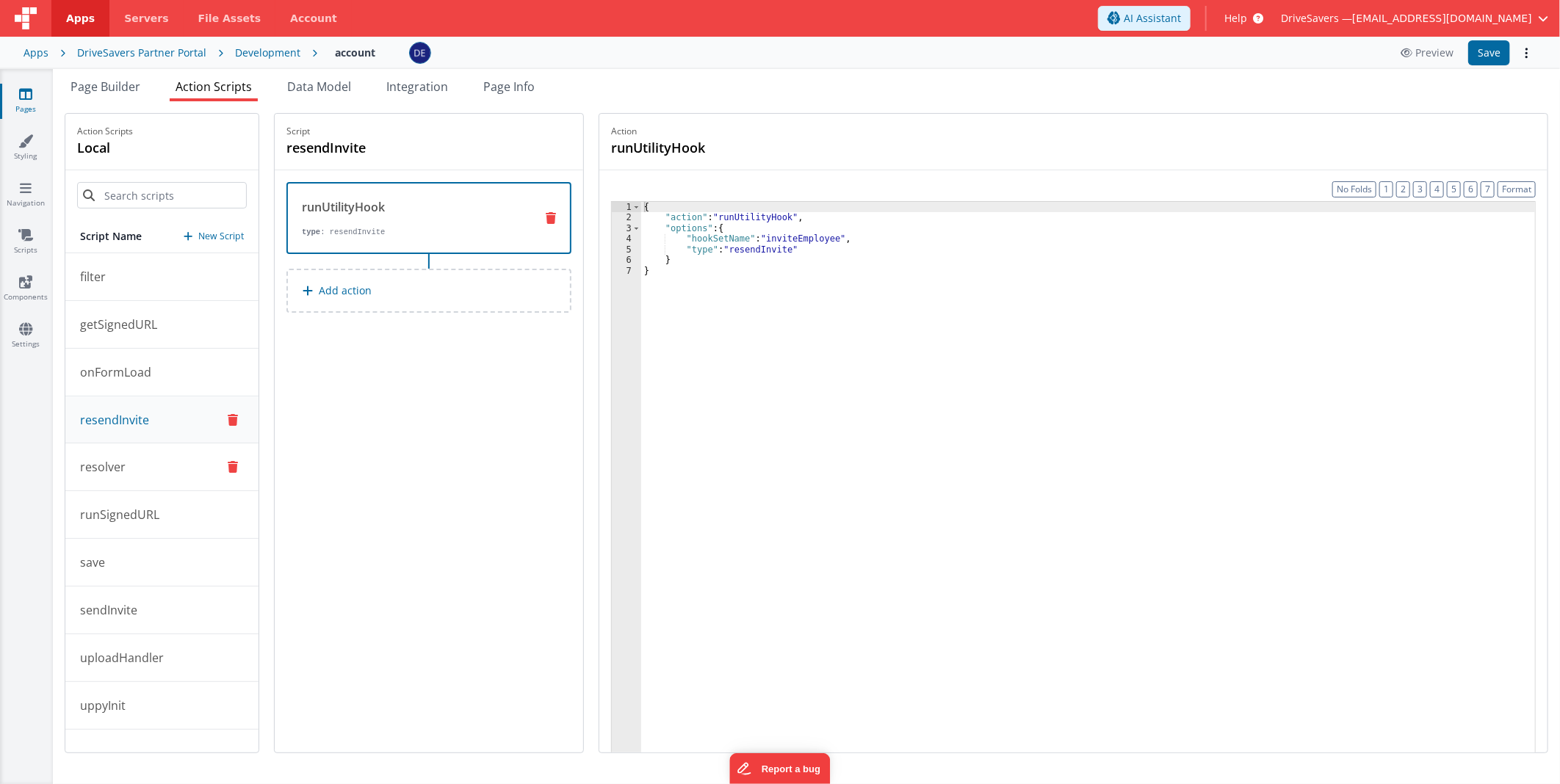
click at [158, 467] on button "resolver" at bounding box center [162, 467] width 193 height 48
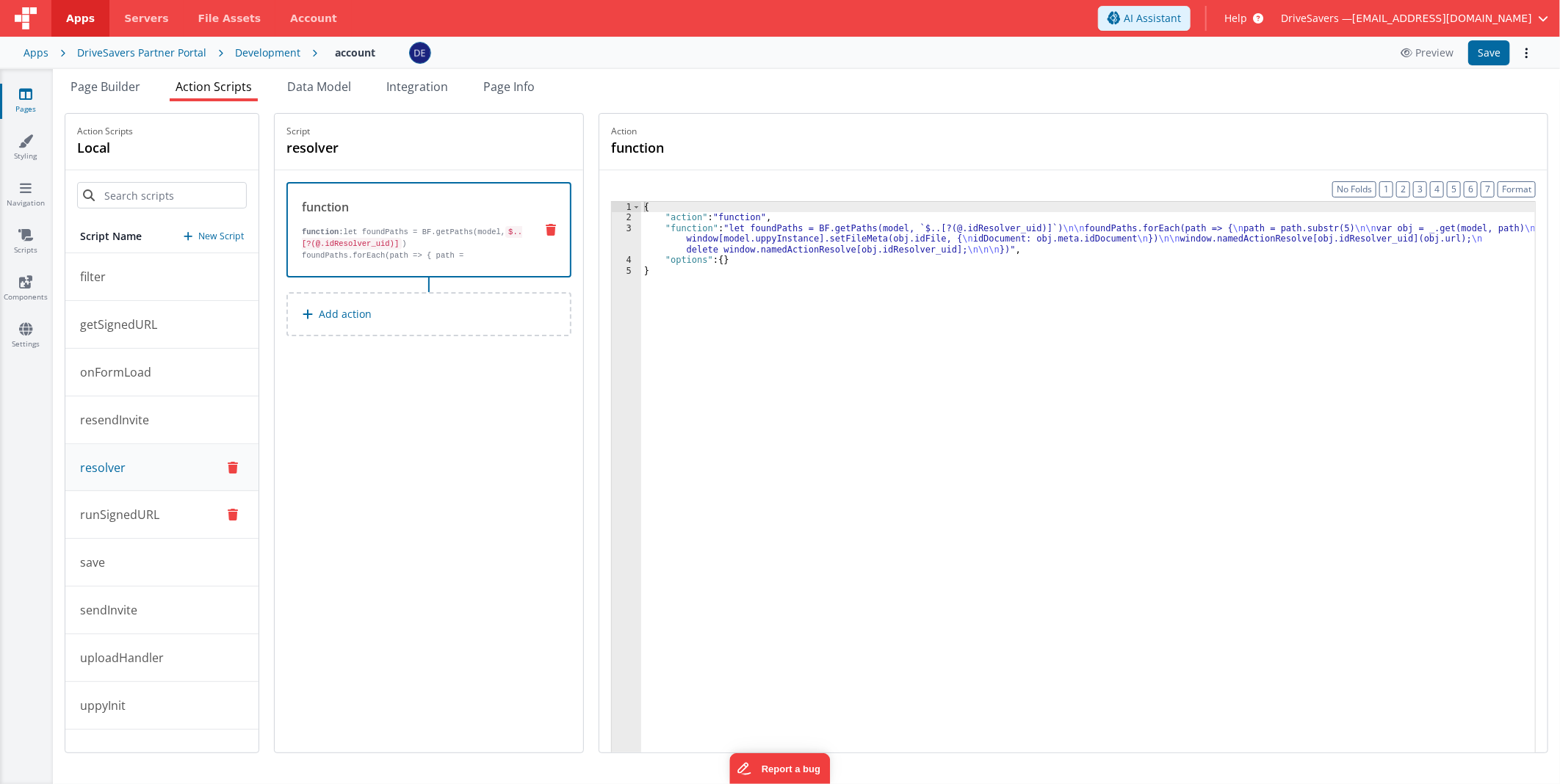
click at [143, 511] on p "runSignedURL" at bounding box center [115, 514] width 88 height 17
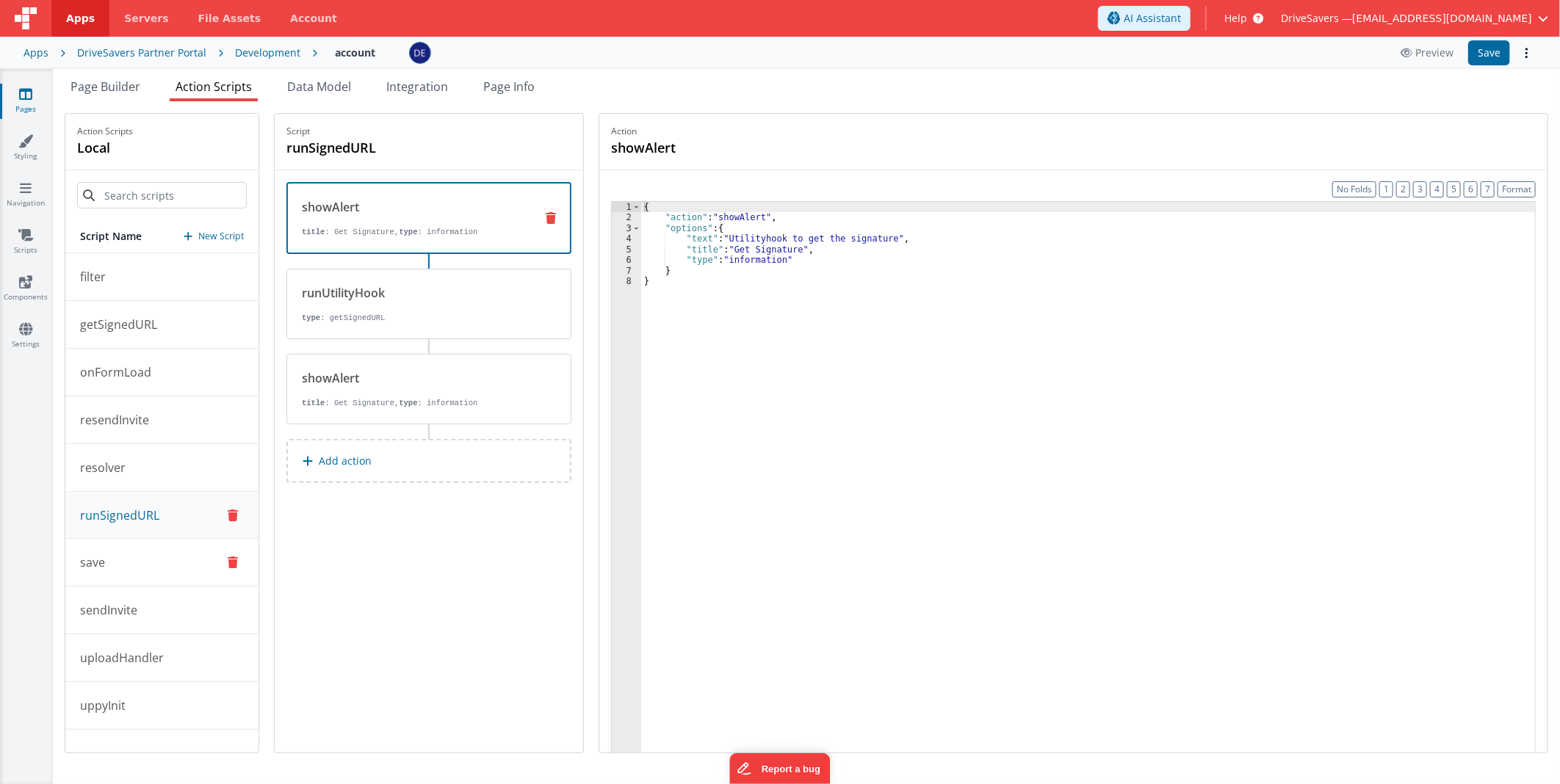
click at [132, 559] on button "save" at bounding box center [162, 563] width 193 height 48
click at [133, 621] on button "sendInvite" at bounding box center [162, 611] width 193 height 48
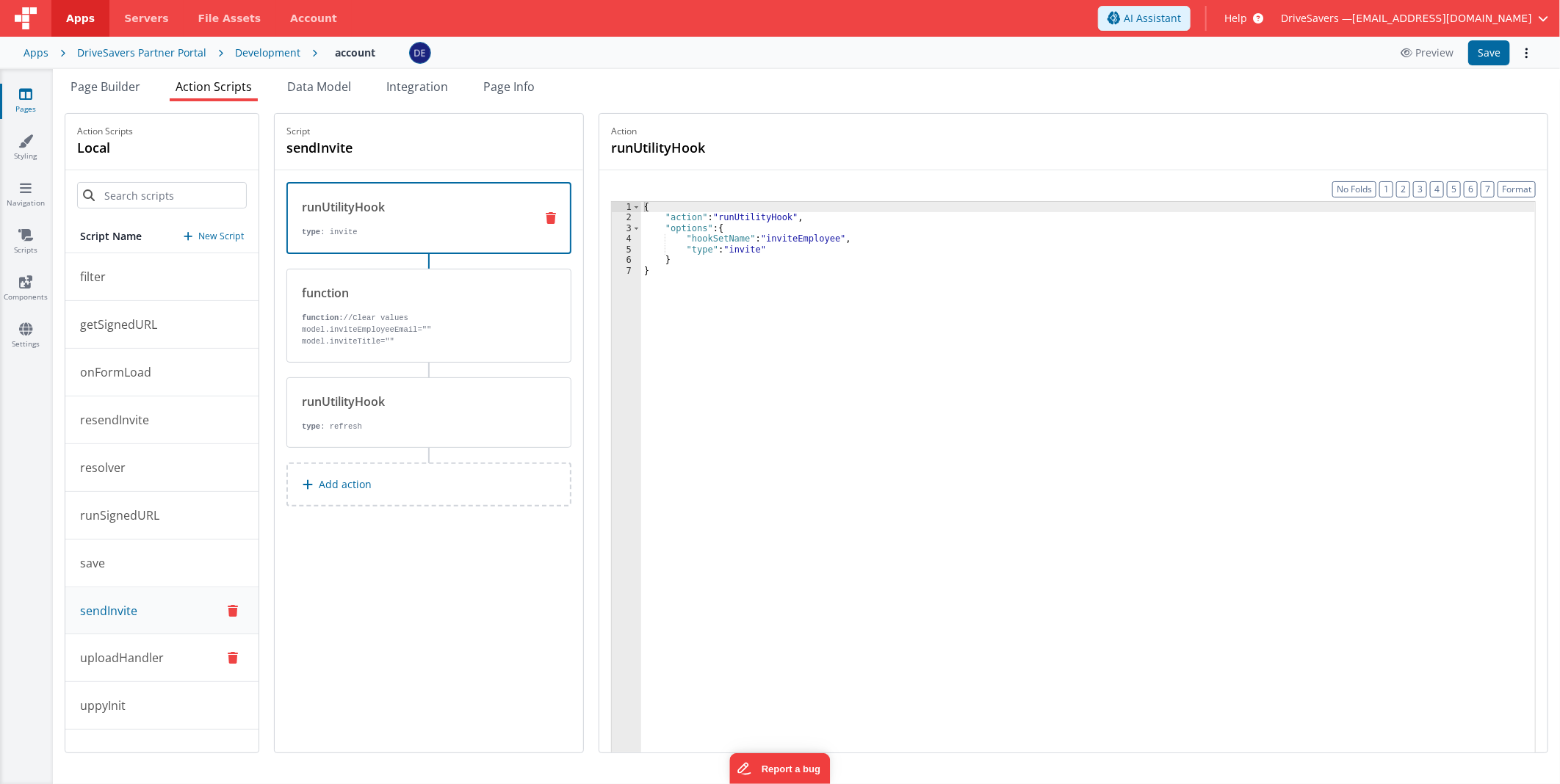
click at [141, 664] on p "uploadHandler" at bounding box center [117, 658] width 93 height 17
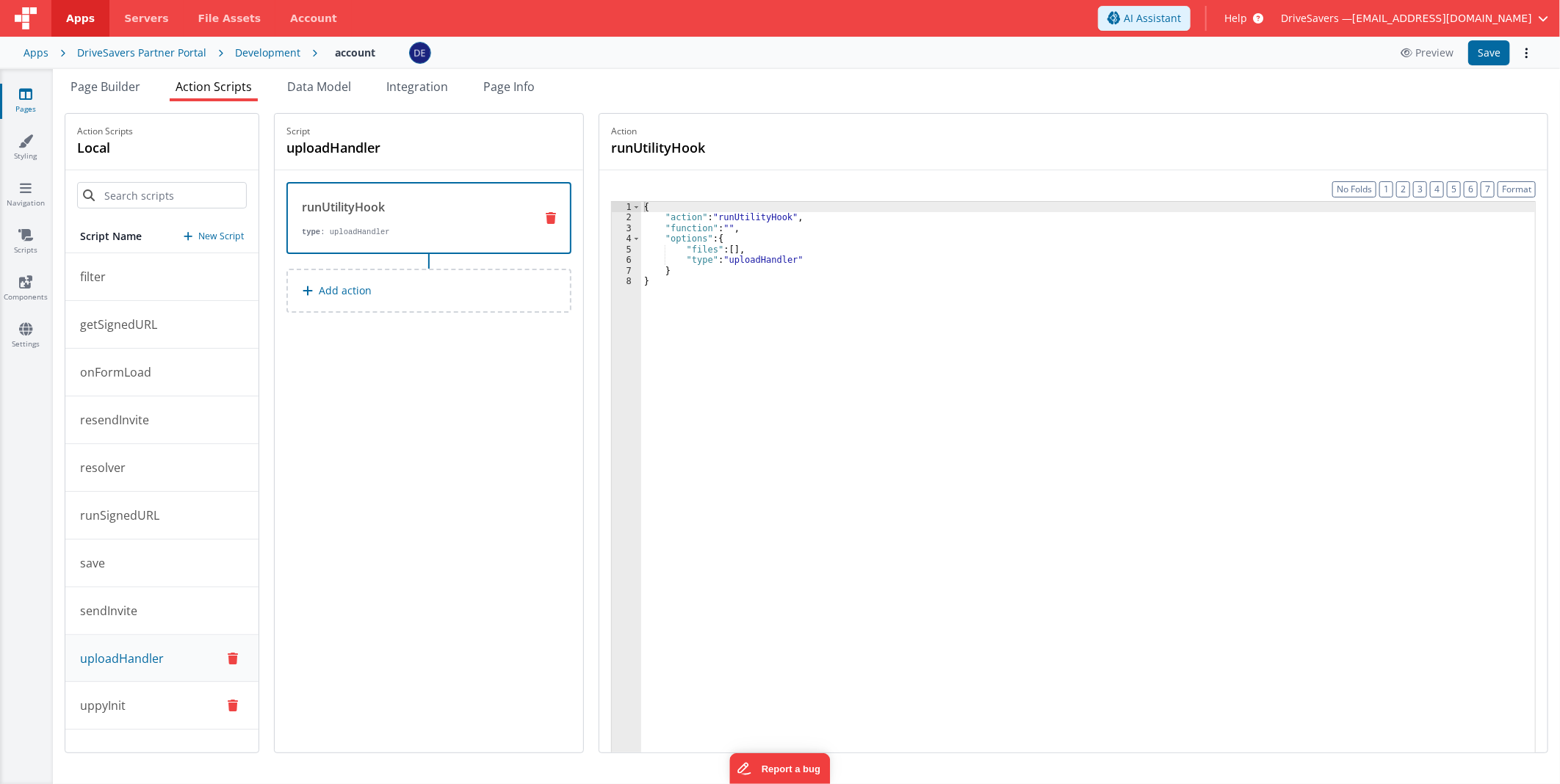
click at [158, 700] on button "uppyInit" at bounding box center [162, 706] width 193 height 48
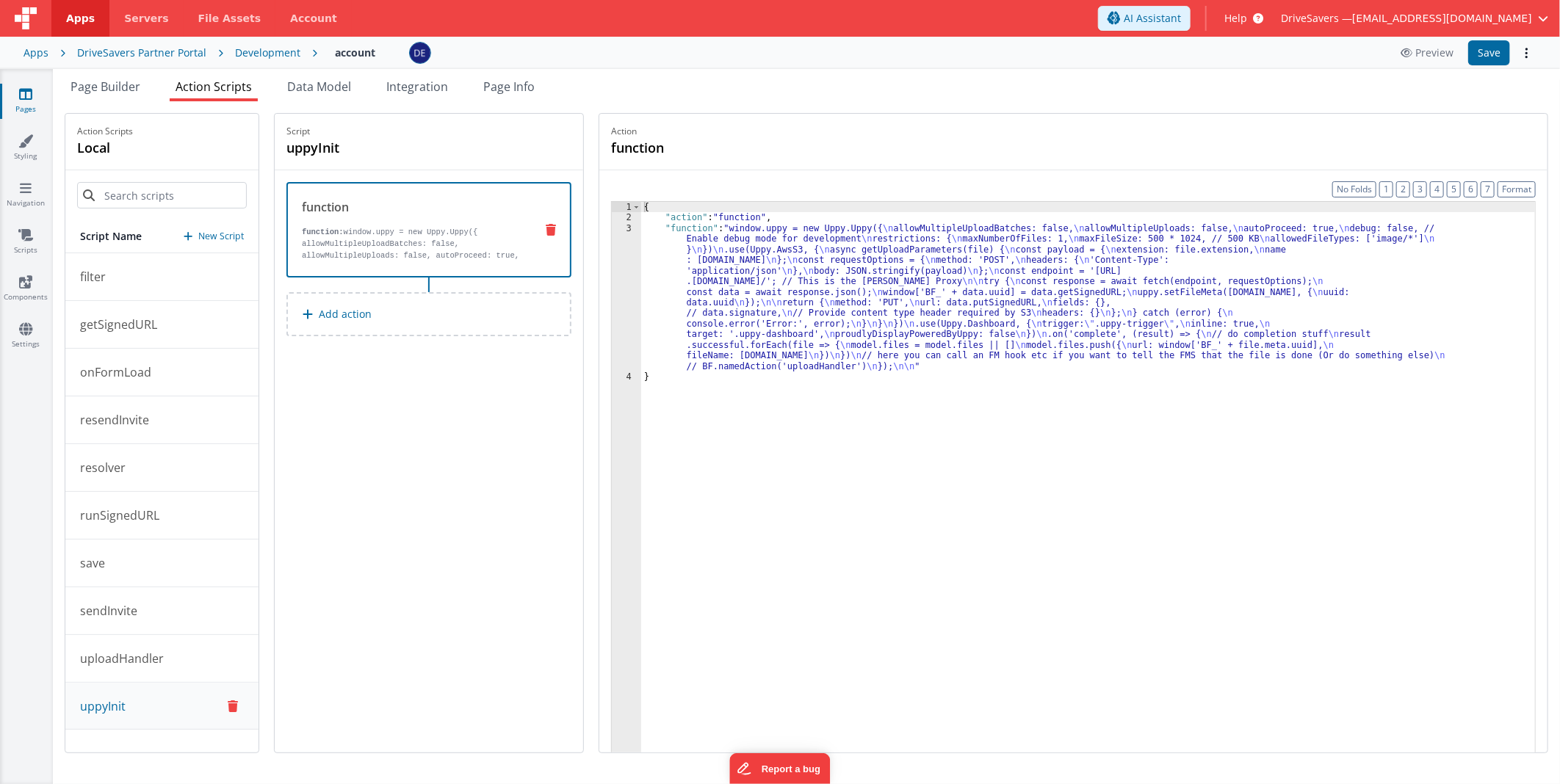
click at [847, 292] on div "{ "action" : "function" , "function" : "window.uppy = new Uppy.Uppy({ \n allowM…" at bounding box center [1088, 511] width 894 height 617
click at [640, 275] on div "3" at bounding box center [626, 297] width 30 height 149
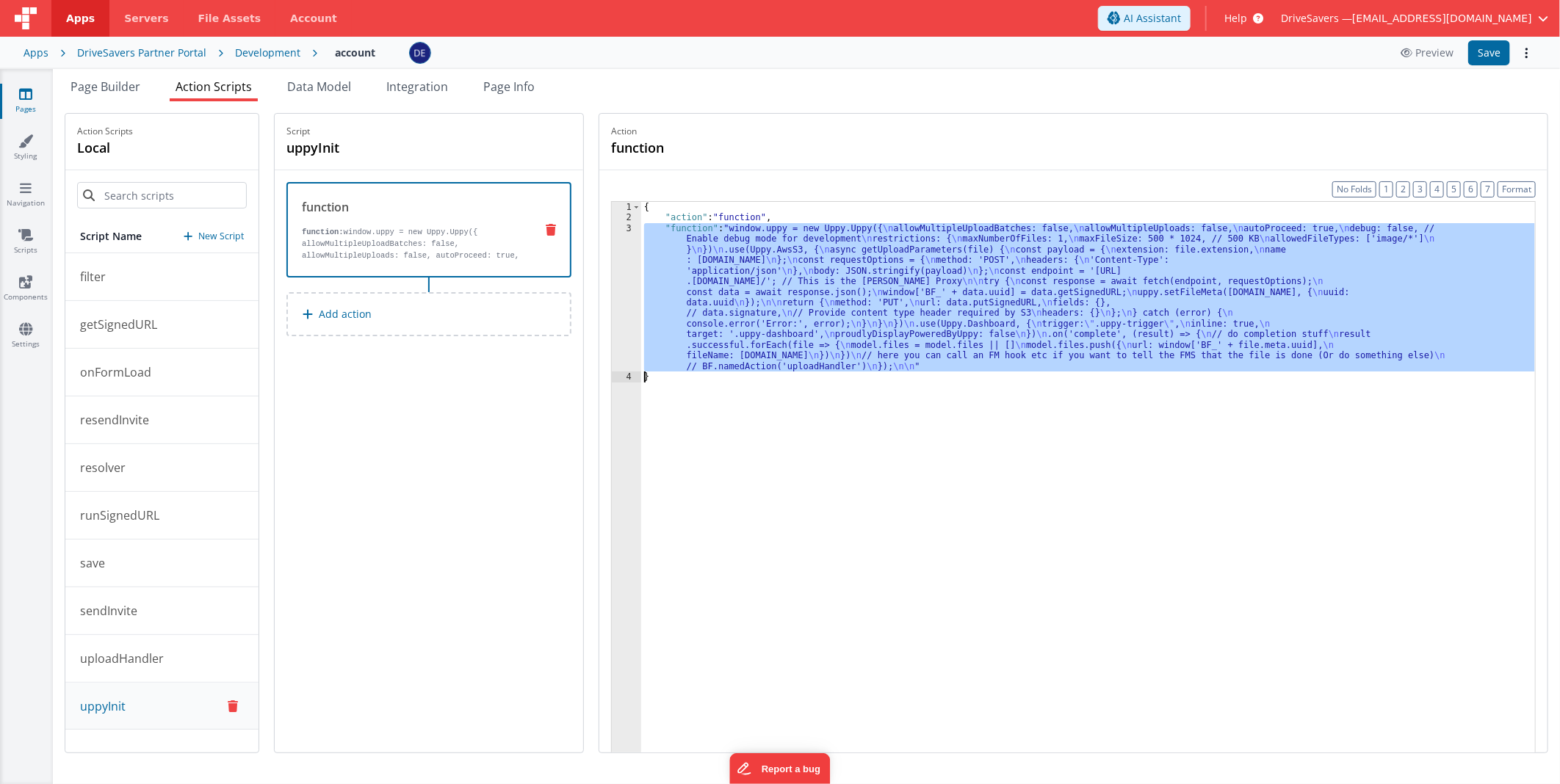
click at [634, 274] on div "3" at bounding box center [626, 297] width 30 height 149
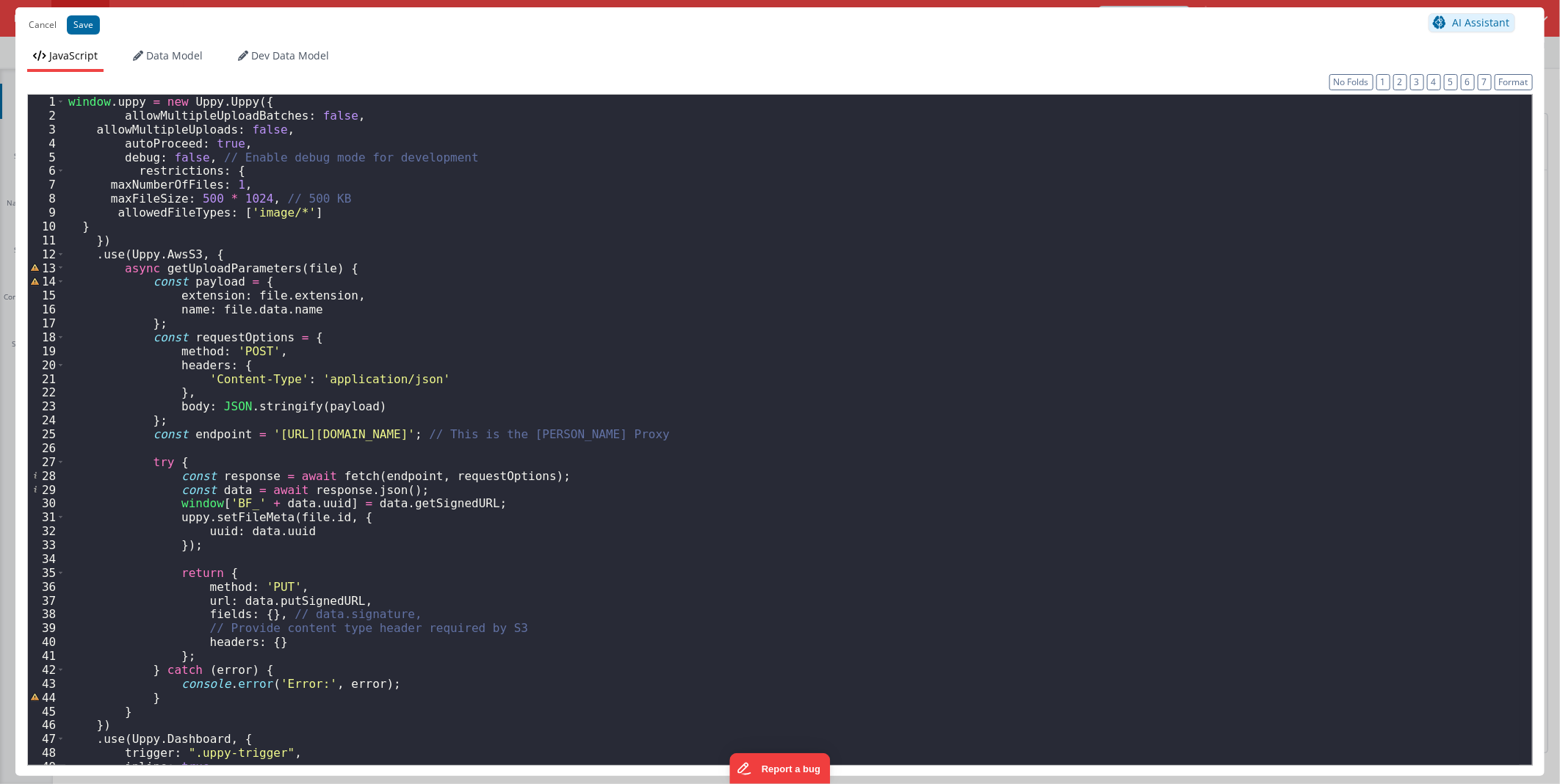
click at [562, 306] on div "window . uppy = new Uppy . Uppy ({ allowMultipleUploadBatches : false , allowMu…" at bounding box center [792, 443] width 1454 height 698
click at [519, 195] on div "window . uppy = new Uppy . Uppy ({ allowMultipleUploadBatches : false , allowMu…" at bounding box center [792, 443] width 1454 height 698
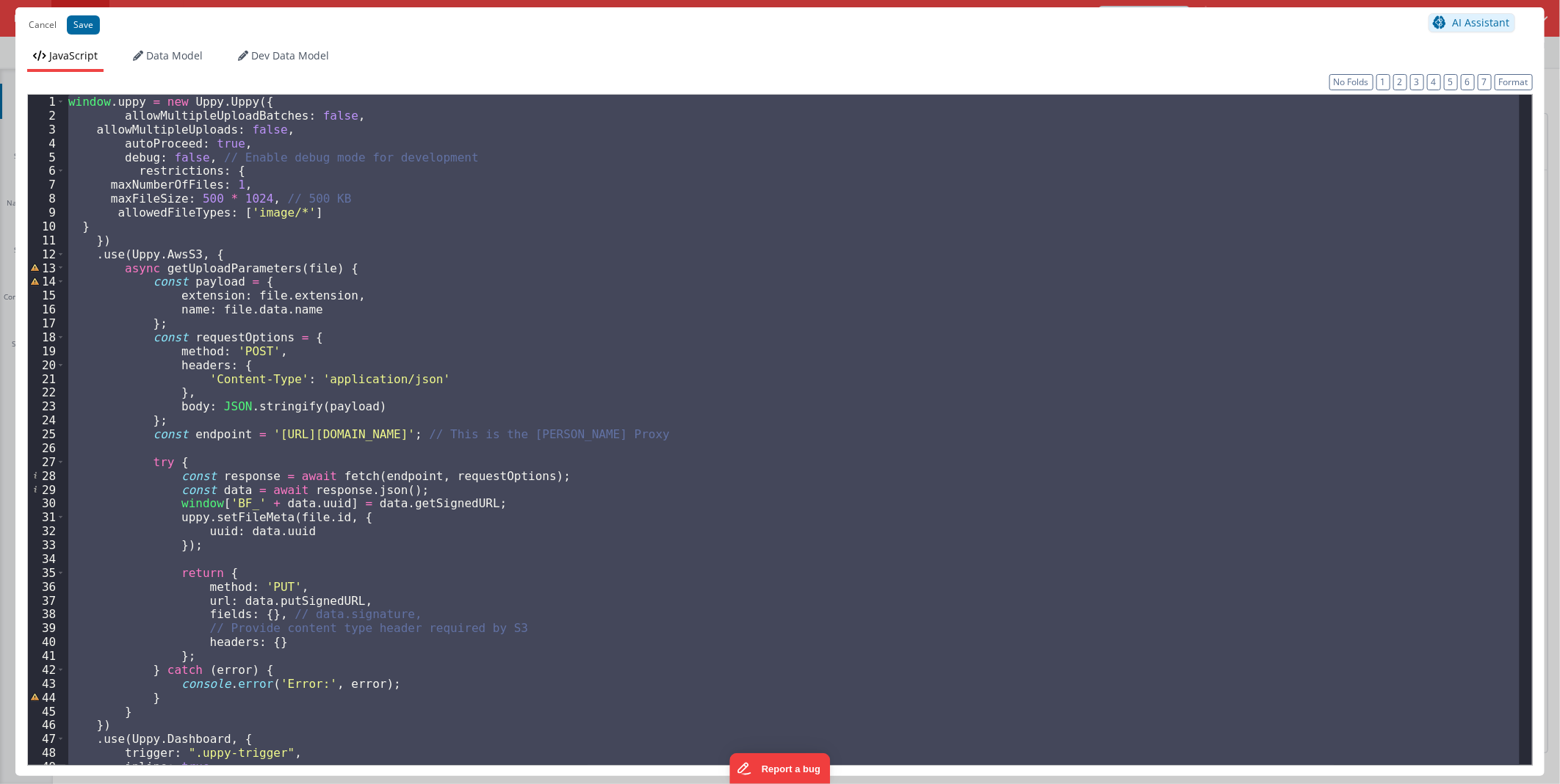
click at [434, 282] on div "window . uppy = new Uppy . Uppy ({ allowMultipleUploadBatches : false , allowMu…" at bounding box center [792, 429] width 1454 height 671
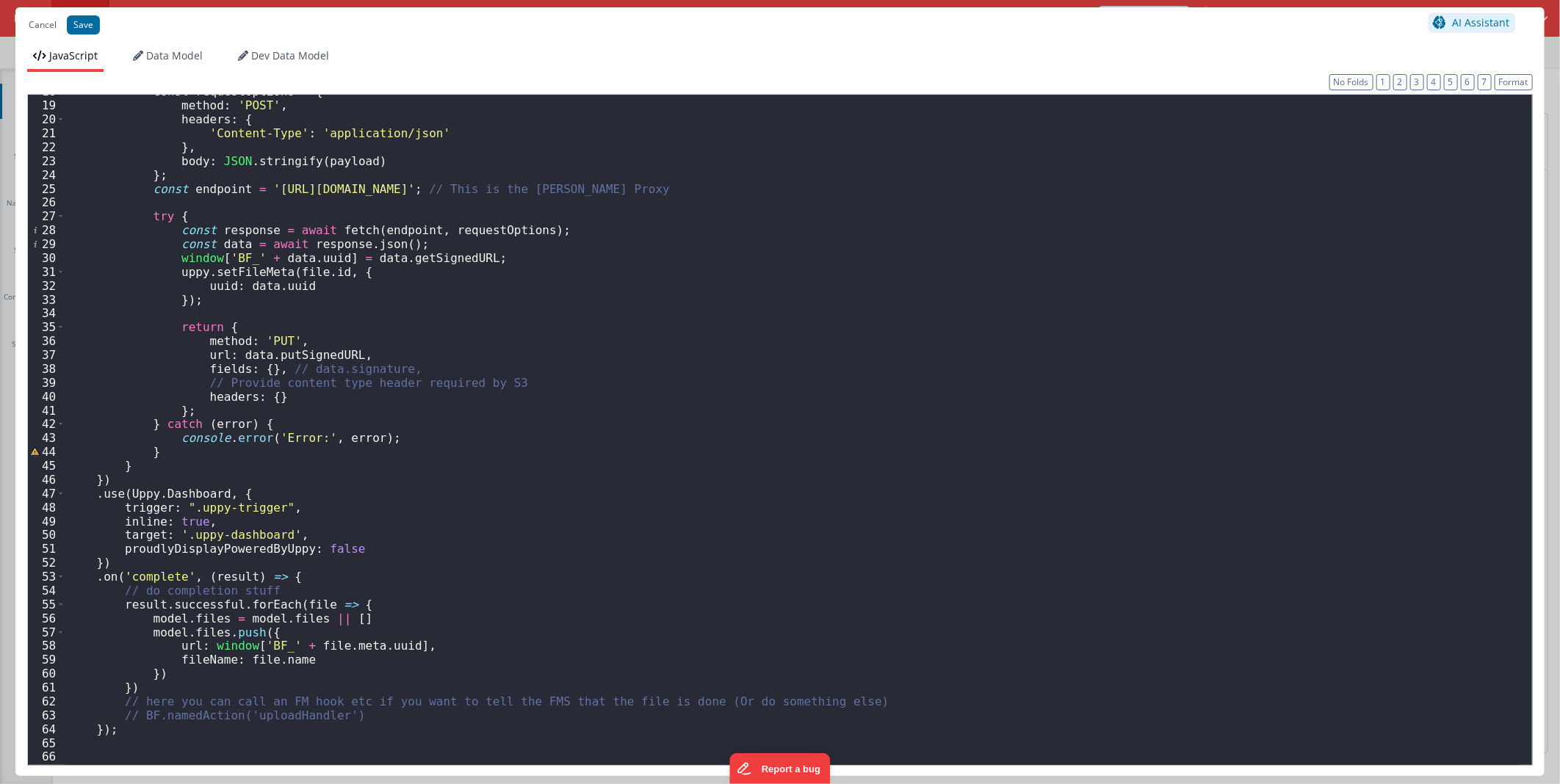
scroll to position [245, 0]
click at [860, 484] on div "const requestOptions = { method : 'POST' , headers : { 'Content-Type' : 'applic…" at bounding box center [792, 433] width 1454 height 698
click at [126, 566] on div "const requestOptions = { method : 'POST' , headers : { 'Content-Type' : 'applic…" at bounding box center [792, 433] width 1454 height 698
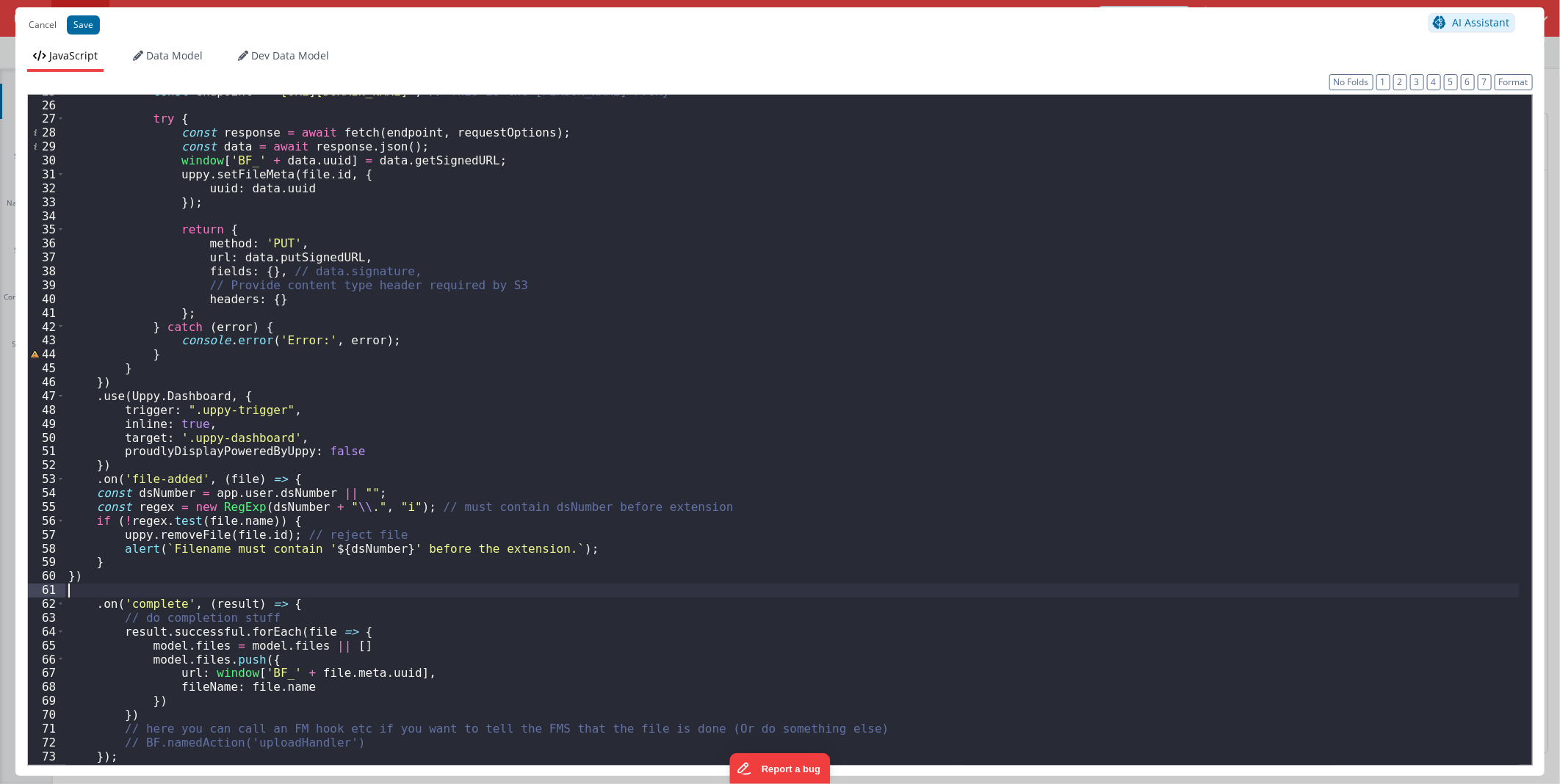
scroll to position [370, 0]
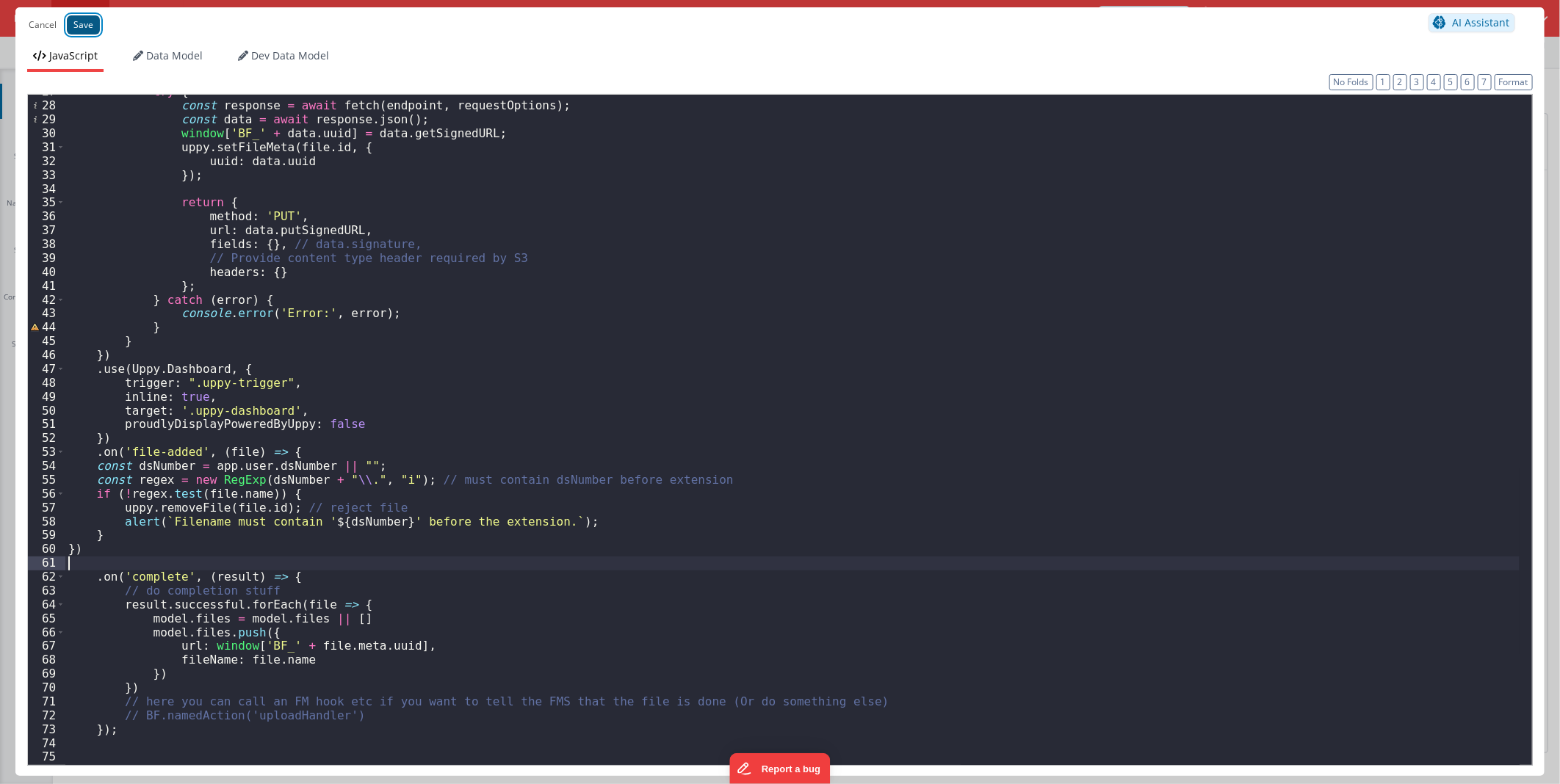
click at [71, 28] on button "Save" at bounding box center [83, 25] width 33 height 19
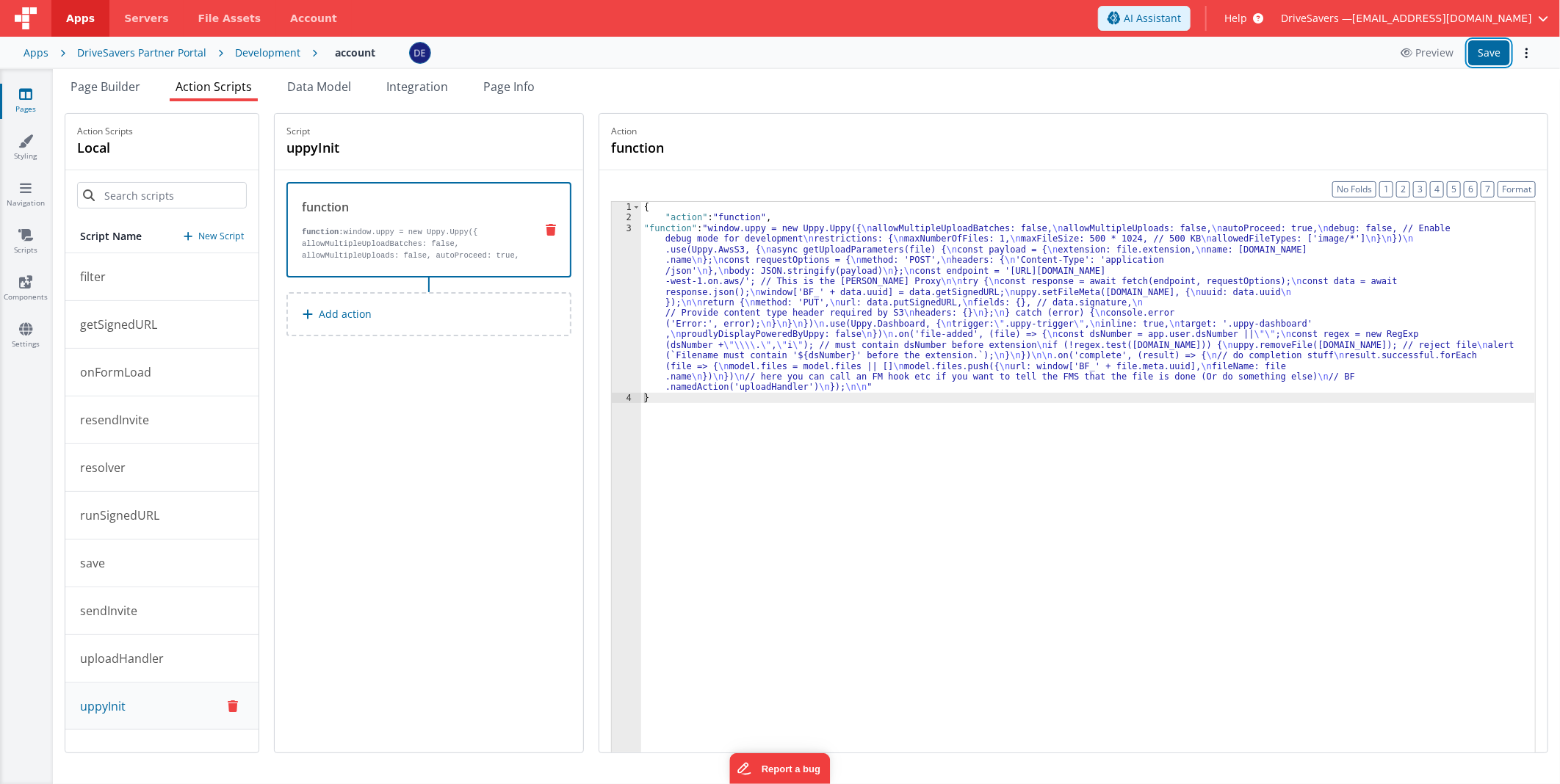
click at [1502, 52] on button "Save" at bounding box center [1489, 53] width 42 height 25
click at [726, 309] on div "{ "action" : "function" , "function" : "window.uppy = new Uppy.Uppy({ \n allowM…" at bounding box center [1088, 511] width 894 height 617
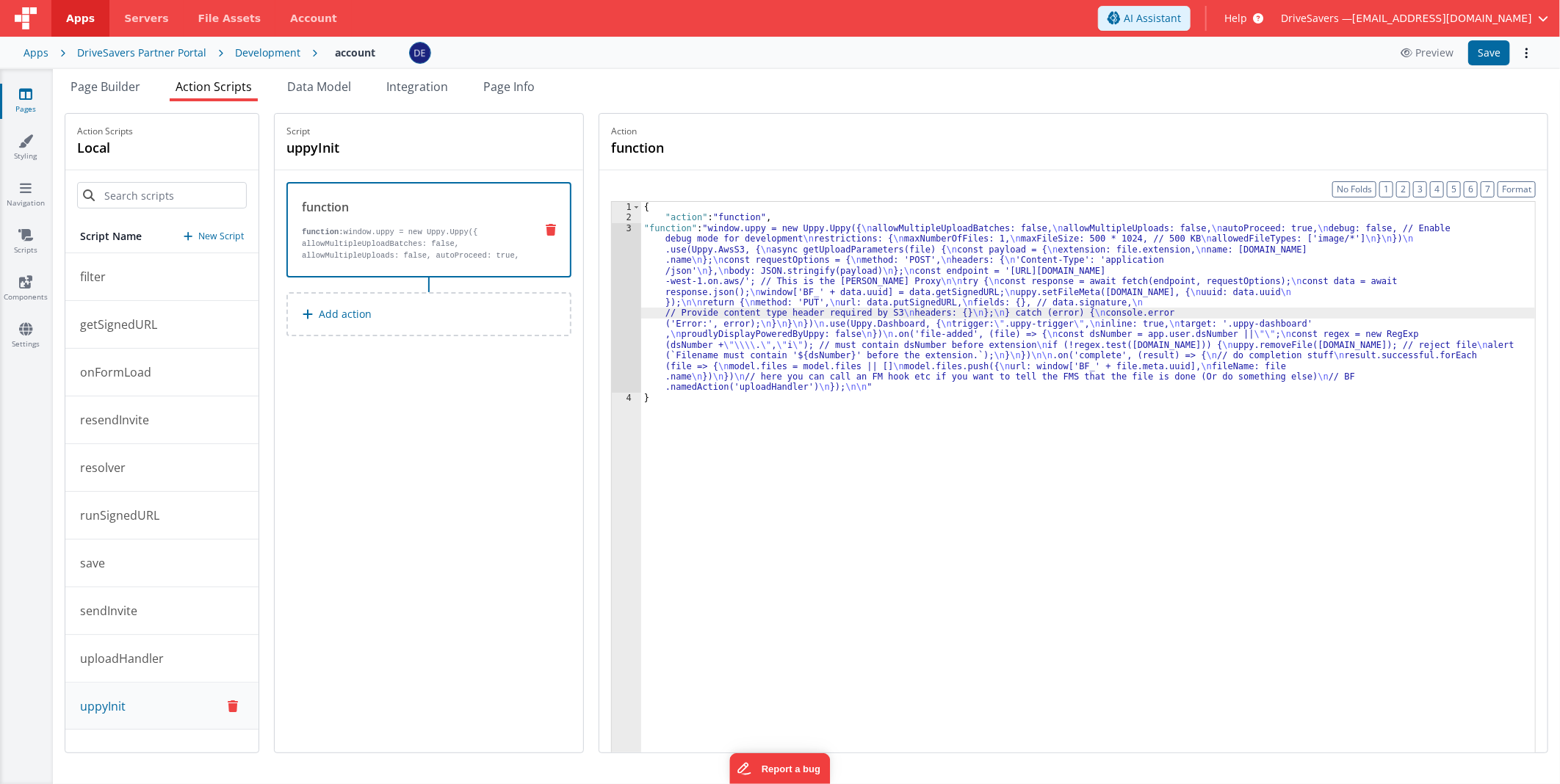
click at [640, 283] on div "3" at bounding box center [626, 308] width 30 height 170
click at [637, 284] on div "3" at bounding box center [626, 308] width 30 height 170
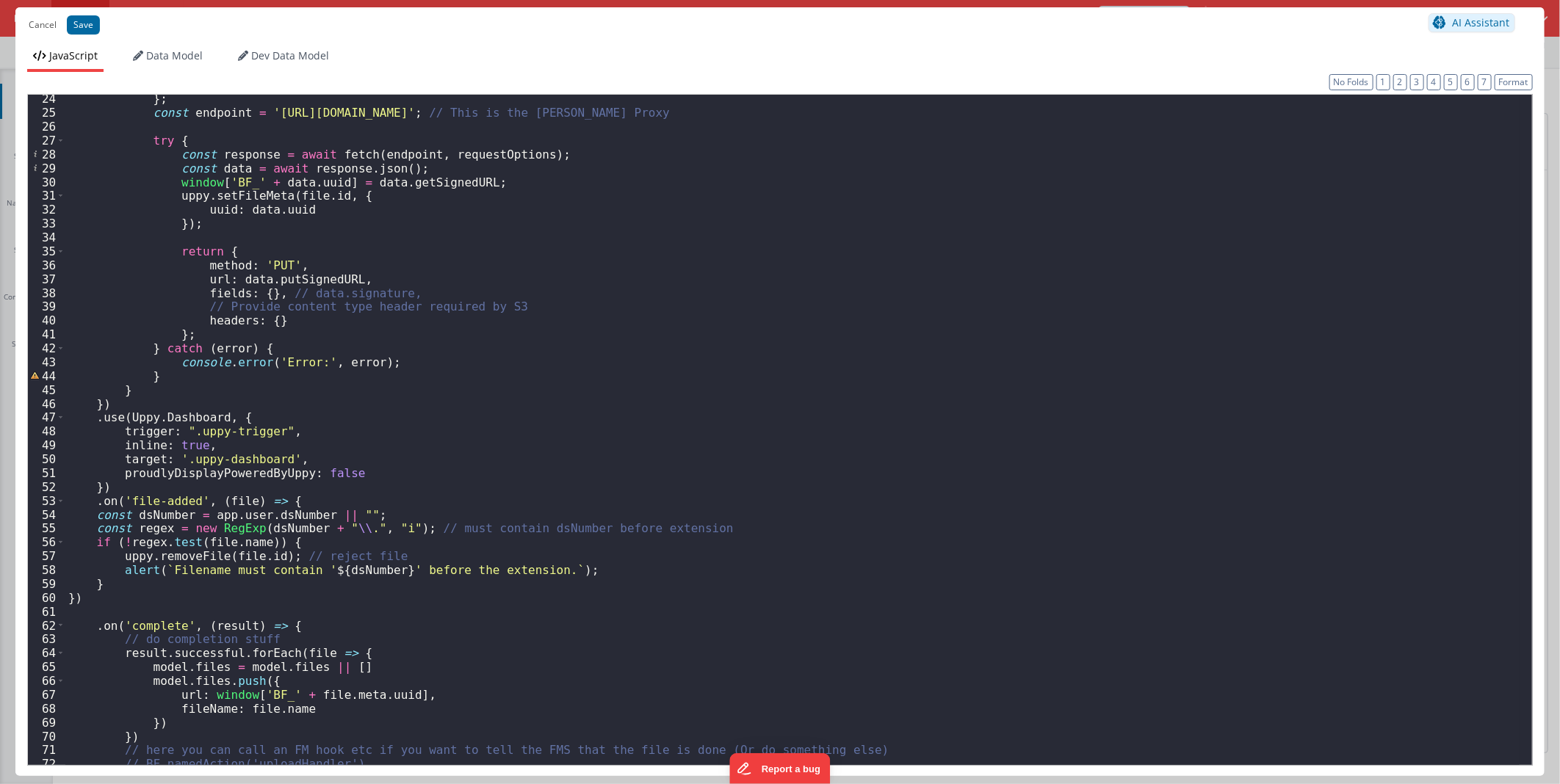
scroll to position [77, 0]
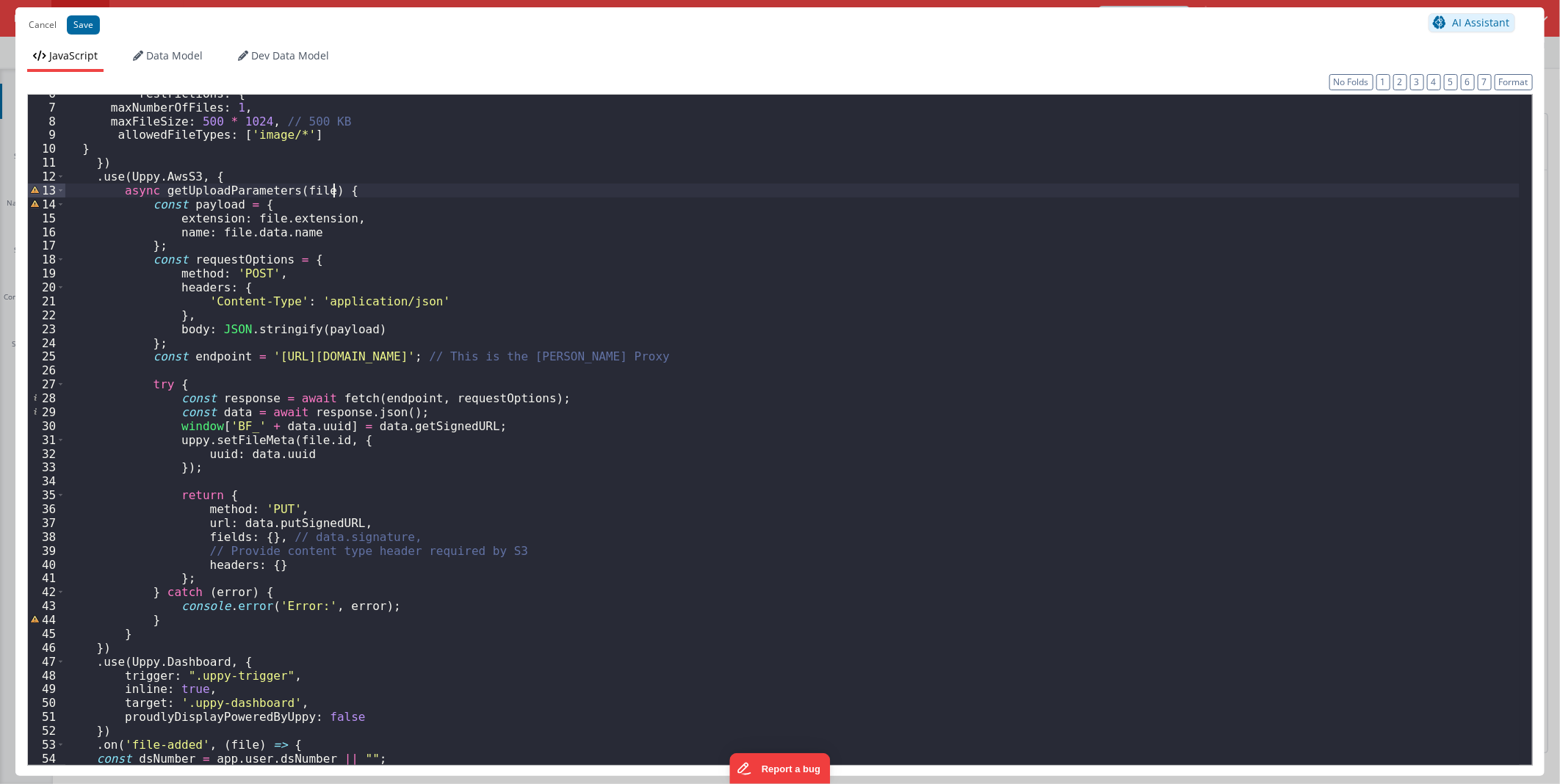
click at [410, 197] on div "restrictions : { maxNumberOfFiles : 1 , maxFileSize : 500 * 1024 , // 500 KB al…" at bounding box center [792, 436] width 1454 height 698
